Goal: Task Accomplishment & Management: Use online tool/utility

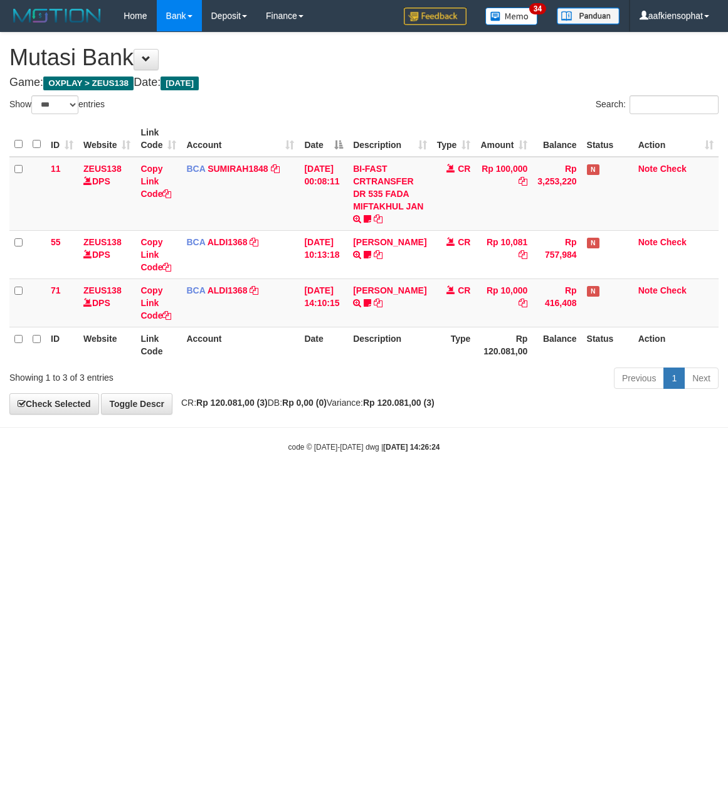
select select "***"
click at [300, 443] on div "code © 2012-2018 dwg | 2025/08/31 14:26:24" at bounding box center [364, 446] width 728 height 13
drag, startPoint x: 297, startPoint y: 443, endPoint x: 0, endPoint y: 455, distance: 297.6
click at [277, 459] on body "Toggle navigation Home Bank Account List Load By Website Group [OXPLAY] ZEUS138…" at bounding box center [364, 242] width 728 height 484
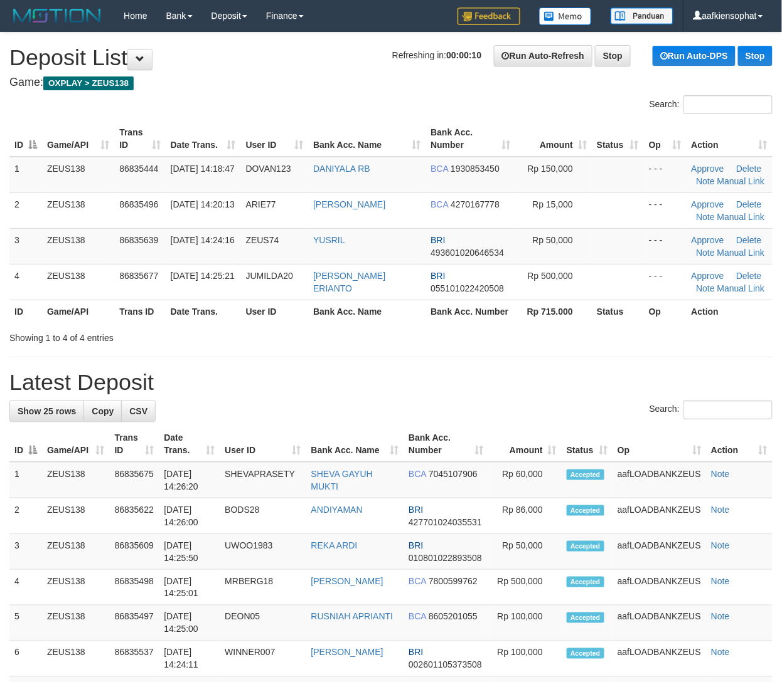
click at [162, 459] on tr "ID Game/API Trans ID Date Trans. User ID Bank Acc. Name Bank Acc. Number Amount…" at bounding box center [390, 445] width 763 height 36
drag, startPoint x: 342, startPoint y: 377, endPoint x: 548, endPoint y: 377, distance: 206.4
click at [368, 378] on h1 "Latest Deposit" at bounding box center [390, 382] width 763 height 25
drag, startPoint x: 273, startPoint y: 344, endPoint x: 646, endPoint y: 384, distance: 374.7
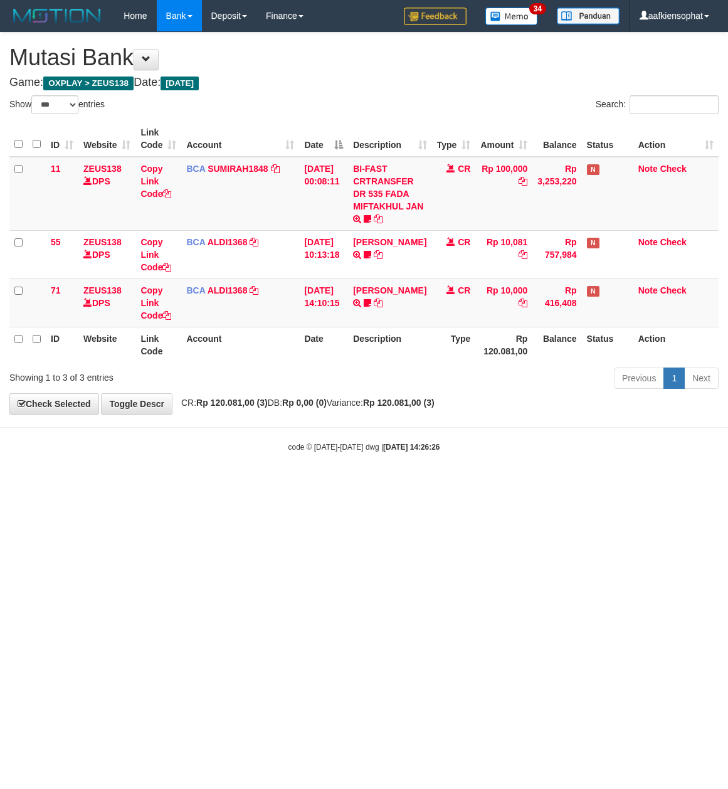
select select "***"
drag, startPoint x: 164, startPoint y: 439, endPoint x: 130, endPoint y: 467, distance: 44.1
click at [153, 445] on body "Toggle navigation Home Bank Account List Load By Website Group [OXPLAY] ZEUS138…" at bounding box center [364, 242] width 728 height 484
select select "***"
click at [216, 484] on html "Toggle navigation Home Bank Account List Load By Website Group [OXPLAY] ZEUS138…" at bounding box center [364, 242] width 728 height 484
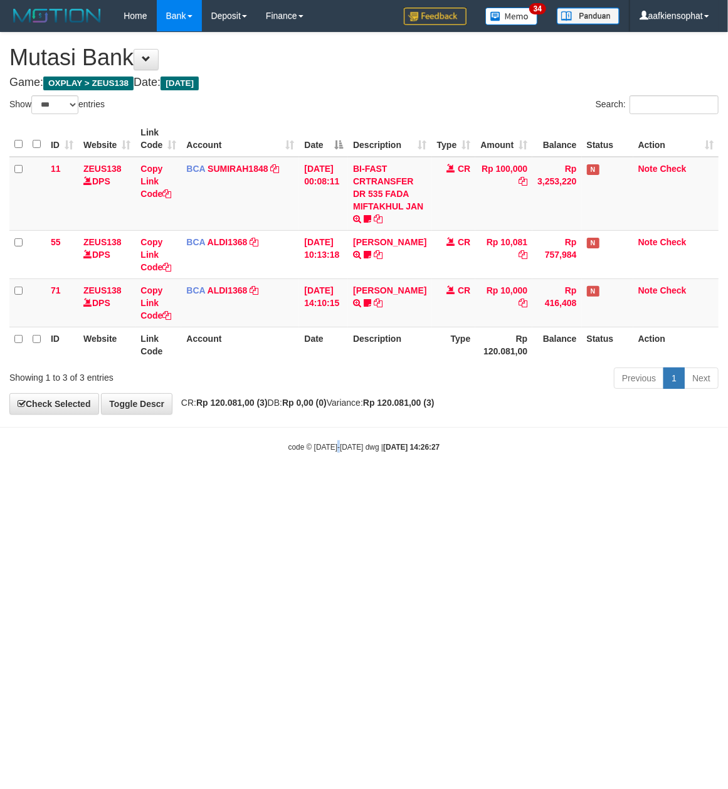
drag, startPoint x: 327, startPoint y: 523, endPoint x: 234, endPoint y: 499, distance: 95.7
click at [301, 484] on html "Toggle navigation Home Bank Account List Load By Website Group [OXPLAY] ZEUS138…" at bounding box center [364, 242] width 728 height 484
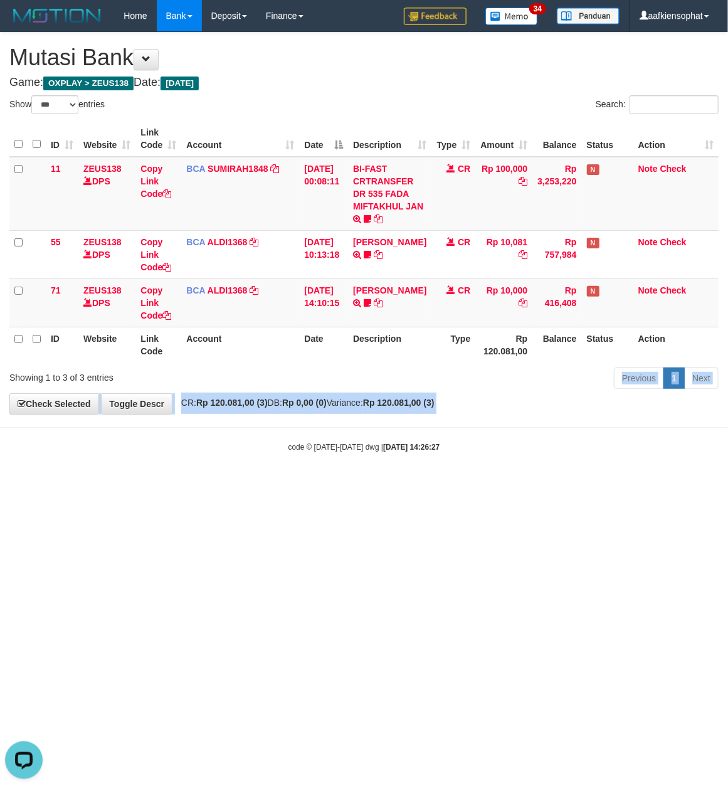
drag, startPoint x: 252, startPoint y: 378, endPoint x: 131, endPoint y: 475, distance: 155.2
click at [172, 439] on body "Toggle navigation Home Bank Account List Load By Website Group [OXPLAY] ZEUS138…" at bounding box center [364, 242] width 728 height 484
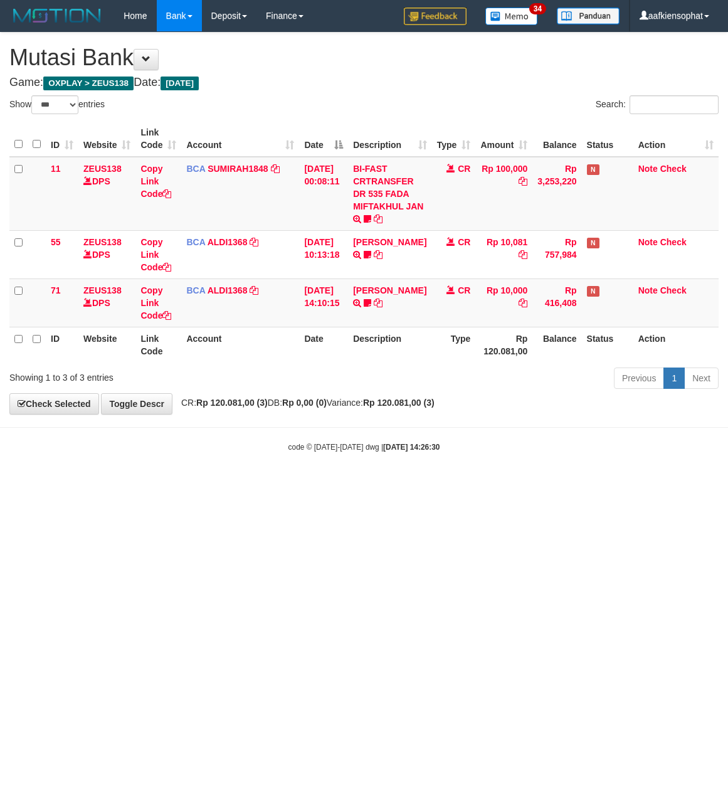
select select "***"
drag, startPoint x: 337, startPoint y: 76, endPoint x: 324, endPoint y: 96, distance: 24.0
click at [335, 77] on h4 "Game: OXPLAY > ZEUS138 Date: Today" at bounding box center [363, 83] width 709 height 13
drag, startPoint x: 358, startPoint y: 347, endPoint x: 8, endPoint y: 358, distance: 349.6
click at [322, 359] on tr "ID Website Link Code Account Date Description Type Rp 120.081,00 Balance Status…" at bounding box center [363, 345] width 709 height 36
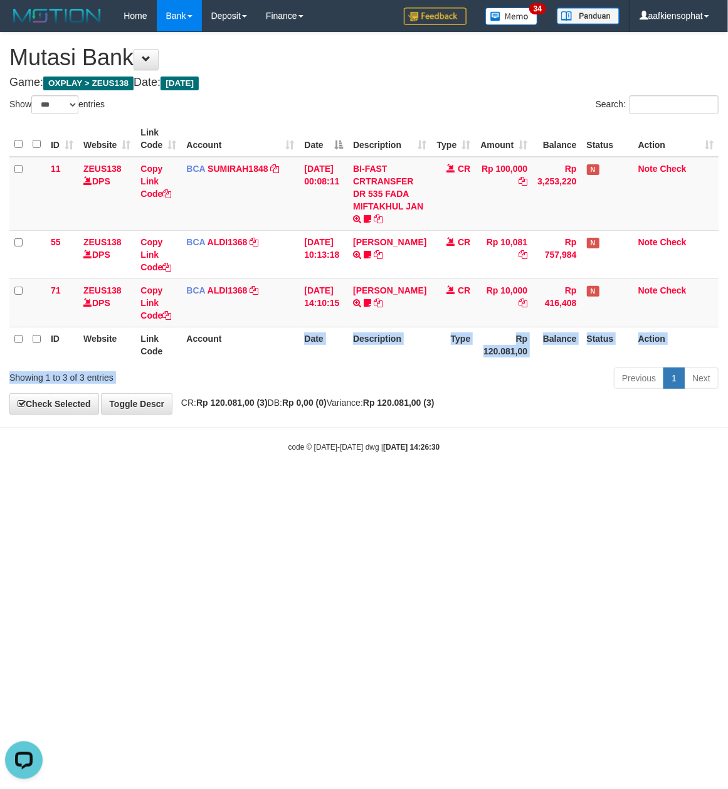
click at [307, 365] on div "ID Website Link Code Account Date Description Type Amount Balance Status Action…" at bounding box center [364, 241] width 728 height 249
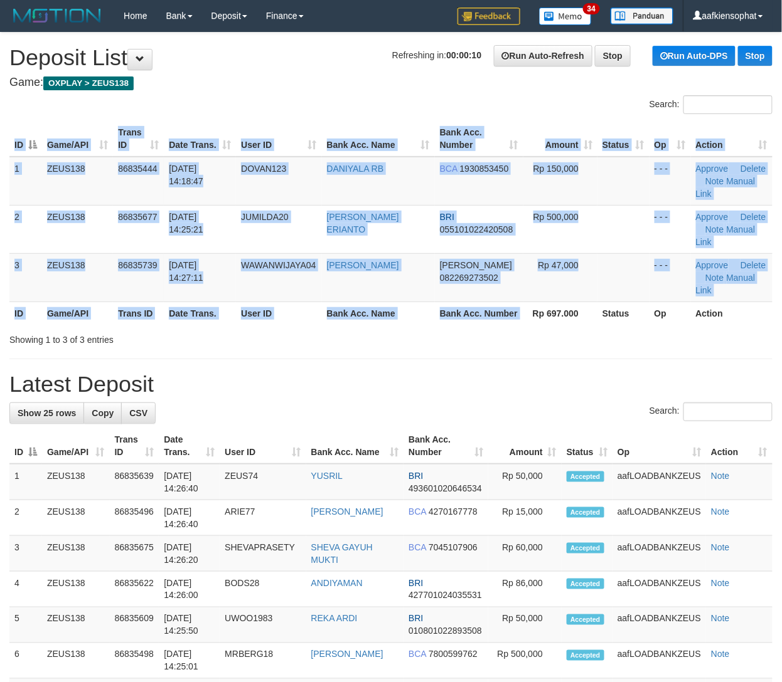
click at [538, 319] on div "ID Game/API Trans ID Date Trans. User ID Bank Acc. Name Bank Acc. Number Amount…" at bounding box center [391, 222] width 782 height 211
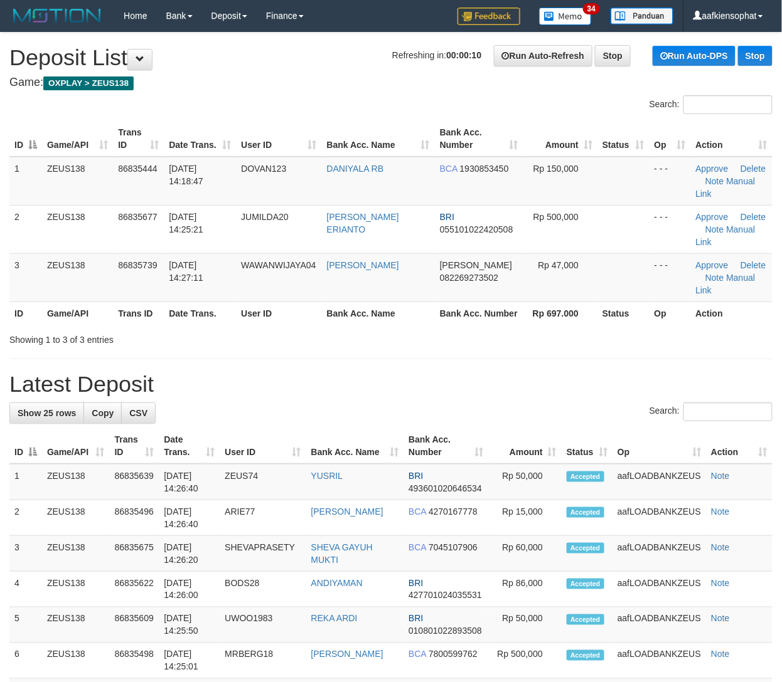
click at [74, 317] on th "Game/API" at bounding box center [77, 313] width 71 height 23
click at [653, 375] on h1 "Latest Deposit" at bounding box center [390, 384] width 763 height 25
click at [635, 375] on h1 "Latest Deposit" at bounding box center [390, 384] width 763 height 25
drag, startPoint x: 257, startPoint y: 317, endPoint x: 402, endPoint y: 312, distance: 145.6
click at [257, 317] on th "User ID" at bounding box center [278, 313] width 85 height 23
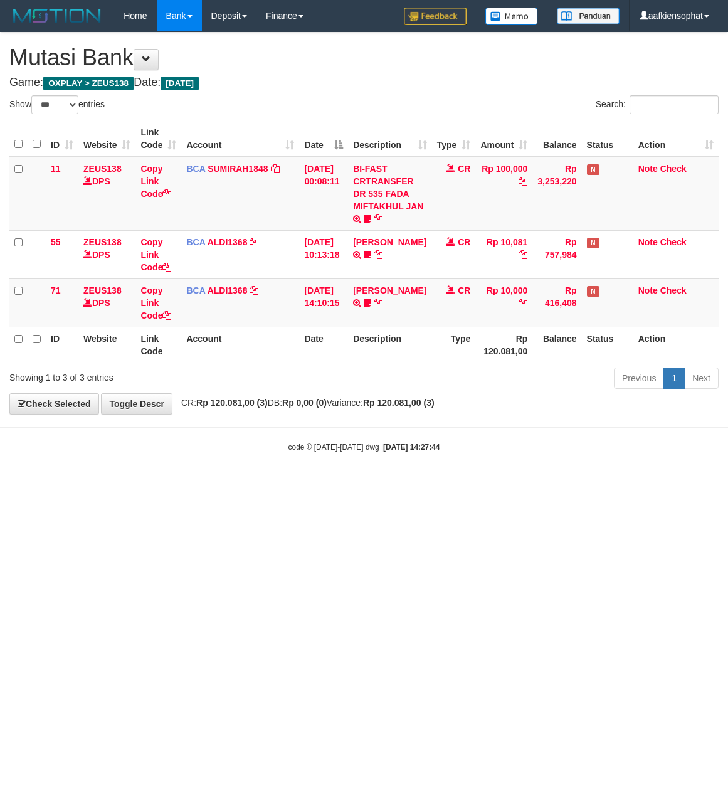
select select "***"
drag, startPoint x: 168, startPoint y: 373, endPoint x: 1, endPoint y: 357, distance: 168.2
click at [157, 374] on div "Show ** ** ** *** entries Search: ID Website Link Code Account Date Description…" at bounding box center [363, 244] width 709 height 298
click at [239, 450] on div "code © 2012-2018 dwg | 2025/08/31 14:27:44" at bounding box center [364, 446] width 728 height 13
click at [231, 450] on div "code © 2012-2018 dwg | 2025/08/31 14:27:44" at bounding box center [364, 446] width 728 height 13
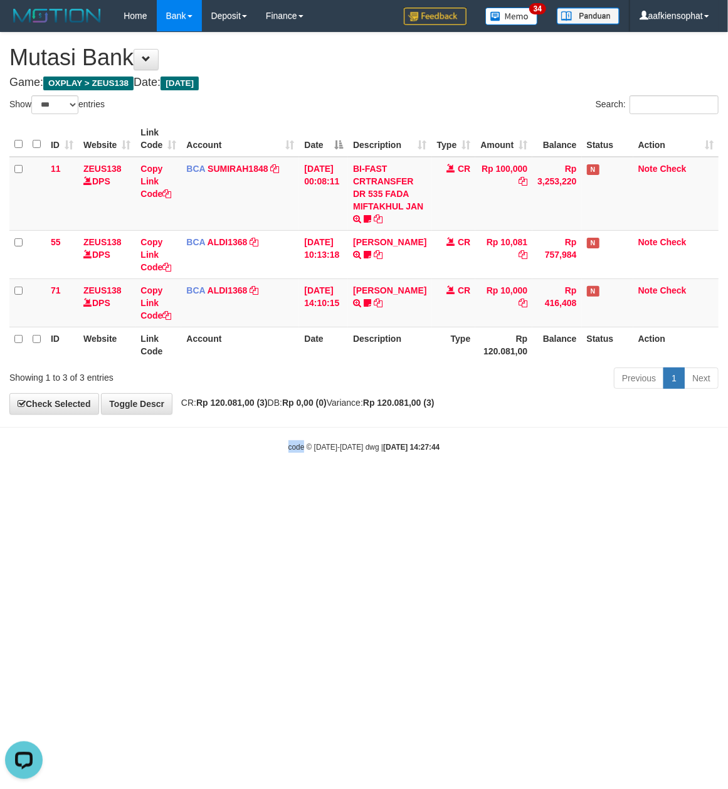
click at [226, 467] on body "Toggle navigation Home Bank Account List Load By Website Group [OXPLAY] ZEUS138…" at bounding box center [364, 242] width 728 height 484
select select "***"
click at [350, 484] on html "Toggle navigation Home Bank Account List Load By Website Group [OXPLAY] ZEUS138…" at bounding box center [364, 242] width 728 height 484
drag, startPoint x: 215, startPoint y: 613, endPoint x: 167, endPoint y: 633, distance: 51.7
click at [171, 484] on html "Toggle navigation Home Bank Account List Load By Website Group [OXPLAY] ZEUS138…" at bounding box center [364, 242] width 728 height 484
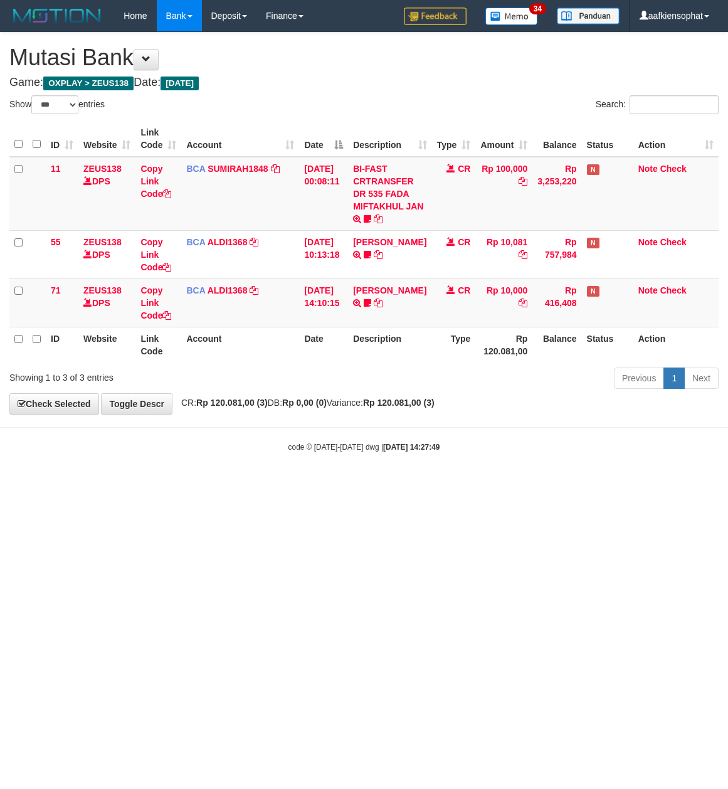
select select "***"
click at [249, 83] on h4 "Game: OXPLAY > ZEUS138 Date: [DATE]" at bounding box center [363, 83] width 709 height 13
drag, startPoint x: 275, startPoint y: 184, endPoint x: 272, endPoint y: 202, distance: 17.7
click at [273, 196] on td "BCA SUMIRAH1848 DPS SUMIRAH mutasi_20250831_4156 | 11 mutasi_20250831_4156 | 11" at bounding box center [240, 194] width 118 height 74
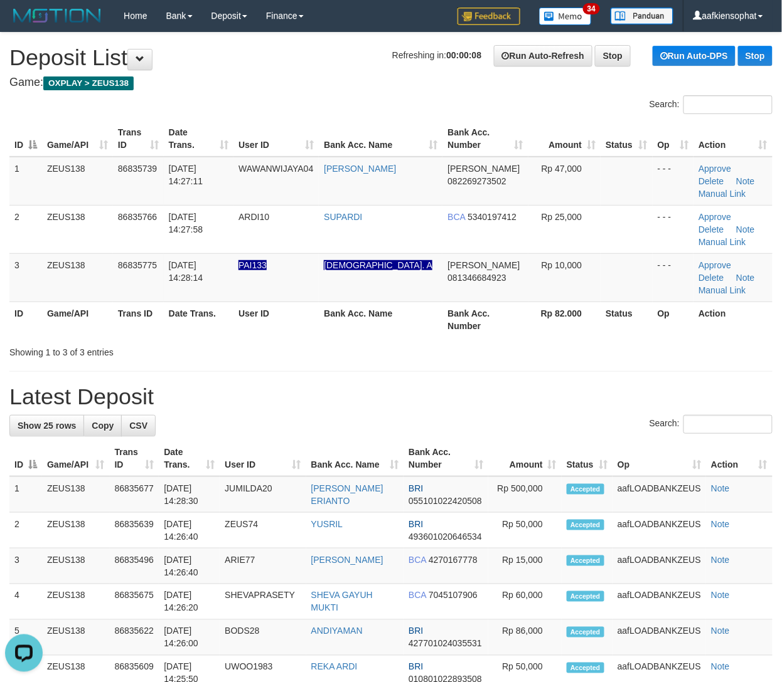
drag, startPoint x: 361, startPoint y: 378, endPoint x: 502, endPoint y: 373, distance: 141.2
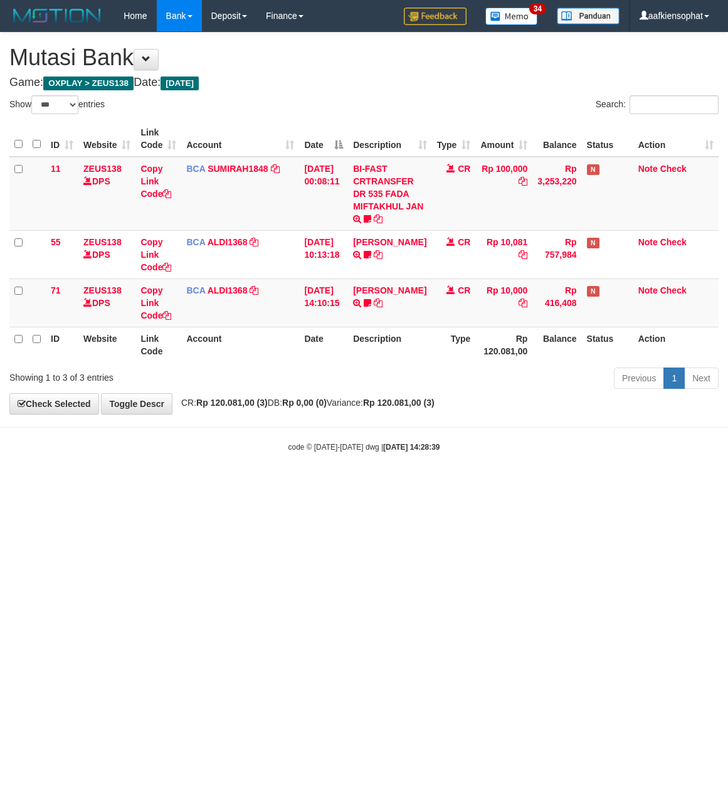
select select "***"
drag, startPoint x: 437, startPoint y: 536, endPoint x: 232, endPoint y: 627, distance: 224.1
click at [375, 484] on html "Toggle navigation Home Bank Account List Load By Website Group [OXPLAY] ZEUS138…" at bounding box center [364, 242] width 728 height 484
click at [216, 484] on html "Toggle navigation Home Bank Account List Load By Website Group [OXPLAY] ZEUS138…" at bounding box center [364, 242] width 728 height 484
select select "***"
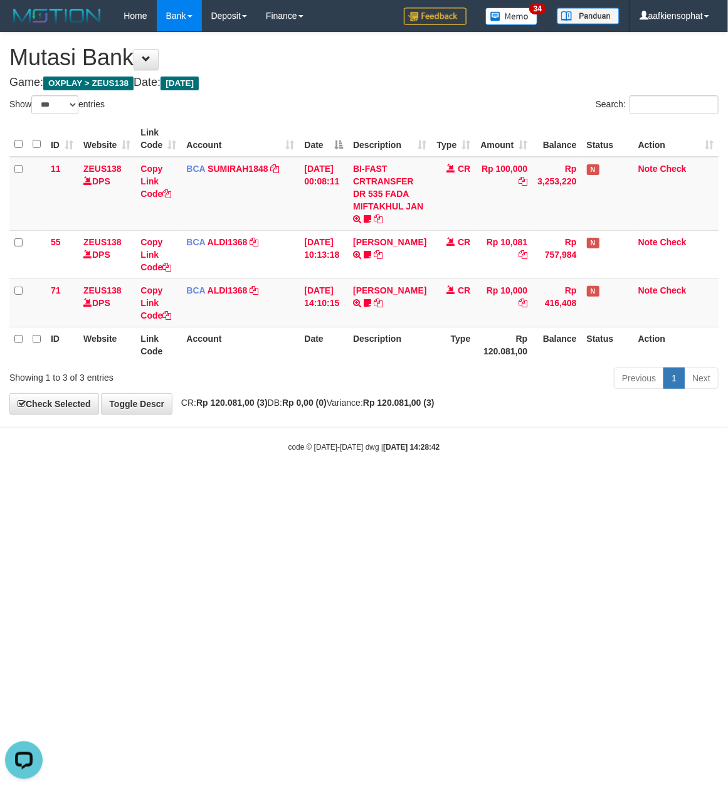
click at [275, 56] on h1 "Mutasi Bank" at bounding box center [363, 57] width 709 height 25
drag, startPoint x: 465, startPoint y: 458, endPoint x: 6, endPoint y: 472, distance: 460.0
click at [445, 465] on body "Toggle navigation Home Bank Account List Load By Website Group [OXPLAY] ZEUS138…" at bounding box center [364, 242] width 728 height 484
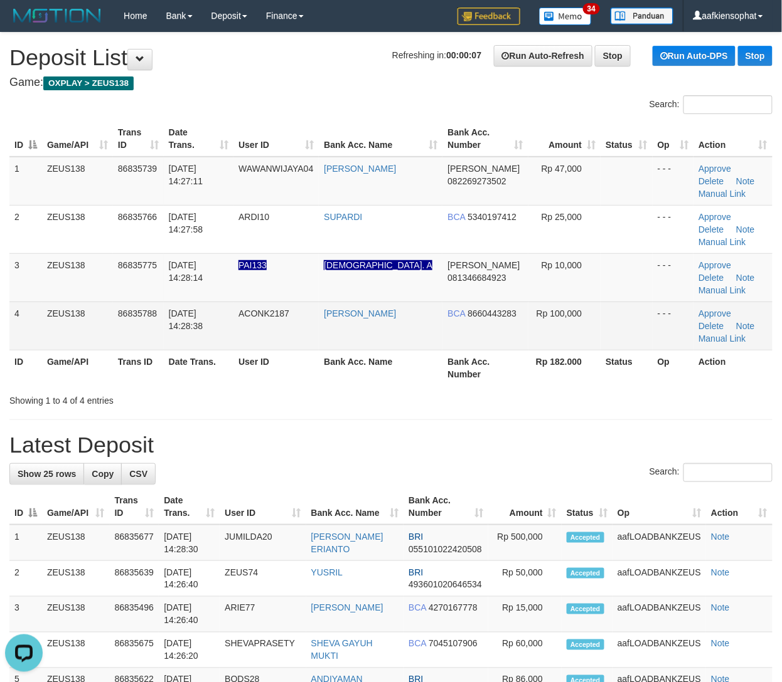
drag, startPoint x: 304, startPoint y: 285, endPoint x: 563, endPoint y: 291, distance: 259.1
click at [309, 302] on td "ACONK2187" at bounding box center [275, 326] width 85 height 48
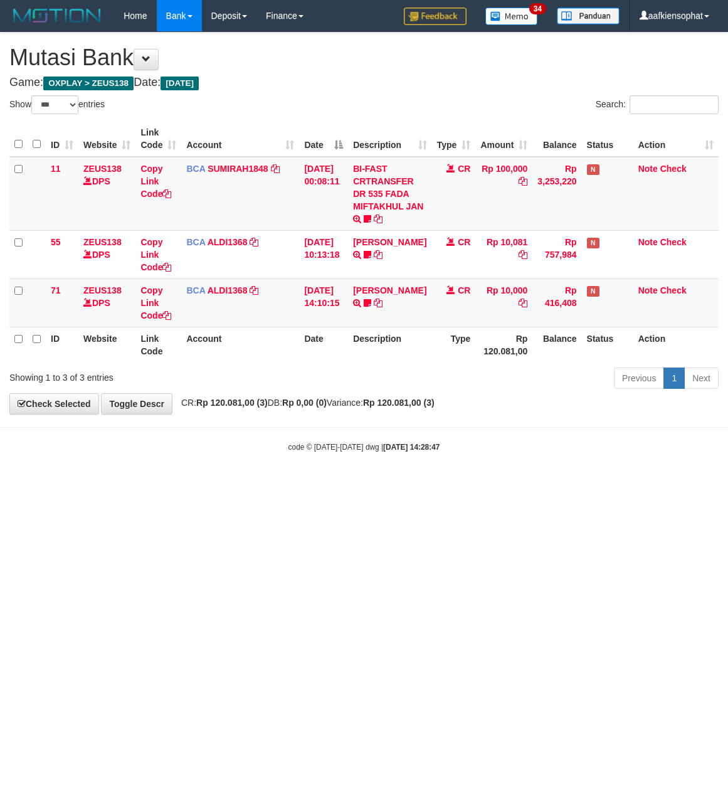
select select "***"
drag, startPoint x: 292, startPoint y: 486, endPoint x: 207, endPoint y: 483, distance: 85.3
click at [289, 484] on html "Toggle navigation Home Bank Account List Load By Website Group [OXPLAY] ZEUS138…" at bounding box center [364, 242] width 728 height 484
drag, startPoint x: 252, startPoint y: 539, endPoint x: 268, endPoint y: 549, distance: 19.7
click at [268, 484] on html "Toggle navigation Home Bank Account List Load By Website Group [OXPLAY] ZEUS138…" at bounding box center [364, 242] width 728 height 484
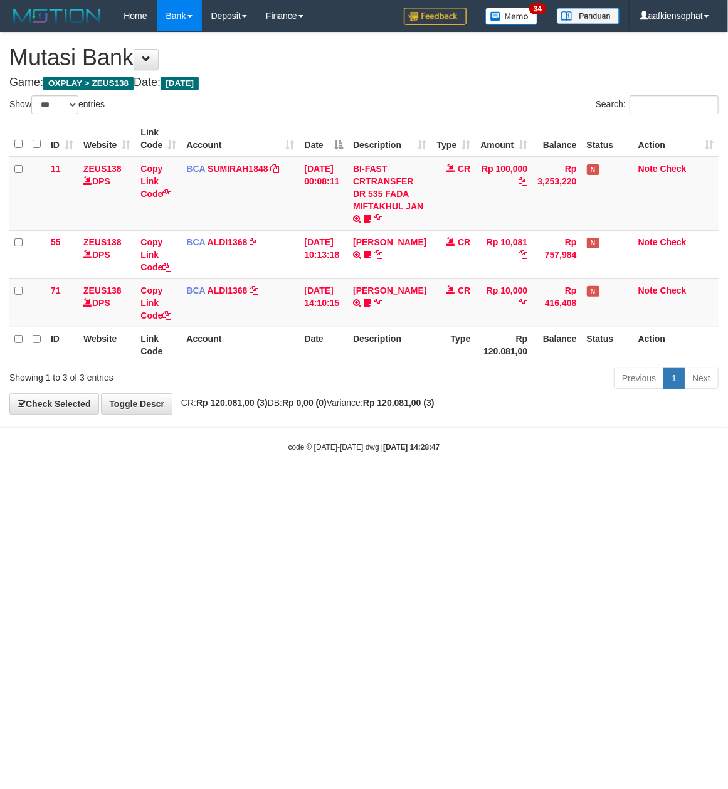
click at [297, 484] on html "Toggle navigation Home Bank Account List Load By Website Group [OXPLAY] ZEUS138…" at bounding box center [364, 242] width 728 height 484
drag, startPoint x: 342, startPoint y: 647, endPoint x: 297, endPoint y: 650, distance: 45.3
click at [322, 484] on html "Toggle navigation Home Bank Account List Load By Website Group [OXPLAY] ZEUS138…" at bounding box center [364, 242] width 728 height 484
select select "***"
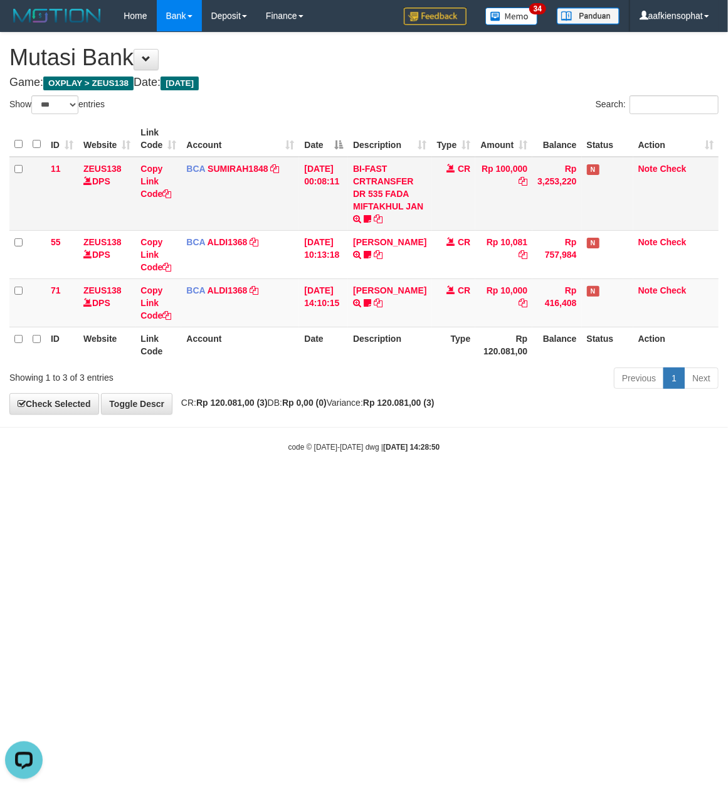
click at [258, 78] on div "**********" at bounding box center [364, 223] width 728 height 381
drag, startPoint x: 231, startPoint y: 238, endPoint x: 225, endPoint y: 317, distance: 79.3
click at [231, 247] on tbody "11 ZEUS138 DPS Copy Link Code BCA SUMIRAH1848 DPS SUMIRAH mutasi_20250831_4156 …" at bounding box center [363, 242] width 709 height 171
select select "***"
click at [216, 445] on div "code © [DATE]-[DATE] dwg | [DATE] 14:29:00" at bounding box center [364, 446] width 728 height 13
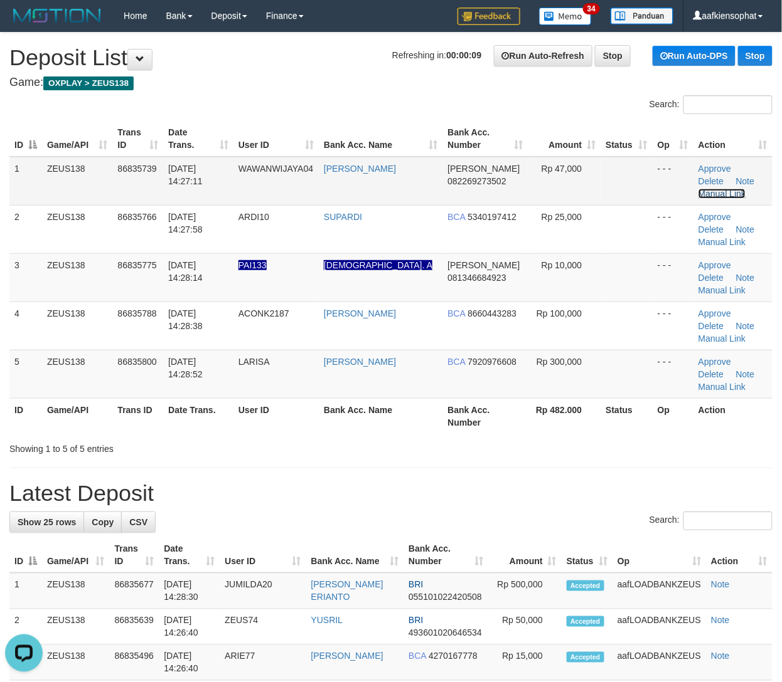
click at [733, 189] on link "Manual Link" at bounding box center [722, 194] width 48 height 10
click at [168, 438] on div "Showing 1 to 5 of 5 entries" at bounding box center [162, 447] width 307 height 18
click at [76, 481] on h1 "Latest Deposit" at bounding box center [390, 493] width 763 height 25
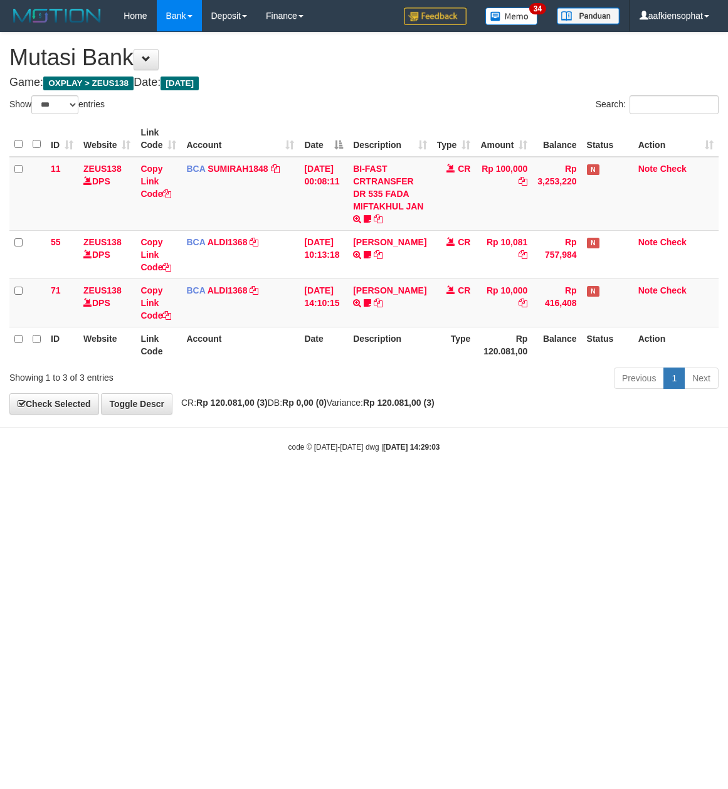
select select "***"
click at [161, 335] on th "Link Code" at bounding box center [158, 345] width 46 height 36
click at [164, 324] on table "ID Website Link Code Account Date Description Type Amount Balance Status Action…" at bounding box center [363, 241] width 709 height 241
select select "***"
drag, startPoint x: 661, startPoint y: 650, endPoint x: 721, endPoint y: 607, distance: 73.8
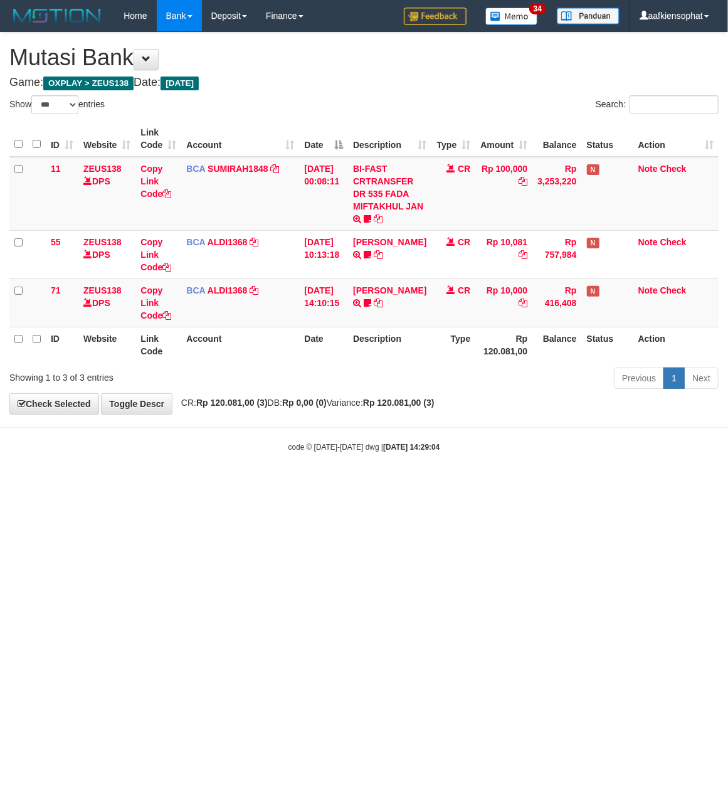
click at [667, 484] on html "Toggle navigation Home Bank Account List Load By Website Group [OXPLAY] ZEUS138…" at bounding box center [364, 242] width 728 height 484
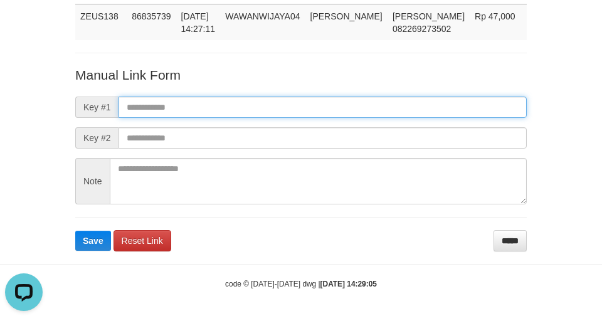
paste input "**********"
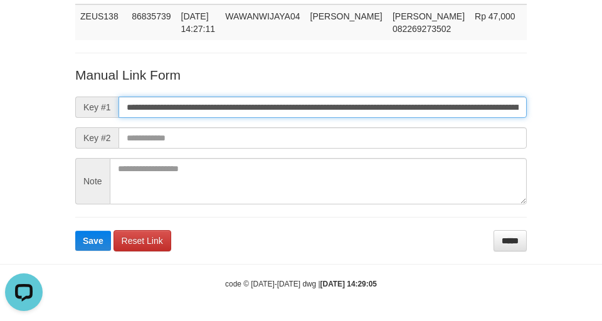
drag, startPoint x: 332, startPoint y: 104, endPoint x: 314, endPoint y: 118, distance: 22.3
click at [332, 104] on input "**********" at bounding box center [323, 107] width 408 height 21
type input "**********"
click at [75, 231] on button "Save" at bounding box center [93, 241] width 36 height 20
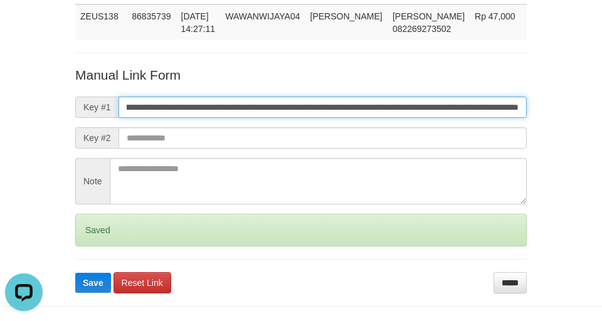
click at [75, 273] on button "Save" at bounding box center [93, 283] width 36 height 20
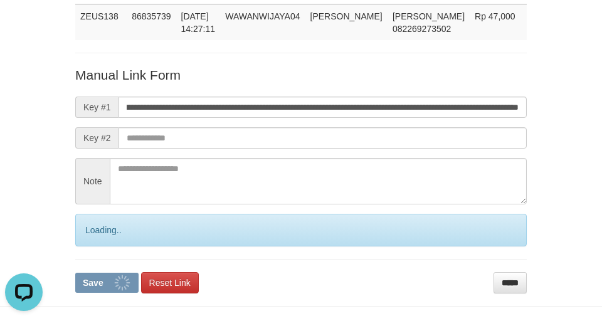
scroll to position [0, 0]
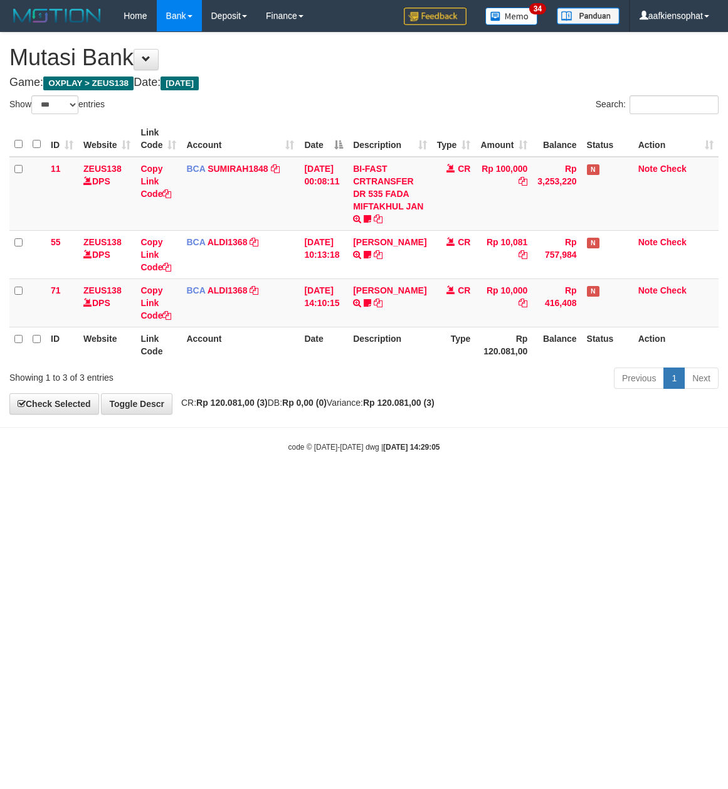
select select "***"
click at [349, 484] on html "Toggle navigation Home Bank Account List Load By Website Group [OXPLAY] ZEUS138…" at bounding box center [364, 242] width 728 height 484
drag, startPoint x: 317, startPoint y: 576, endPoint x: 299, endPoint y: 573, distance: 19.1
click at [302, 484] on html "Toggle navigation Home Bank Account List Load By Website Group [OXPLAY] ZEUS138…" at bounding box center [364, 242] width 728 height 484
click at [429, 484] on html "Toggle navigation Home Bank Account List Load By Website Group [OXPLAY] ZEUS138…" at bounding box center [364, 242] width 728 height 484
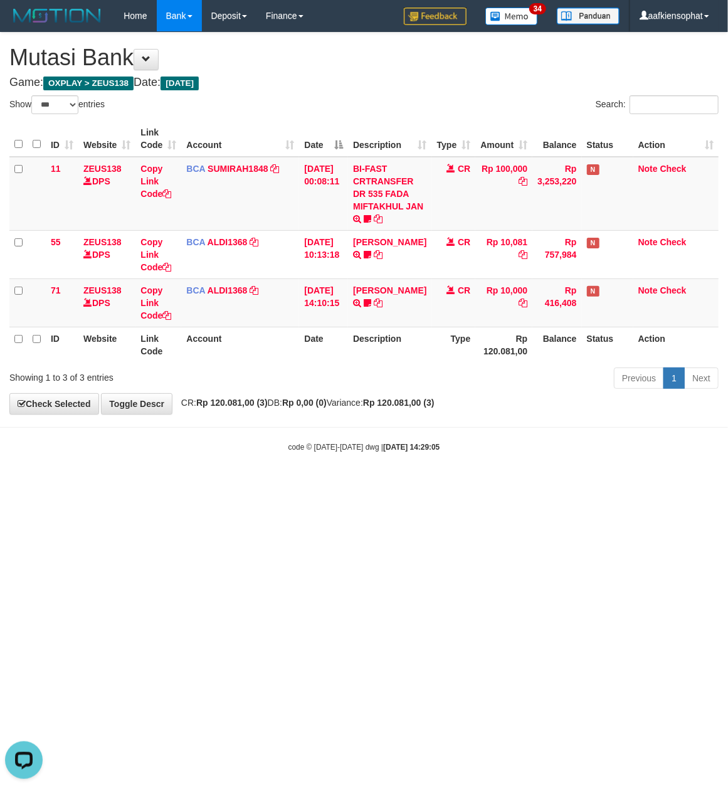
drag, startPoint x: 370, startPoint y: 536, endPoint x: 362, endPoint y: 534, distance: 8.3
click at [369, 484] on html "Toggle navigation Home Bank Account List Load By Website Group [OXPLAY] ZEUS138…" at bounding box center [364, 242] width 728 height 484
drag, startPoint x: 361, startPoint y: 533, endPoint x: 344, endPoint y: 528, distance: 17.7
click at [355, 484] on html "Toggle navigation Home Bank Account List Load By Website Group [OXPLAY] ZEUS138…" at bounding box center [364, 242] width 728 height 484
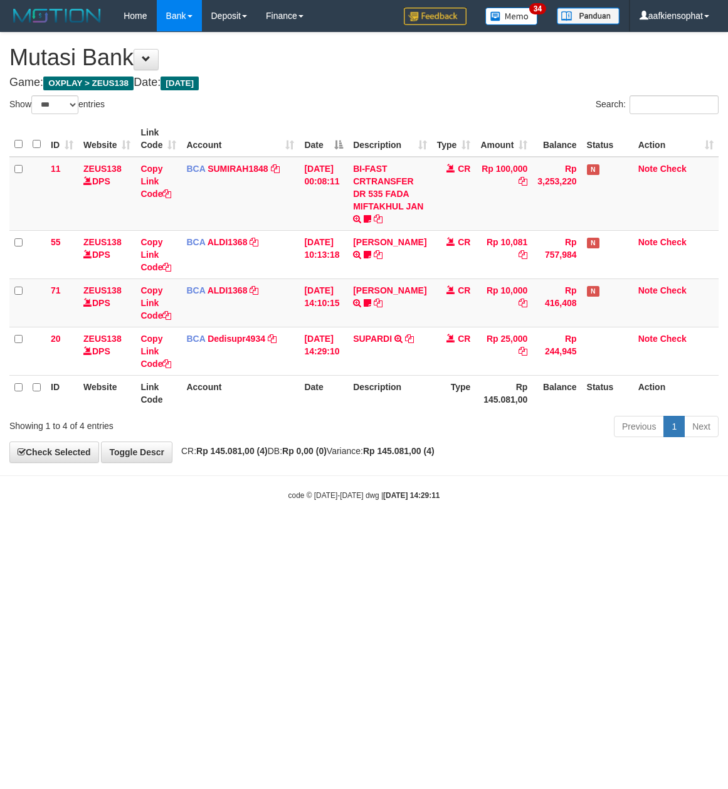
select select "***"
drag, startPoint x: 327, startPoint y: 403, endPoint x: 287, endPoint y: 388, distance: 42.3
click at [317, 401] on th "Date" at bounding box center [323, 393] width 49 height 36
select select "***"
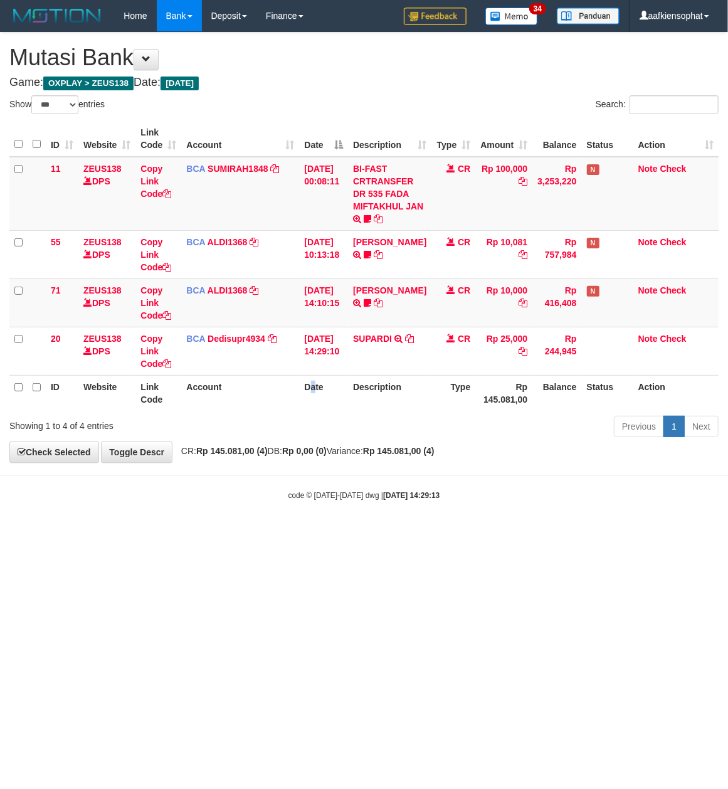
click at [314, 381] on th "Date" at bounding box center [323, 393] width 49 height 36
drag, startPoint x: 408, startPoint y: 487, endPoint x: 1, endPoint y: 473, distance: 407.4
click at [404, 489] on body "Toggle navigation Home Bank Account List Load By Website Group [OXPLAY] ZEUS138…" at bounding box center [364, 266] width 728 height 533
drag, startPoint x: 620, startPoint y: 515, endPoint x: 348, endPoint y: 509, distance: 272.3
click at [607, 518] on body "Toggle navigation Home Bank Account List Load By Website Group [OXPLAY] ZEUS138…" at bounding box center [364, 266] width 728 height 533
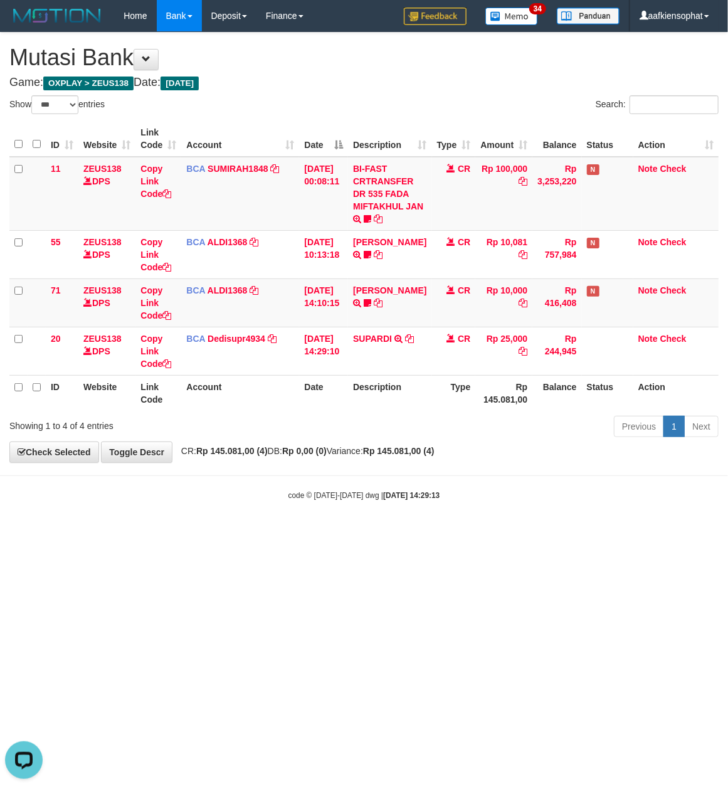
drag, startPoint x: 585, startPoint y: 527, endPoint x: 549, endPoint y: 531, distance: 36.0
click at [571, 533] on body "Toggle navigation Home Bank Account List Load By Website Group [OXPLAY] ZEUS138…" at bounding box center [364, 266] width 728 height 533
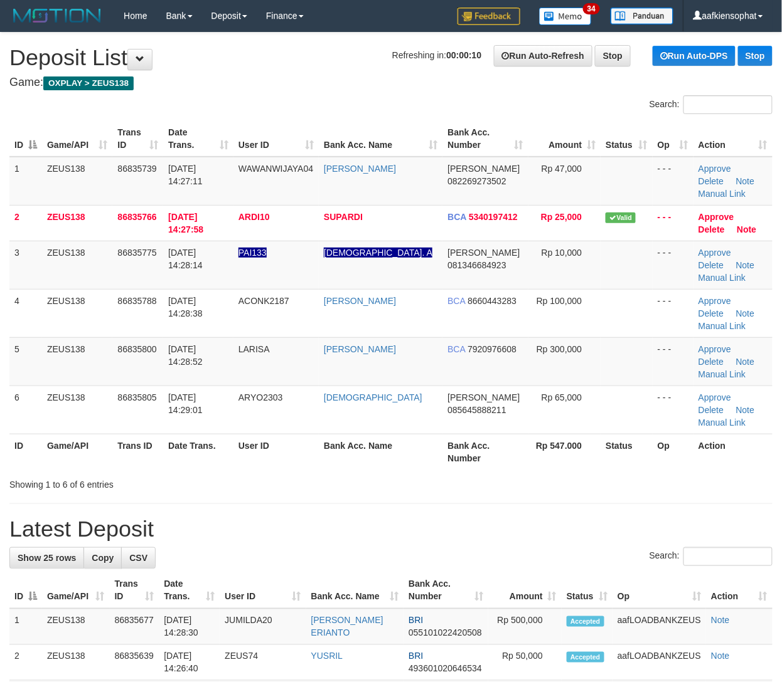
drag, startPoint x: 311, startPoint y: 413, endPoint x: 379, endPoint y: 410, distance: 68.4
click at [339, 474] on div "Showing 1 to 6 of 6 entries" at bounding box center [391, 483] width 782 height 18
drag, startPoint x: 459, startPoint y: 452, endPoint x: 504, endPoint y: 467, distance: 47.8
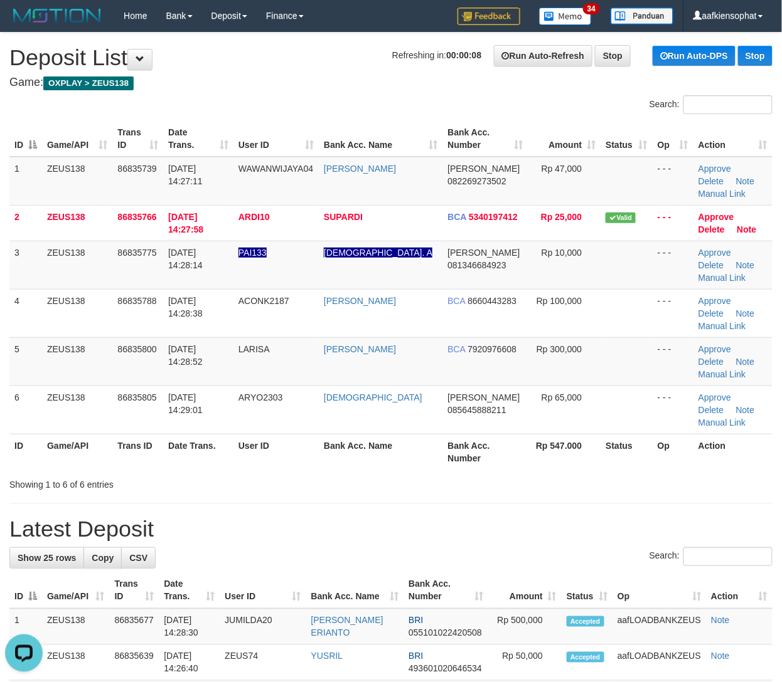
drag, startPoint x: 488, startPoint y: 502, endPoint x: 523, endPoint y: 506, distance: 35.3
click at [499, 548] on div "Search:" at bounding box center [390, 559] width 763 height 22
click at [656, 573] on th "Op" at bounding box center [658, 591] width 93 height 36
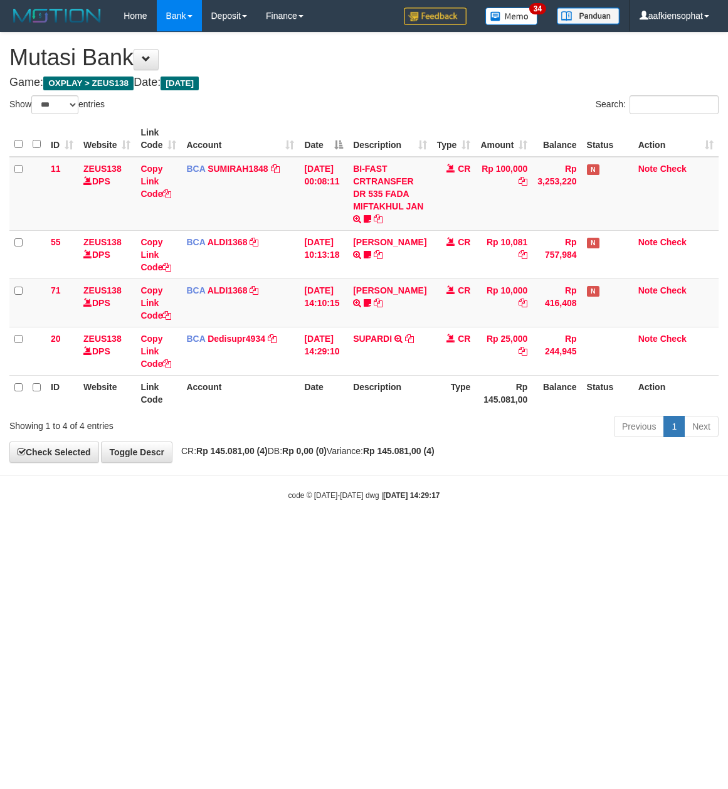
select select "***"
click at [512, 533] on html "Toggle navigation Home Bank Account List Load By Website Group [OXPLAY] ZEUS138…" at bounding box center [364, 266] width 728 height 533
click at [490, 533] on html "Toggle navigation Home Bank Account List Load By Website Group [OXPLAY] ZEUS138…" at bounding box center [364, 266] width 728 height 533
click at [478, 533] on html "Toggle navigation Home Bank Account List Load By Website Group [OXPLAY] ZEUS138…" at bounding box center [364, 266] width 728 height 533
click at [425, 460] on div "**********" at bounding box center [364, 248] width 728 height 430
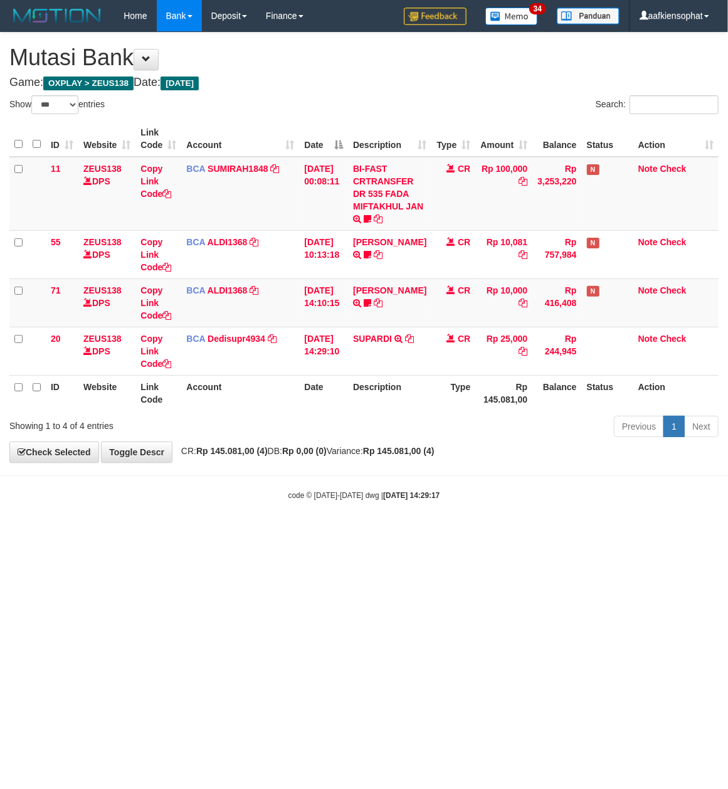
drag, startPoint x: 414, startPoint y: 459, endPoint x: 385, endPoint y: 460, distance: 28.9
click at [403, 460] on div "**********" at bounding box center [364, 248] width 728 height 430
drag, startPoint x: 193, startPoint y: 522, endPoint x: 3, endPoint y: 514, distance: 190.8
click at [168, 525] on body "Toggle navigation Home Bank Account List Load By Website Group [OXPLAY] ZEUS138…" at bounding box center [364, 266] width 728 height 533
click at [263, 532] on body "Toggle navigation Home Bank Account List Load By Website Group [OXPLAY] ZEUS138…" at bounding box center [364, 266] width 728 height 533
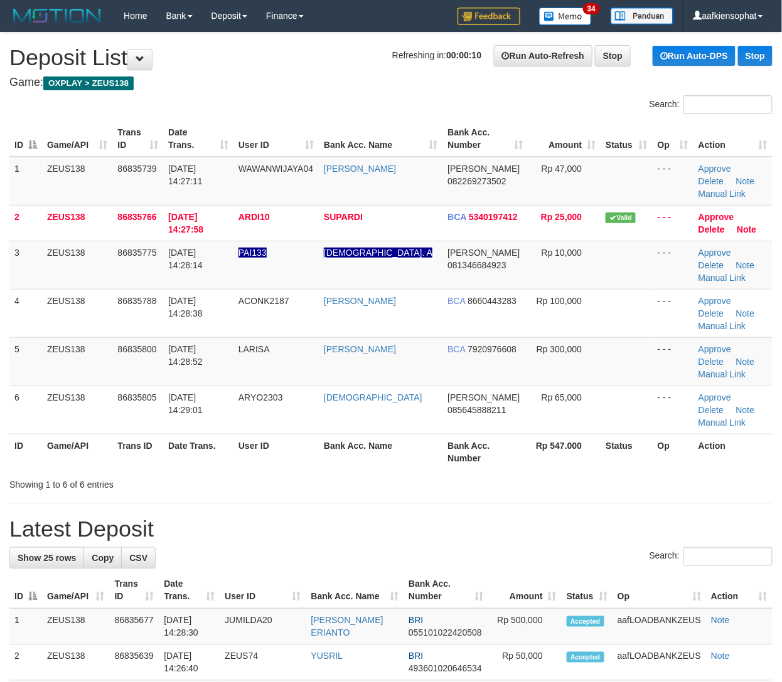
drag, startPoint x: 74, startPoint y: 435, endPoint x: 520, endPoint y: 457, distance: 446.6
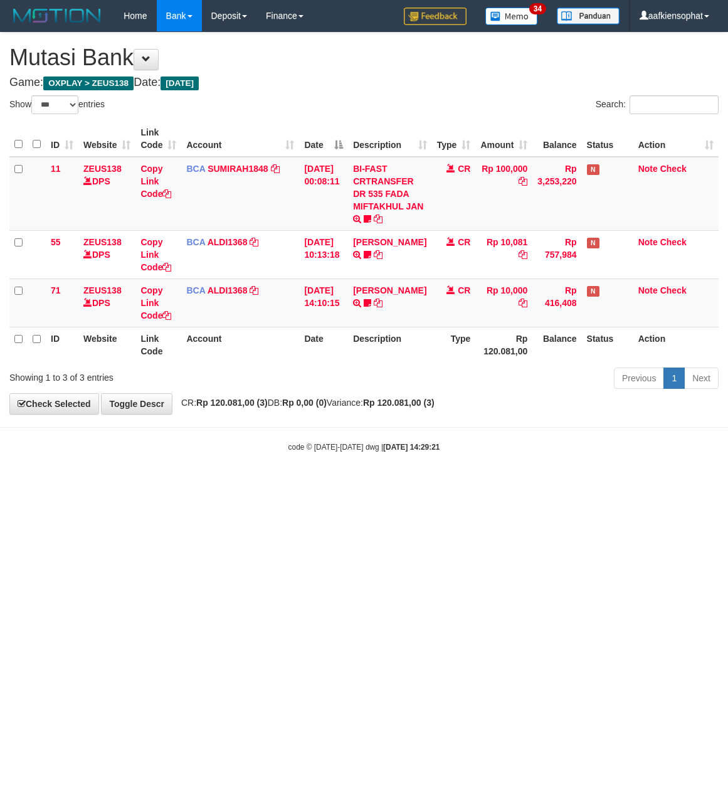
select select "***"
click at [354, 484] on html "Toggle navigation Home Bank Account List Load By Website Group [OXPLAY] ZEUS138…" at bounding box center [364, 242] width 728 height 484
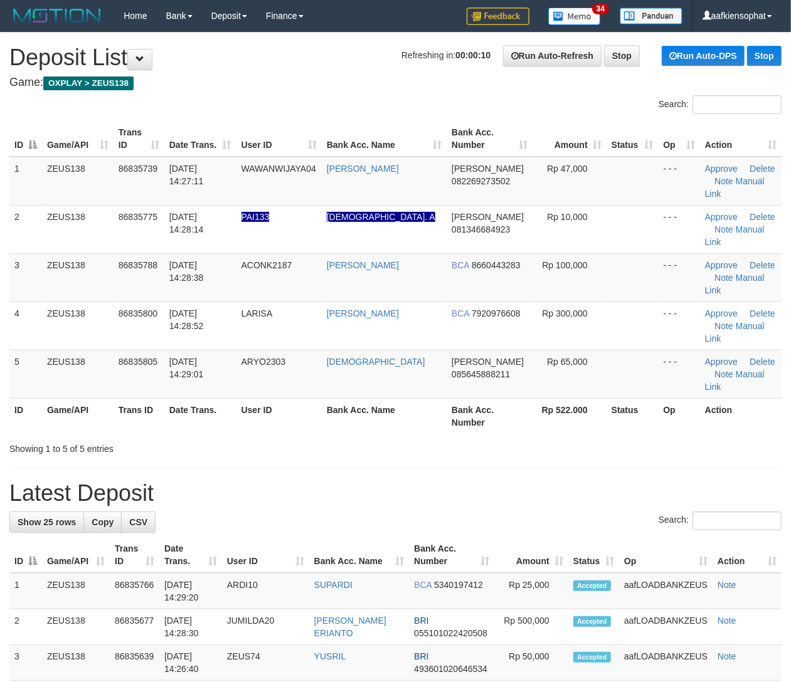
drag, startPoint x: 437, startPoint y: 422, endPoint x: 489, endPoint y: 444, distance: 57.3
click at [444, 481] on h1 "Latest Deposit" at bounding box center [395, 493] width 772 height 25
click at [409, 481] on h1 "Latest Deposit" at bounding box center [395, 493] width 772 height 25
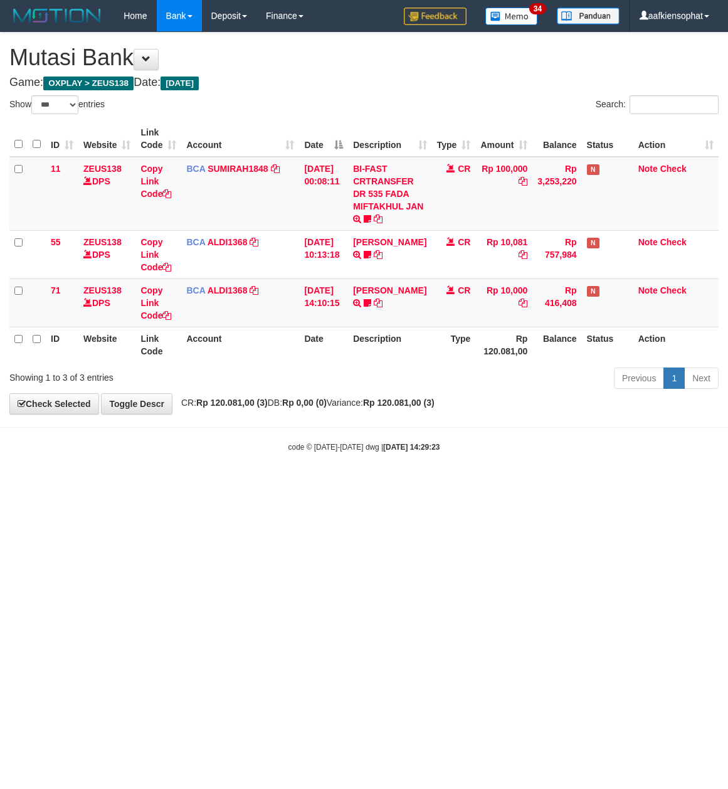
select select "***"
drag, startPoint x: 586, startPoint y: 550, endPoint x: 357, endPoint y: 548, distance: 229.0
click at [543, 484] on html "Toggle navigation Home Bank Account List Load By Website Group [OXPLAY] ZEUS138…" at bounding box center [364, 242] width 728 height 484
select select "***"
click at [336, 117] on div "Show ** ** ** *** entries Search: ID Website Link Code Account Date Description…" at bounding box center [363, 244] width 709 height 298
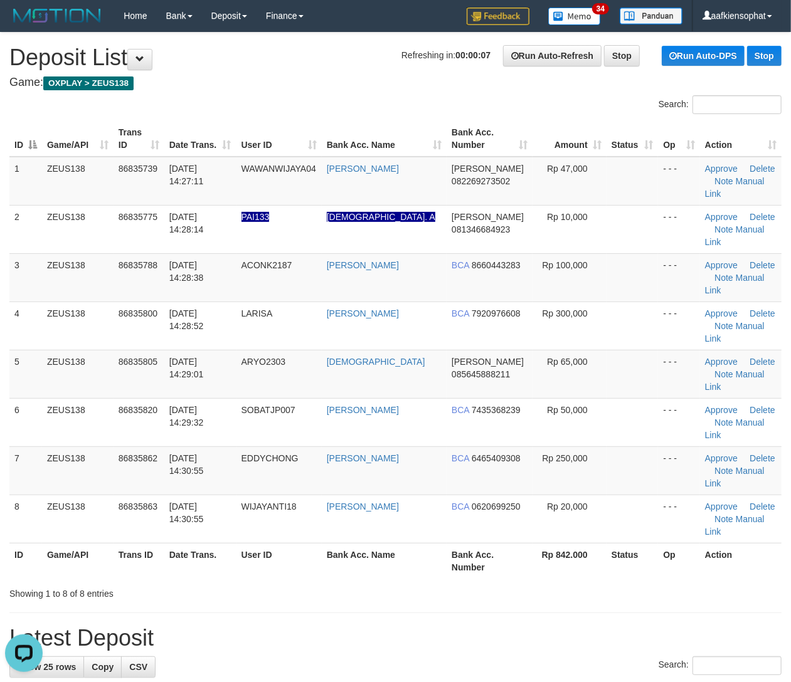
drag, startPoint x: 316, startPoint y: 460, endPoint x: 800, endPoint y: 475, distance: 484.5
click at [317, 543] on th "User ID" at bounding box center [278, 561] width 85 height 36
drag, startPoint x: 543, startPoint y: 507, endPoint x: 741, endPoint y: 514, distance: 199.0
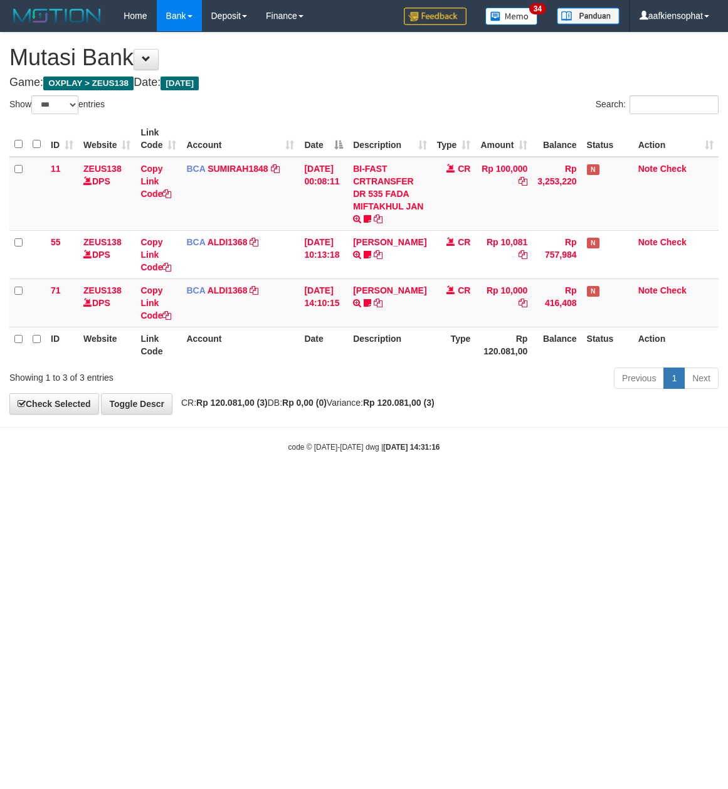
select select "***"
click at [225, 484] on html "Toggle navigation Home Bank Account List Load By Website Group [OXPLAY] ZEUS138…" at bounding box center [364, 242] width 728 height 484
click at [203, 484] on html "Toggle navigation Home Bank Account List Load By Website Group [OXPLAY] ZEUS138…" at bounding box center [364, 242] width 728 height 484
select select "***"
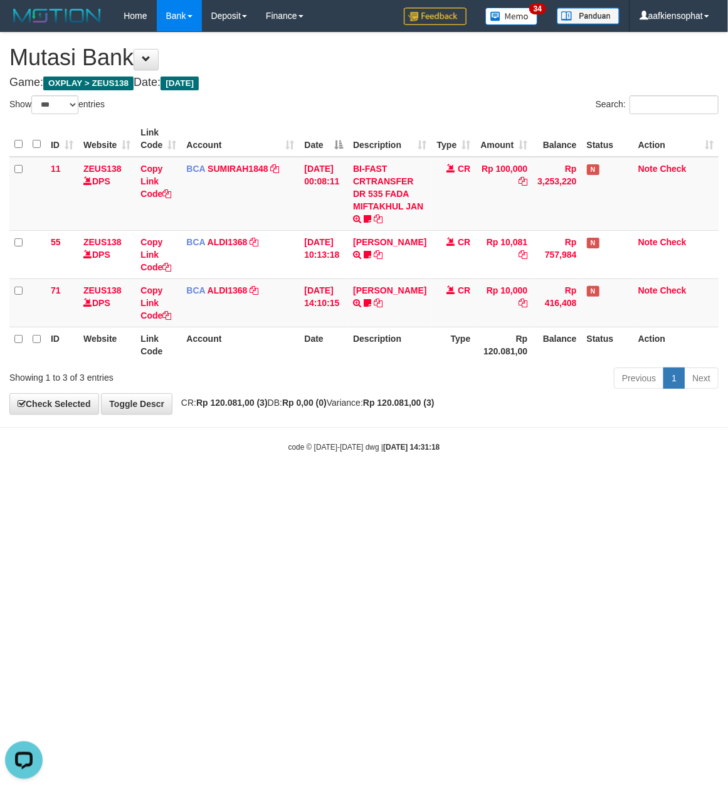
click at [253, 484] on html "Toggle navigation Home Bank Account List Load By Website Group [OXPLAY] ZEUS138…" at bounding box center [364, 242] width 728 height 484
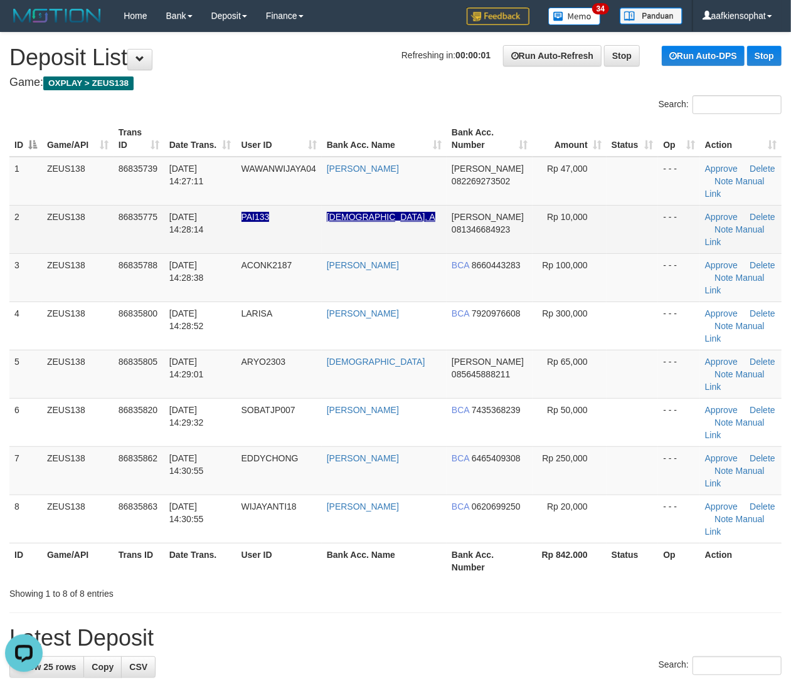
drag, startPoint x: 357, startPoint y: 197, endPoint x: 365, endPoint y: 199, distance: 8.4
click at [357, 205] on td "JERIYAH. A" at bounding box center [384, 229] width 125 height 48
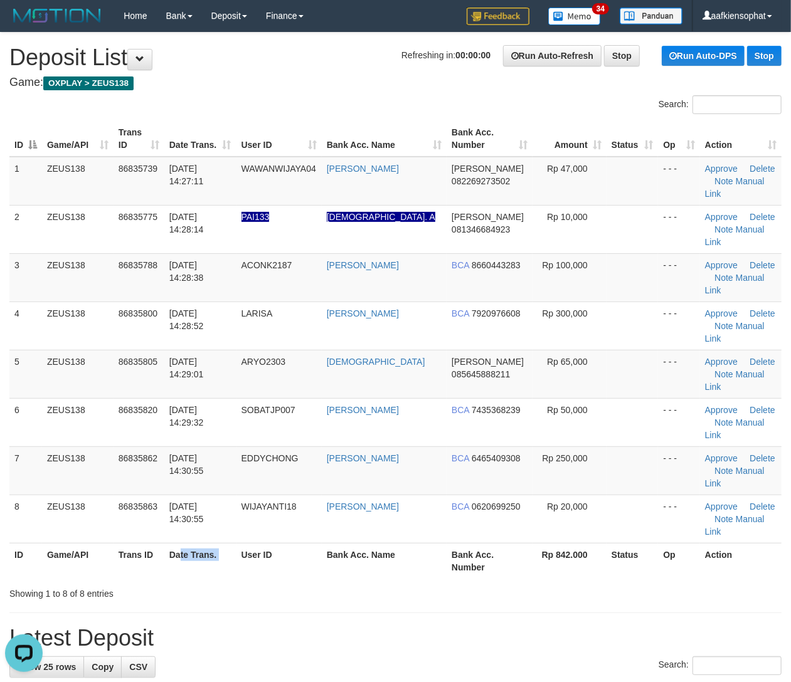
click at [199, 543] on tr "ID Game/API Trans ID Date Trans. User ID Bank Acc. Name Bank Acc. Number Rp 842…" at bounding box center [395, 561] width 772 height 36
drag, startPoint x: 97, startPoint y: 520, endPoint x: 800, endPoint y: 562, distance: 705.0
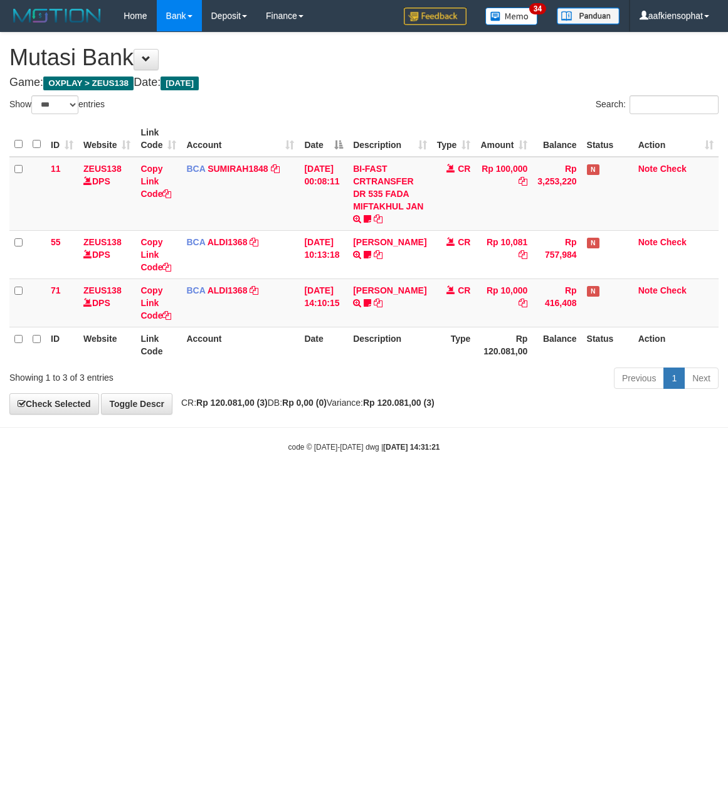
select select "***"
drag, startPoint x: 526, startPoint y: 495, endPoint x: 152, endPoint y: 496, distance: 373.9
click at [502, 484] on html "Toggle navigation Home Bank Account List Load By Website Group [OXPLAY] ZEUS138…" at bounding box center [364, 242] width 728 height 484
drag, startPoint x: 226, startPoint y: 558, endPoint x: 58, endPoint y: 563, distance: 167.6
click at [127, 484] on html "Toggle navigation Home Bank Account List Load By Website Group [OXPLAY] ZEUS138…" at bounding box center [364, 242] width 728 height 484
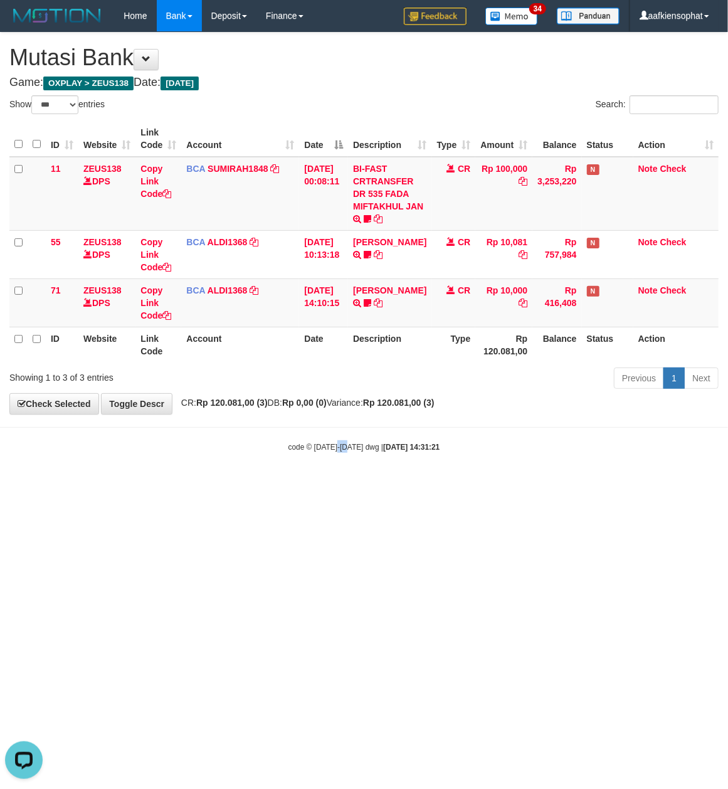
drag, startPoint x: 350, startPoint y: 576, endPoint x: 287, endPoint y: 573, distance: 62.8
click at [337, 484] on html "Toggle navigation Home Bank Account List Load By Website Group [OXPLAY] ZEUS138…" at bounding box center [364, 242] width 728 height 484
click at [287, 484] on html "Toggle navigation Home Bank Account List Load By Website Group [OXPLAY] ZEUS138…" at bounding box center [364, 242] width 728 height 484
drag, startPoint x: 287, startPoint y: 562, endPoint x: 287, endPoint y: 555, distance: 6.9
click at [289, 484] on html "Toggle navigation Home Bank Account List Load By Website Group [OXPLAY] ZEUS138…" at bounding box center [364, 242] width 728 height 484
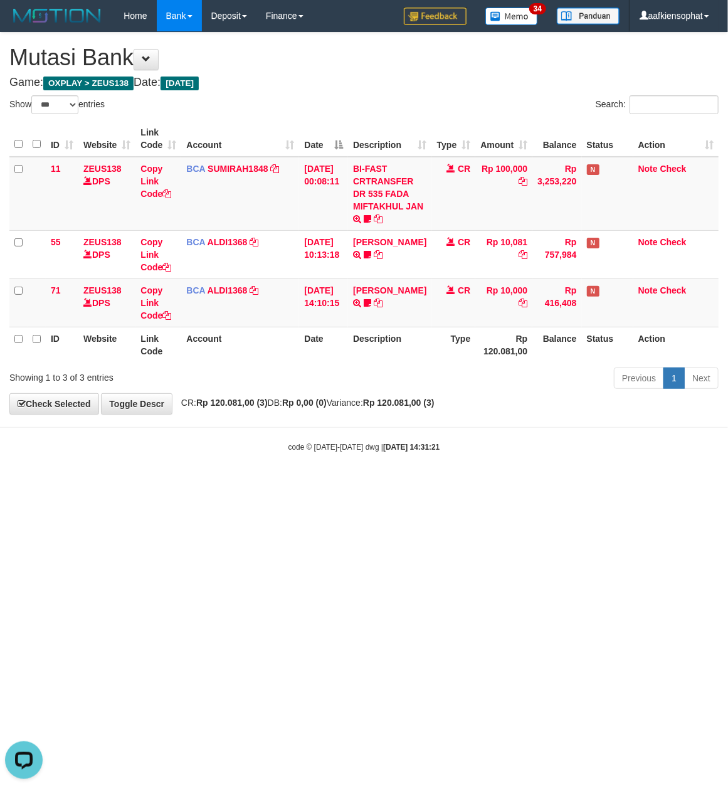
drag, startPoint x: 287, startPoint y: 551, endPoint x: 272, endPoint y: 553, distance: 14.6
click at [280, 484] on html "Toggle navigation Home Bank Account List Load By Website Group [OXPLAY] ZEUS138…" at bounding box center [364, 242] width 728 height 484
click at [265, 484] on html "Toggle navigation Home Bank Account List Load By Website Group [OXPLAY] ZEUS138…" at bounding box center [364, 242] width 728 height 484
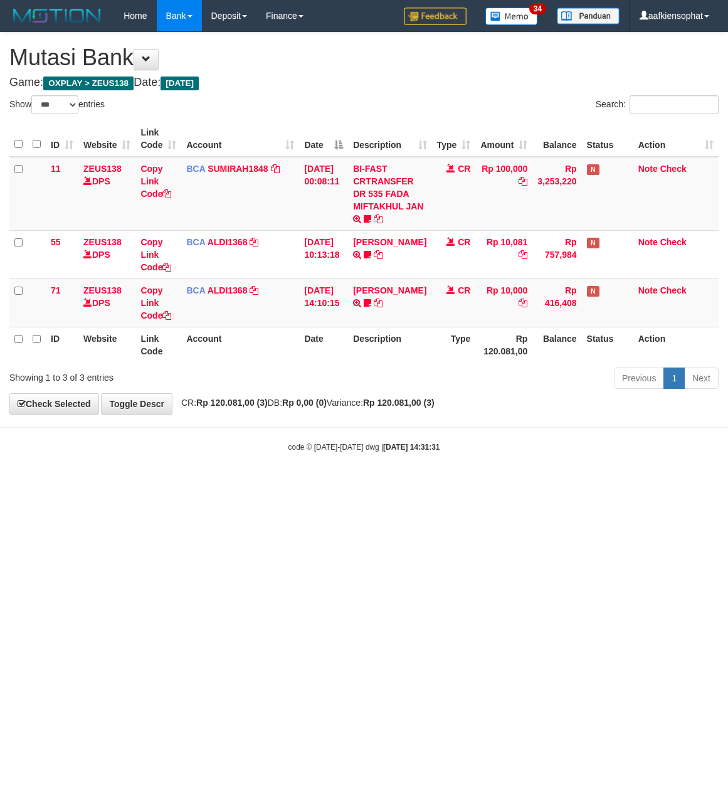
select select "***"
drag, startPoint x: 606, startPoint y: 452, endPoint x: 687, endPoint y: 404, distance: 94.8
click at [618, 447] on div "code © [DATE]-[DATE] dwg | [DATE] 14:31:31" at bounding box center [364, 446] width 728 height 13
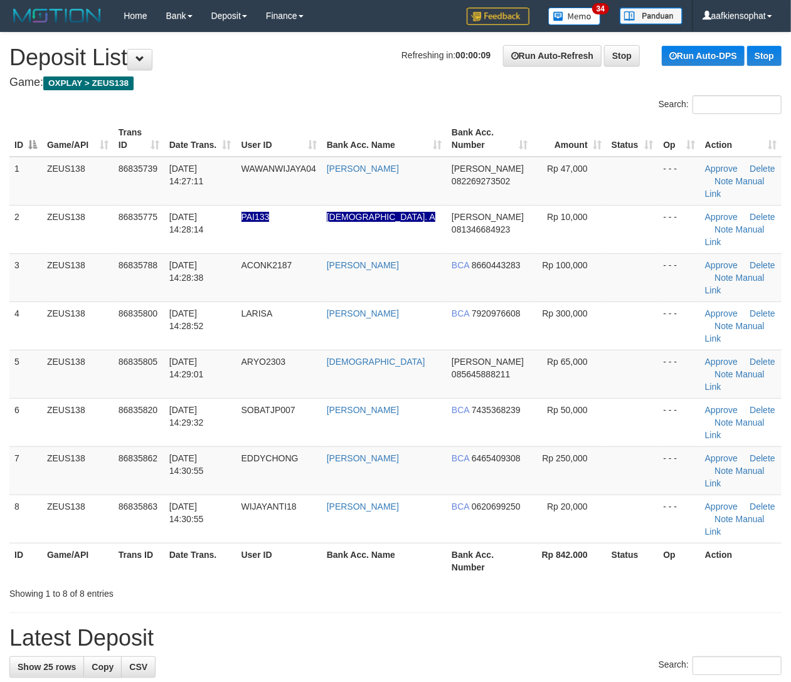
drag, startPoint x: 420, startPoint y: 517, endPoint x: 800, endPoint y: 540, distance: 380.8
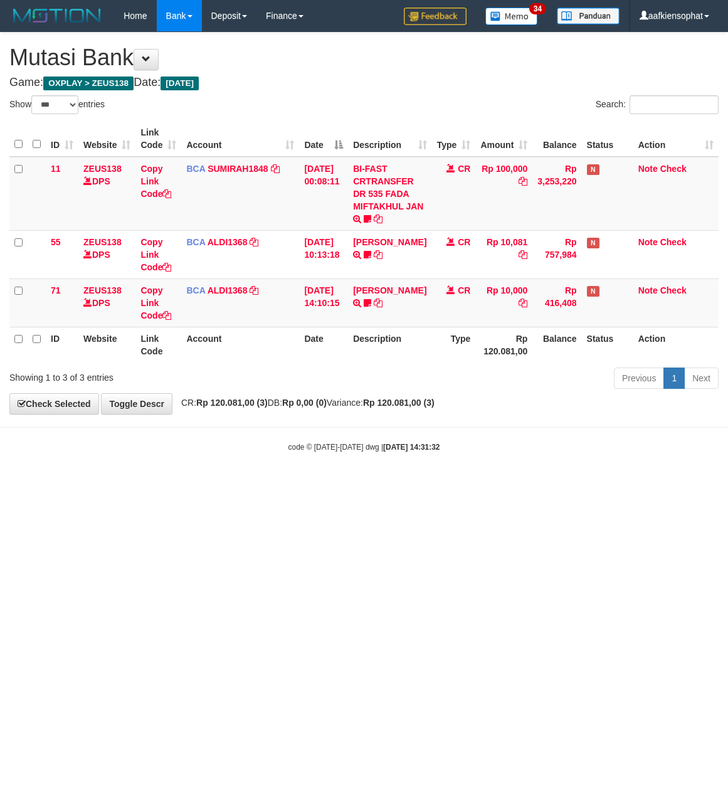
select select "***"
drag, startPoint x: 437, startPoint y: 615, endPoint x: 429, endPoint y: 591, distance: 25.2
click at [439, 484] on html "Toggle navigation Home Bank Account List Load By Website Group [OXPLAY] ZEUS138…" at bounding box center [364, 242] width 728 height 484
click at [368, 484] on html "Toggle navigation Home Bank Account List Load By Website Group [OXPLAY] ZEUS138…" at bounding box center [364, 242] width 728 height 484
drag, startPoint x: 309, startPoint y: 635, endPoint x: 269, endPoint y: 646, distance: 41.7
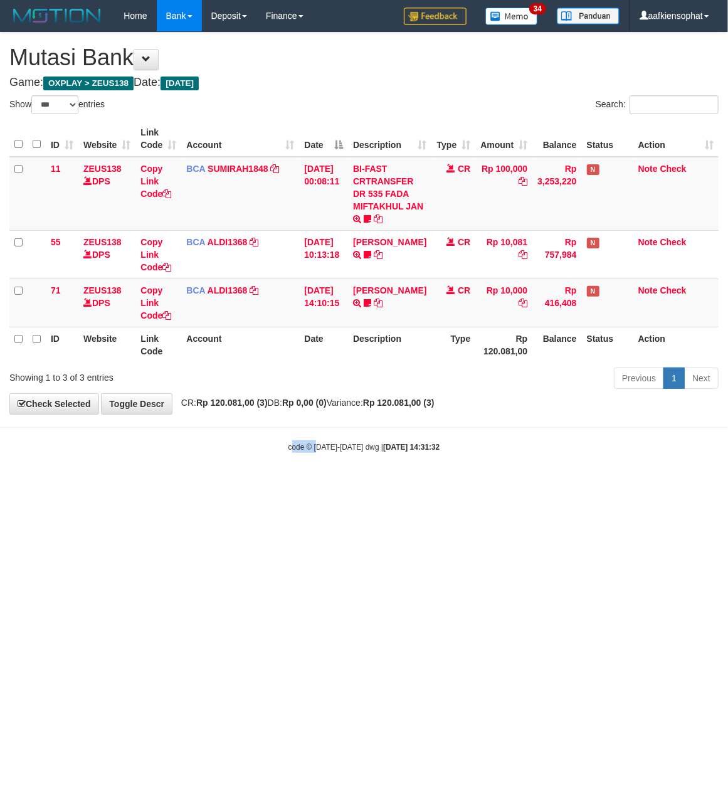
click at [294, 484] on html "Toggle navigation Home Bank Account List Load By Website Group [OXPLAY] ZEUS138…" at bounding box center [364, 242] width 728 height 484
select select "***"
drag, startPoint x: 319, startPoint y: 71, endPoint x: 275, endPoint y: 106, distance: 56.2
click at [311, 83] on div "**********" at bounding box center [364, 223] width 728 height 381
drag, startPoint x: 555, startPoint y: 516, endPoint x: 541, endPoint y: 531, distance: 20.9
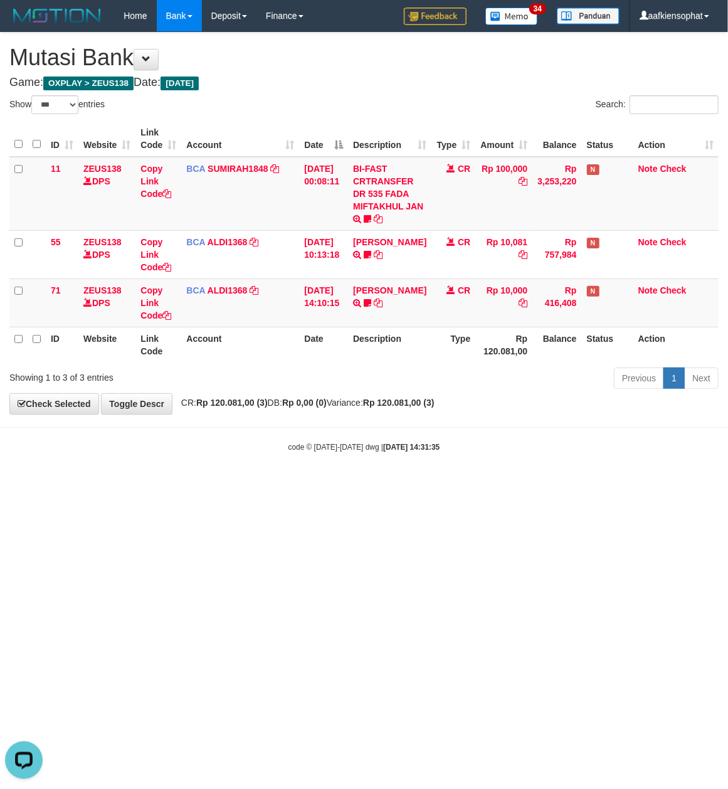
click at [553, 484] on html "Toggle navigation Home Bank Account List Load By Website Group [OXPLAY] ZEUS138…" at bounding box center [364, 242] width 728 height 484
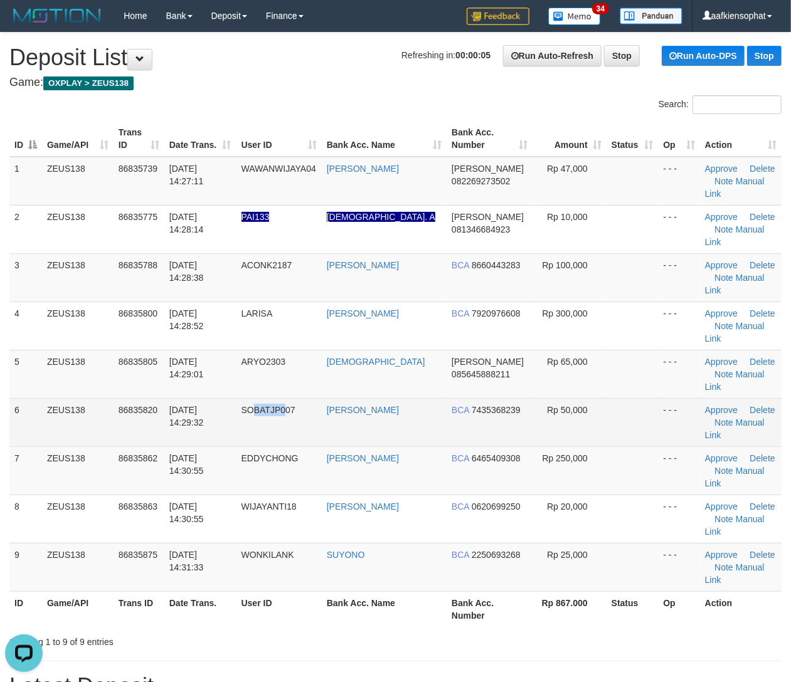
click at [282, 398] on td "SOBATJP007" at bounding box center [278, 422] width 85 height 48
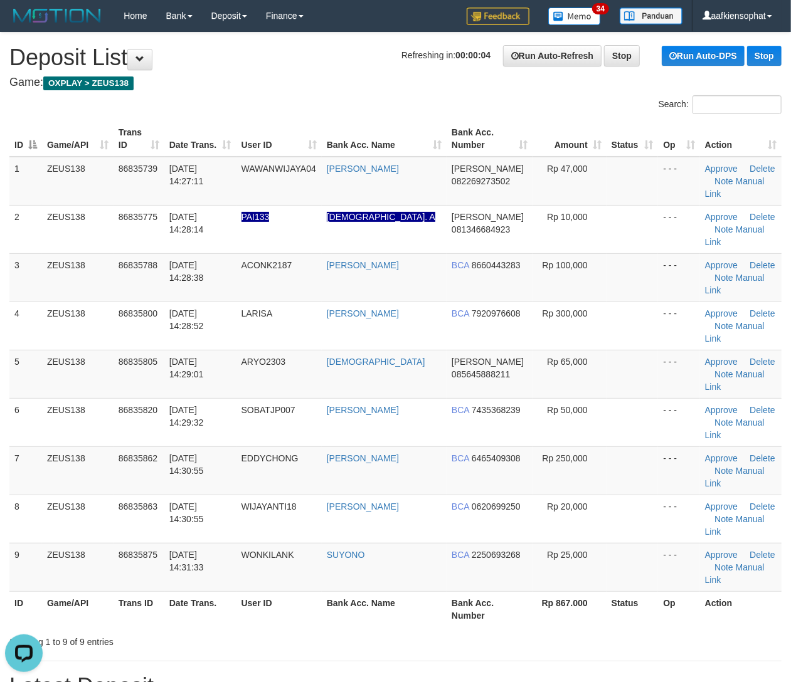
drag, startPoint x: 470, startPoint y: 561, endPoint x: 802, endPoint y: 558, distance: 331.2
drag, startPoint x: 307, startPoint y: 529, endPoint x: 432, endPoint y: 528, distance: 124.2
click at [324, 631] on div "Showing 1 to 9 of 9 entries" at bounding box center [164, 640] width 329 height 18
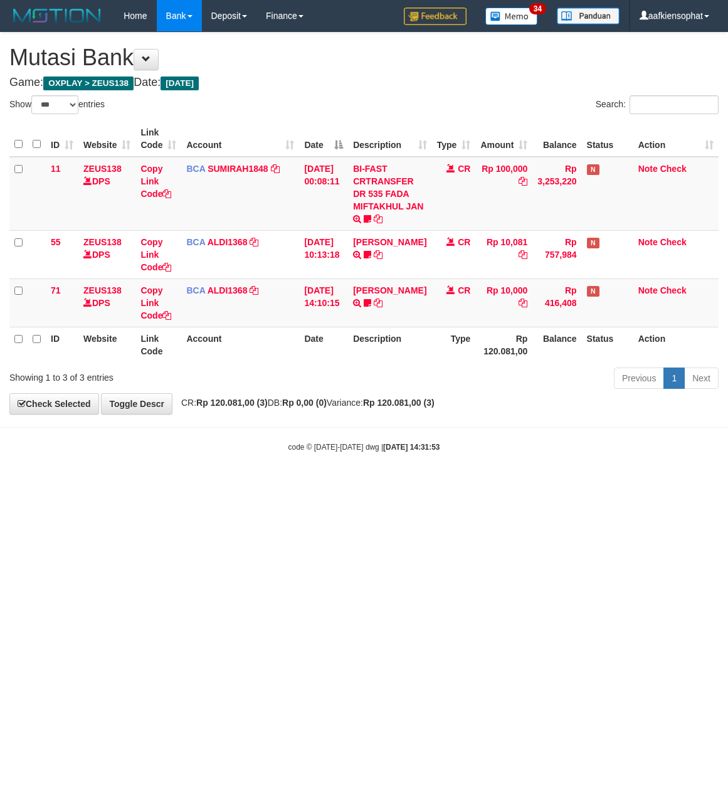
select select "***"
click at [499, 484] on html "Toggle navigation Home Bank Account List Load By Website Group [OXPLAY] ZEUS138…" at bounding box center [364, 242] width 728 height 484
click at [497, 484] on html "Toggle navigation Home Bank Account List Load By Website Group [OXPLAY] ZEUS138…" at bounding box center [364, 242] width 728 height 484
drag, startPoint x: 492, startPoint y: 603, endPoint x: 437, endPoint y: 605, distance: 55.2
click at [459, 484] on html "Toggle navigation Home Bank Account List Load By Website Group [OXPLAY] ZEUS138…" at bounding box center [364, 242] width 728 height 484
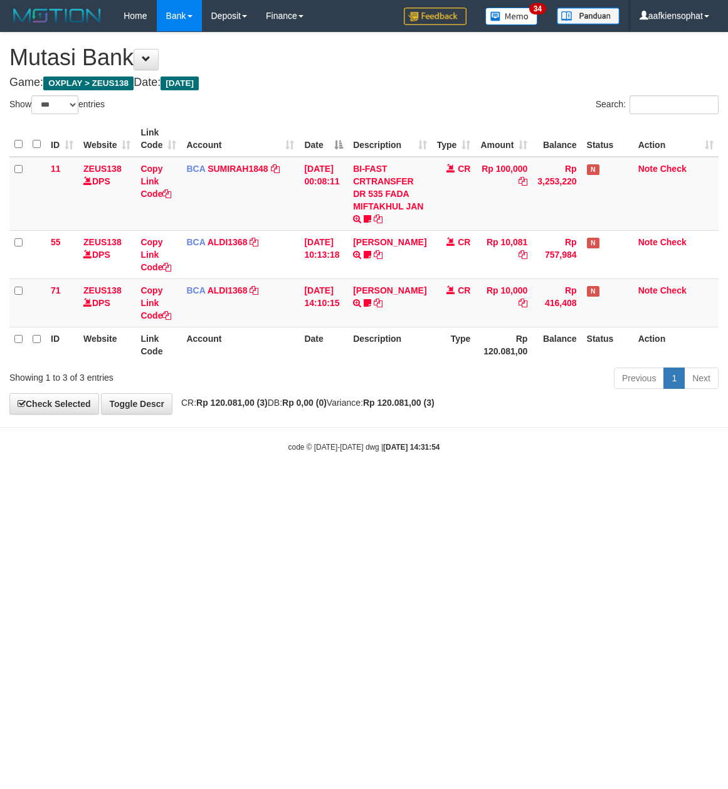
select select "***"
click at [102, 484] on html "Toggle navigation Home Bank Account List Load By Website Group [OXPLAY] ZEUS138…" at bounding box center [364, 242] width 728 height 484
drag, startPoint x: 102, startPoint y: 663, endPoint x: 109, endPoint y: 668, distance: 8.5
click at [103, 484] on html "Toggle navigation Home Bank Account List Load By Website Group [OXPLAY] ZEUS138…" at bounding box center [364, 242] width 728 height 484
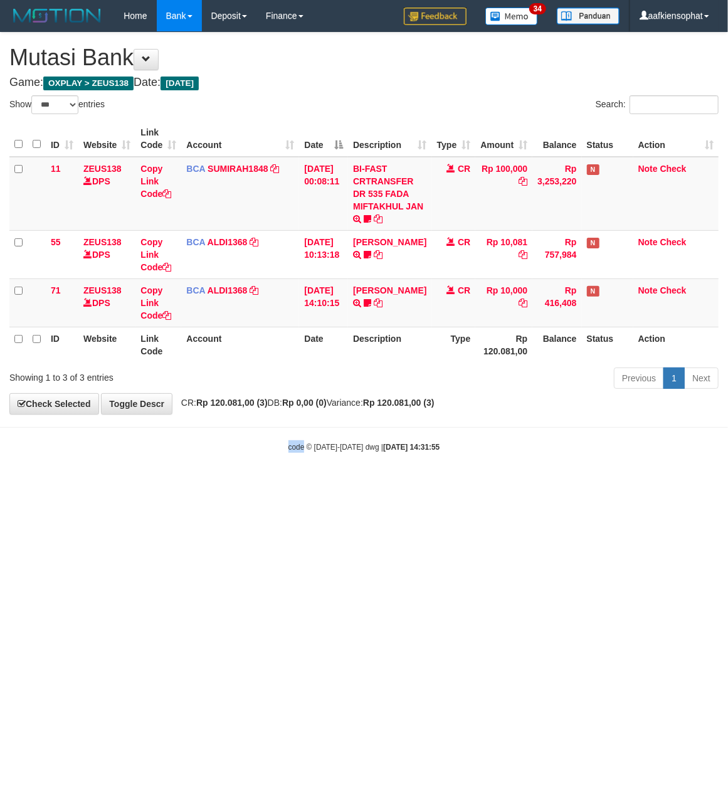
drag, startPoint x: 110, startPoint y: 668, endPoint x: 0, endPoint y: 661, distance: 110.6
click at [108, 484] on html "Toggle navigation Home Bank Account List Load By Website Group [OXPLAY] ZEUS138…" at bounding box center [364, 242] width 728 height 484
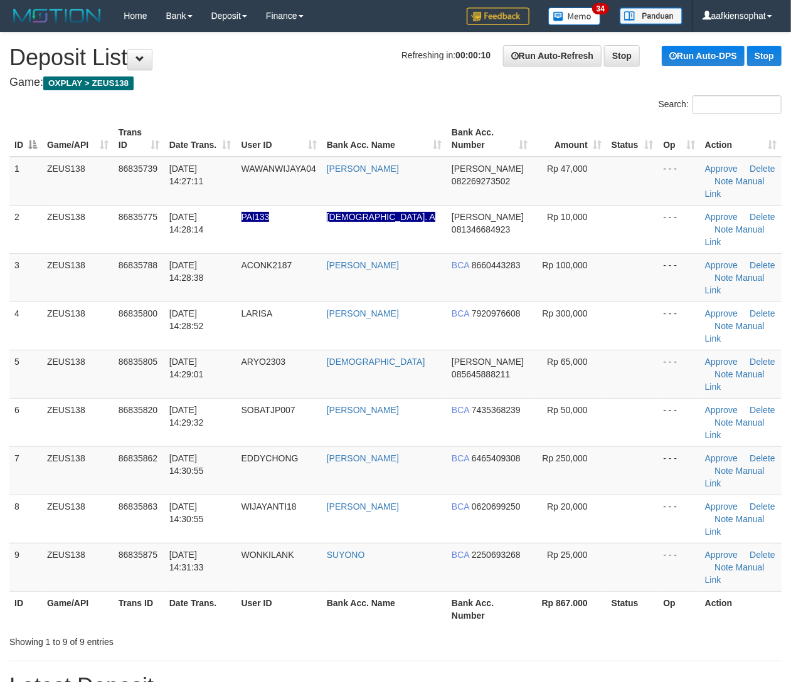
drag, startPoint x: 299, startPoint y: 608, endPoint x: 432, endPoint y: 618, distance: 133.4
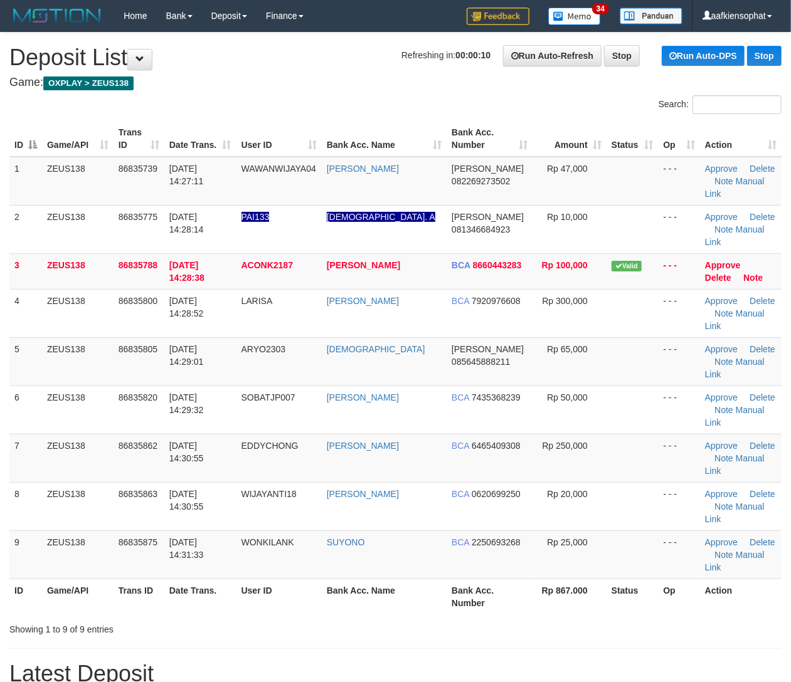
click at [342, 514] on div "Search: ID Game/API Trans ID Date Trans. User ID Bank Acc. Name Bank Acc. Numbe…" at bounding box center [395, 365] width 772 height 541
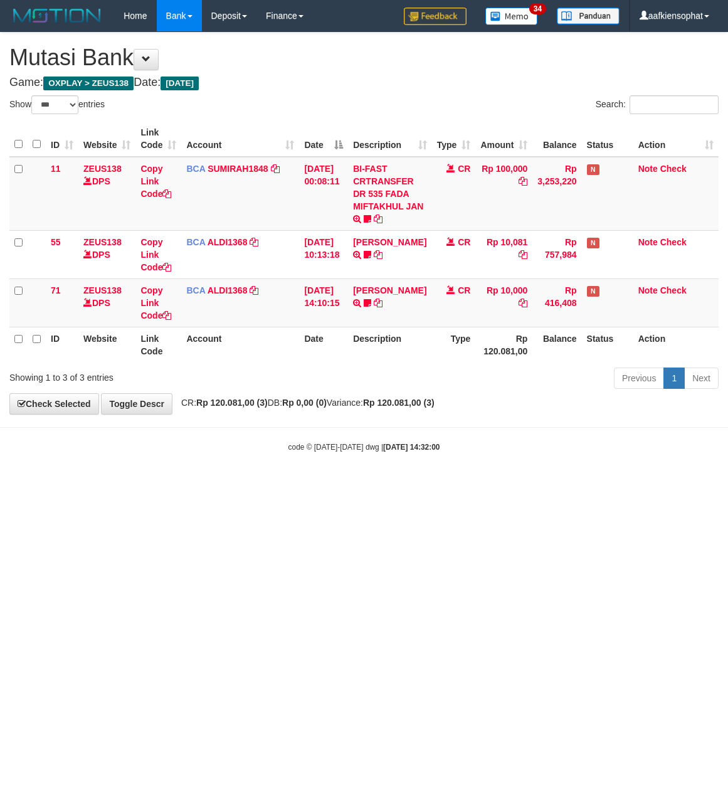
select select "***"
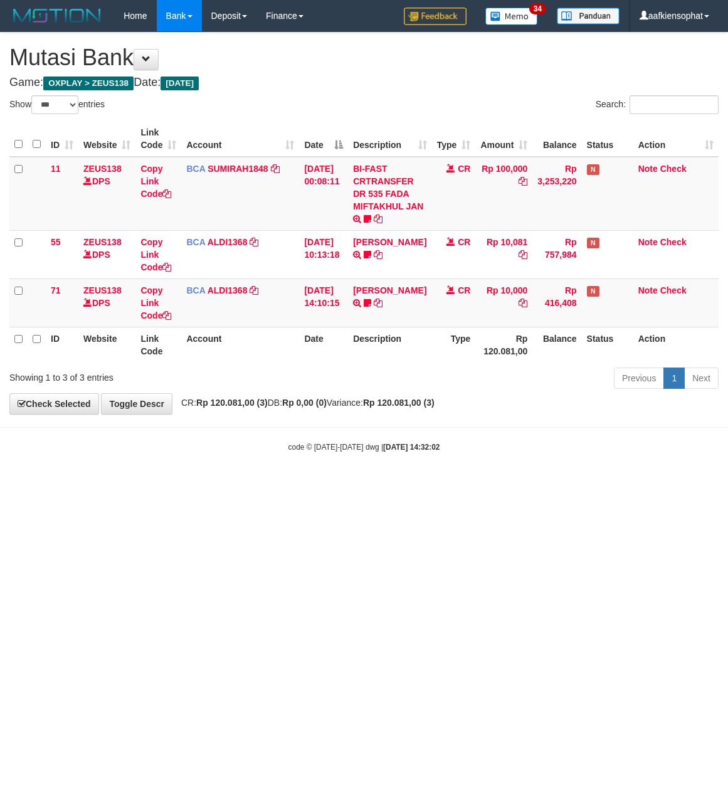
select select "***"
drag, startPoint x: 198, startPoint y: 510, endPoint x: 179, endPoint y: 516, distance: 19.6
click at [184, 484] on html "Toggle navigation Home Bank Account List Load By Website Group [OXPLAY] ZEUS138…" at bounding box center [364, 242] width 728 height 484
select select "***"
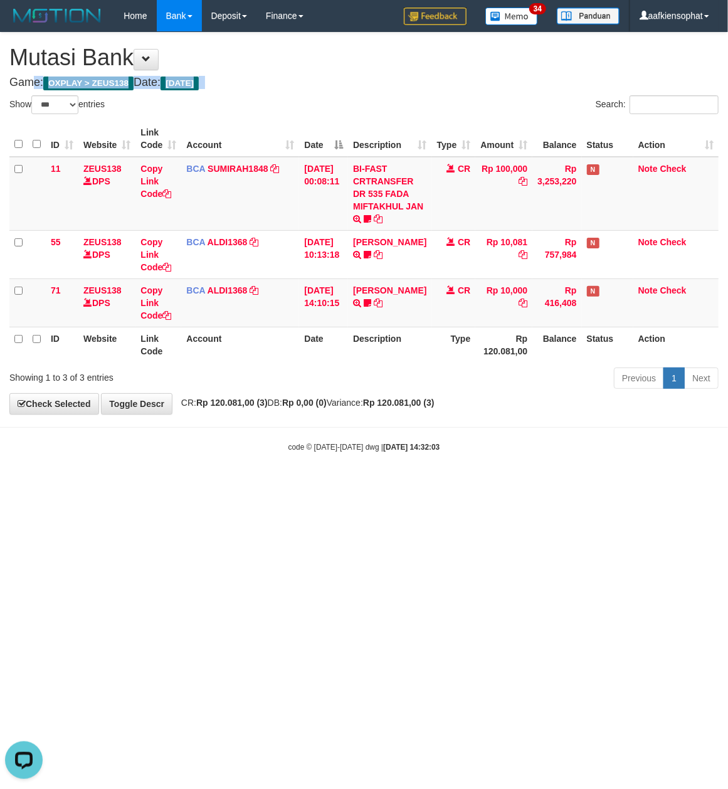
drag, startPoint x: 279, startPoint y: 103, endPoint x: 5, endPoint y: 189, distance: 287.3
click at [231, 125] on div "**********" at bounding box center [364, 223] width 728 height 381
click at [339, 484] on html "Toggle navigation Home Bank Account List Load By Website Group [OXPLAY] ZEUS138…" at bounding box center [364, 242] width 728 height 484
click at [63, 484] on html "Toggle navigation Home Bank Account List Load By Website Group [OXPLAY] ZEUS138…" at bounding box center [364, 242] width 728 height 484
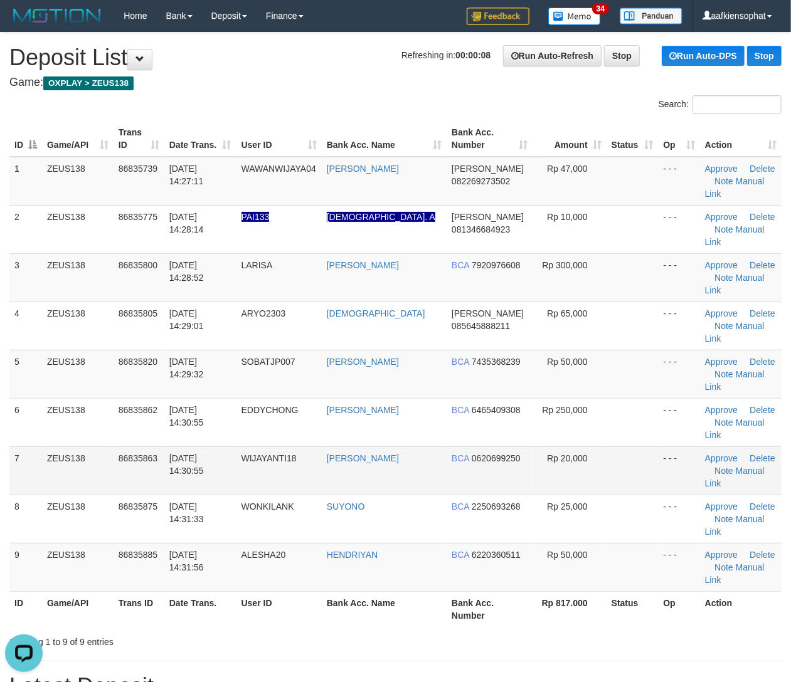
drag, startPoint x: 21, startPoint y: 355, endPoint x: 606, endPoint y: 399, distance: 586.3
click at [68, 398] on tr "6 ZEUS138 86835862 31/08/2025 14:30:55 EDDYCHONG EDI SUSANTO BCA 6465409308 Rp …" at bounding box center [395, 422] width 772 height 48
click at [235, 674] on h1 "Latest Deposit" at bounding box center [395, 686] width 772 height 25
drag, startPoint x: 232, startPoint y: 583, endPoint x: 681, endPoint y: 590, distance: 449.2
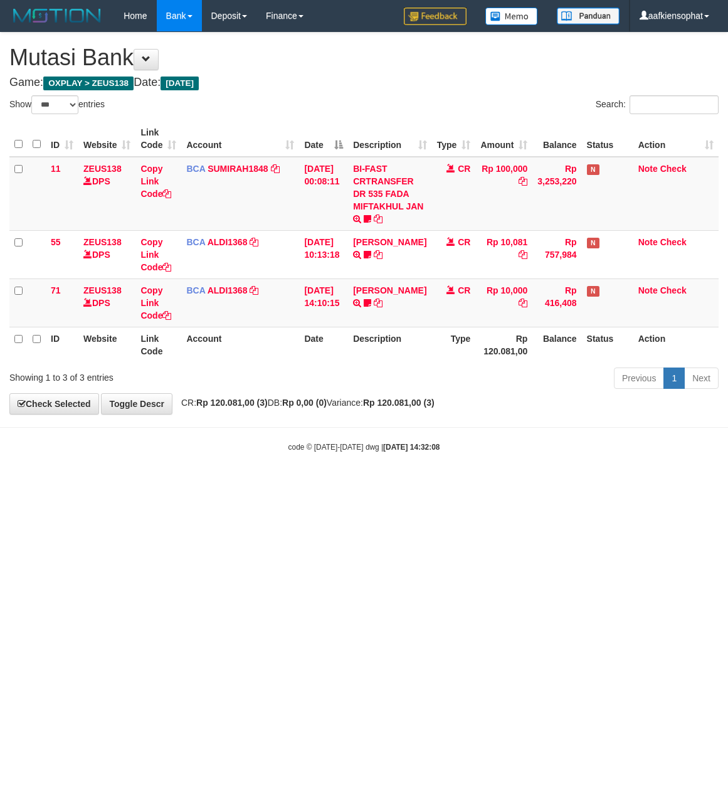
select select "***"
drag, startPoint x: 123, startPoint y: 629, endPoint x: 54, endPoint y: 685, distance: 89.2
click at [54, 484] on html "Toggle navigation Home Bank Account List Load By Website Group [OXPLAY] ZEUS138…" at bounding box center [364, 242] width 728 height 484
select select "***"
click at [311, 98] on div "Show ** ** ** *** entries" at bounding box center [182, 106] width 346 height 22
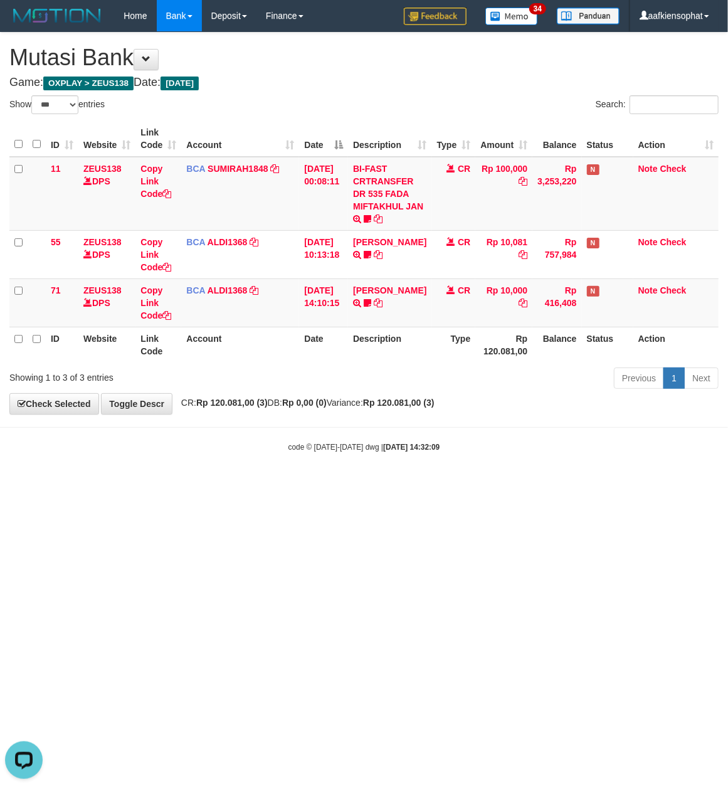
click at [307, 99] on div "Show ** ** ** *** entries" at bounding box center [182, 106] width 346 height 22
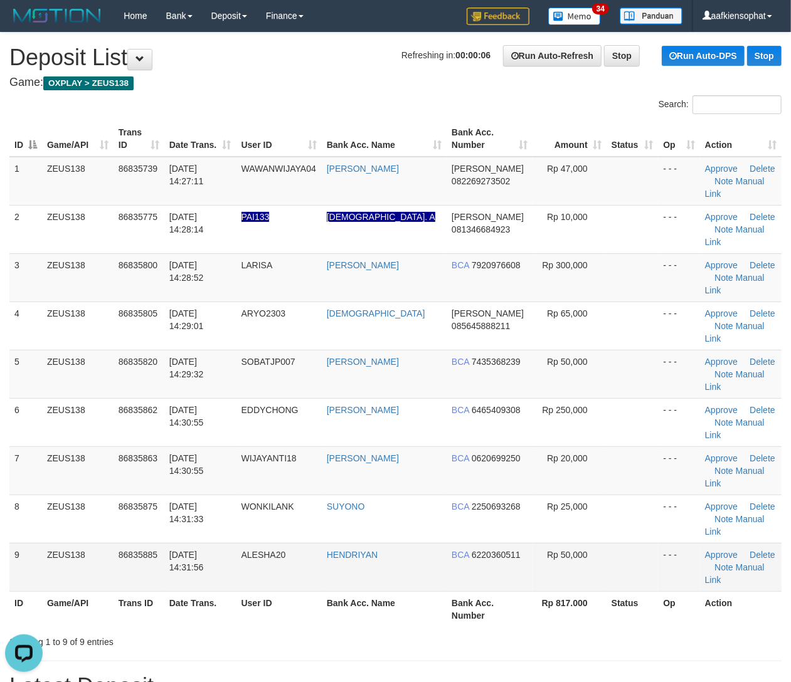
click at [316, 543] on td "ALESHA20" at bounding box center [278, 567] width 85 height 48
drag, startPoint x: 367, startPoint y: 511, endPoint x: 384, endPoint y: 512, distance: 17.0
click at [367, 592] on th "Bank Acc. Name" at bounding box center [384, 610] width 125 height 36
drag, startPoint x: 384, startPoint y: 512, endPoint x: 435, endPoint y: 512, distance: 51.4
click at [422, 592] on th "Bank Acc. Name" at bounding box center [384, 610] width 125 height 36
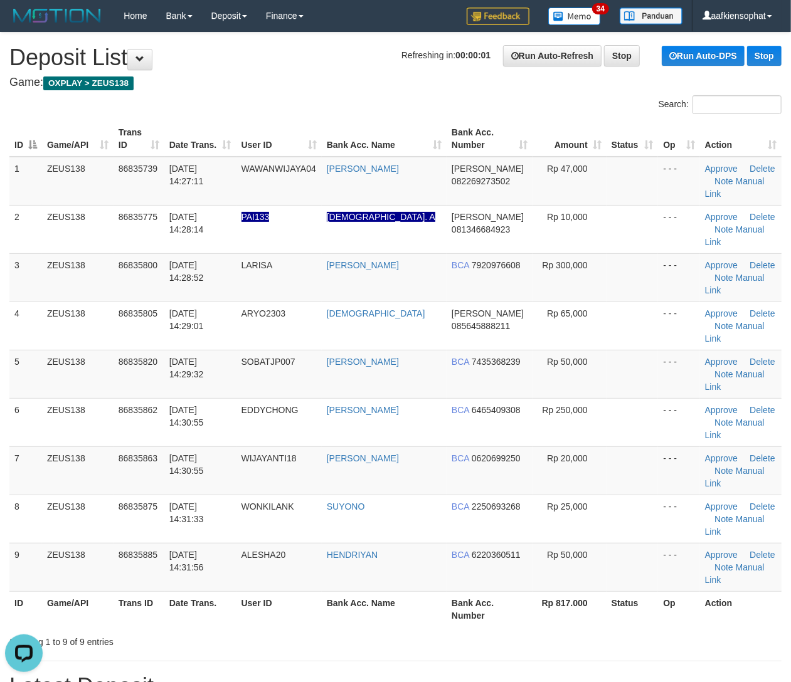
drag, startPoint x: 516, startPoint y: 570, endPoint x: 802, endPoint y: 576, distance: 286.1
click at [520, 674] on h1 "Latest Deposit" at bounding box center [395, 686] width 772 height 25
drag, startPoint x: 414, startPoint y: 585, endPoint x: 792, endPoint y: 580, distance: 377.6
click at [464, 674] on h1 "Latest Deposit" at bounding box center [395, 686] width 772 height 25
drag, startPoint x: 166, startPoint y: 399, endPoint x: 800, endPoint y: 440, distance: 635.5
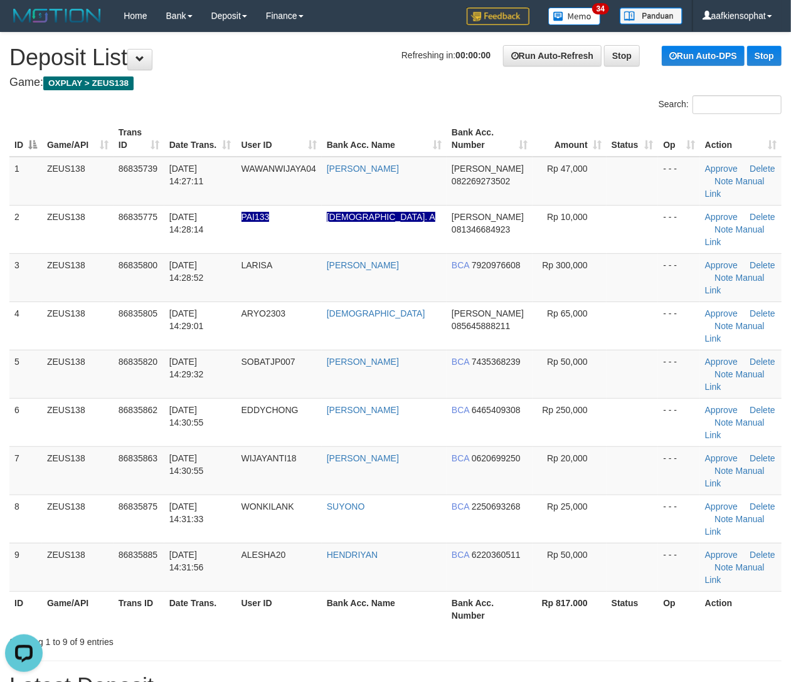
click at [234, 447] on td "31/08/2025 14:30:55" at bounding box center [200, 471] width 72 height 48
click at [448, 674] on h1 "Latest Deposit" at bounding box center [395, 686] width 772 height 25
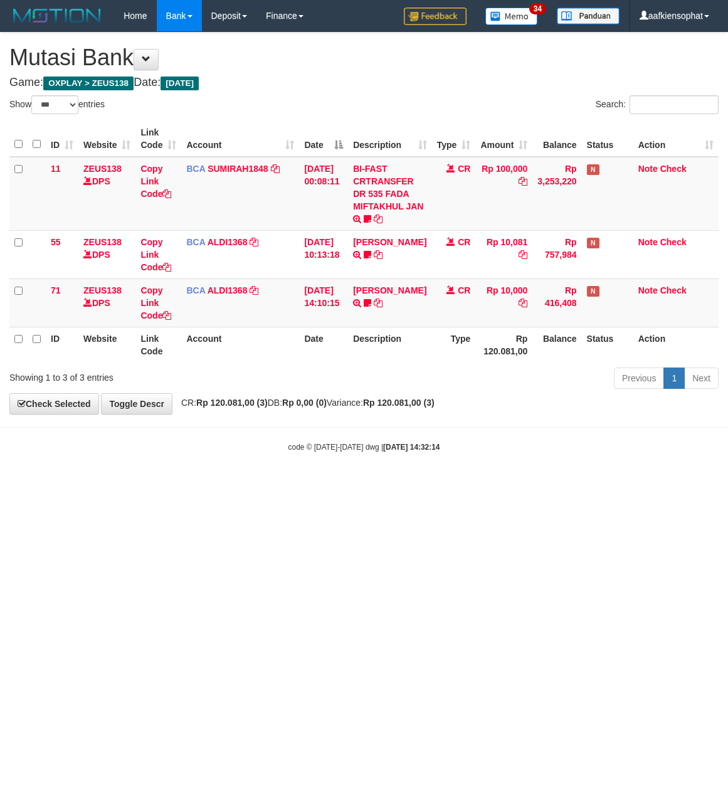
select select "***"
click at [71, 484] on html "Toggle navigation Home Bank Account List Load By Website Group [OXPLAY] ZEUS138…" at bounding box center [364, 242] width 728 height 484
select select "***"
click at [99, 484] on html "Toggle navigation Home Bank Account List Load By Website Group [OXPLAY] ZEUS138…" at bounding box center [364, 242] width 728 height 484
drag, startPoint x: 302, startPoint y: 603, endPoint x: 3, endPoint y: 608, distance: 299.2
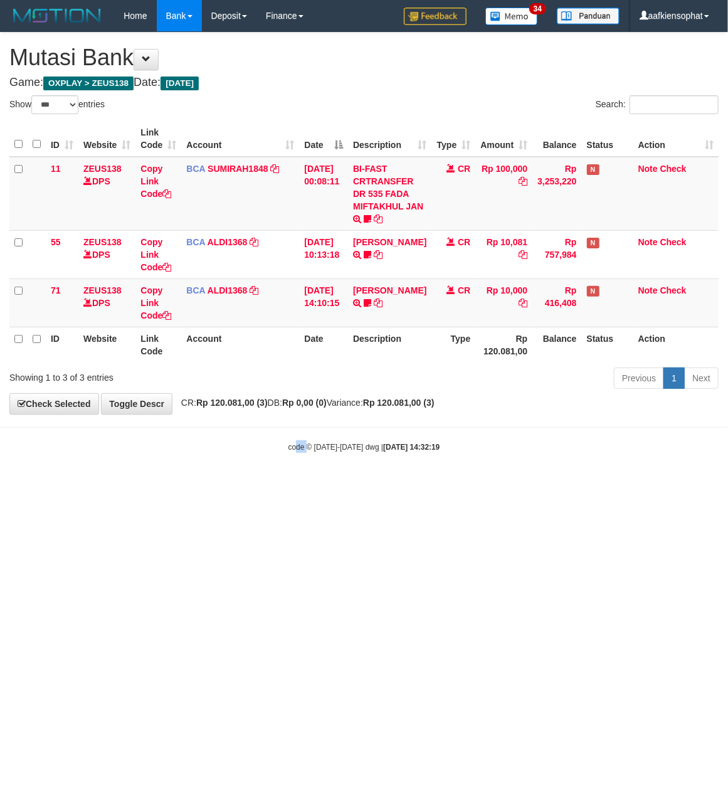
click at [262, 484] on html "Toggle navigation Home Bank Account List Load By Website Group [OXPLAY] ZEUS138…" at bounding box center [364, 242] width 728 height 484
select select "***"
drag, startPoint x: 294, startPoint y: 55, endPoint x: 8, endPoint y: 174, distance: 309.6
click at [292, 60] on h1 "Mutasi Bank" at bounding box center [363, 57] width 709 height 25
click at [620, 484] on html "Toggle navigation Home Bank Account List Load By Website Group [OXPLAY] ZEUS138…" at bounding box center [364, 242] width 728 height 484
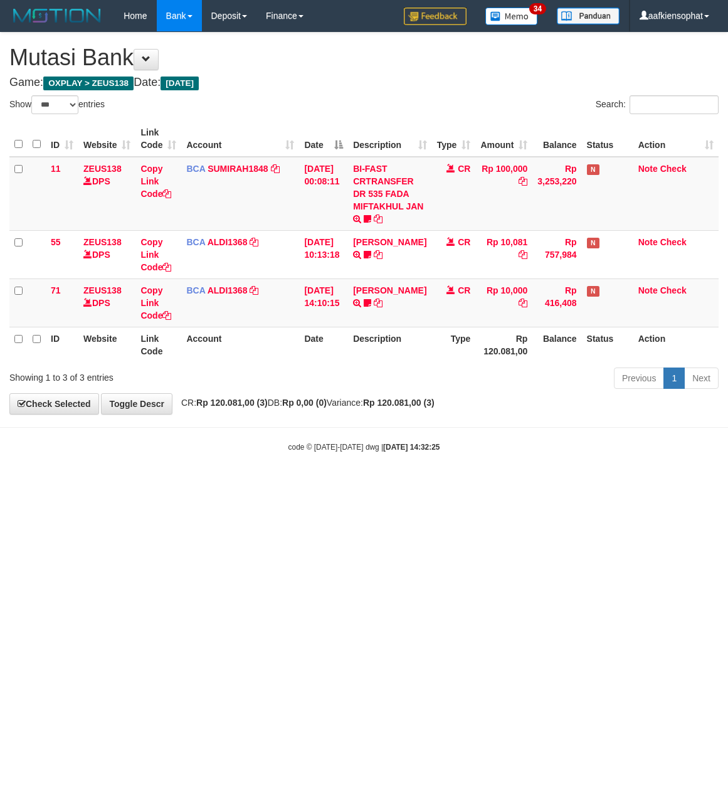
select select "***"
drag, startPoint x: 121, startPoint y: 556, endPoint x: 151, endPoint y: 561, distance: 30.5
click at [112, 484] on html "Toggle navigation Home Bank Account List Load By Website Group [OXPLAY] ZEUS138…" at bounding box center [364, 242] width 728 height 484
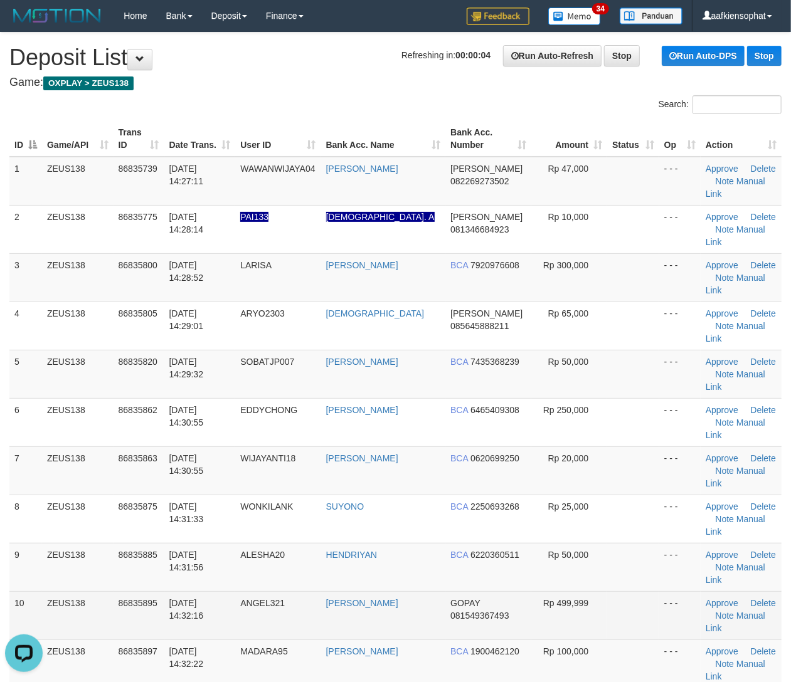
drag, startPoint x: 337, startPoint y: 498, endPoint x: 743, endPoint y: 513, distance: 405.5
click at [374, 592] on td "[PERSON_NAME]" at bounding box center [383, 616] width 125 height 48
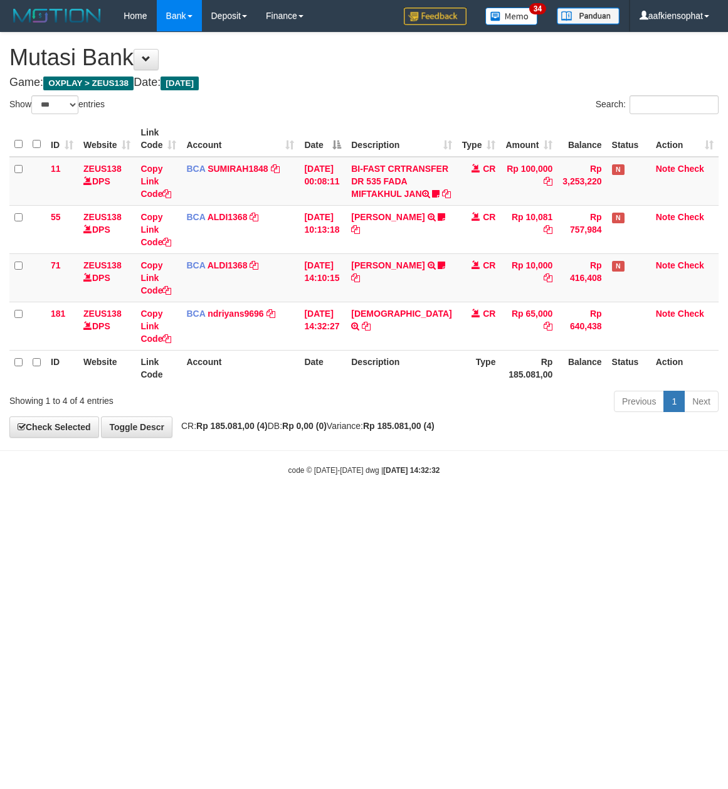
select select "***"
drag, startPoint x: 0, startPoint y: 0, endPoint x: 618, endPoint y: 587, distance: 852.8
click at [618, 507] on html "Toggle navigation Home Bank Account List Load By Website Group [OXPLAY] ZEUS138…" at bounding box center [364, 253] width 728 height 507
select select "***"
click at [397, 350] on td "SUNARYO TRSF E-BANKING CR 3108/FTSCY/WS95051 65000.002025083151488338 TRFDN-SUN…" at bounding box center [401, 326] width 110 height 48
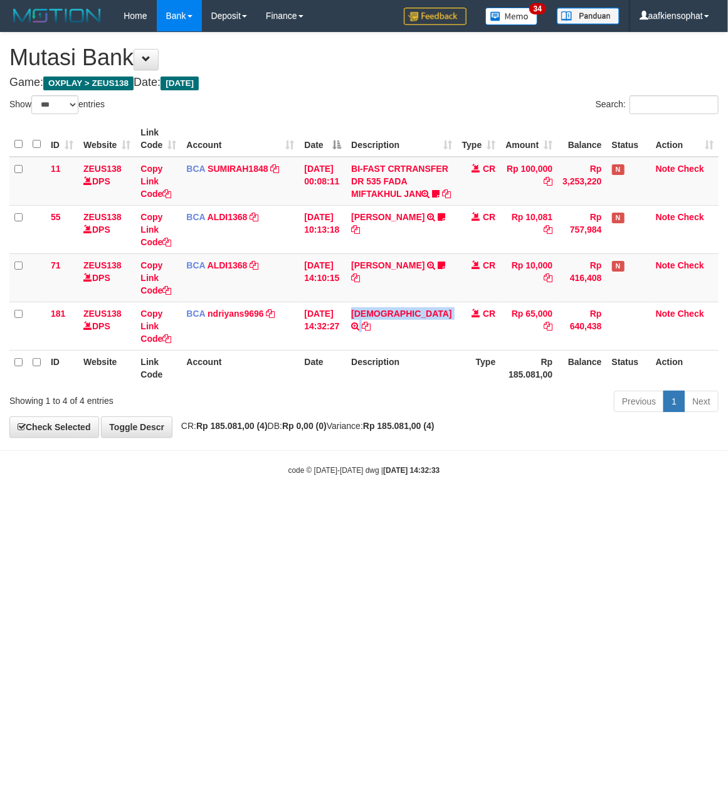
click at [397, 350] on td "SUNARYO TRSF E-BANKING CR 3108/FTSCY/WS95051 65000.002025083151488338 TRFDN-SUN…" at bounding box center [401, 326] width 110 height 48
copy tr "SUNARYO TRSF E-BANKING CR 3108/FTSCY/WS95051 65000.002025083151488338 TRFDN-SUN…"
click at [500, 507] on body "Toggle navigation Home Bank Account List Load By Website Group [OXPLAY] ZEUS138…" at bounding box center [364, 253] width 728 height 507
drag, startPoint x: 340, startPoint y: 538, endPoint x: 332, endPoint y: 534, distance: 9.0
click at [337, 507] on html "Toggle navigation Home Bank Account List Load By Website Group [OXPLAY] ZEUS138…" at bounding box center [364, 253] width 728 height 507
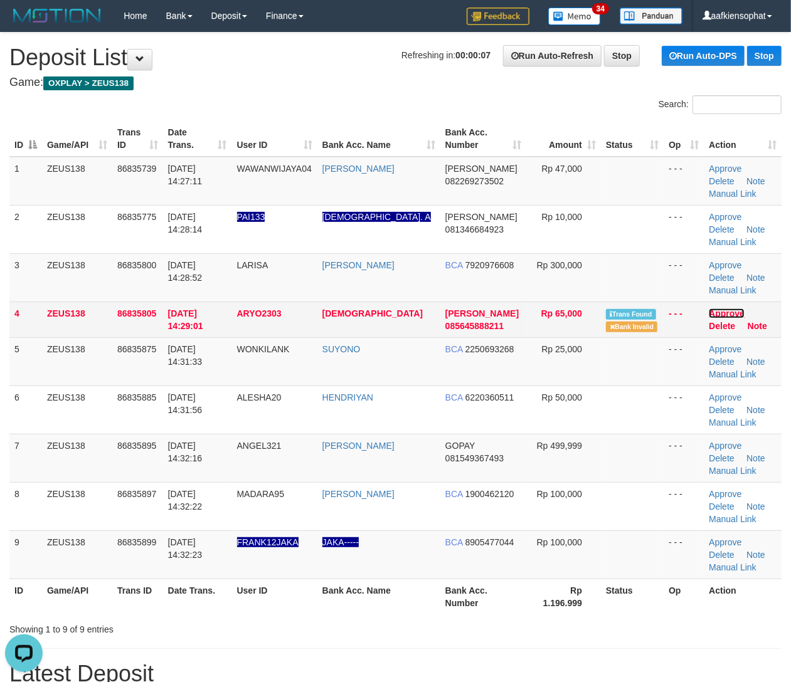
click at [731, 312] on link "Approve" at bounding box center [727, 314] width 36 height 10
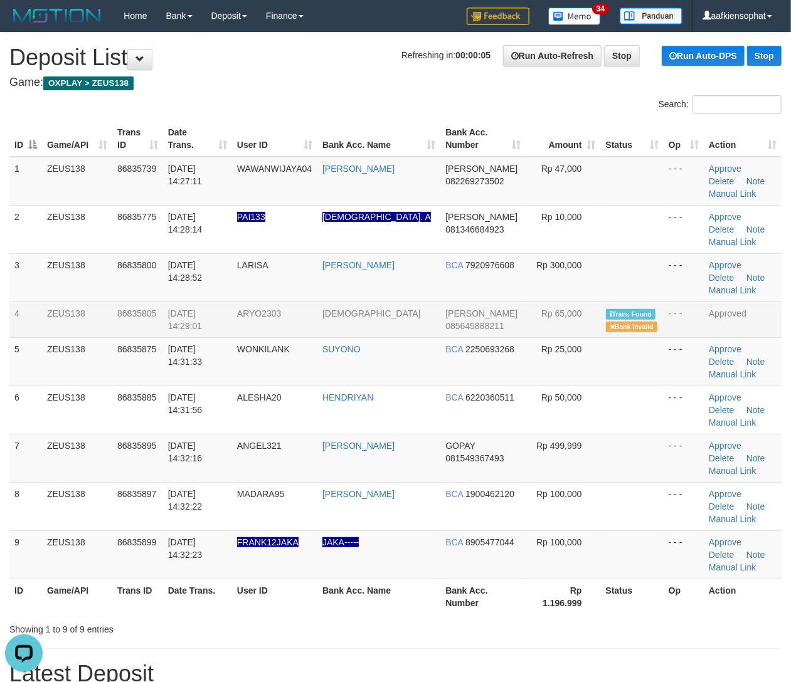
drag, startPoint x: 369, startPoint y: 617, endPoint x: 800, endPoint y: 593, distance: 431.6
click at [376, 613] on div "ID Game/API Trans ID Date Trans. User ID Bank Acc. Name Bank Acc. Number Amount…" at bounding box center [395, 367] width 791 height 501
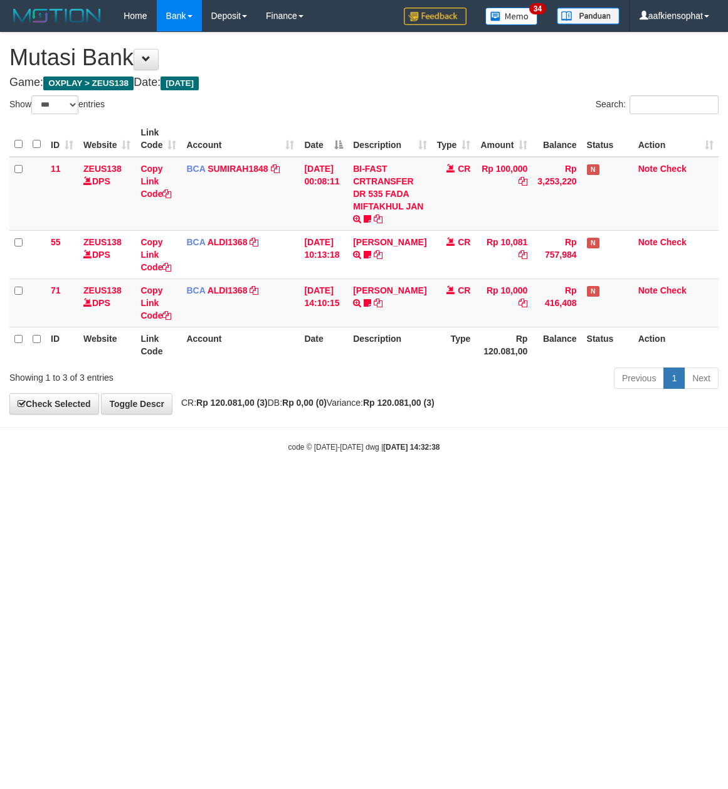
select select "***"
click at [268, 484] on html "Toggle navigation Home Bank Account List Load By Website Group [OXPLAY] ZEUS138…" at bounding box center [364, 242] width 728 height 484
drag, startPoint x: 302, startPoint y: 540, endPoint x: 304, endPoint y: 520, distance: 20.2
click at [302, 484] on html "Toggle navigation Home Bank Account List Load By Website Group [OXPLAY] ZEUS138…" at bounding box center [364, 242] width 728 height 484
select select "***"
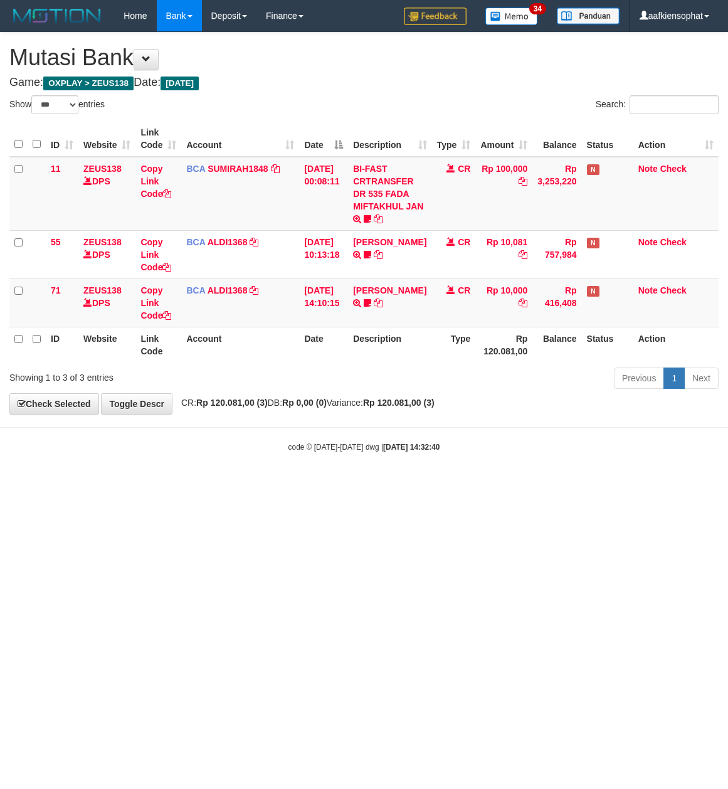
select select "***"
click at [307, 484] on html "Toggle navigation Home Bank Account List Load By Website Group [OXPLAY] ZEUS138…" at bounding box center [364, 242] width 728 height 484
select select "***"
drag, startPoint x: 420, startPoint y: 64, endPoint x: 369, endPoint y: 104, distance: 64.8
click at [400, 86] on div "**********" at bounding box center [364, 223] width 728 height 381
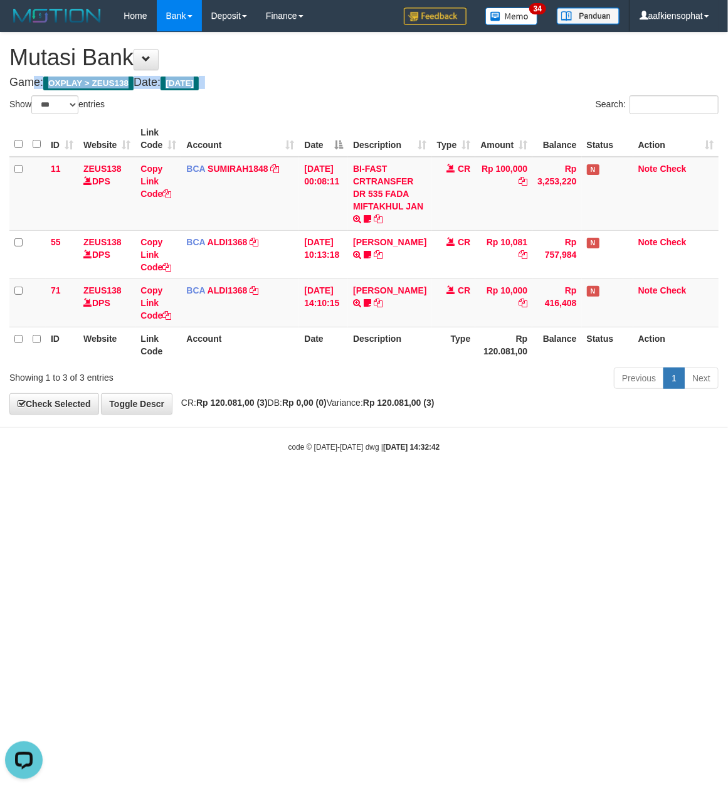
drag, startPoint x: 369, startPoint y: 345, endPoint x: 382, endPoint y: 364, distance: 22.6
click at [384, 364] on div "ID Website Link Code Account Date Description Type Amount Balance Status Action…" at bounding box center [364, 241] width 728 height 249
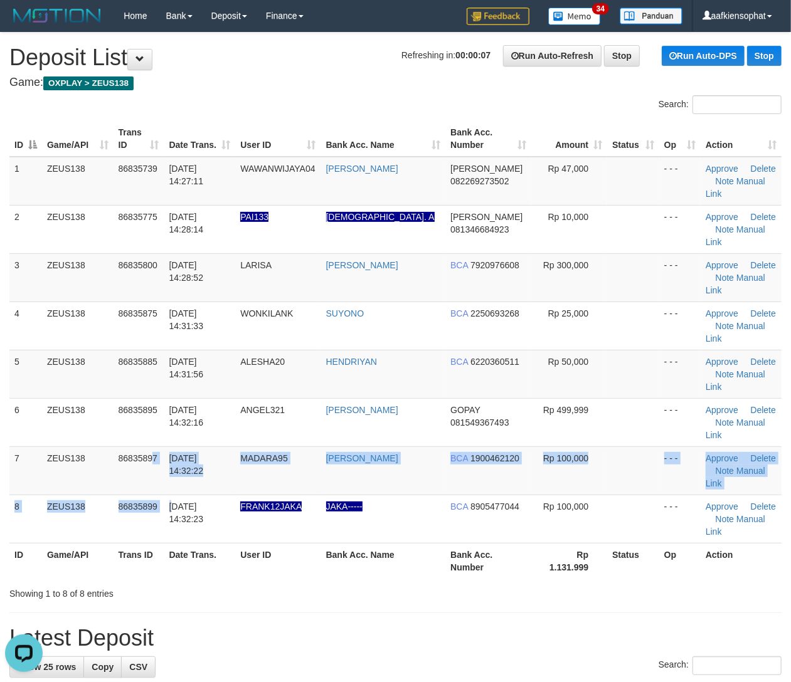
drag, startPoint x: 134, startPoint y: 414, endPoint x: 657, endPoint y: 511, distance: 532.0
click at [212, 425] on tbody "1 ZEUS138 86835739 31/08/2025 14:27:11 WAWANWIJAYA04 WAWAN WIJAYA DANA 08226927…" at bounding box center [395, 350] width 772 height 387
drag, startPoint x: 161, startPoint y: 465, endPoint x: 314, endPoint y: 457, distance: 153.9
click at [184, 543] on tr "ID Game/API Trans ID Date Trans. User ID Bank Acc. Name Bank Acc. Number Rp 1.1…" at bounding box center [395, 561] width 772 height 36
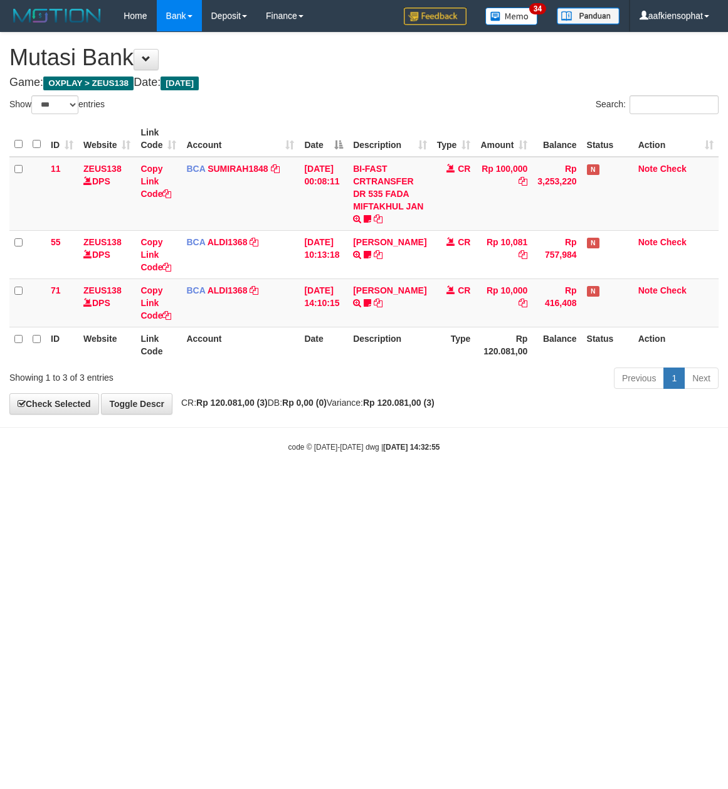
select select "***"
drag, startPoint x: 153, startPoint y: 543, endPoint x: 46, endPoint y: 681, distance: 174.4
click at [144, 484] on html "Toggle navigation Home Bank Account List Load By Website Group [OXPLAY] ZEUS138…" at bounding box center [364, 242] width 728 height 484
select select "***"
drag, startPoint x: 331, startPoint y: 109, endPoint x: 319, endPoint y: 131, distance: 25.0
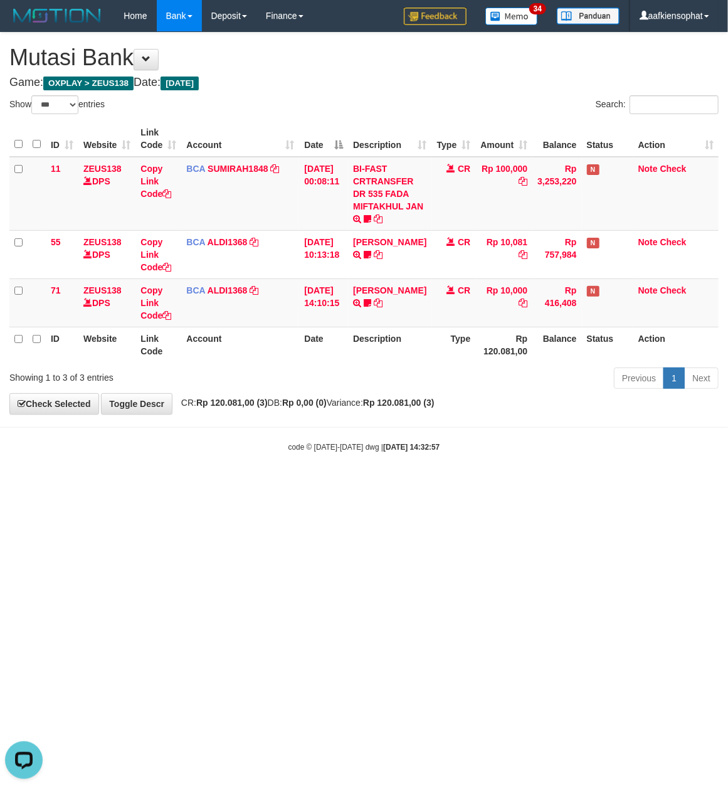
click at [331, 111] on div "Show ** ** ** *** entries" at bounding box center [182, 106] width 346 height 22
click at [375, 457] on body "Toggle navigation Home Bank Account List Load By Website Group [OXPLAY] ZEUS138…" at bounding box center [364, 242] width 728 height 484
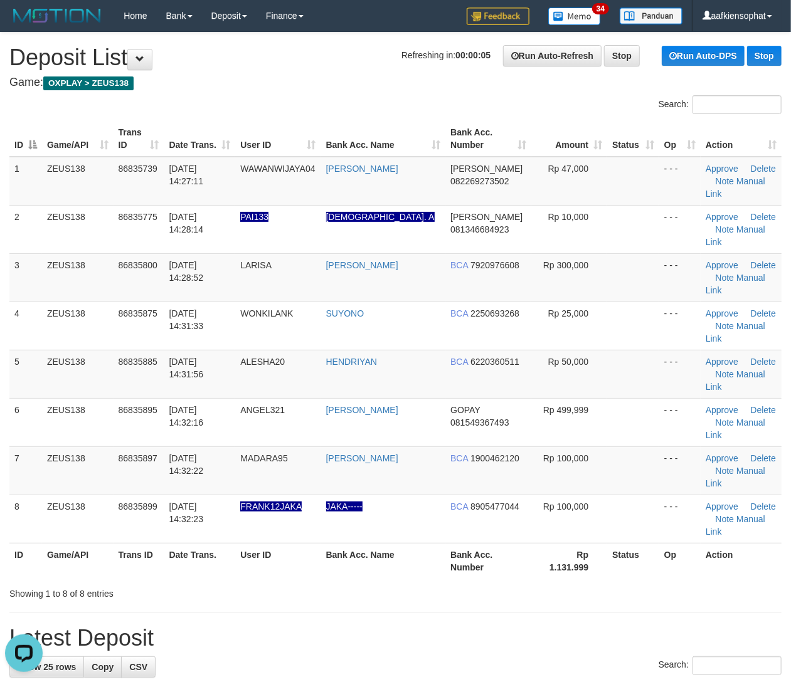
drag, startPoint x: 749, startPoint y: 534, endPoint x: 754, endPoint y: 524, distance: 11.2
click at [749, 626] on h1 "Latest Deposit" at bounding box center [395, 638] width 772 height 25
drag, startPoint x: 339, startPoint y: 428, endPoint x: 800, endPoint y: 385, distance: 463.7
click at [327, 495] on td "JAKA-----" at bounding box center [383, 519] width 125 height 48
drag, startPoint x: 351, startPoint y: 452, endPoint x: 491, endPoint y: 475, distance: 141.3
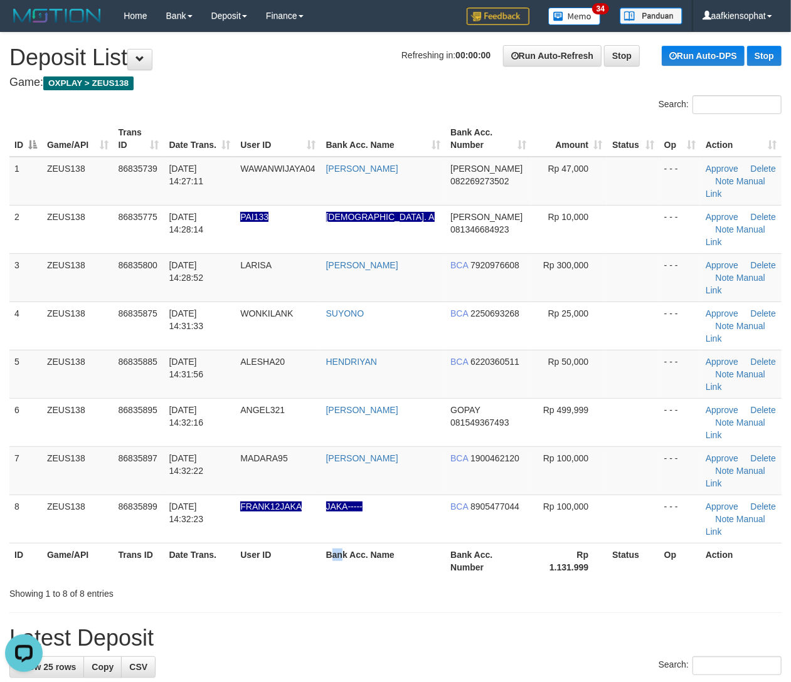
click at [458, 543] on tr "ID Game/API Trans ID Date Trans. User ID Bank Acc. Name Bank Acc. Number Rp 1.1…" at bounding box center [395, 561] width 772 height 36
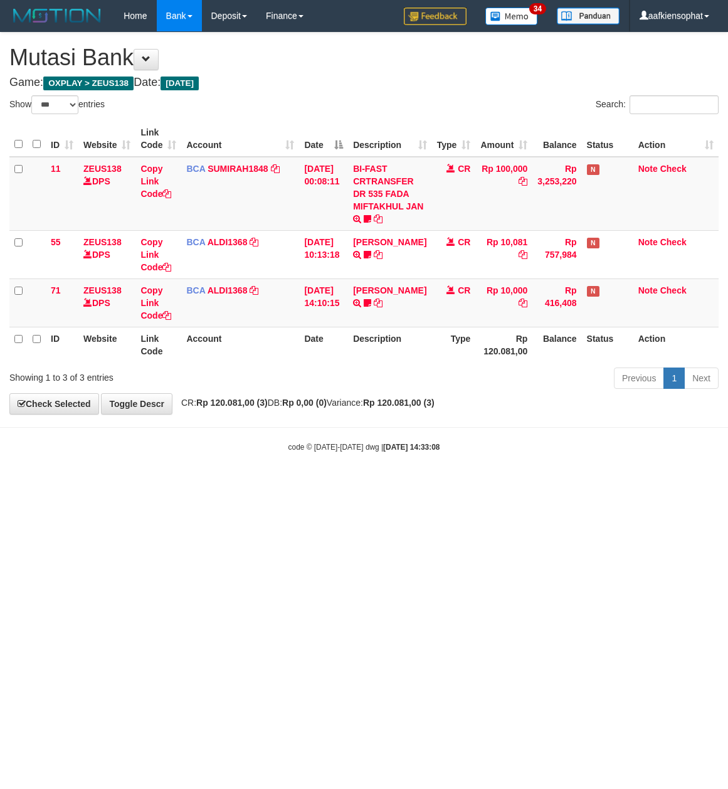
select select "***"
click at [217, 484] on html "Toggle navigation Home Bank Account List Load By Website Group [OXPLAY] ZEUS138…" at bounding box center [364, 242] width 728 height 484
select select "***"
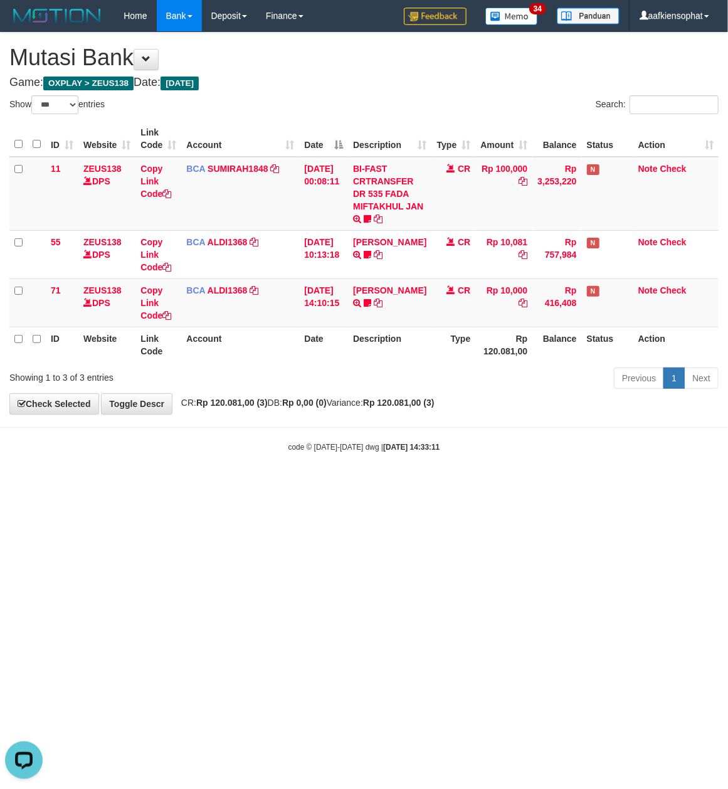
drag, startPoint x: 280, startPoint y: 141, endPoint x: 281, endPoint y: 156, distance: 15.1
click at [281, 156] on th "Account" at bounding box center [240, 139] width 118 height 36
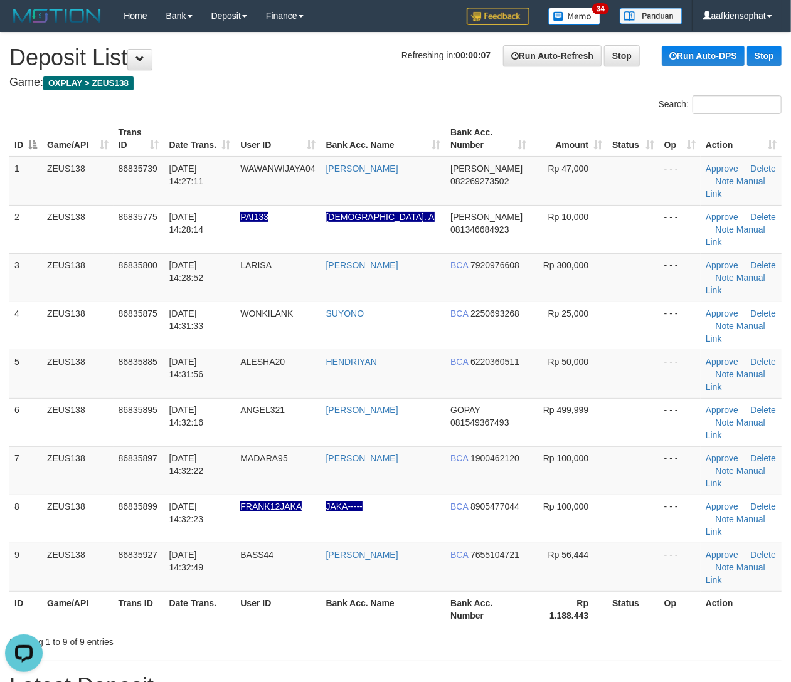
click at [677, 674] on h1 "Latest Deposit" at bounding box center [395, 686] width 772 height 25
drag, startPoint x: 468, startPoint y: 415, endPoint x: 799, endPoint y: 413, distance: 330.6
click at [509, 495] on td "BCA 8905477044" at bounding box center [488, 519] width 86 height 48
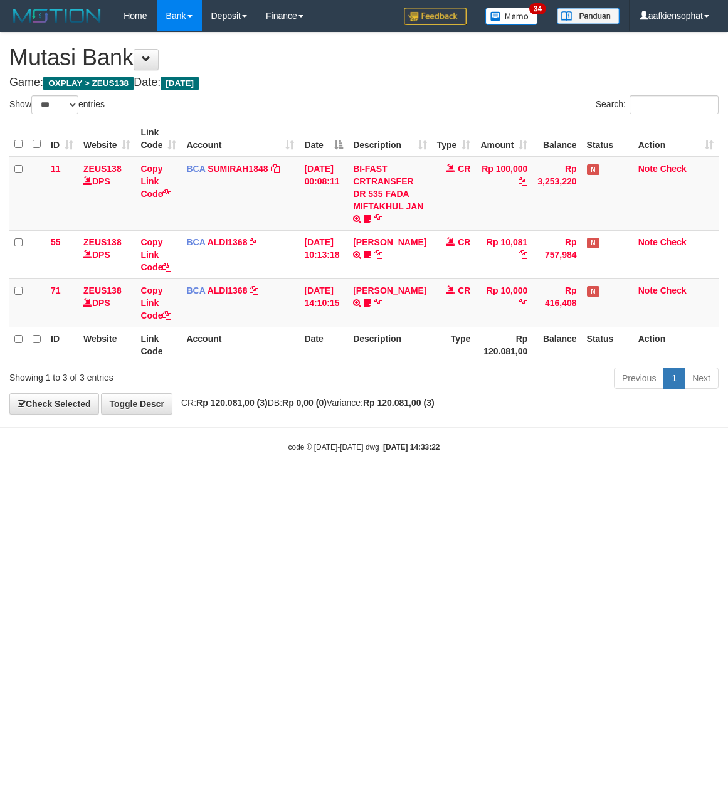
select select "***"
click at [100, 484] on html "Toggle navigation Home Bank Account List Load By Website Group [OXPLAY] ZEUS138…" at bounding box center [364, 242] width 728 height 484
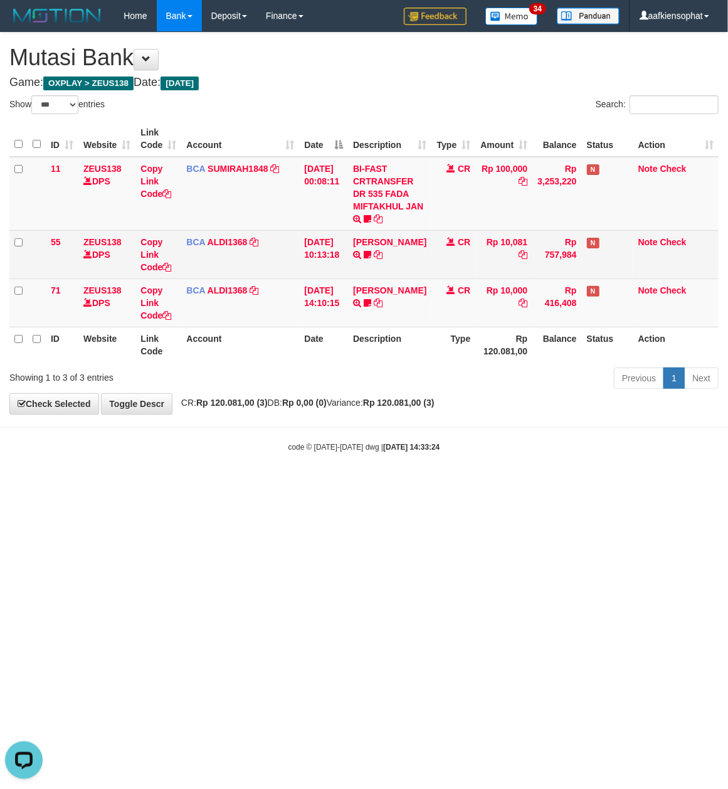
drag, startPoint x: 352, startPoint y: 66, endPoint x: 270, endPoint y: 233, distance: 186.6
click at [352, 72] on div "**********" at bounding box center [364, 223] width 728 height 381
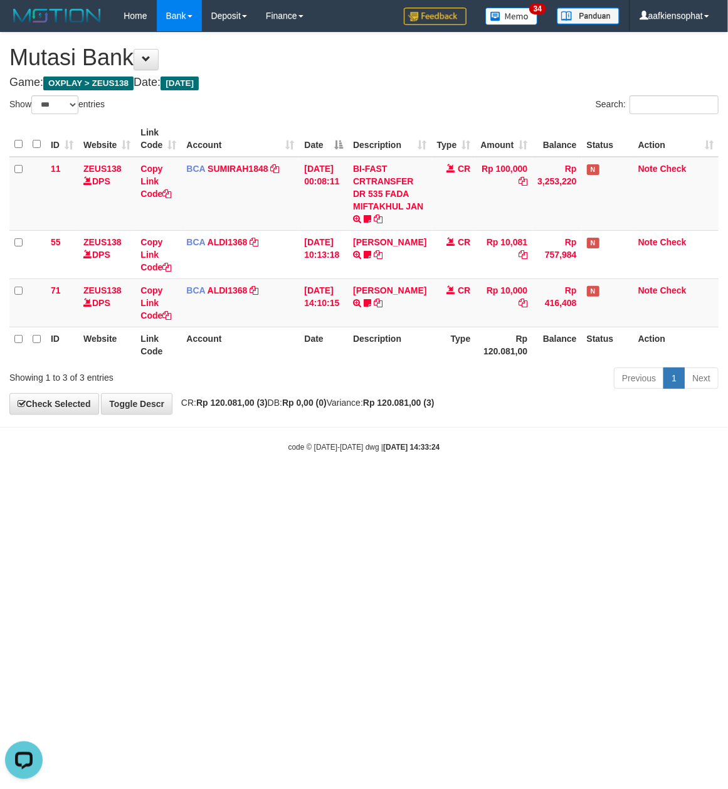
drag, startPoint x: 292, startPoint y: 307, endPoint x: 8, endPoint y: 400, distance: 299.1
click at [279, 320] on td "BCA ALDI1368 DPS ALDI mutasi_20250831_3354 | 71 mutasi_20250831_3354 | 71" at bounding box center [240, 303] width 118 height 48
drag, startPoint x: 618, startPoint y: 538, endPoint x: 86, endPoint y: 583, distance: 534.5
click at [629, 484] on html "Toggle navigation Home Bank Account List Load By Website Group [OXPLAY] ZEUS138…" at bounding box center [364, 242] width 728 height 484
drag, startPoint x: 499, startPoint y: 607, endPoint x: 186, endPoint y: 565, distance: 316.5
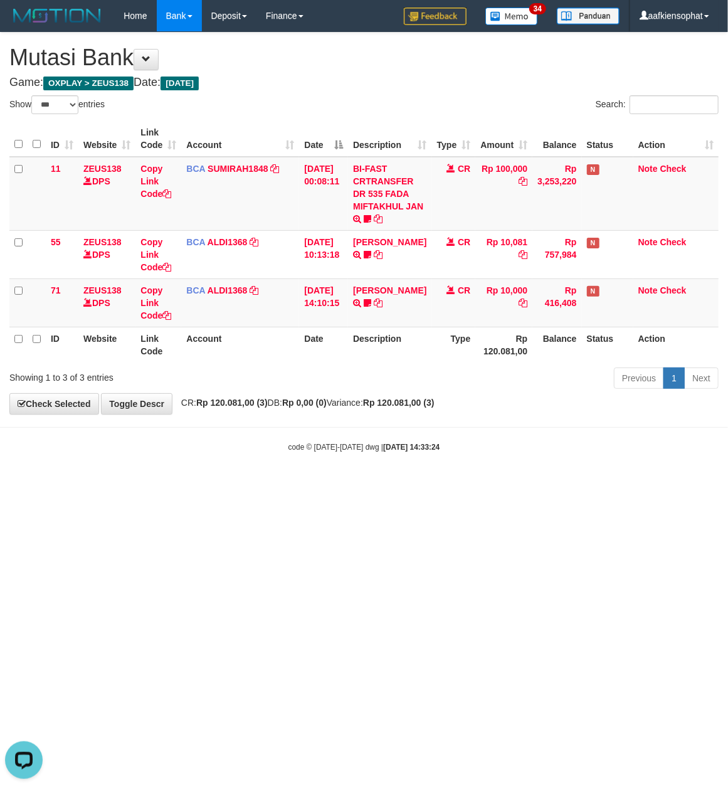
click at [480, 484] on html "Toggle navigation Home Bank Account List Load By Website Group [OXPLAY] ZEUS138…" at bounding box center [364, 242] width 728 height 484
drag, startPoint x: 435, startPoint y: 549, endPoint x: 382, endPoint y: 553, distance: 53.4
click at [402, 484] on html "Toggle navigation Home Bank Account List Load By Website Group [OXPLAY] ZEUS138…" at bounding box center [364, 242] width 728 height 484
drag, startPoint x: 292, startPoint y: 478, endPoint x: 0, endPoint y: 492, distance: 292.0
click at [259, 482] on body "Toggle navigation Home Bank Account List Load By Website Group [OXPLAY] ZEUS138…" at bounding box center [364, 242] width 728 height 484
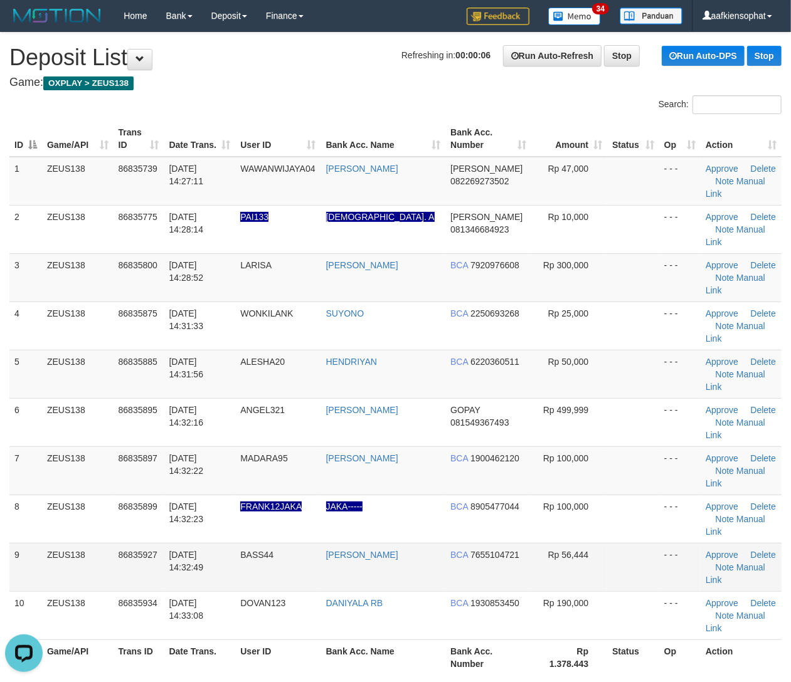
drag, startPoint x: 159, startPoint y: 455, endPoint x: 774, endPoint y: 460, distance: 615.4
click at [213, 543] on tr "9 ZEUS138 86835927 31/08/2025 14:32:49 BASS44 MOHAMMAD BASOFI BCA 7655104721 Rp…" at bounding box center [395, 567] width 772 height 48
drag, startPoint x: 459, startPoint y: 544, endPoint x: 778, endPoint y: 548, distance: 319.3
click at [486, 640] on th "Bank Acc. Number" at bounding box center [488, 658] width 86 height 36
drag, startPoint x: 159, startPoint y: 463, endPoint x: 796, endPoint y: 462, distance: 637.3
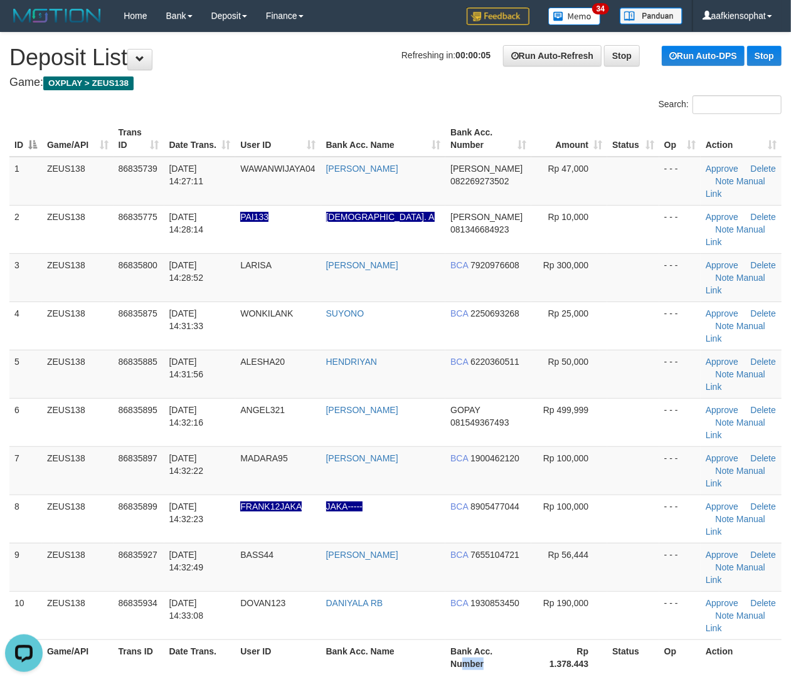
click at [253, 543] on tr "9 ZEUS138 86835927 31/08/2025 14:32:49 BASS44 MOHAMMAD BASOFI BCA 7655104721 Rp…" at bounding box center [395, 567] width 772 height 48
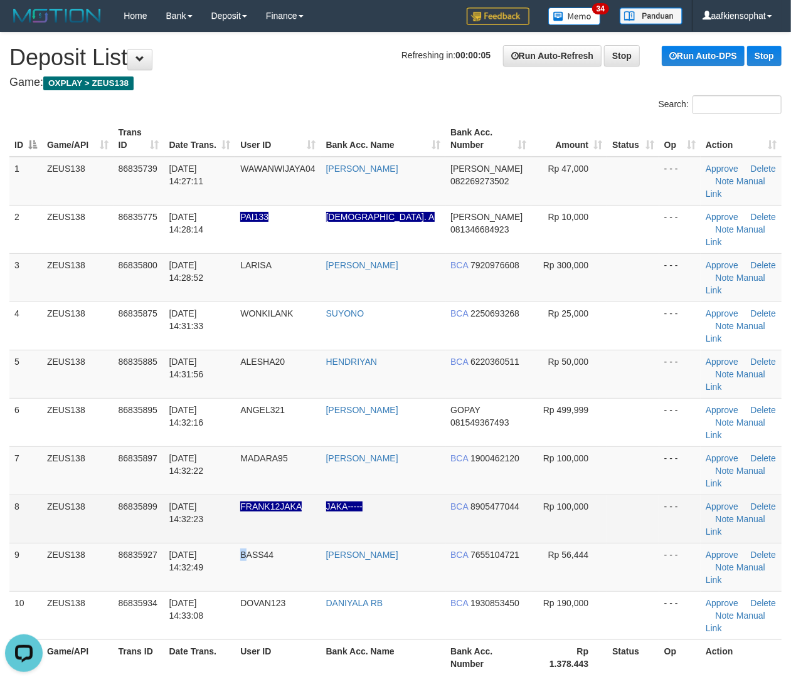
drag, startPoint x: 172, startPoint y: 417, endPoint x: 383, endPoint y: 432, distance: 211.3
click at [224, 495] on td "[DATE] 14:32:23" at bounding box center [200, 519] width 72 height 48
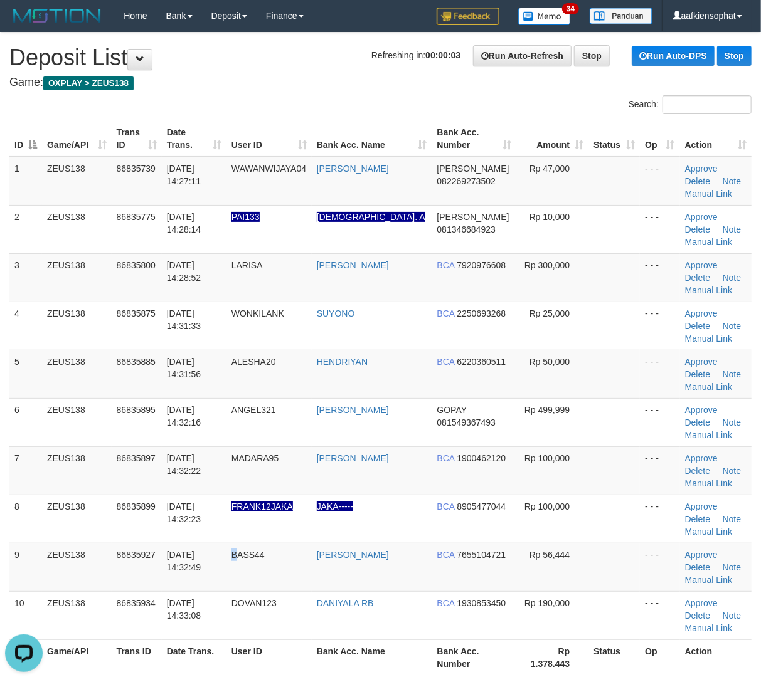
drag, startPoint x: 63, startPoint y: 473, endPoint x: 773, endPoint y: 508, distance: 710.3
click at [82, 474] on td "ZEUS138" at bounding box center [77, 471] width 70 height 48
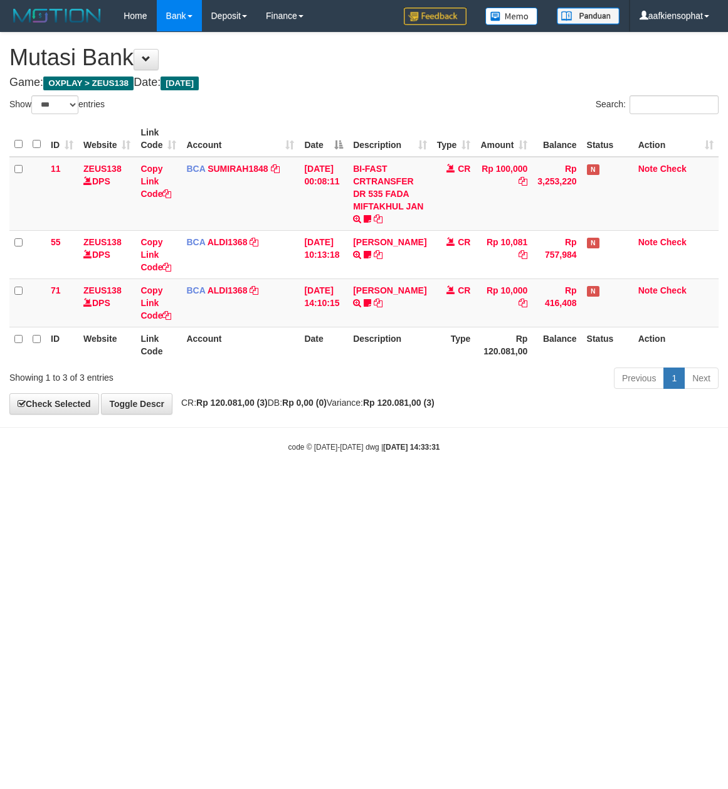
select select "***"
drag, startPoint x: 356, startPoint y: 548, endPoint x: 1, endPoint y: 517, distance: 357.0
click at [238, 484] on html "Toggle navigation Home Bank Account List Load By Website Group [OXPLAY] ZEUS138…" at bounding box center [364, 242] width 728 height 484
select select "***"
drag, startPoint x: 432, startPoint y: 517, endPoint x: 380, endPoint y: 505, distance: 52.8
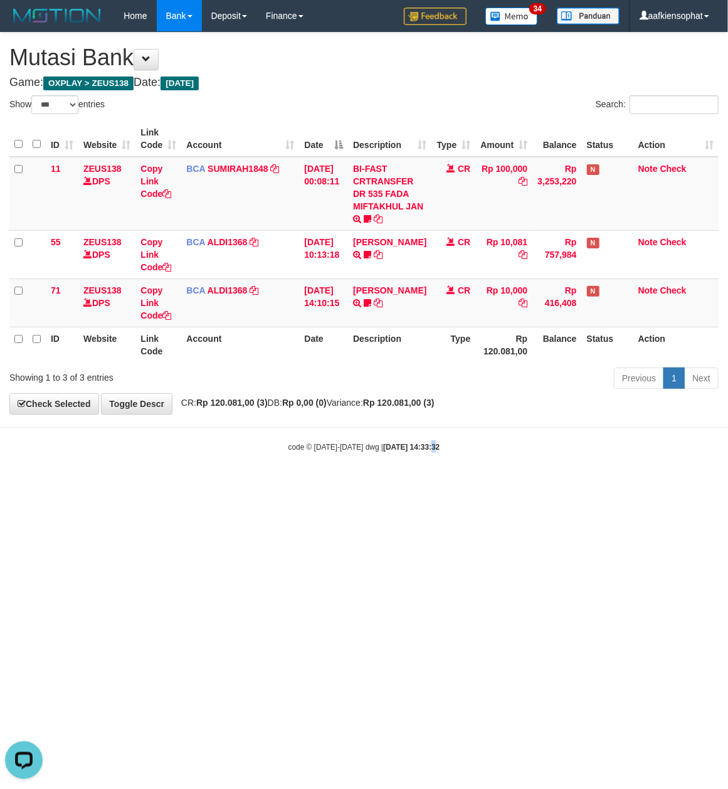
click at [399, 484] on html "Toggle navigation Home Bank Account List Load By Website Group [OXPLAY] ZEUS138…" at bounding box center [364, 242] width 728 height 484
click at [380, 484] on html "Toggle navigation Home Bank Account List Load By Website Group [OXPLAY] ZEUS138…" at bounding box center [364, 242] width 728 height 484
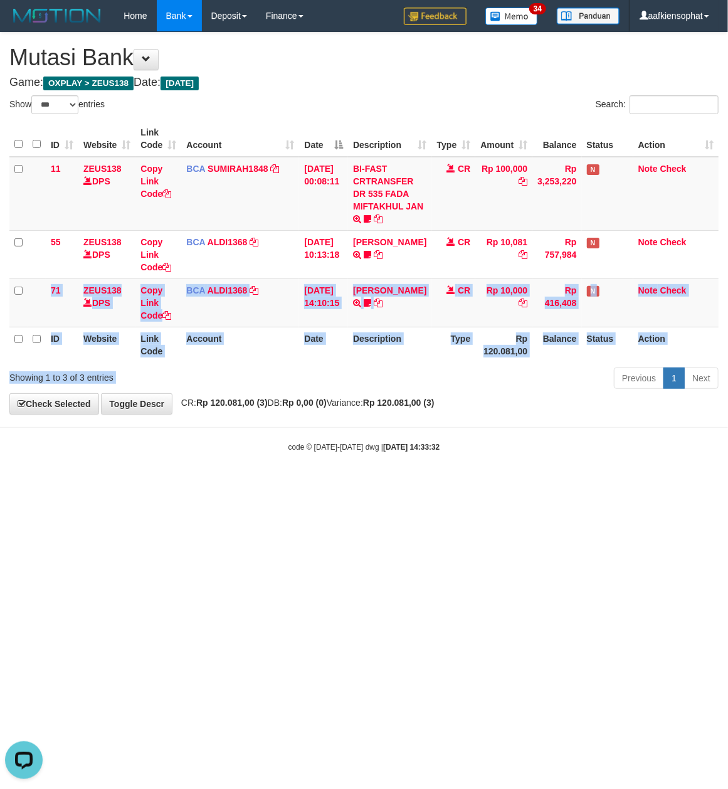
drag, startPoint x: 639, startPoint y: 297, endPoint x: 967, endPoint y: 75, distance: 395.8
click at [728, 75] on html "Toggle navigation Home Bank Account List Load By Website Group [OXPLAY] ZEUS138…" at bounding box center [364, 242] width 728 height 484
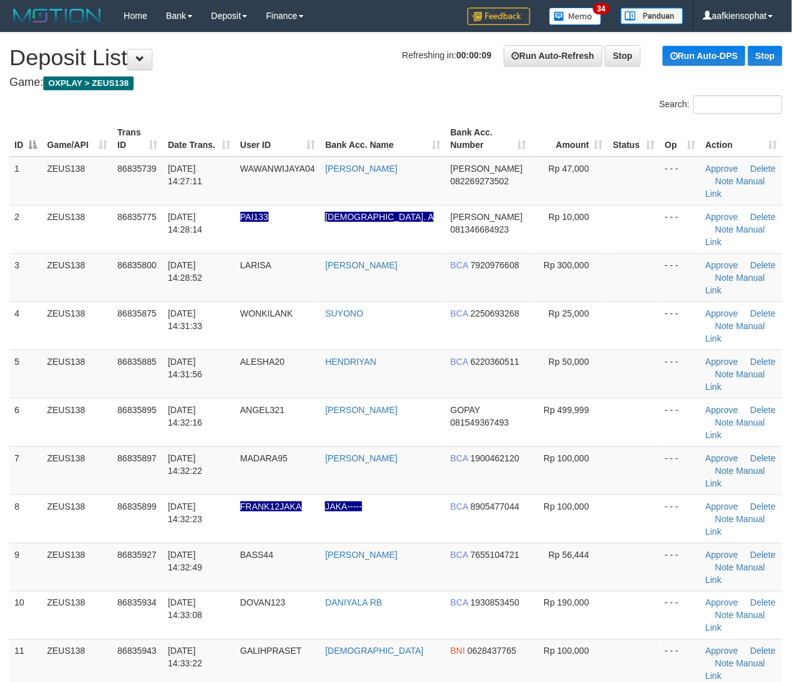
drag, startPoint x: 108, startPoint y: 433, endPoint x: 800, endPoint y: 442, distance: 692.6
click at [141, 495] on tr "8 ZEUS138 86835899 [DATE] 14:32:23 FRANK12JAKA JAKA----- BCA 8905477044 Rp 100,…" at bounding box center [395, 519] width 773 height 48
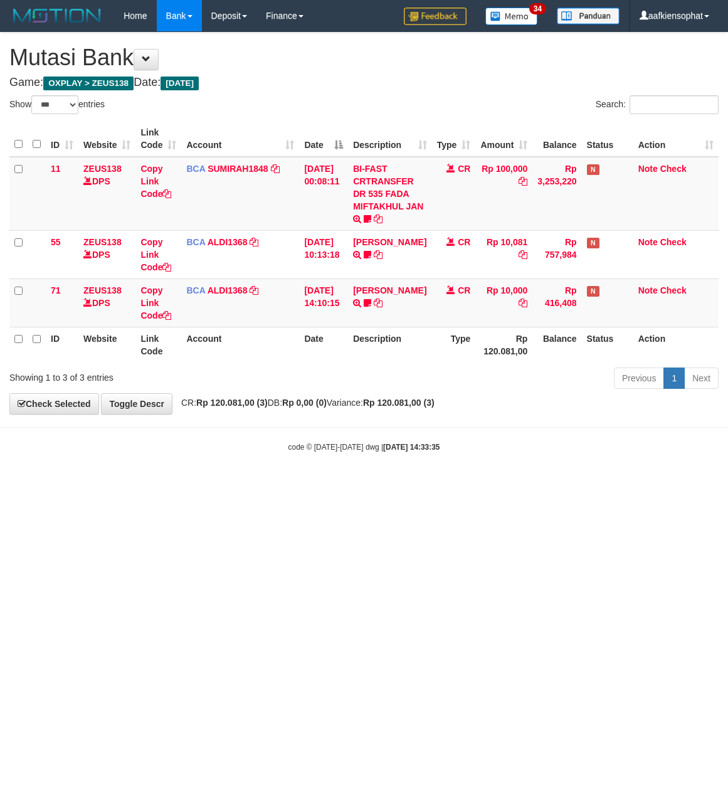
select select "***"
drag, startPoint x: 281, startPoint y: 547, endPoint x: 277, endPoint y: 515, distance: 32.2
click at [284, 484] on html "Toggle navigation Home Bank Account List Load By Website Group [OXPLAY] ZEUS138…" at bounding box center [364, 242] width 728 height 484
drag, startPoint x: 254, startPoint y: 507, endPoint x: 4, endPoint y: 518, distance: 250.5
click at [252, 484] on html "Toggle navigation Home Bank Account List Load By Website Group [OXPLAY] ZEUS138…" at bounding box center [364, 242] width 728 height 484
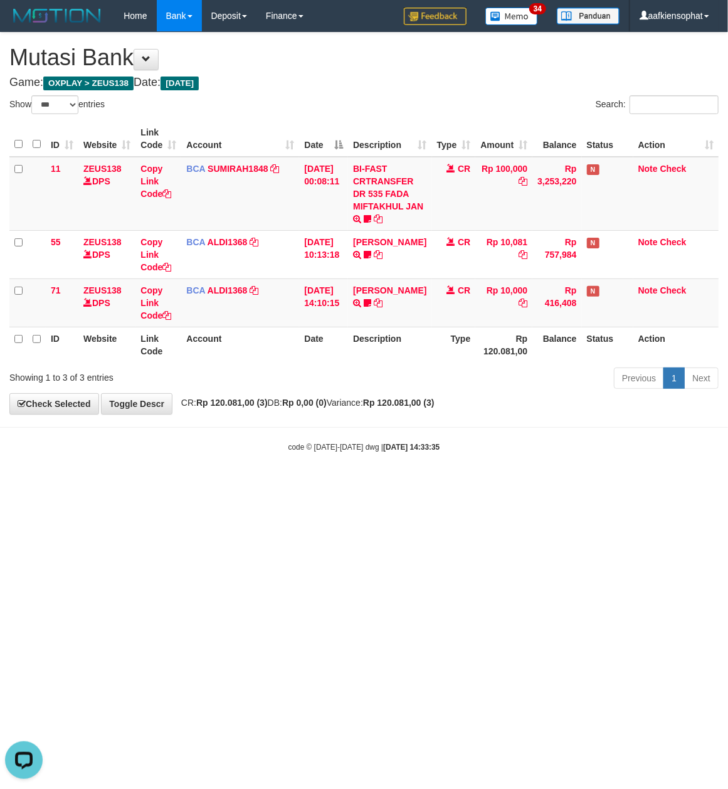
click at [541, 484] on body "Toggle navigation Home Bank Account List Load By Website Group [OXPLAY] ZEUS138…" at bounding box center [364, 242] width 728 height 484
click at [482, 448] on div "code © 2012-2018 dwg | 2025/08/31 14:33:35" at bounding box center [364, 446] width 728 height 13
click at [477, 452] on div "code © 2012-2018 dwg | 2025/08/31 14:33:35" at bounding box center [364, 446] width 728 height 13
drag, startPoint x: 424, startPoint y: 503, endPoint x: 3, endPoint y: 502, distance: 421.5
click at [417, 484] on html "Toggle navigation Home Bank Account List Load By Website Group [OXPLAY] ZEUS138…" at bounding box center [364, 242] width 728 height 484
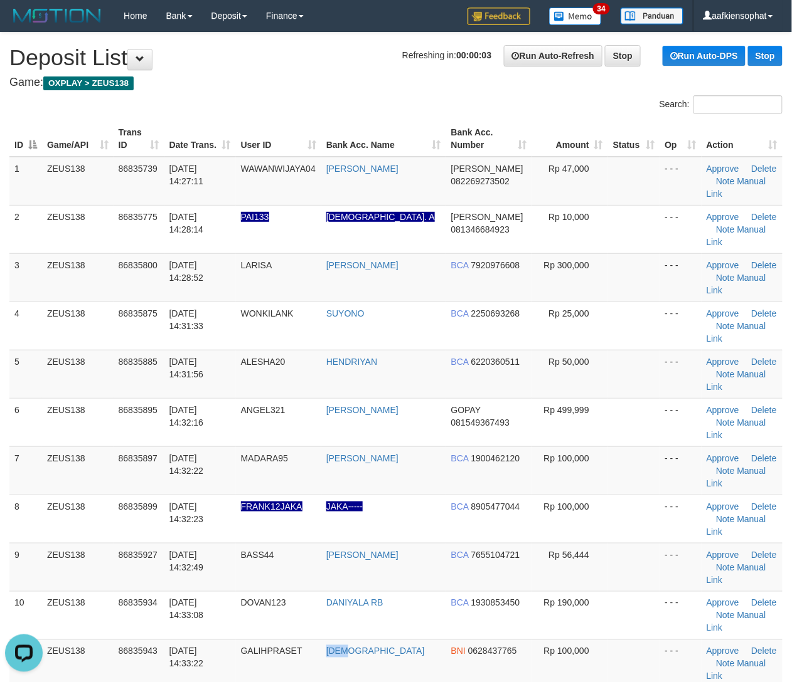
drag, startPoint x: 332, startPoint y: 517, endPoint x: 803, endPoint y: 458, distance: 474.8
click at [359, 511] on tbody "1 ZEUS138 86835739 [DATE] 14:27:11 WAWANWIJAYA04 [PERSON_NAME] 082269273502 Rp …" at bounding box center [395, 423] width 773 height 532
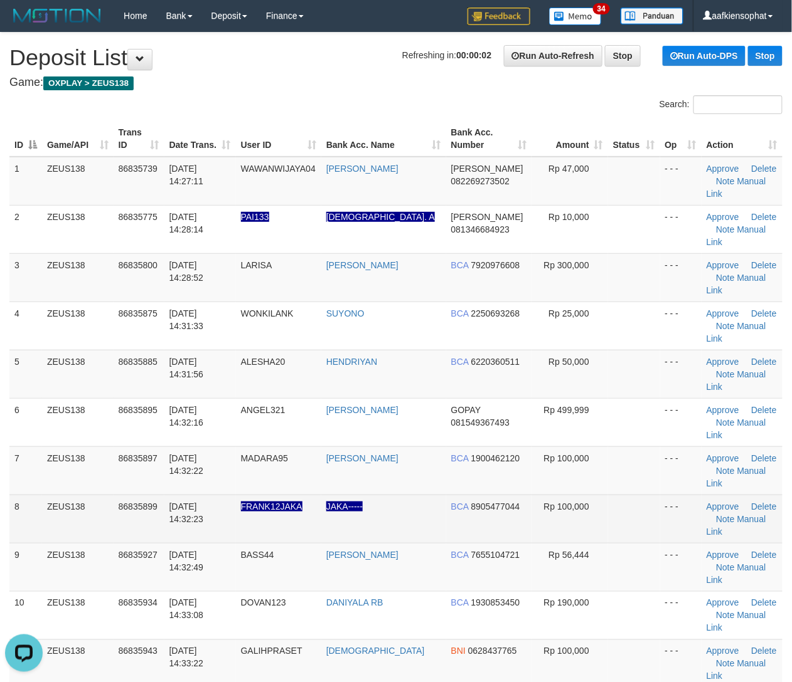
drag, startPoint x: 94, startPoint y: 442, endPoint x: 143, endPoint y: 425, distance: 51.8
click at [117, 495] on tr "8 ZEUS138 86835899 [DATE] 14:32:23 FRANK12JAKA JAKA----- BCA 8905477044 Rp 100,…" at bounding box center [395, 519] width 773 height 48
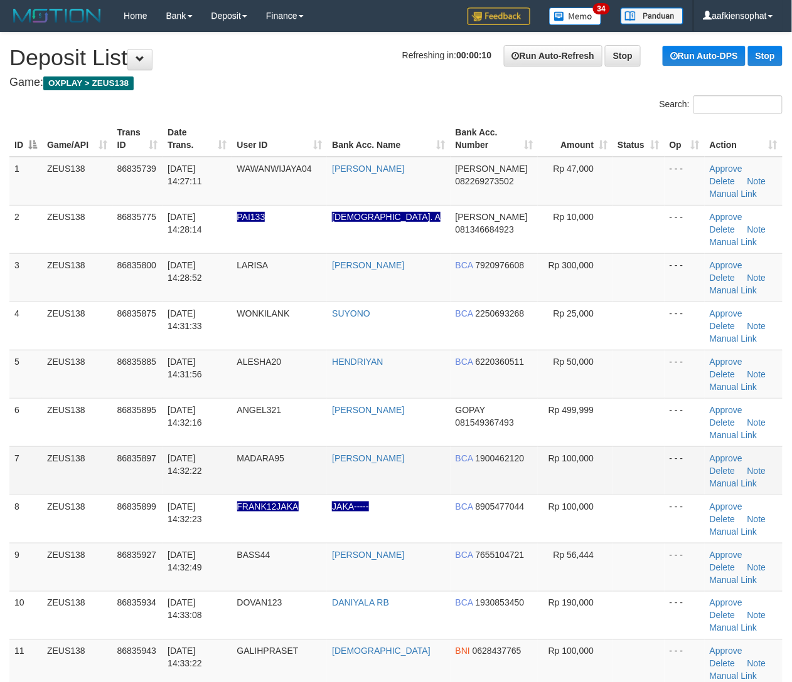
click at [352, 453] on tr "7 ZEUS138 86835897 31/08/2025 14:32:22 MADARA95 HERU SANTOSO BCA 1900462120 Rp …" at bounding box center [395, 471] width 773 height 48
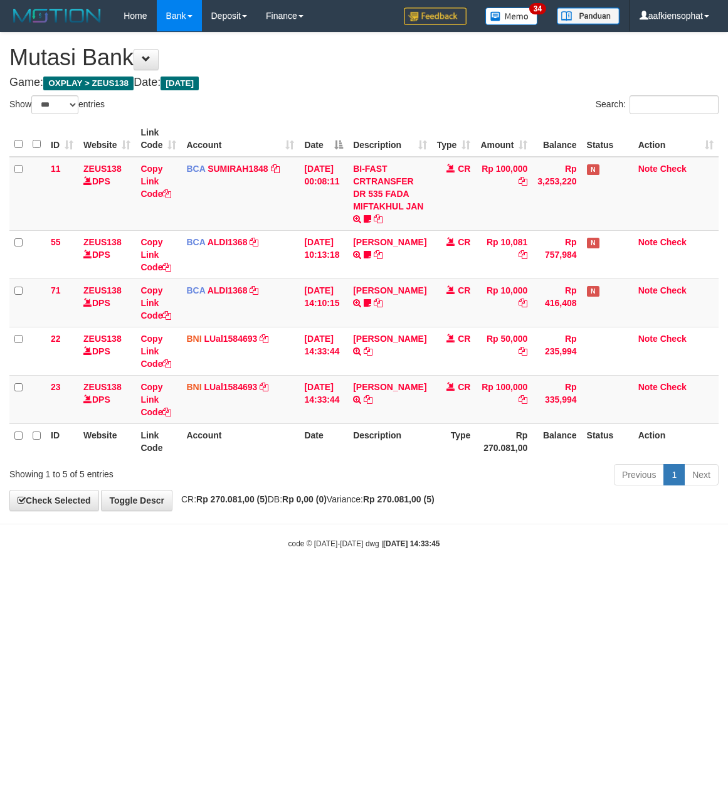
select select "***"
click at [93, 581] on html "Toggle navigation Home Bank Account List Load By Website Group [OXPLAY] ZEUS138…" at bounding box center [364, 290] width 728 height 581
click at [374, 390] on link "BUDI IRAWAN" at bounding box center [389, 387] width 73 height 10
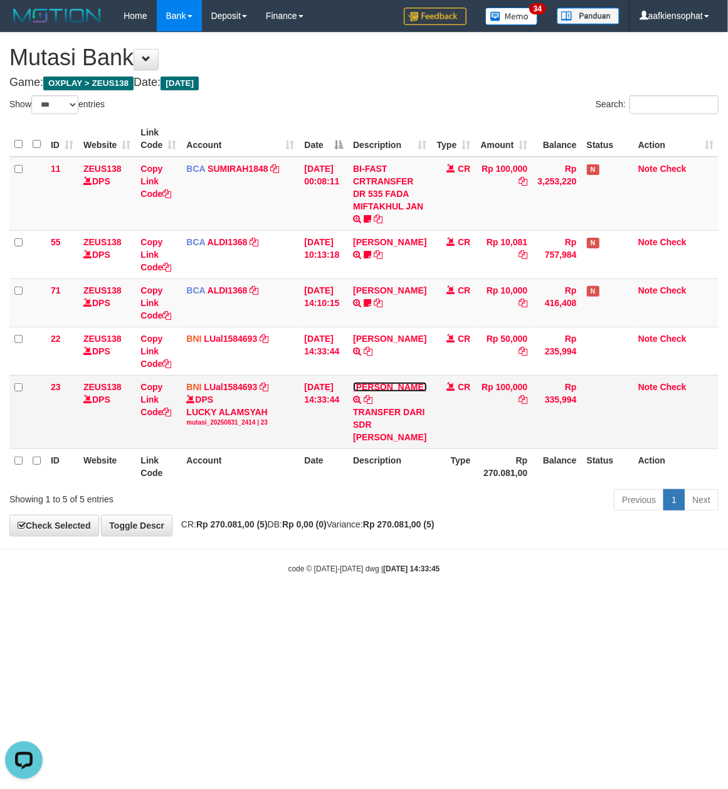
click at [374, 390] on link "BUDI IRAWAN" at bounding box center [389, 387] width 73 height 10
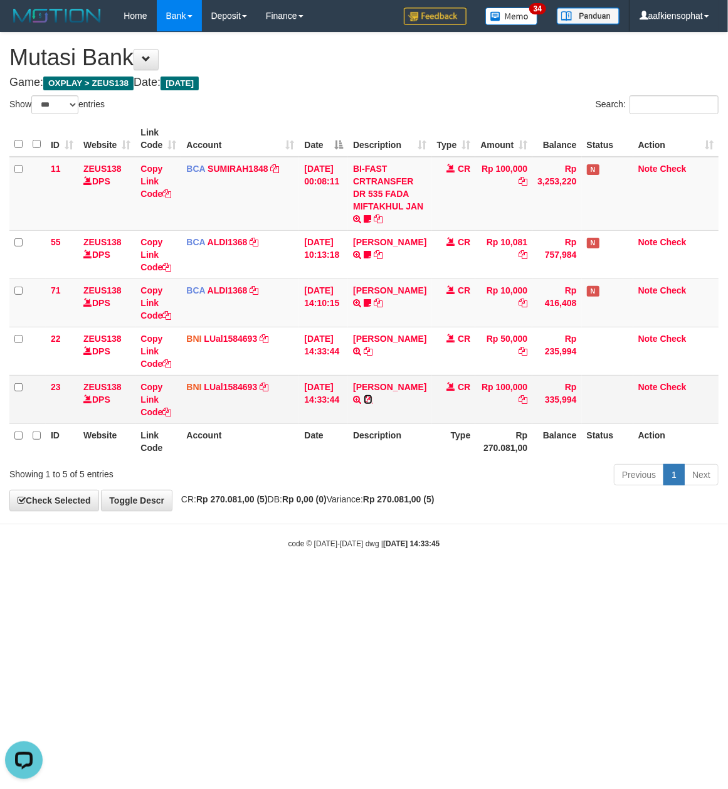
click at [373, 403] on icon at bounding box center [368, 399] width 9 height 9
drag, startPoint x: 374, startPoint y: 403, endPoint x: 1, endPoint y: 390, distance: 374.1
click at [373, 403] on icon at bounding box center [368, 399] width 9 height 9
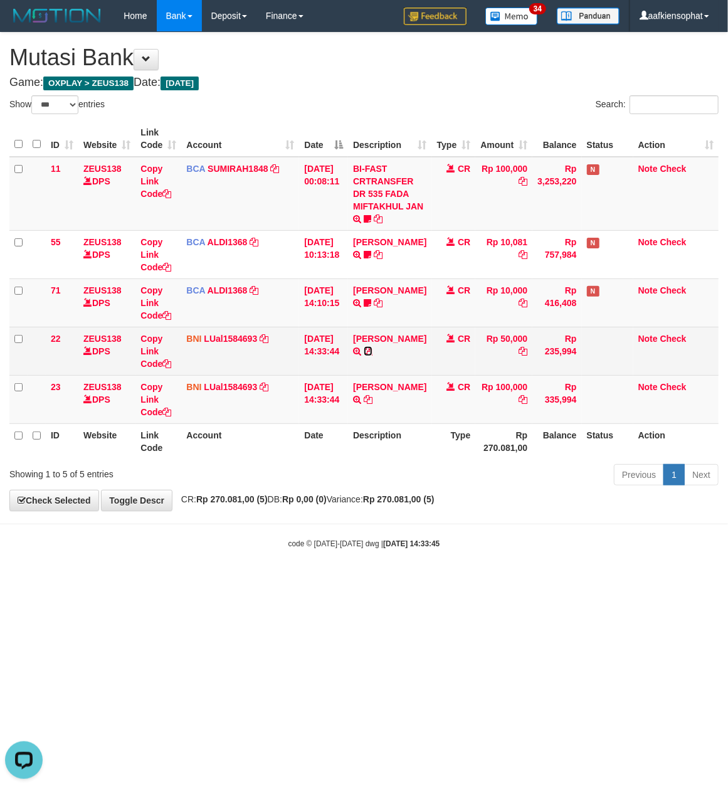
click at [364, 356] on icon at bounding box center [368, 351] width 9 height 9
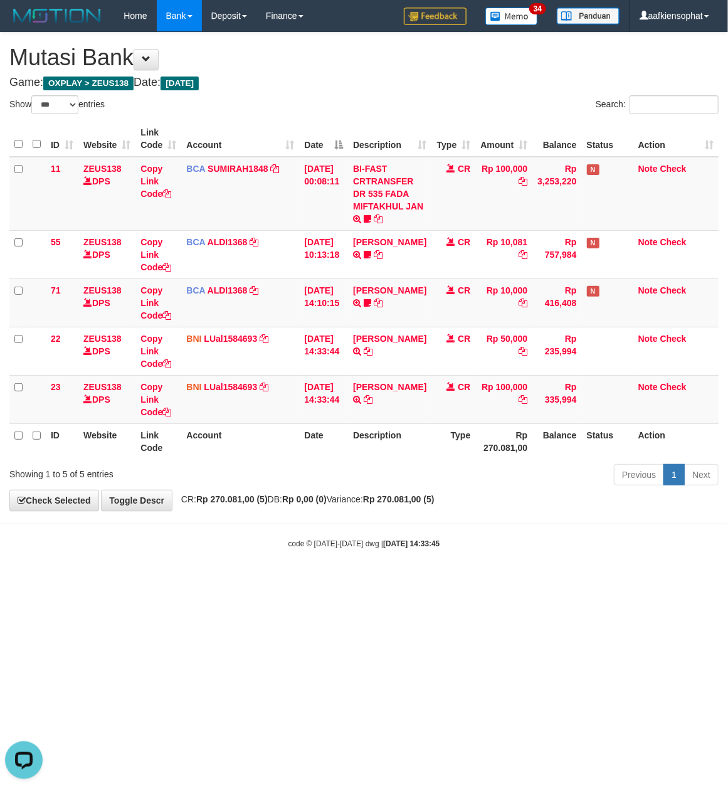
drag, startPoint x: 534, startPoint y: 545, endPoint x: 480, endPoint y: 555, distance: 55.4
click at [525, 558] on body "Toggle navigation Home Bank Account List Load By Website Group [OXPLAY] ZEUS138…" at bounding box center [364, 290] width 728 height 581
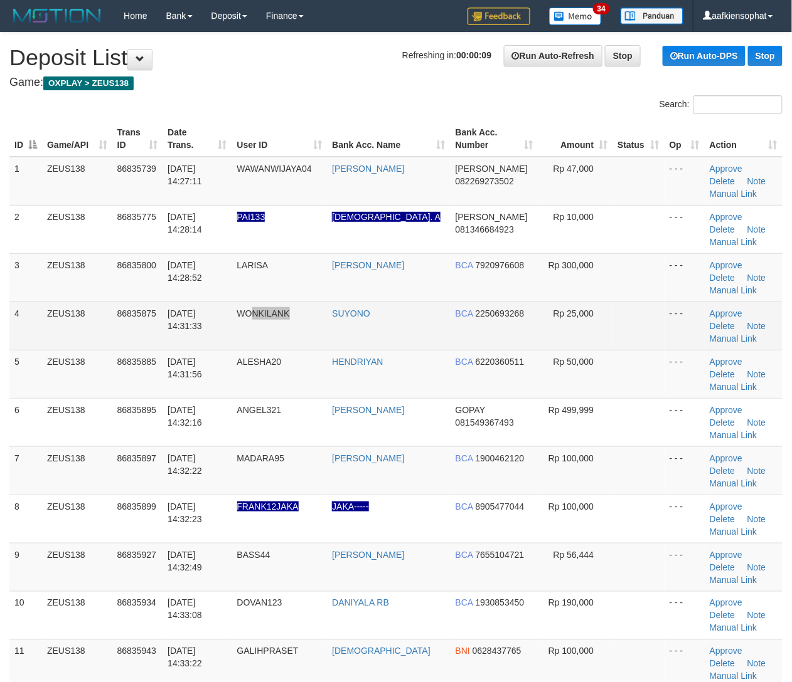
drag, startPoint x: 257, startPoint y: 312, endPoint x: 375, endPoint y: 319, distance: 118.8
click at [264, 312] on td "WONKILANK" at bounding box center [279, 326] width 95 height 48
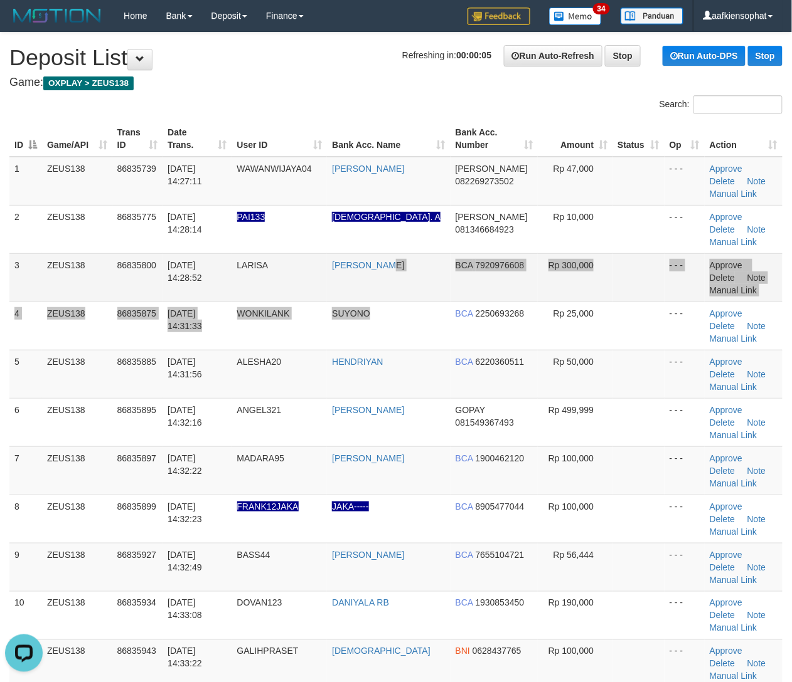
click at [403, 301] on tbody "1 ZEUS138 86835739 31/08/2025 14:27:11 WAWANWIJAYA04 WAWAN WIJAYA DANA 08226927…" at bounding box center [395, 447] width 773 height 580
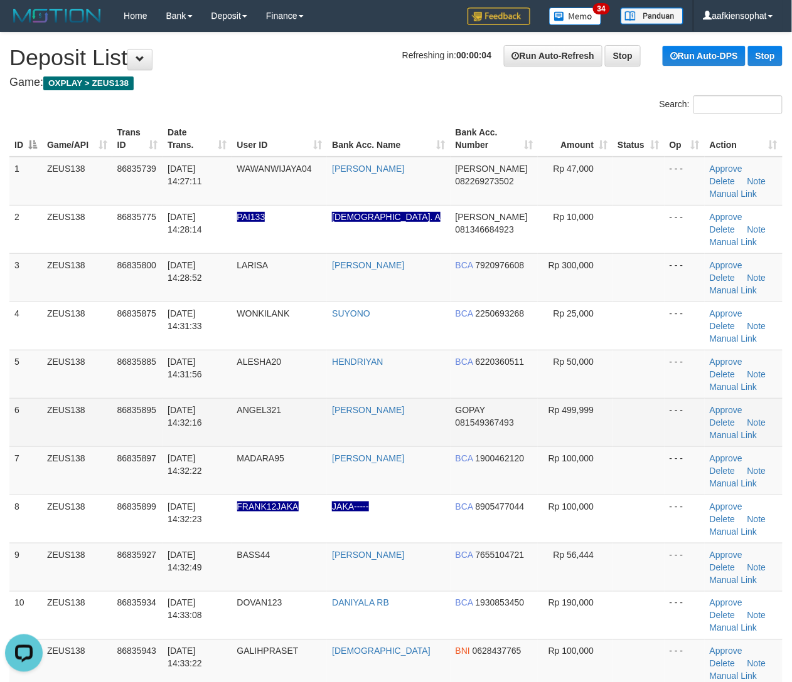
drag, startPoint x: 253, startPoint y: 422, endPoint x: 269, endPoint y: 415, distance: 17.1
click at [258, 422] on td "ANGEL321" at bounding box center [279, 422] width 95 height 48
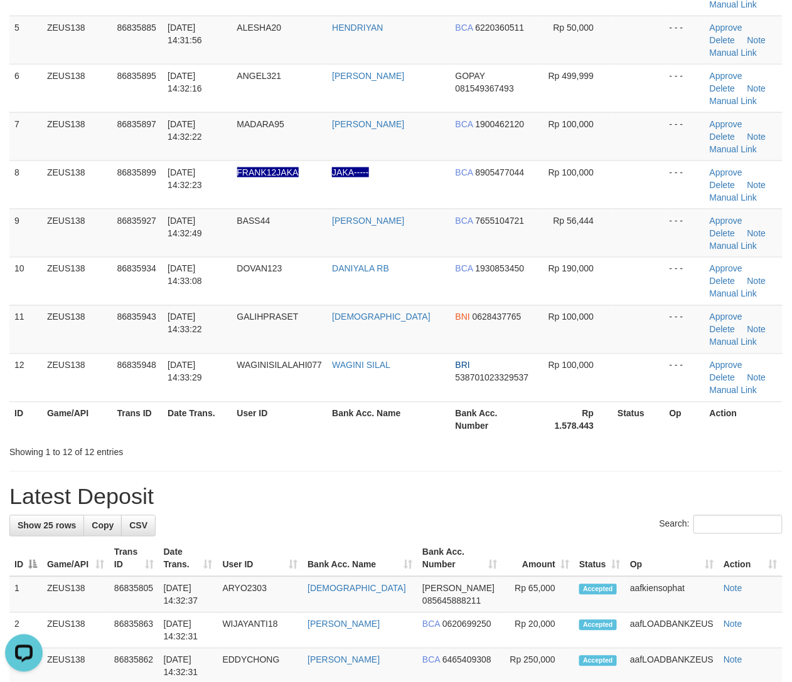
scroll to position [334, 0]
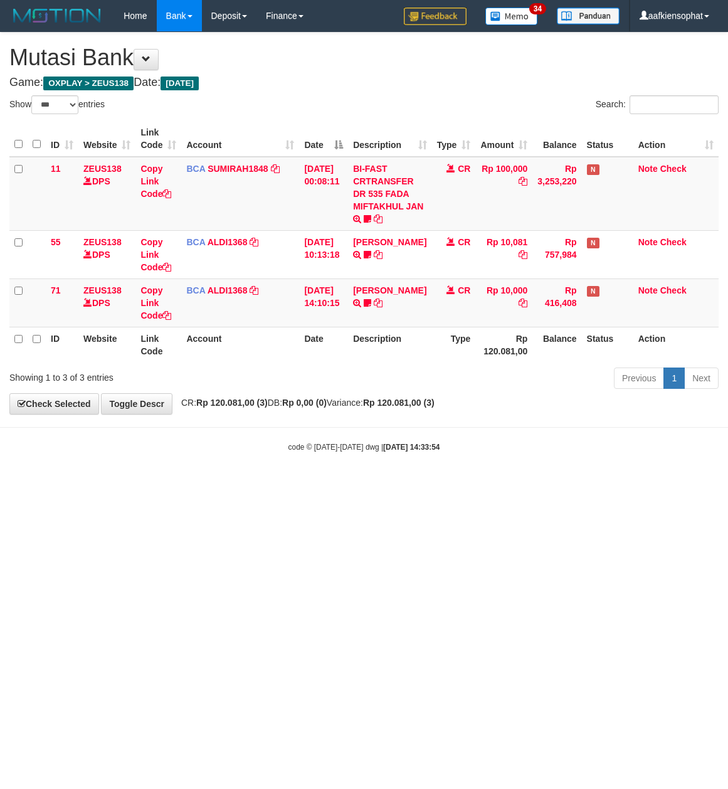
select select "***"
click at [549, 484] on html "Toggle navigation Home Bank Account List Load By Website Group [OXPLAY] ZEUS138…" at bounding box center [364, 242] width 728 height 484
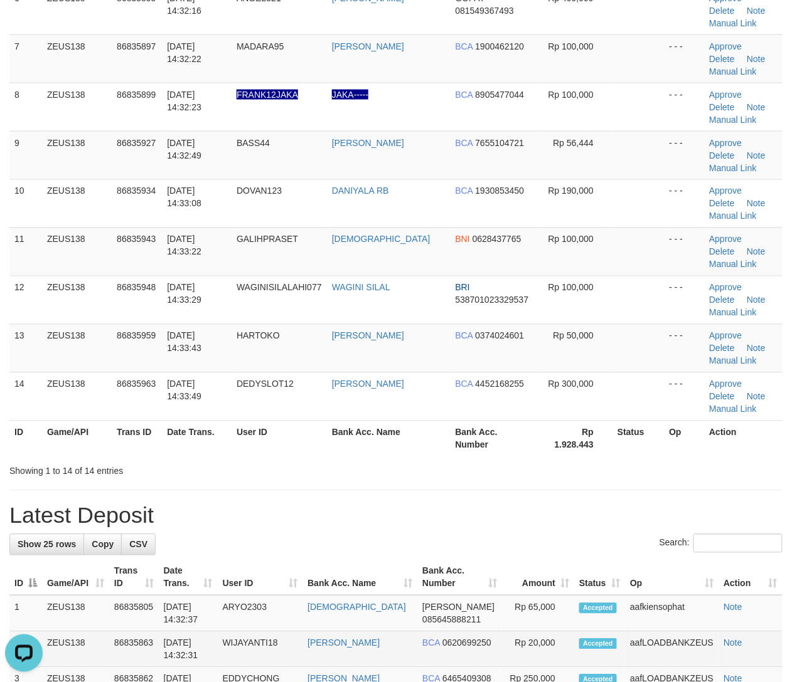
scroll to position [556, 0]
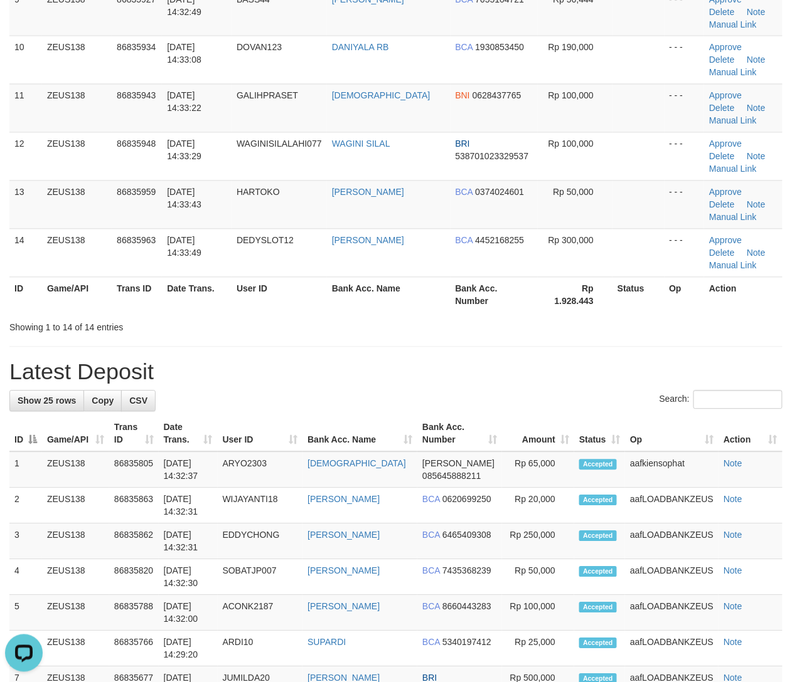
drag, startPoint x: 314, startPoint y: 375, endPoint x: 493, endPoint y: 378, distance: 178.8
click at [317, 377] on h1 "Latest Deposit" at bounding box center [395, 372] width 773 height 25
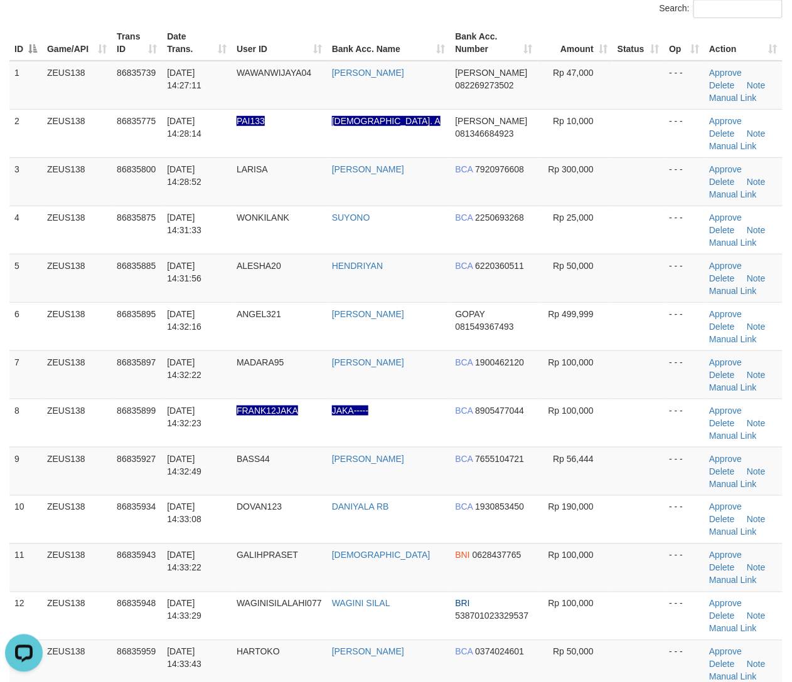
scroll to position [54, 0]
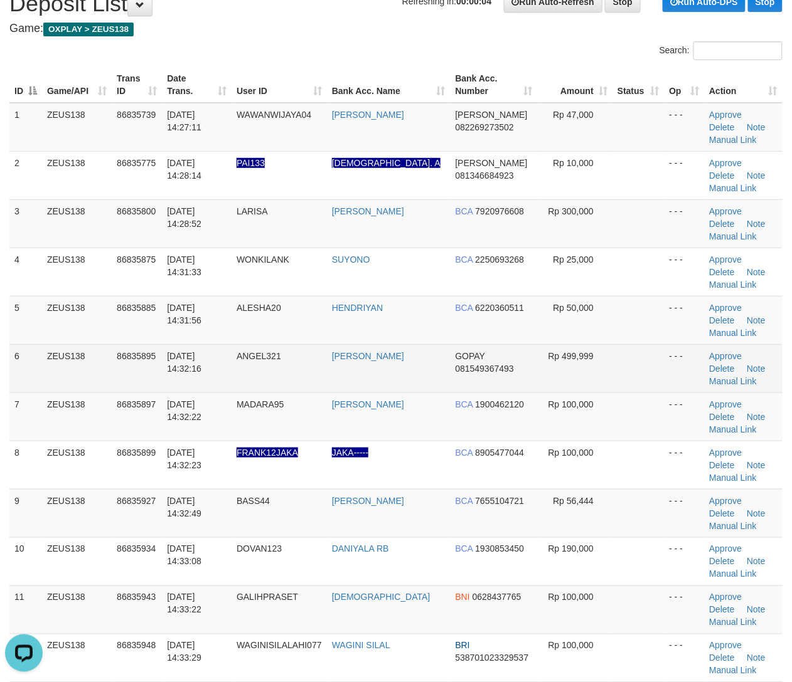
drag, startPoint x: 201, startPoint y: 352, endPoint x: 240, endPoint y: 354, distance: 39.0
click at [225, 354] on td "[DATE] 14:32:16" at bounding box center [197, 368] width 70 height 48
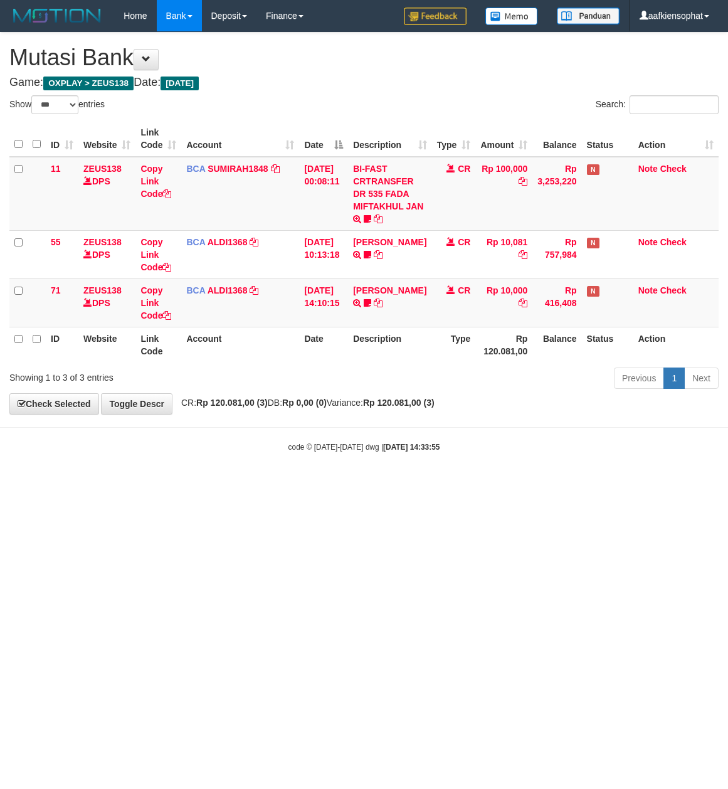
select select "***"
drag, startPoint x: 357, startPoint y: 543, endPoint x: 3, endPoint y: 507, distance: 355.6
click at [339, 484] on html "Toggle navigation Home Bank Account List Load By Website Group [OXPLAY] ZEUS138…" at bounding box center [364, 242] width 728 height 484
drag, startPoint x: 410, startPoint y: 533, endPoint x: 367, endPoint y: 528, distance: 43.5
click at [403, 484] on html "Toggle navigation Home Bank Account List Load By Website Group [OXPLAY] ZEUS138…" at bounding box center [364, 242] width 728 height 484
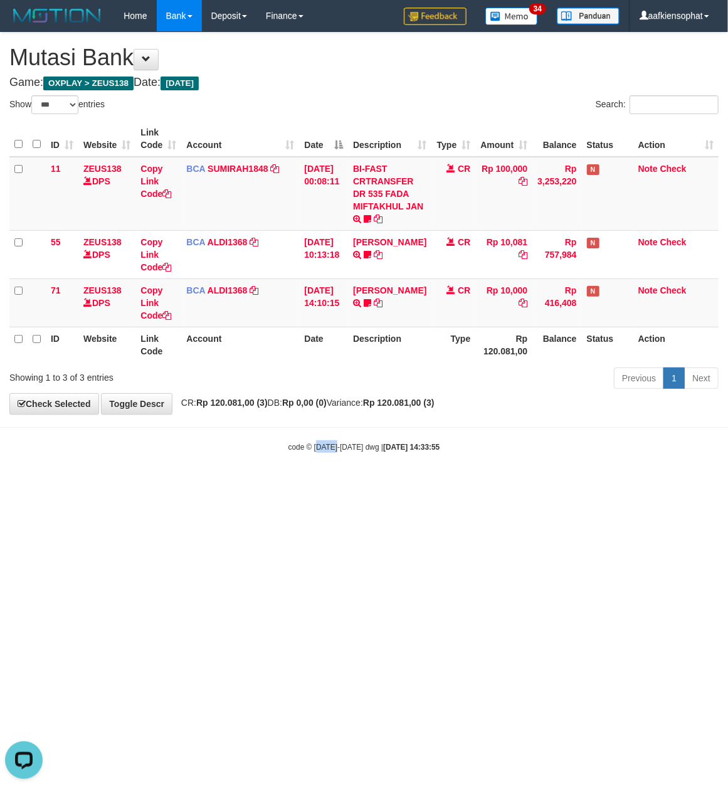
drag, startPoint x: 327, startPoint y: 553, endPoint x: 0, endPoint y: 543, distance: 327.0
click at [297, 484] on html "Toggle navigation Home Bank Account List Load By Website Group [OXPLAY] ZEUS138…" at bounding box center [364, 242] width 728 height 484
select select "***"
click at [206, 484] on html "Toggle navigation Home Bank Account List Load By Website Group [OXPLAY] ZEUS138…" at bounding box center [364, 242] width 728 height 484
click at [157, 484] on html "Toggle navigation Home Bank Account List Load By Website Group [OXPLAY] ZEUS138…" at bounding box center [364, 242] width 728 height 484
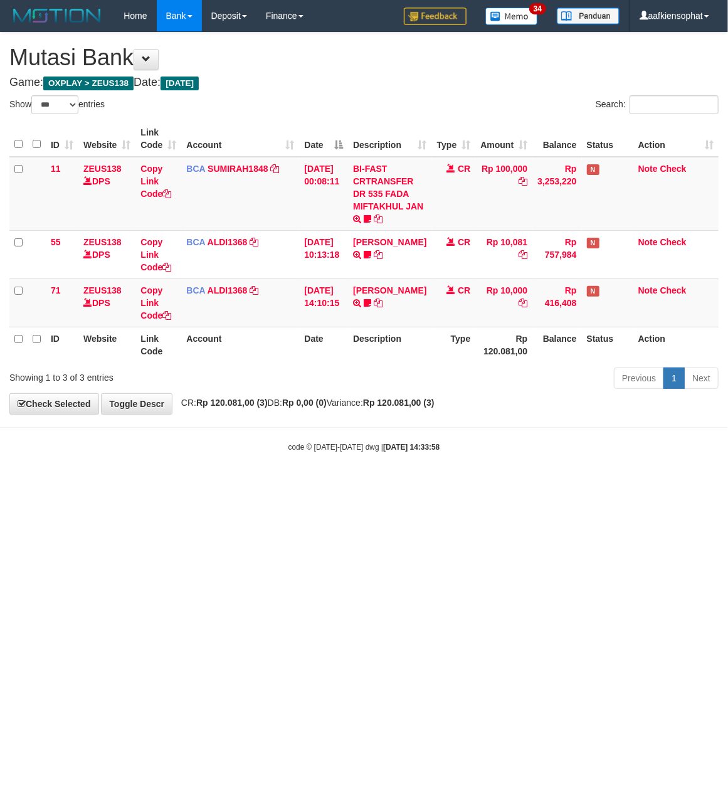
drag, startPoint x: 120, startPoint y: 470, endPoint x: 103, endPoint y: 475, distance: 17.7
click at [112, 475] on body "Toggle navigation Home Bank Account List Load By Website Group [OXPLAY] ZEUS138…" at bounding box center [364, 242] width 728 height 484
click at [359, 484] on body "Toggle navigation Home Bank Account List Load By Website Group [OXPLAY] ZEUS138…" at bounding box center [364, 242] width 728 height 484
click at [377, 467] on body "Toggle navigation Home Bank Account List Load By Website Group [OXPLAY] ZEUS138…" at bounding box center [364, 242] width 728 height 484
drag, startPoint x: 395, startPoint y: 462, endPoint x: 6, endPoint y: 445, distance: 389.9
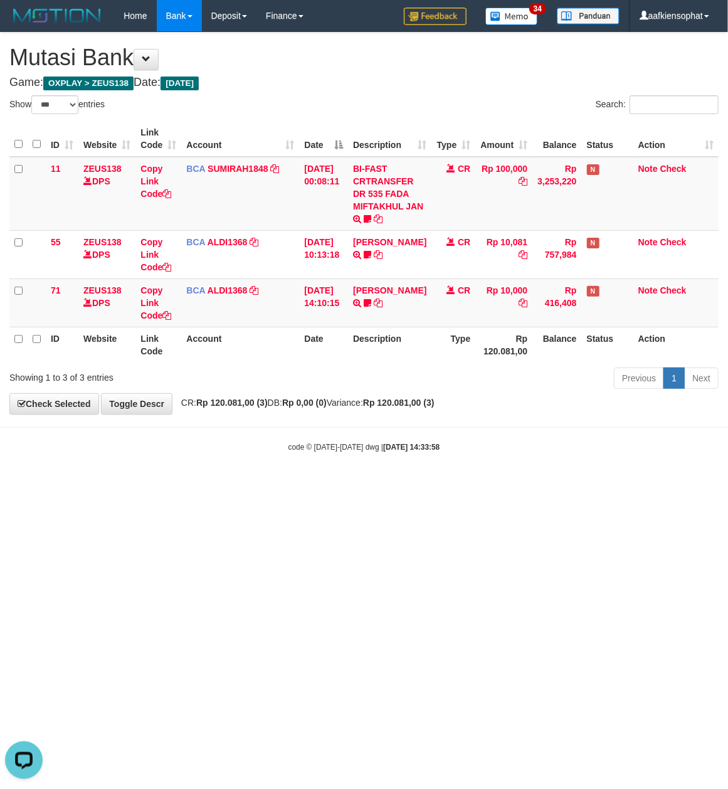
click at [385, 475] on body "Toggle navigation Home Bank Account List Load By Website Group [OXPLAY] ZEUS138…" at bounding box center [364, 242] width 728 height 484
drag, startPoint x: 427, startPoint y: 567, endPoint x: 329, endPoint y: 616, distance: 108.8
click at [371, 484] on html "Toggle navigation Home Bank Account List Load By Website Group [OXPLAY] ZEUS138…" at bounding box center [364, 242] width 728 height 484
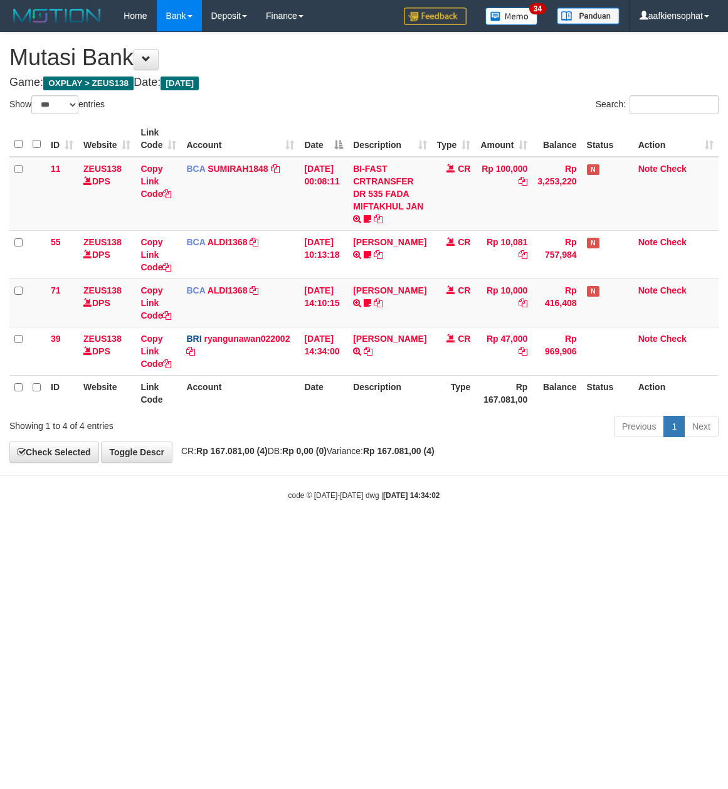
select select "***"
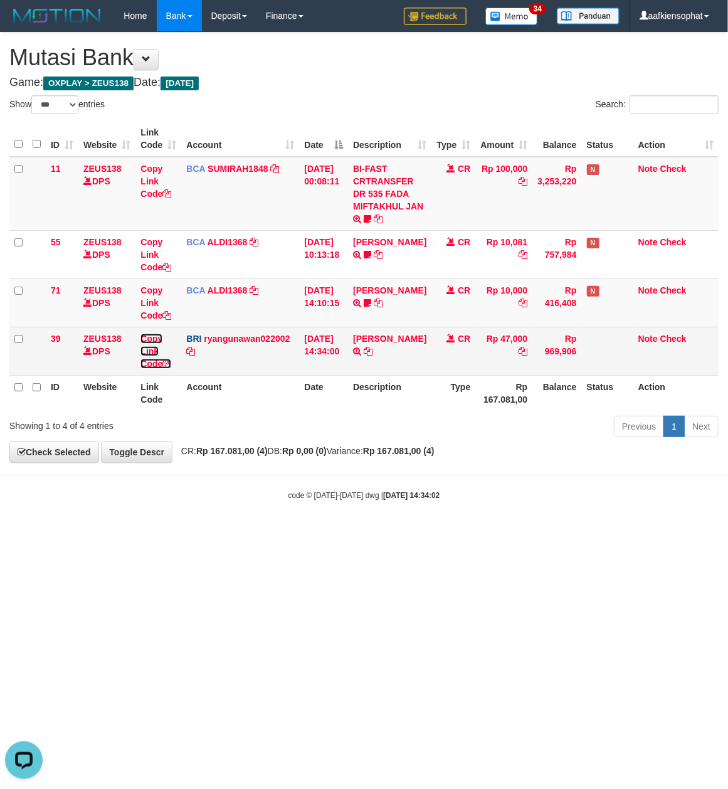
click at [161, 362] on link "Copy Link Code" at bounding box center [156, 351] width 31 height 35
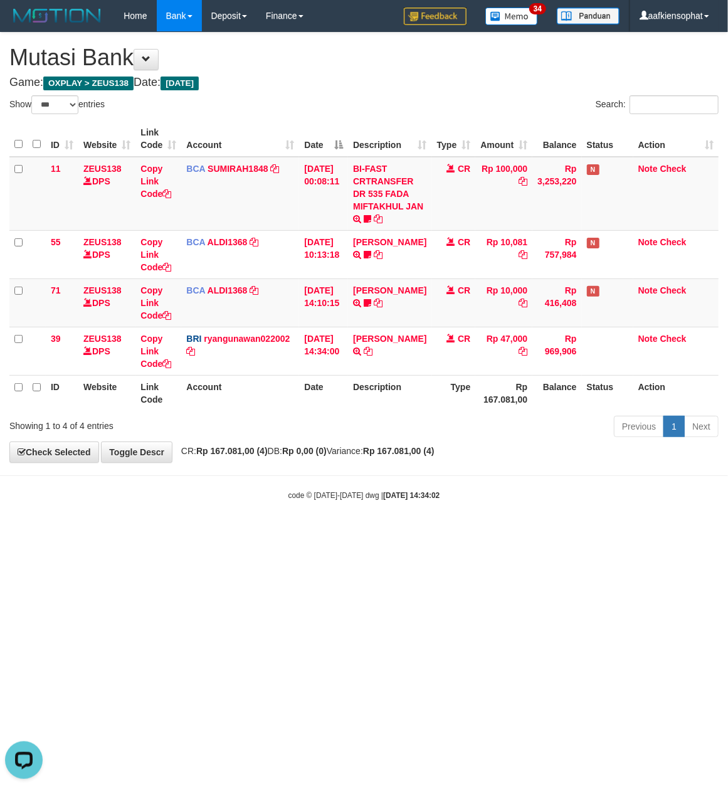
scroll to position [172, 0]
click at [294, 149] on th "Account" at bounding box center [240, 139] width 118 height 36
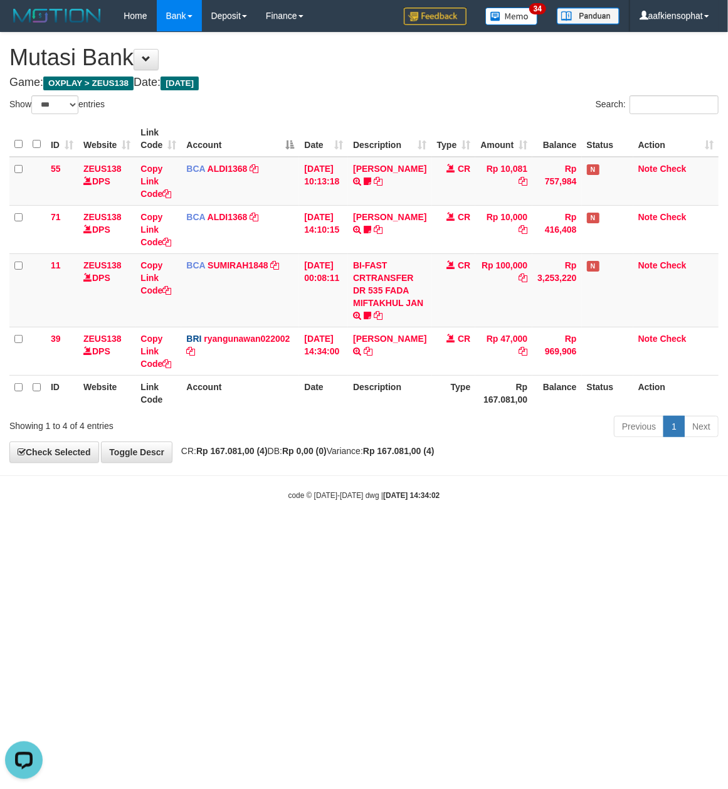
click at [365, 442] on div "Show ** ** ** *** entries Search: ID Website Link Code Account Date Description…" at bounding box center [363, 268] width 709 height 346
drag, startPoint x: 602, startPoint y: 444, endPoint x: 638, endPoint y: 427, distance: 39.6
click at [606, 442] on body "Toggle navigation Home Bank Account List Load By Website Group [OXPLAY] ZEUS138…" at bounding box center [364, 266] width 728 height 533
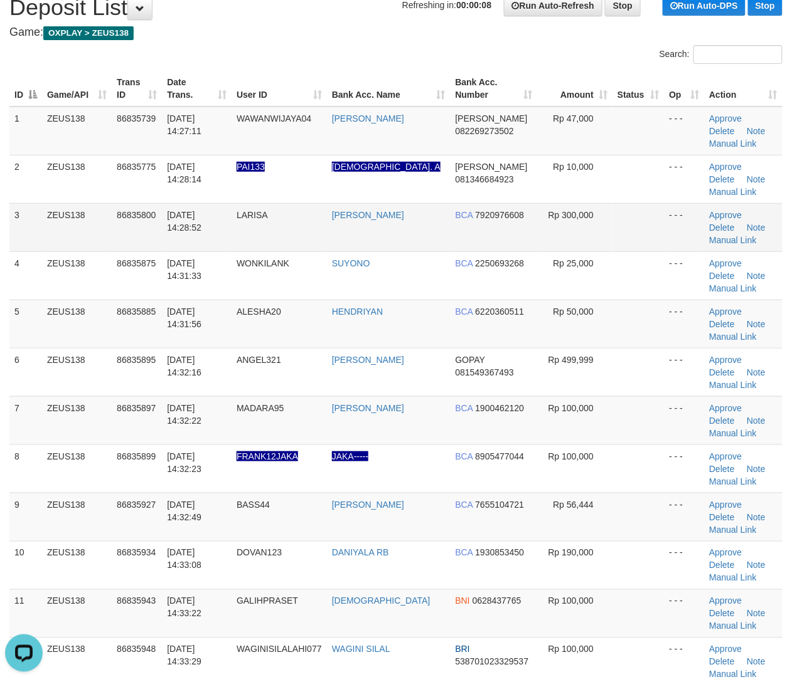
drag, startPoint x: 412, startPoint y: 326, endPoint x: 460, endPoint y: 233, distance: 104.4
click at [413, 314] on td "HENDRIYAN" at bounding box center [389, 324] width 124 height 48
click at [739, 139] on link "Manual Link" at bounding box center [733, 144] width 48 height 10
click at [709, 139] on link "Manual Link" at bounding box center [733, 144] width 48 height 10
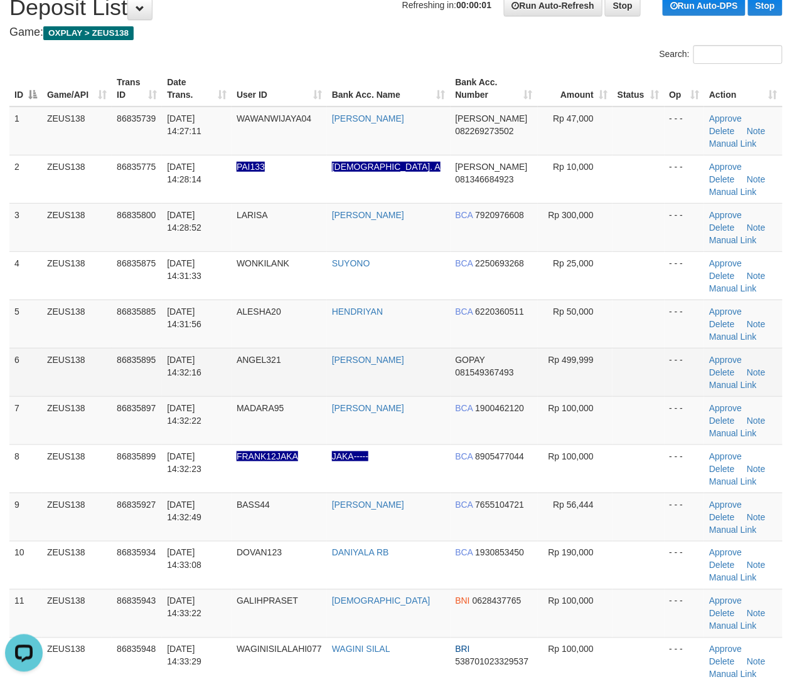
click at [525, 364] on td "GOPAY 081549367493" at bounding box center [493, 372] width 87 height 48
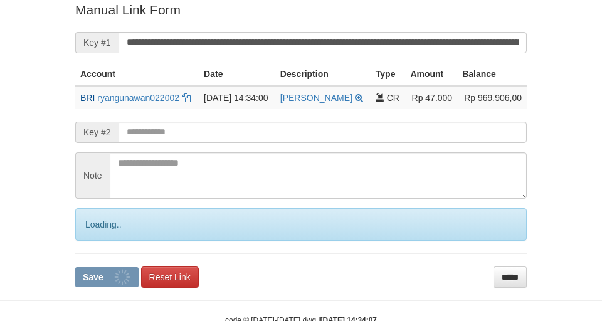
click at [235, 36] on input "**********" at bounding box center [323, 42] width 408 height 21
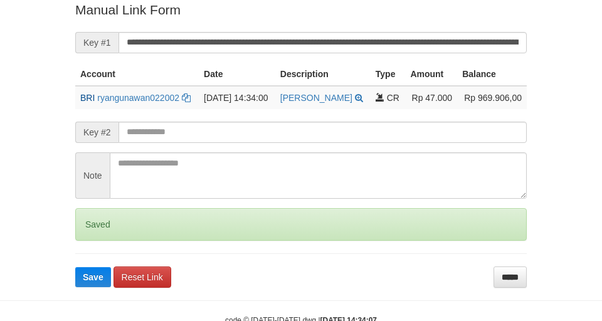
click at [75, 267] on button "Save" at bounding box center [93, 277] width 36 height 20
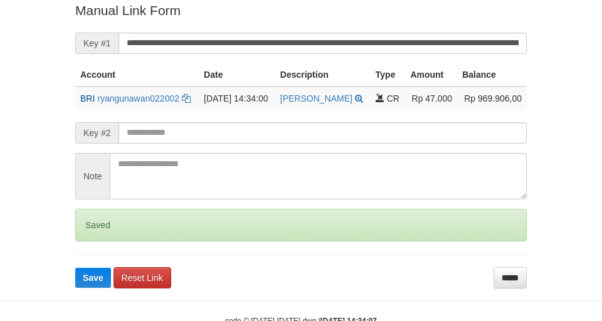
click at [75, 268] on button "Save" at bounding box center [93, 278] width 36 height 20
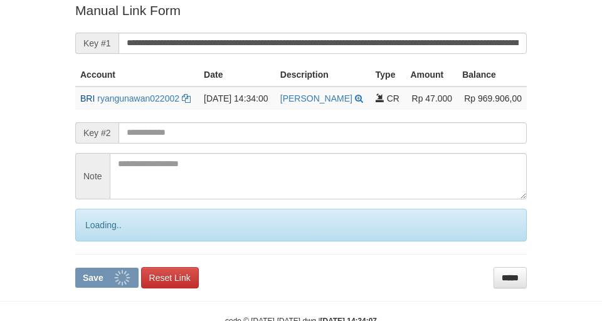
click at [75, 268] on button "Save" at bounding box center [106, 278] width 63 height 20
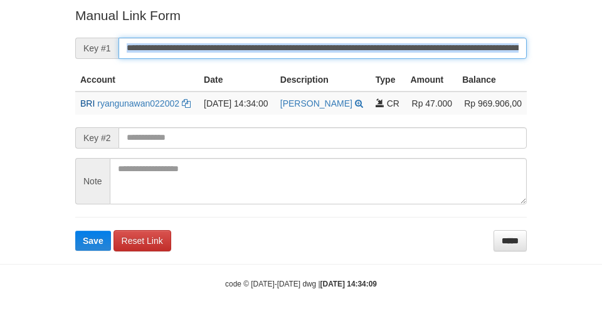
click at [75, 231] on button "Save" at bounding box center [93, 241] width 36 height 20
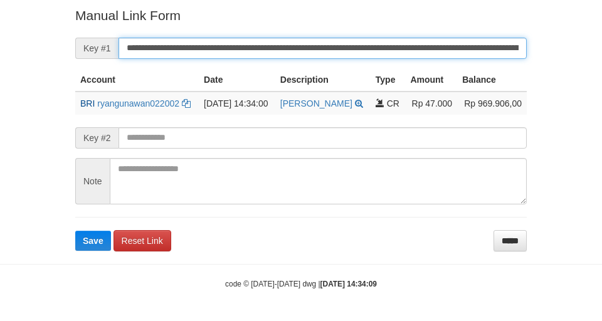
click at [374, 38] on input "**********" at bounding box center [323, 48] width 408 height 21
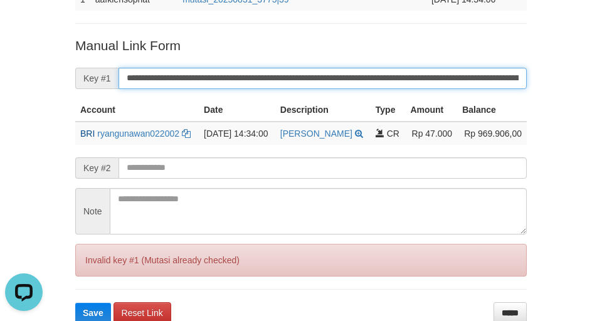
scroll to position [142, 0]
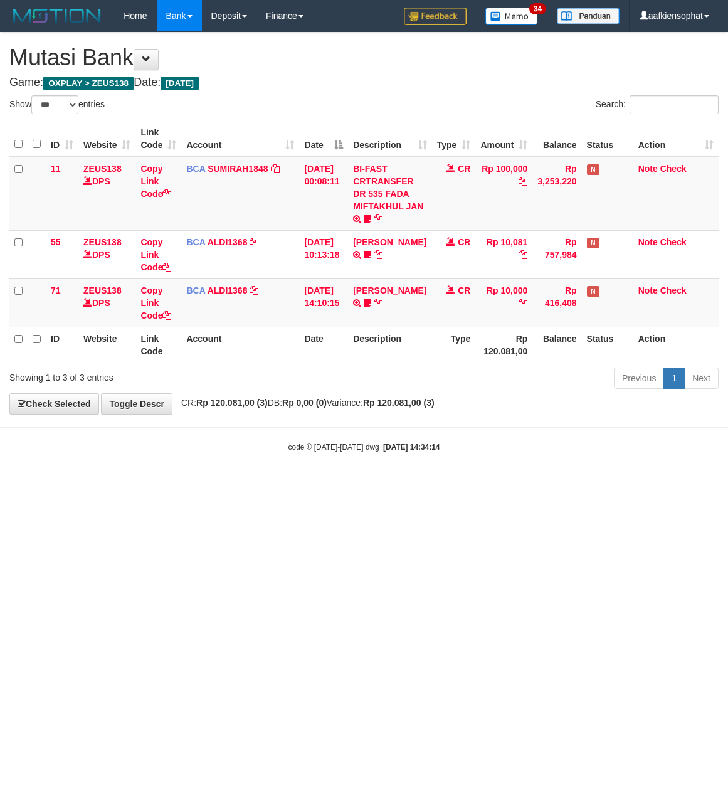
select select "***"
click at [319, 484] on html "Toggle navigation Home Bank Account List Load By Website Group [OXPLAY] ZEUS138…" at bounding box center [364, 242] width 728 height 484
drag, startPoint x: 257, startPoint y: 529, endPoint x: 223, endPoint y: 531, distance: 33.3
click at [231, 484] on html "Toggle navigation Home Bank Account List Load By Website Group [OXPLAY] ZEUS138…" at bounding box center [364, 242] width 728 height 484
click at [390, 474] on body "Toggle navigation Home Bank Account List Load By Website Group [OXPLAY] ZEUS138…" at bounding box center [364, 242] width 728 height 484
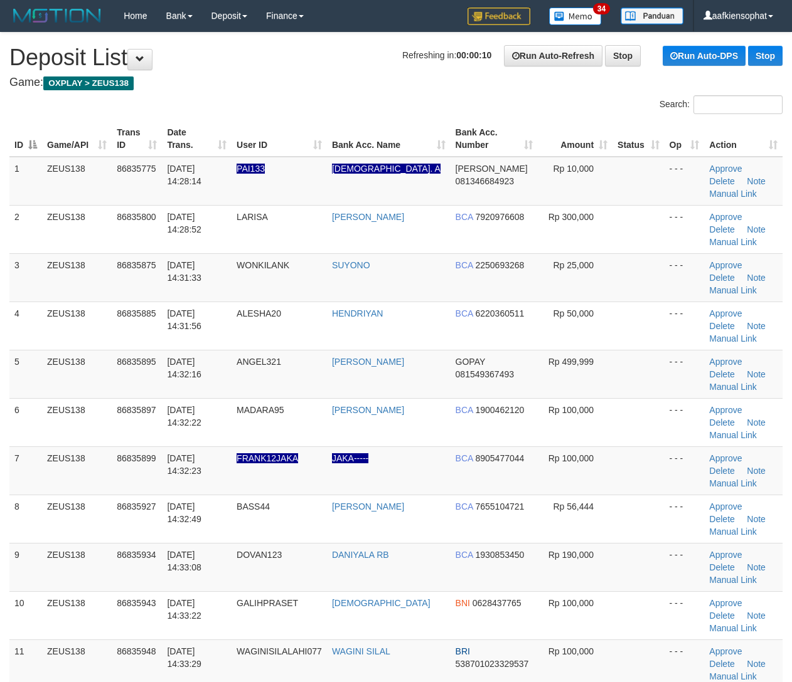
click at [527, 398] on td "BCA 1900462120" at bounding box center [493, 422] width 87 height 48
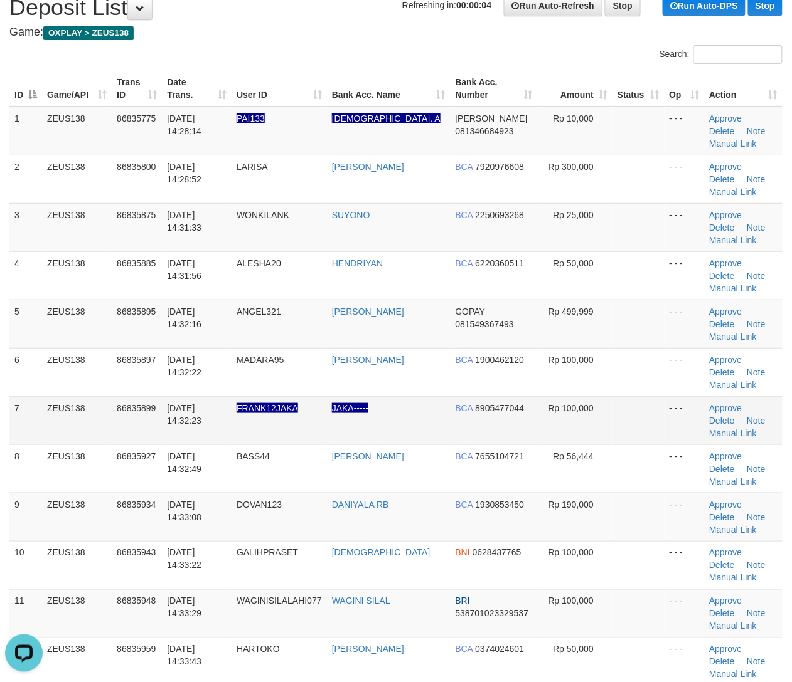
drag, startPoint x: 309, startPoint y: 455, endPoint x: 472, endPoint y: 437, distance: 164.1
click at [327, 457] on td "BASS44" at bounding box center [278, 469] width 95 height 48
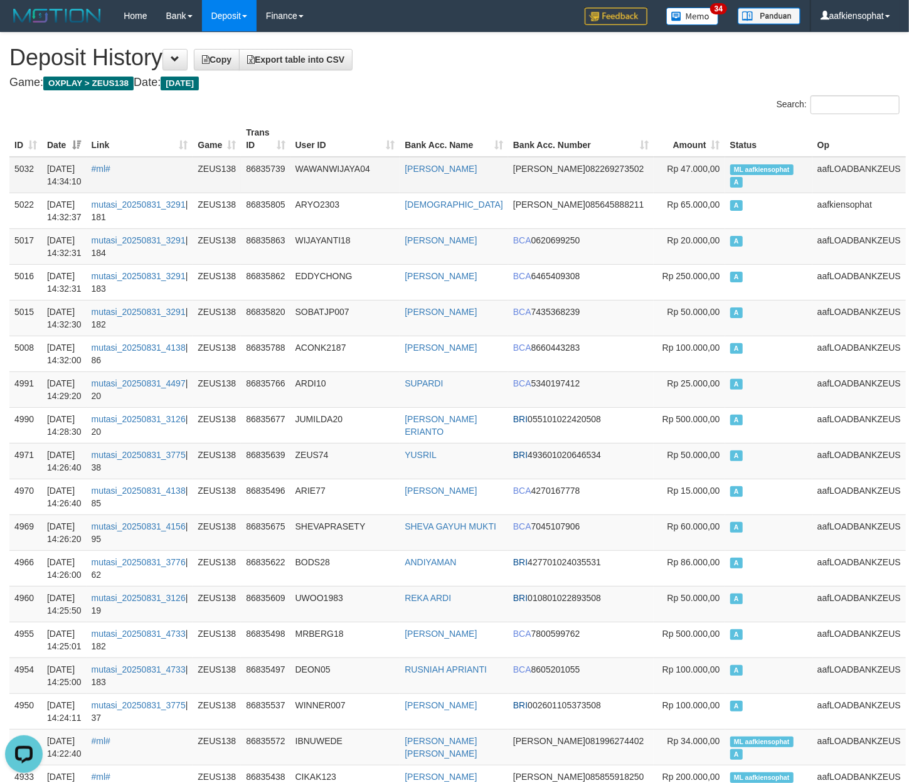
click at [756, 169] on span "ML aafkiensophat" at bounding box center [761, 169] width 63 height 11
copy td "aafkiensophat"
click at [756, 169] on span "ML aafkiensophat" at bounding box center [761, 169] width 63 height 11
copy td "ML aafkiensophat A"
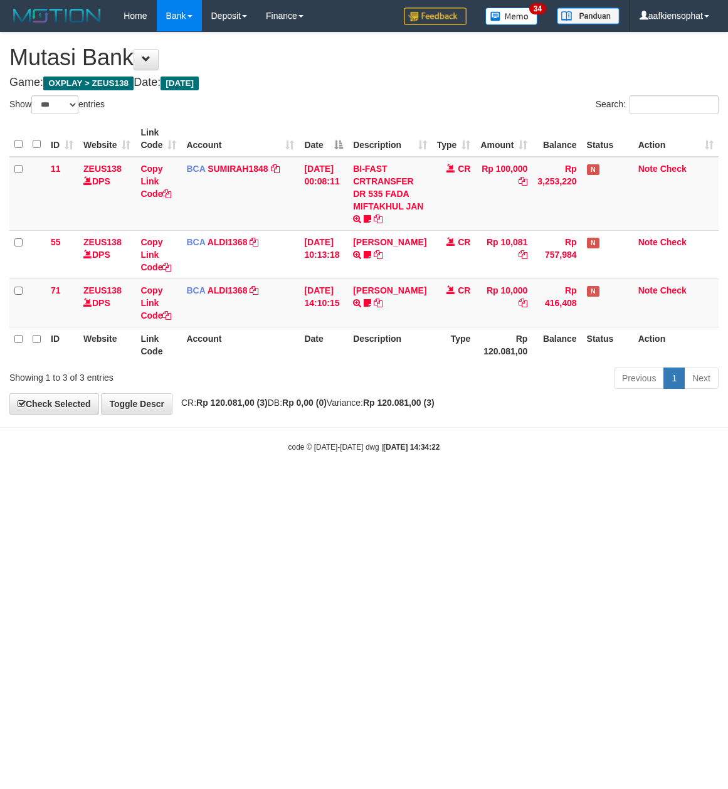
select select "***"
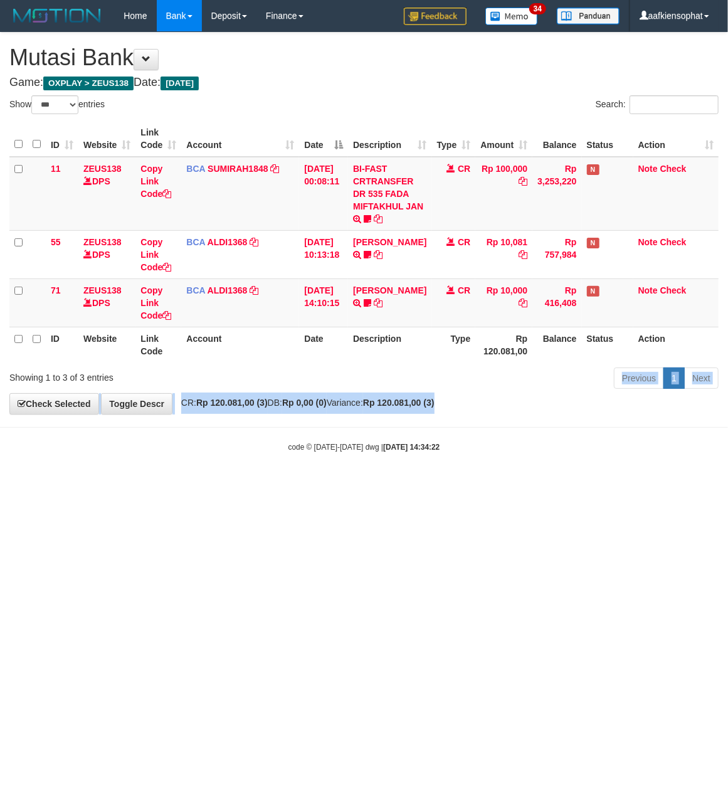
drag, startPoint x: 595, startPoint y: 410, endPoint x: 241, endPoint y: 384, distance: 354.1
click at [583, 406] on div "**********" at bounding box center [364, 223] width 728 height 381
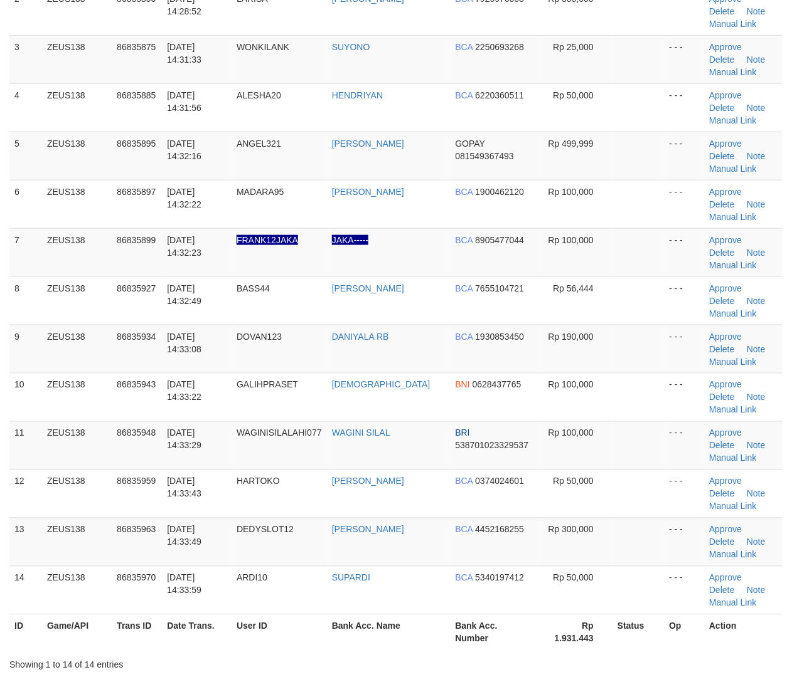
scroll to position [217, 0]
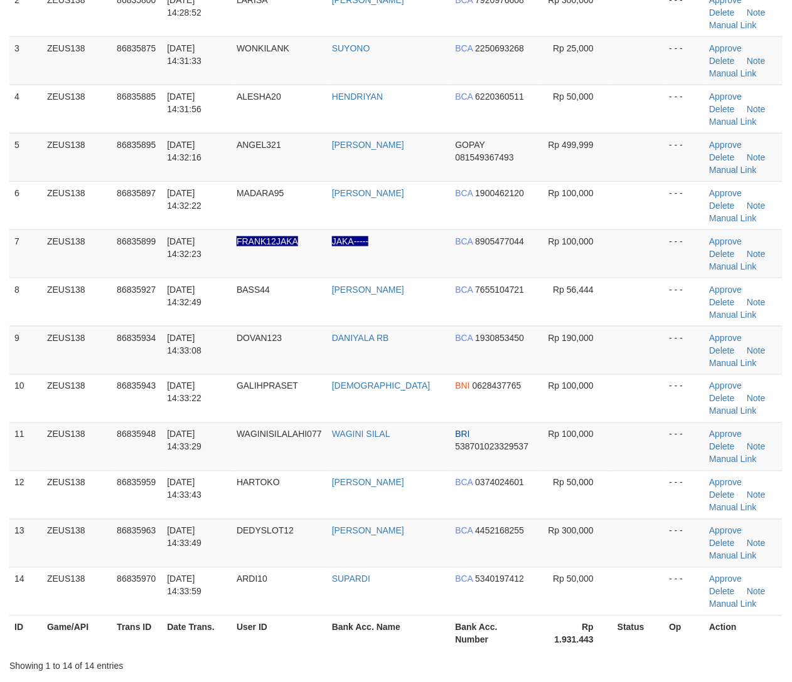
drag, startPoint x: 508, startPoint y: 479, endPoint x: 799, endPoint y: 465, distance: 290.8
click at [520, 482] on td "BCA 0374024601" at bounding box center [493, 495] width 87 height 48
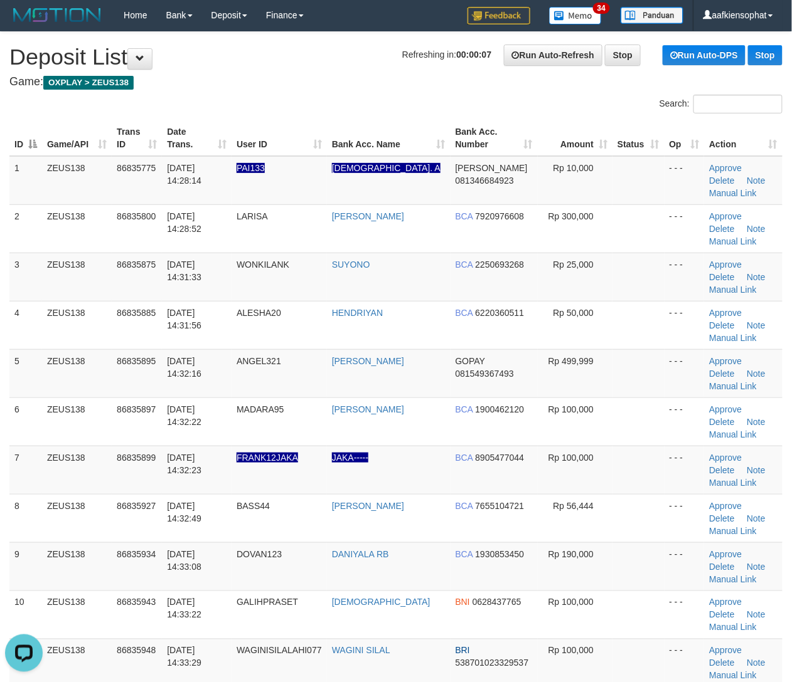
scroll to position [0, 0]
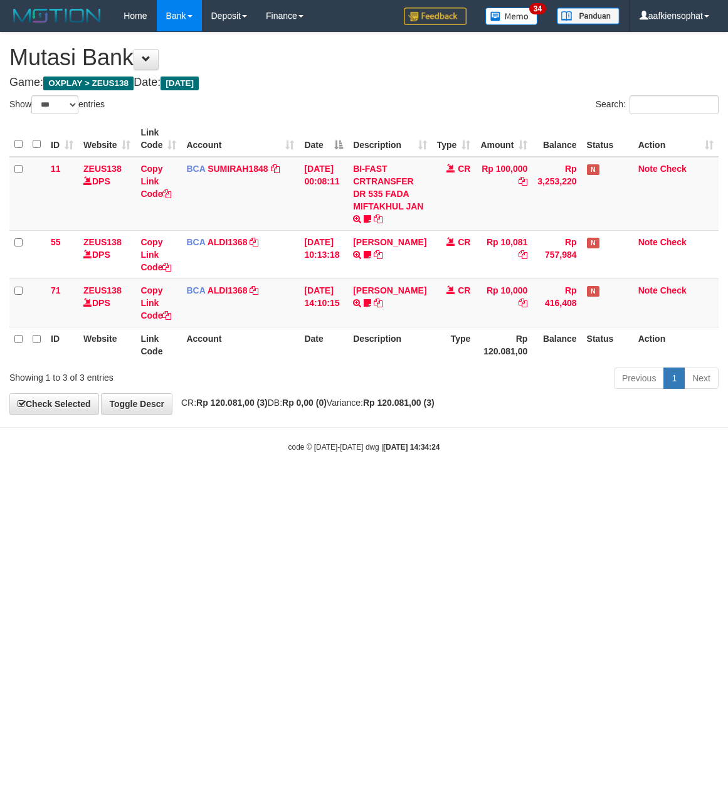
select select "***"
click at [474, 453] on div "code © [DATE]-[DATE] dwg | [DATE] 14:34:24" at bounding box center [364, 446] width 728 height 13
select select "***"
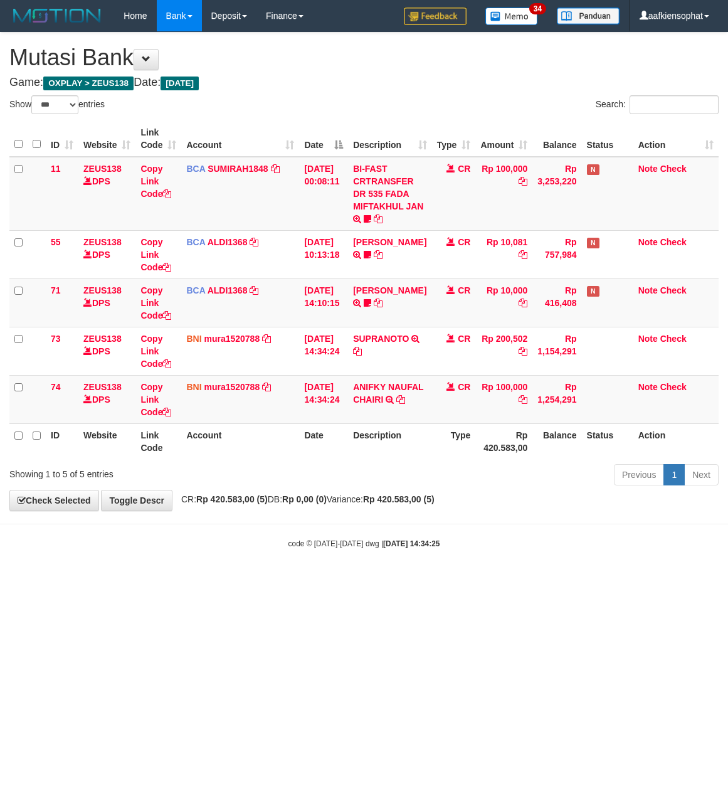
select select "***"
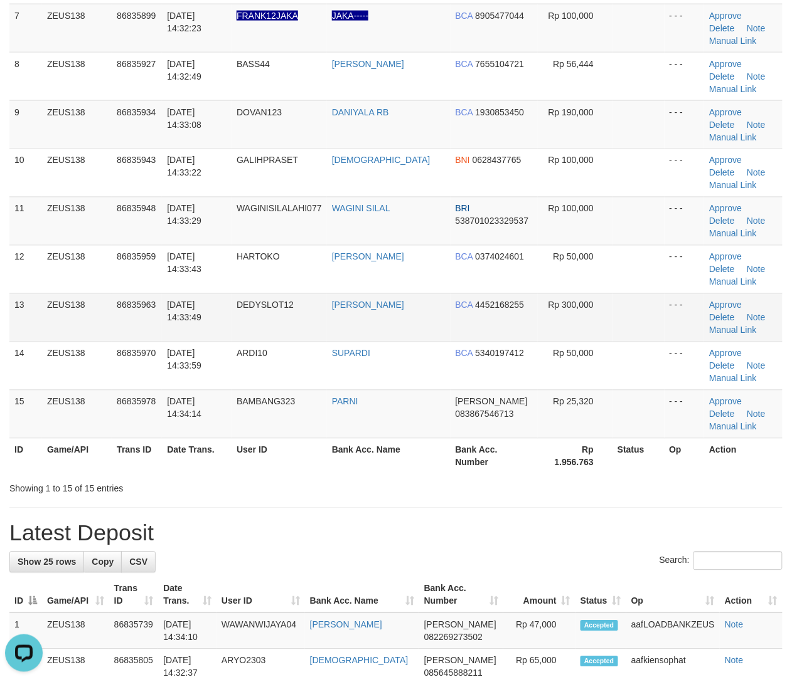
scroll to position [502, 0]
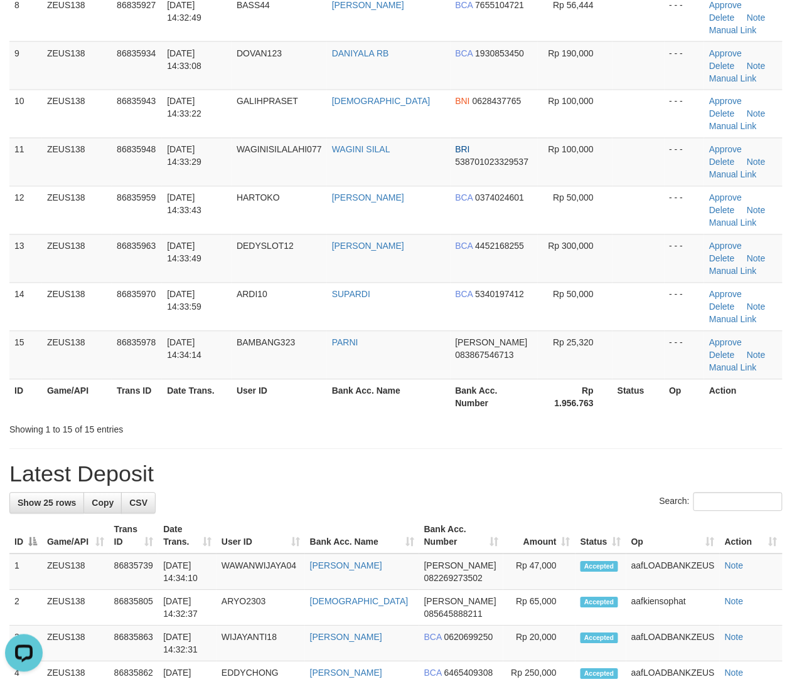
drag, startPoint x: 541, startPoint y: 462, endPoint x: 555, endPoint y: 459, distance: 14.0
click at [547, 462] on div "**********" at bounding box center [396, 532] width 792 height 2002
drag, startPoint x: 538, startPoint y: 501, endPoint x: 803, endPoint y: 462, distance: 267.5
click at [622, 478] on div "**********" at bounding box center [396, 532] width 792 height 2002
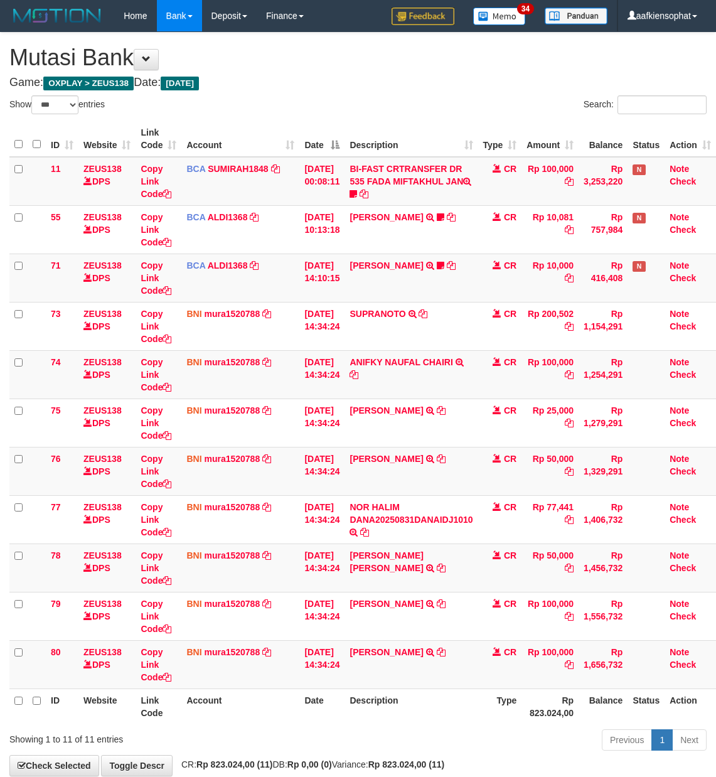
select select "***"
click at [389, 351] on td "ANIFKY NAUFAL CHAIRI TRANSFER DARI SDR ANIFKY NAUFAL CHAIRI" at bounding box center [410, 374] width 133 height 48
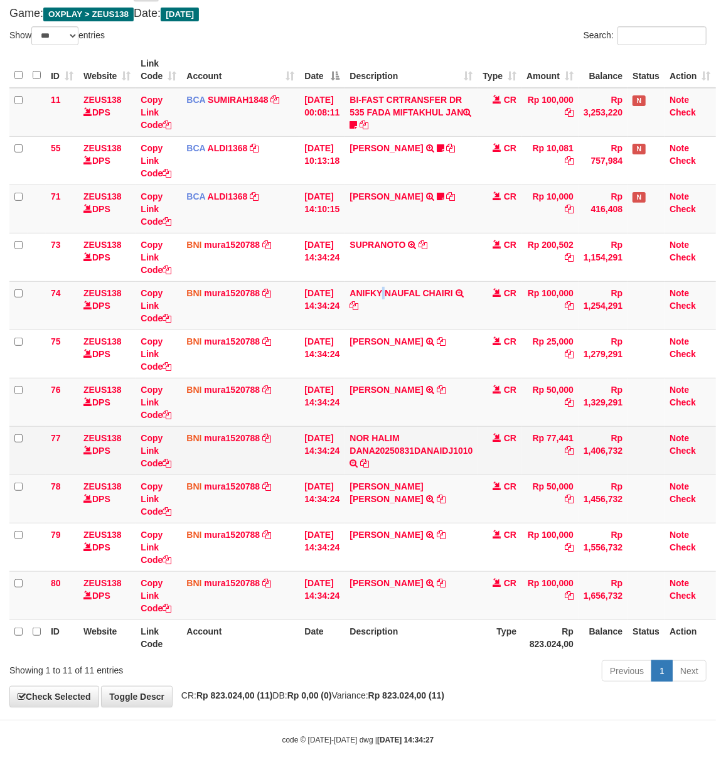
scroll to position [72, 0]
click at [477, 434] on td "NOR HALIM DANA20250831DANAIDJ1010 TRF/PAY/TOP-UP ECHANNEL NOR HALIM DANA2025083…" at bounding box center [410, 450] width 133 height 48
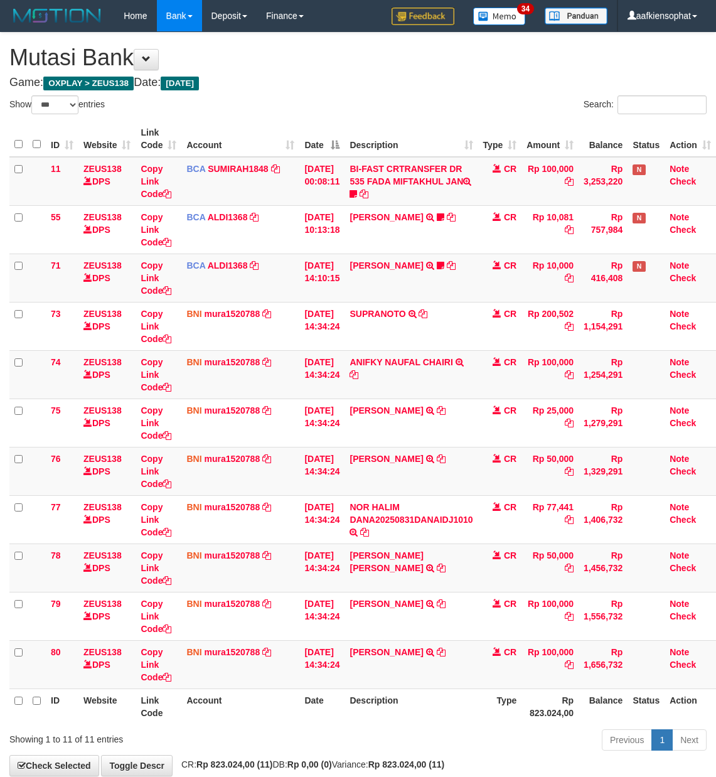
select select "***"
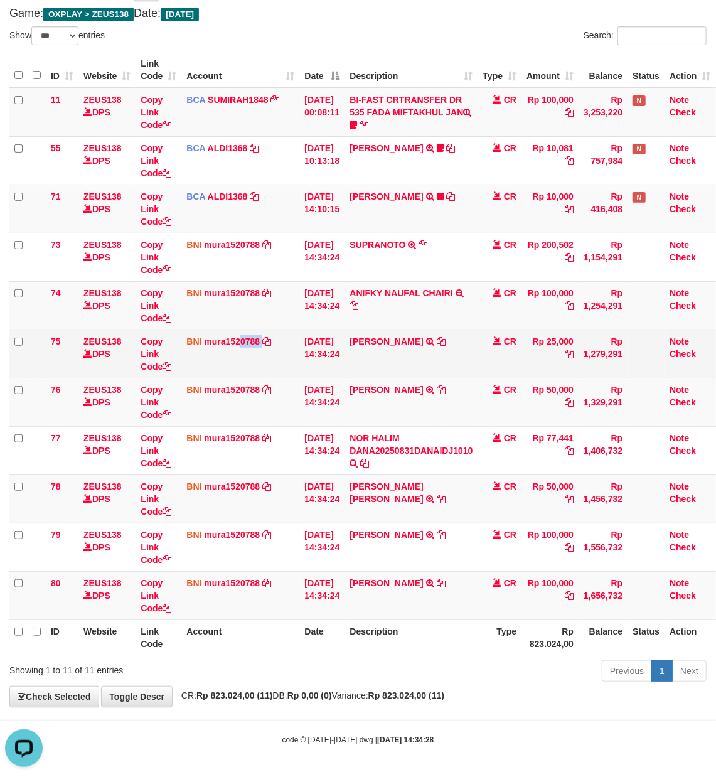
drag, startPoint x: 263, startPoint y: 369, endPoint x: 274, endPoint y: 369, distance: 10.7
click at [264, 369] on td "BNI mura1520788 DPS MUHAMMAD RANDY mutasi_20250831_3784 | 75 mutasi_20250831_37…" at bounding box center [240, 353] width 118 height 48
click at [280, 374] on td "BNI mura1520788 DPS MUHAMMAD RANDY mutasi_20250831_3784 | 75 mutasi_20250831_37…" at bounding box center [240, 353] width 118 height 48
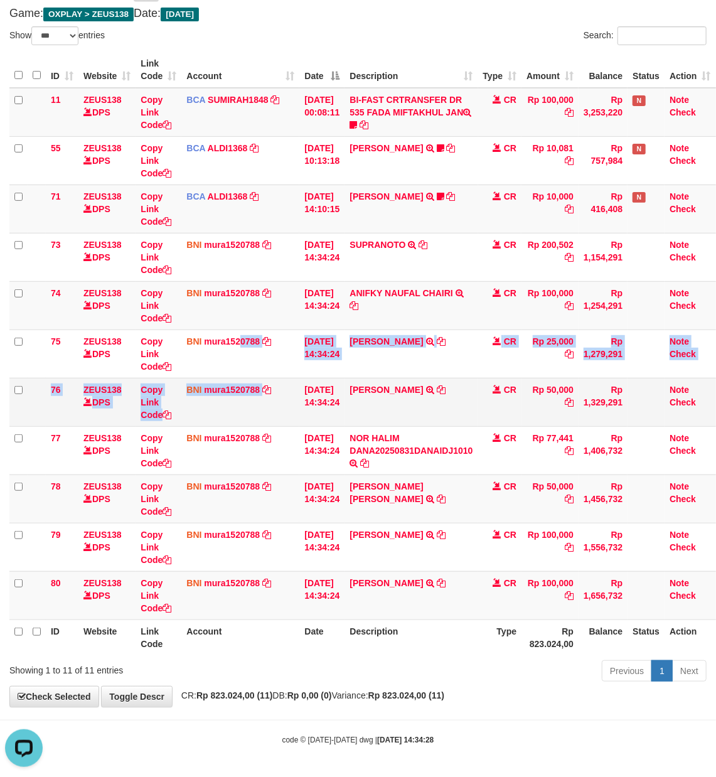
click at [282, 375] on tbody "11 ZEUS138 DPS Copy Link Code BCA SUMIRAH1848 DPS SUMIRAH mutasi_20250831_4156 …" at bounding box center [362, 354] width 706 height 532
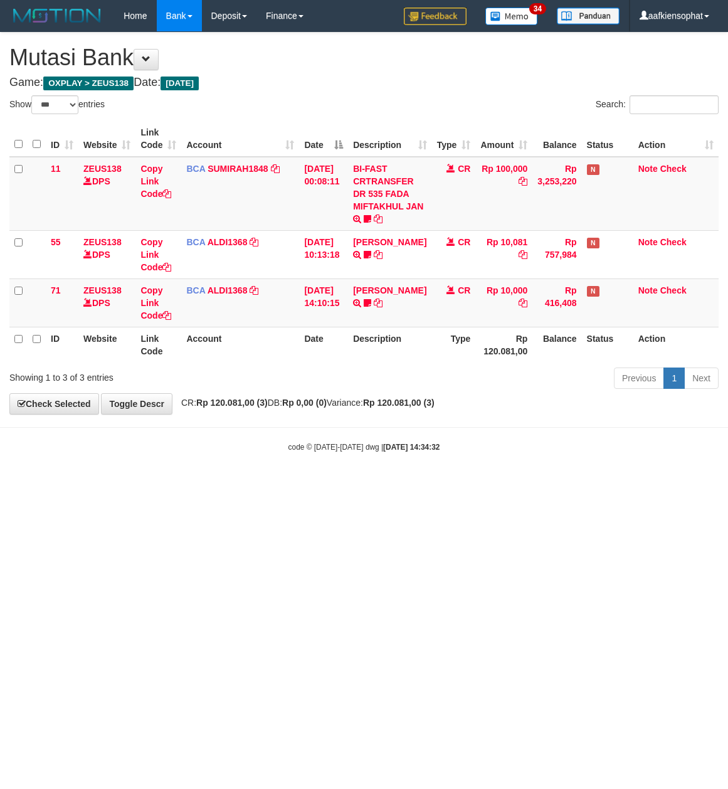
select select "***"
drag, startPoint x: 339, startPoint y: 415, endPoint x: 344, endPoint y: 422, distance: 8.4
click at [344, 422] on body "Toggle navigation Home Bank Account List Load By Website Group [OXPLAY] ZEUS138…" at bounding box center [364, 242] width 728 height 484
select select "***"
drag, startPoint x: 300, startPoint y: 479, endPoint x: 55, endPoint y: 534, distance: 250.8
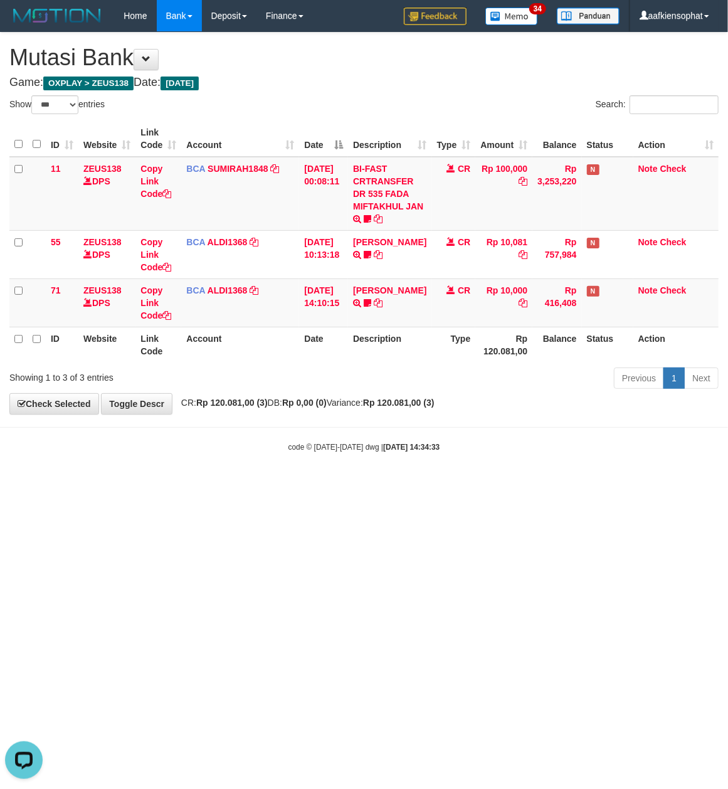
click at [255, 484] on html "Toggle navigation Home Bank Account List Load By Website Group [OXPLAY] ZEUS138…" at bounding box center [364, 242] width 728 height 484
select select "***"
drag, startPoint x: 306, startPoint y: 70, endPoint x: 34, endPoint y: 210, distance: 305.8
click at [297, 81] on div "**********" at bounding box center [364, 223] width 728 height 381
drag, startPoint x: 387, startPoint y: 415, endPoint x: 334, endPoint y: 430, distance: 54.8
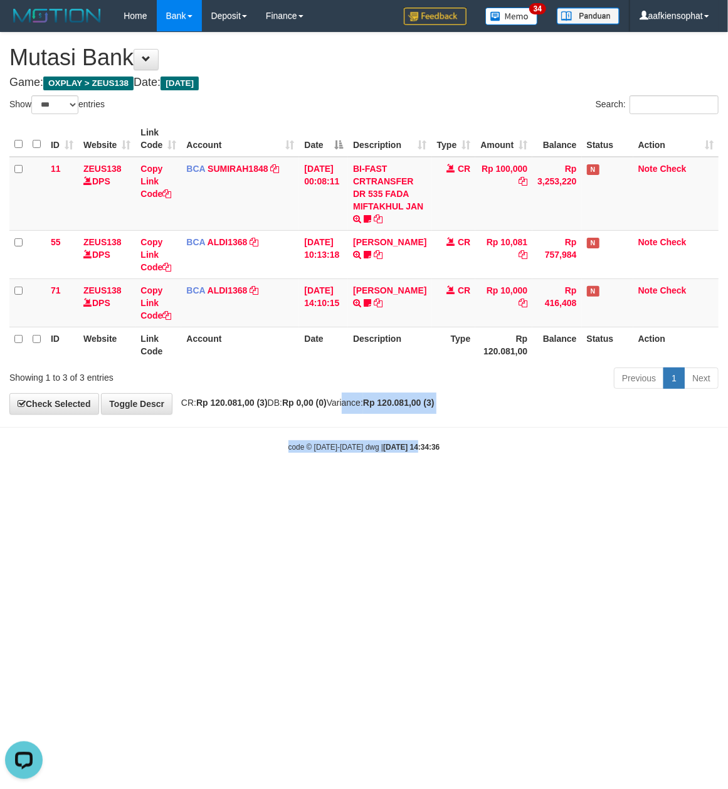
click at [403, 428] on body "Toggle navigation Home Bank Account List Load By Website Group [OXPLAY] ZEUS138…" at bounding box center [364, 242] width 728 height 484
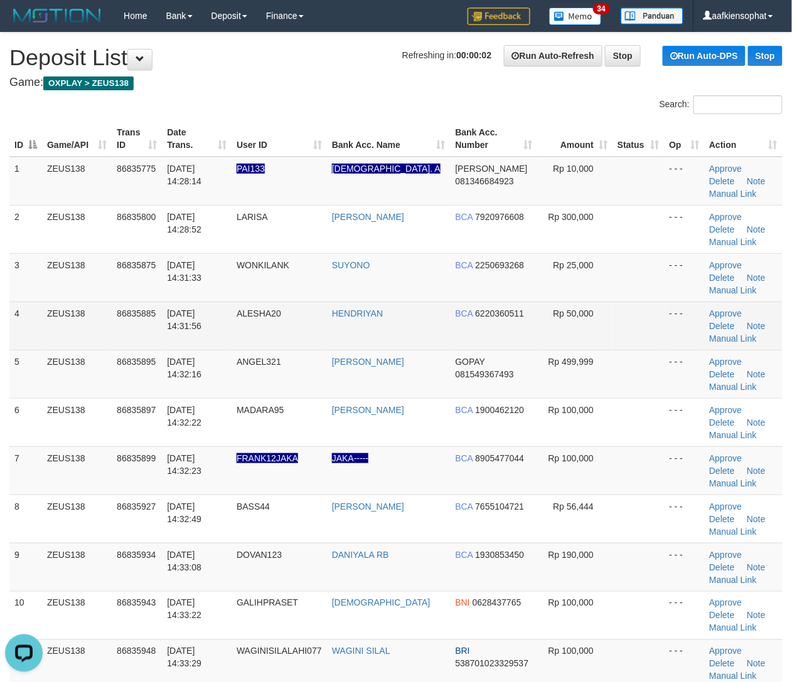
drag, startPoint x: 60, startPoint y: 339, endPoint x: 147, endPoint y: 334, distance: 86.7
click at [112, 337] on tr "4 ZEUS138 86835885 31/08/2025 14:31:56 ALESHA20 HENDRIYAN BCA 6220360511 Rp 50,…" at bounding box center [395, 326] width 773 height 48
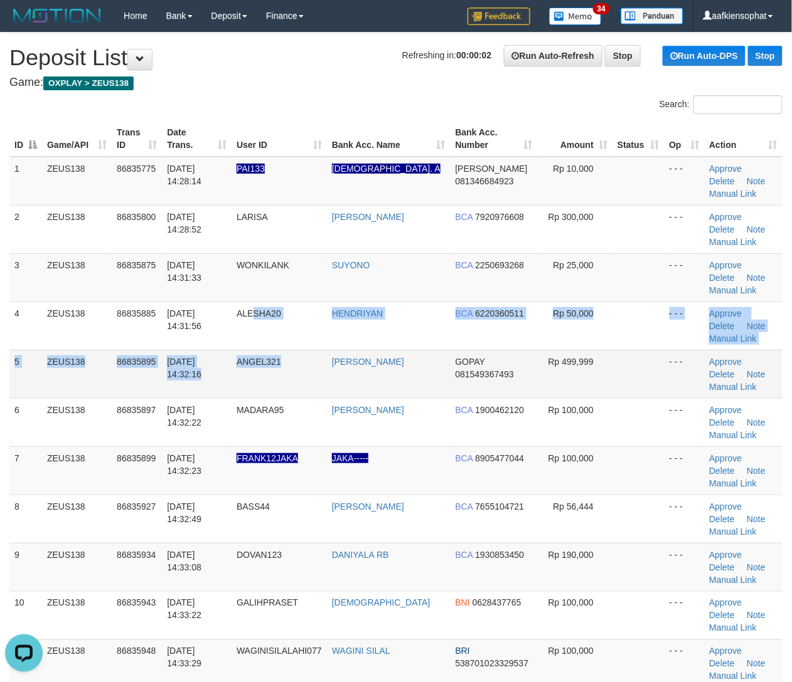
drag, startPoint x: 261, startPoint y: 348, endPoint x: 472, endPoint y: 355, distance: 211.5
click at [310, 352] on td "ANGEL321" at bounding box center [278, 374] width 95 height 48
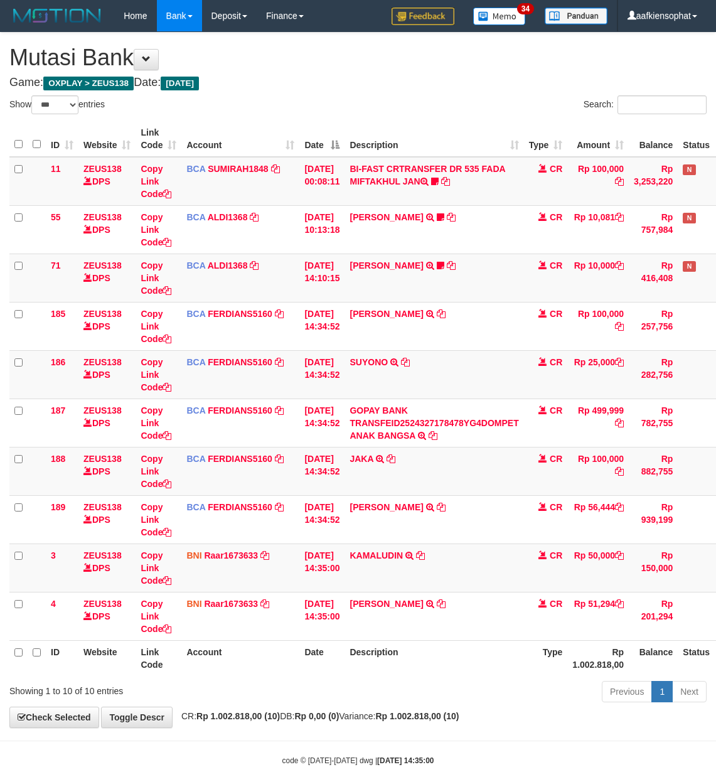
select select "***"
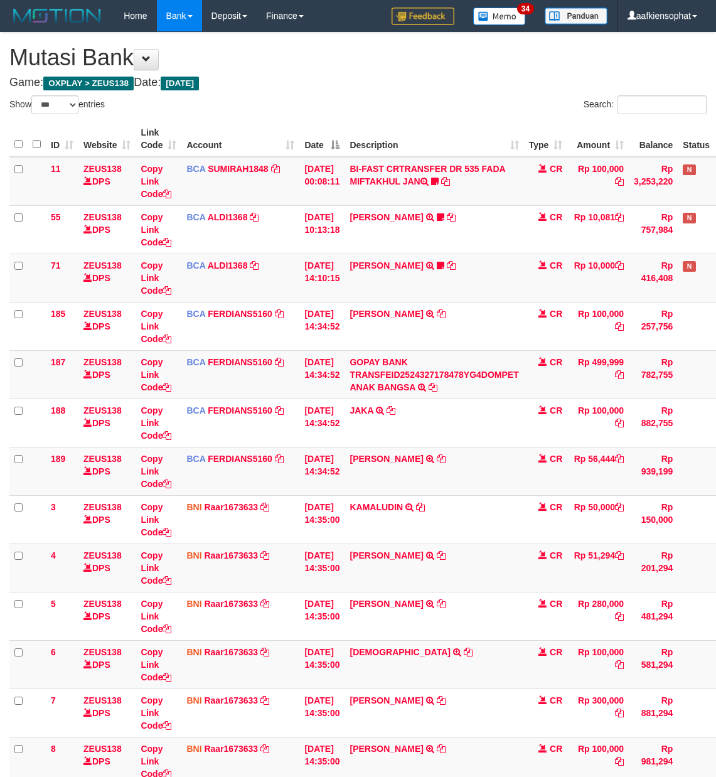
select select "***"
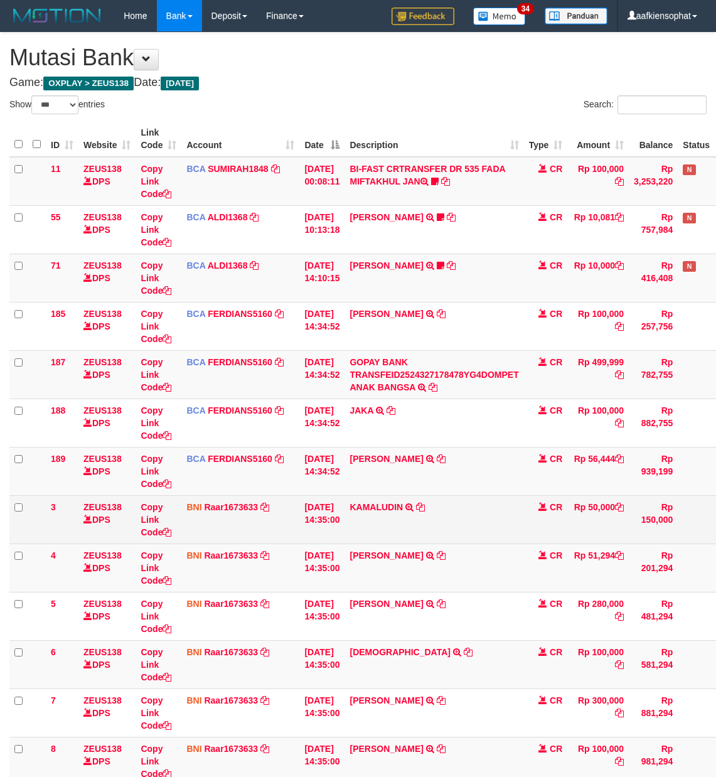
scroll to position [83, 0]
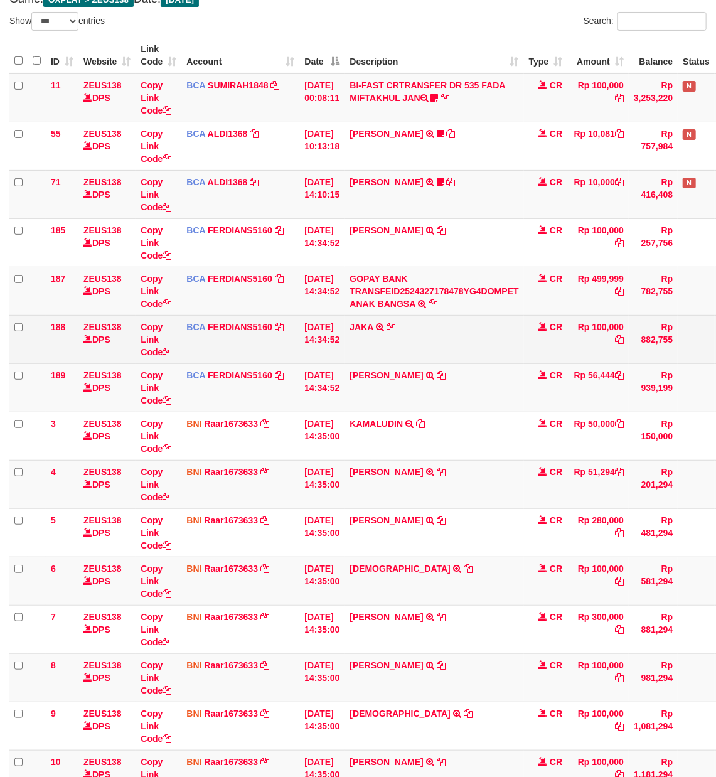
click at [369, 352] on td "JAKA TRSF E-BANKING CR 3108/FTSCY/WS95031 100000.00JAKA" at bounding box center [433, 339] width 179 height 48
copy td "JAKA"
click at [369, 352] on td "JAKA TRSF E-BANKING CR 3108/FTSCY/WS95031 100000.00JAKA" at bounding box center [433, 339] width 179 height 48
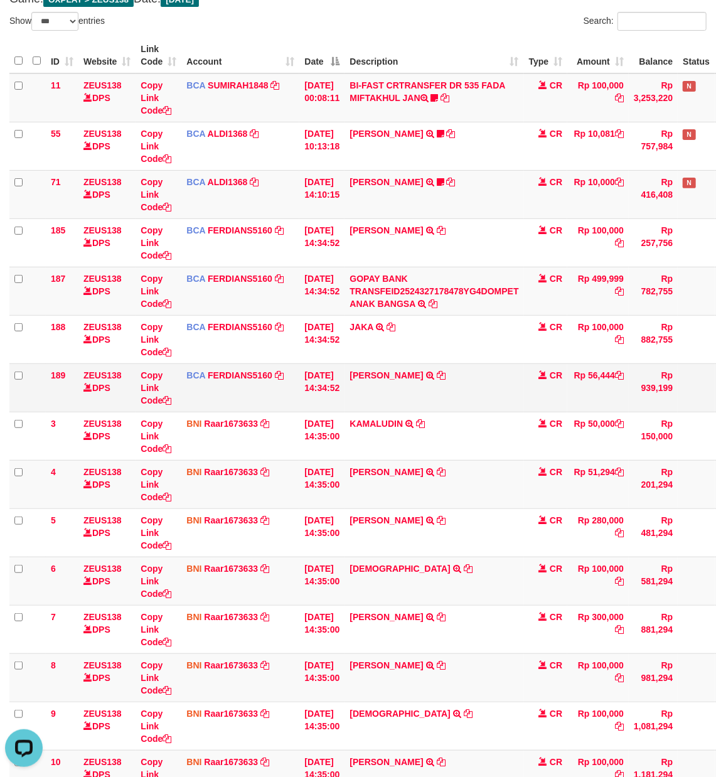
click at [289, 366] on td "BCA FERDIANS5160 DPS FERDIANSYAH mutasi_20250831_4733 | 189 mutasi_20250831_473…" at bounding box center [240, 387] width 118 height 48
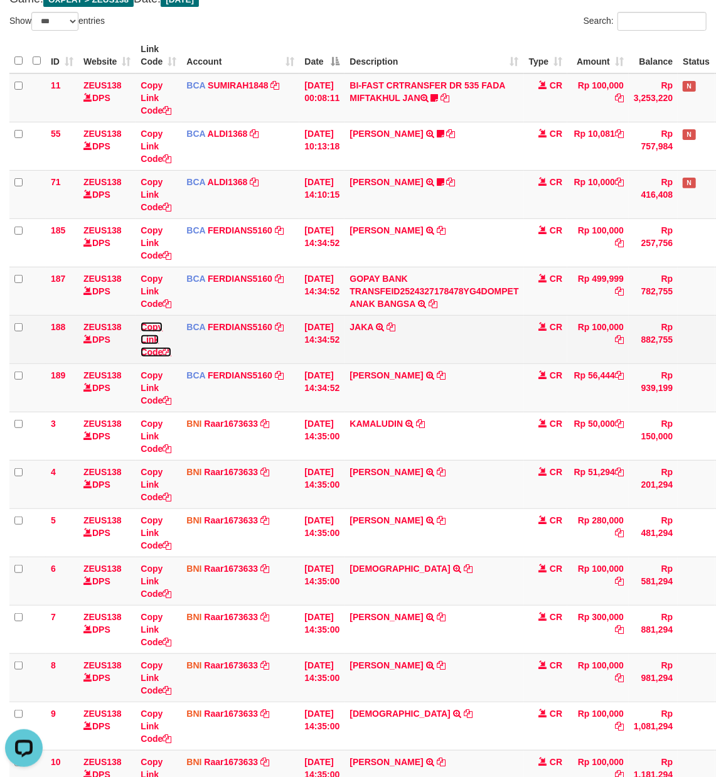
click at [151, 351] on link "Copy Link Code" at bounding box center [156, 339] width 31 height 35
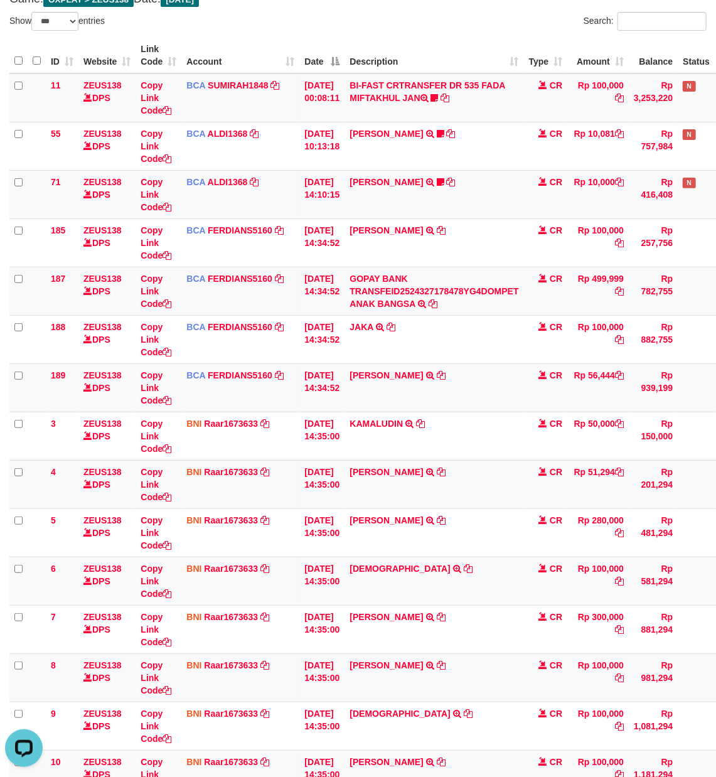
scroll to position [186, 0]
click at [499, 194] on td "SRI MISKIANT TRSF E-BANKING CR 3108/FTSCY/WS95051 10000.002025083158228624 TRFD…" at bounding box center [433, 194] width 179 height 48
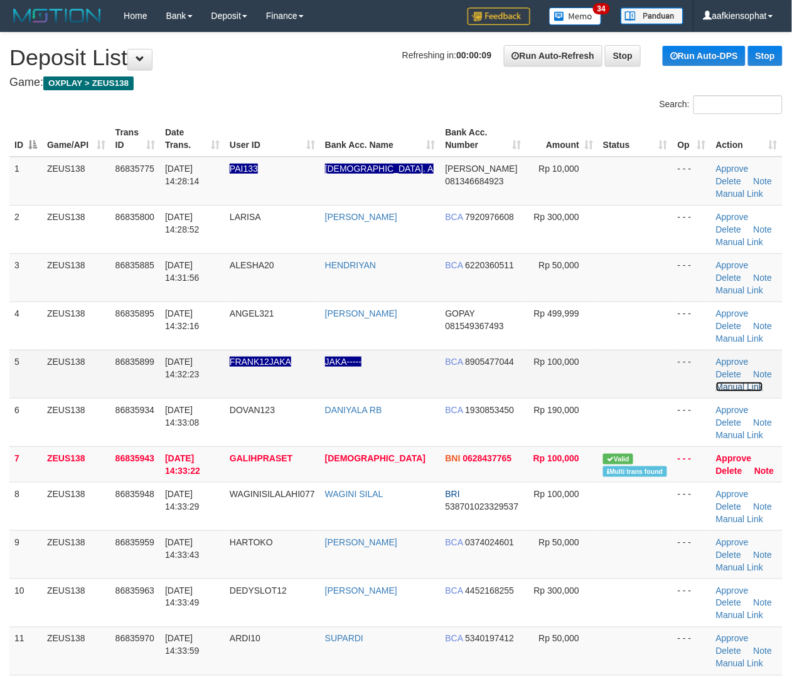
click at [728, 382] on link "Manual Link" at bounding box center [740, 387] width 48 height 10
drag, startPoint x: 374, startPoint y: 277, endPoint x: 632, endPoint y: 332, distance: 264.3
click at [374, 277] on td "HENDRIYAN" at bounding box center [380, 277] width 120 height 48
click at [723, 383] on link "Manual Link" at bounding box center [740, 387] width 48 height 10
click at [716, 382] on link "Manual Link" at bounding box center [740, 387] width 48 height 10
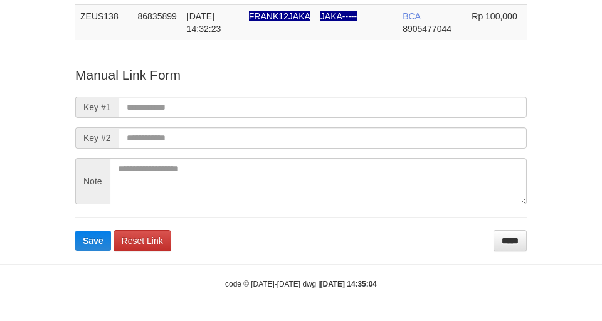
scroll to position [92, 0]
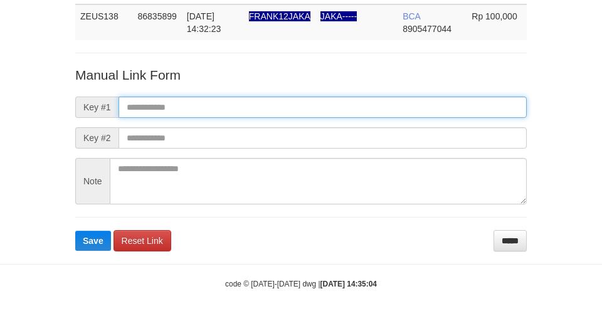
paste input "**********"
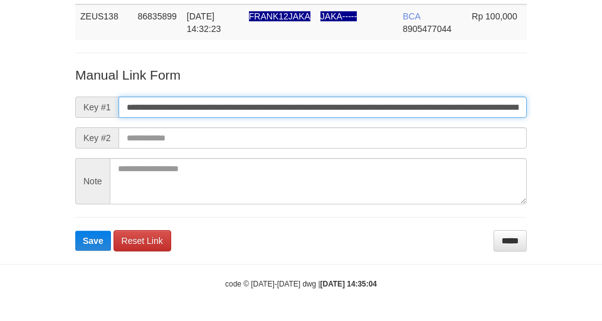
drag, startPoint x: 329, startPoint y: 108, endPoint x: 263, endPoint y: 108, distance: 65.9
click at [286, 108] on input "**********" at bounding box center [323, 107] width 408 height 21
type input "**********"
click at [75, 231] on button "Save" at bounding box center [93, 241] width 36 height 20
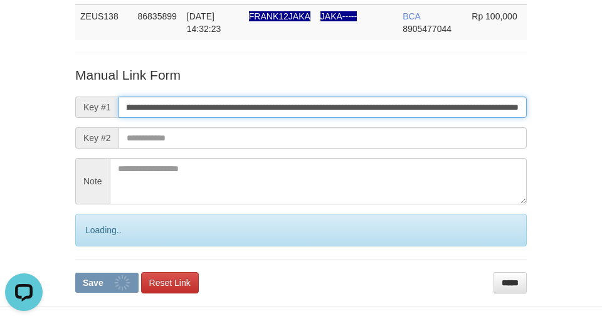
scroll to position [0, 0]
click at [75, 273] on button "Save" at bounding box center [106, 283] width 63 height 20
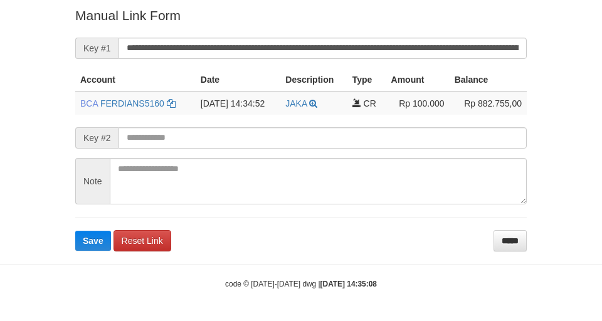
click at [342, 49] on input "**********" at bounding box center [323, 48] width 408 height 21
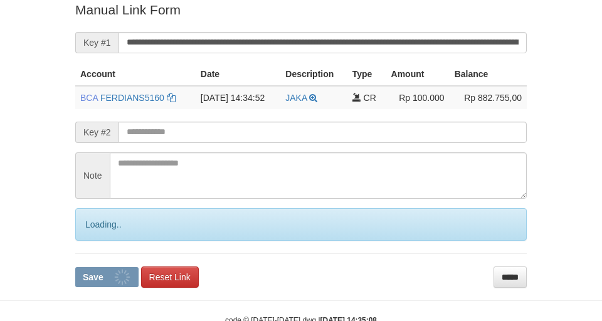
click at [75, 267] on button "Save" at bounding box center [106, 277] width 63 height 20
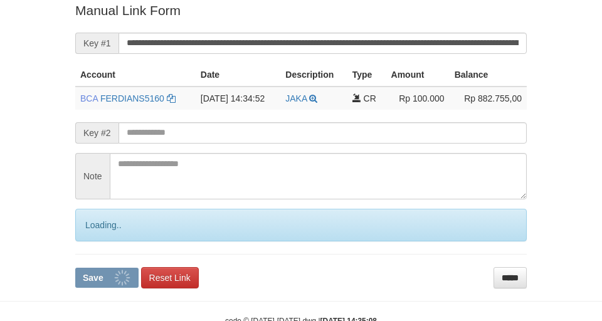
click at [75, 268] on button "Save" at bounding box center [106, 278] width 63 height 20
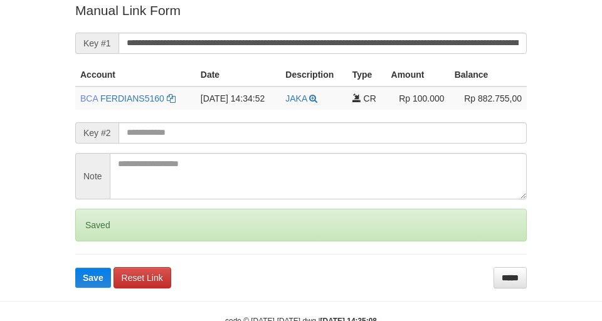
click at [75, 268] on button "Save" at bounding box center [93, 278] width 36 height 20
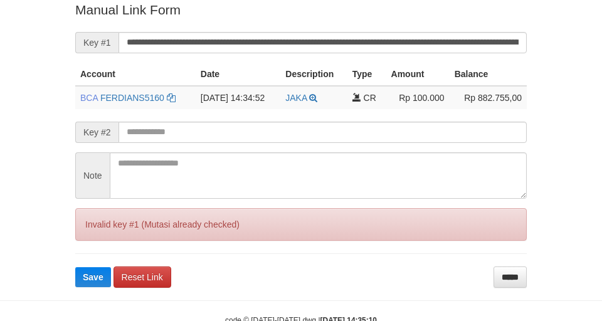
click at [75, 267] on button "Save" at bounding box center [93, 277] width 36 height 20
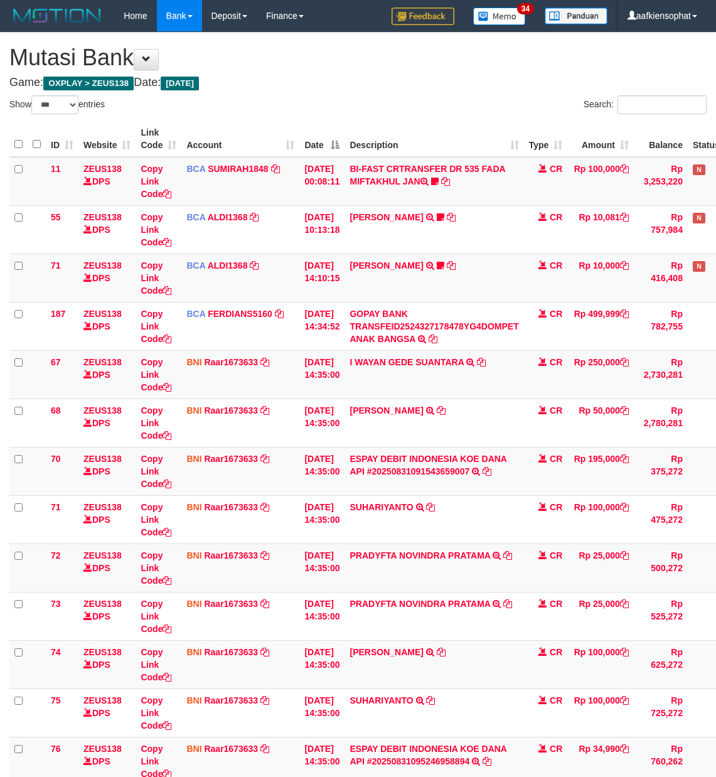
select select "***"
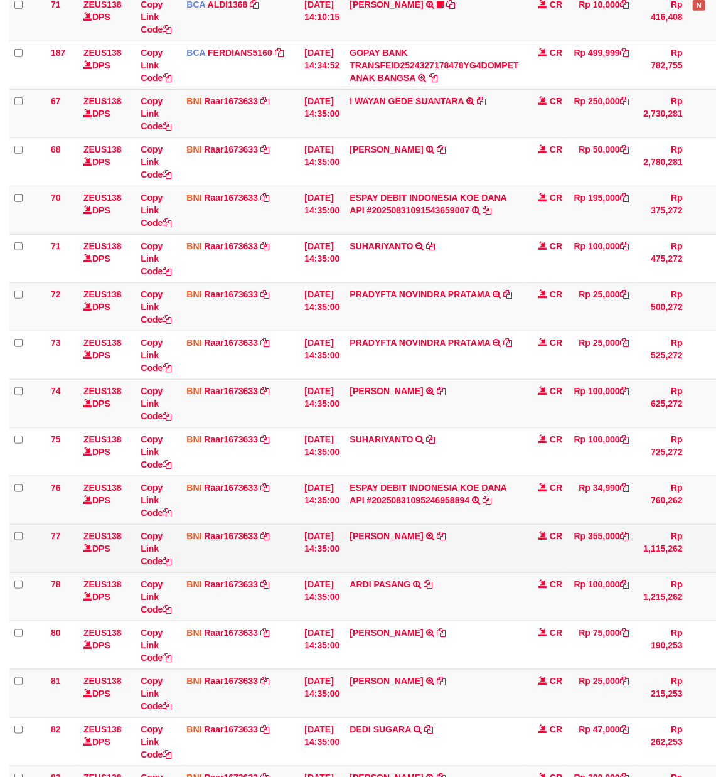
scroll to position [586, 0]
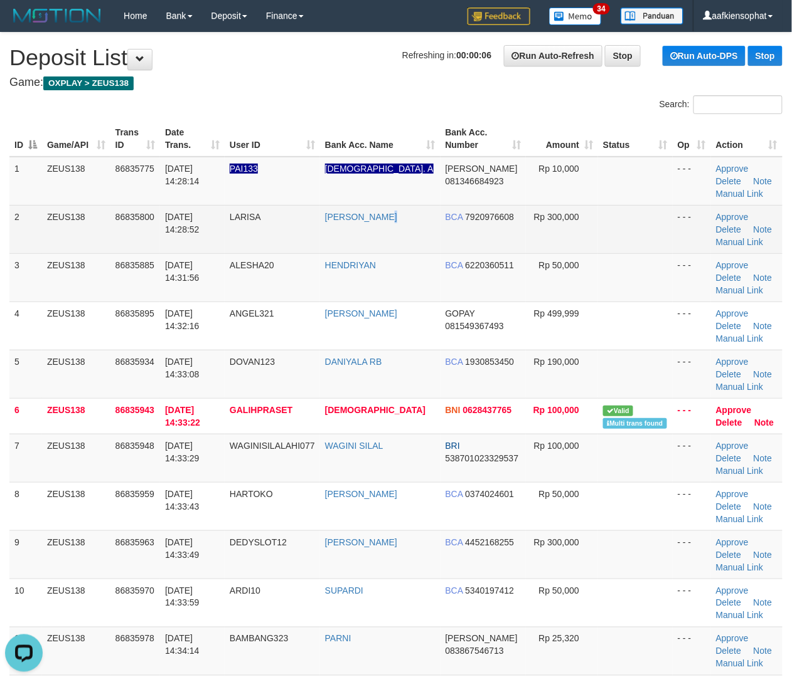
drag, startPoint x: 403, startPoint y: 209, endPoint x: 491, endPoint y: 251, distance: 97.4
click at [404, 211] on td "MOHAMMAD ARDIN" at bounding box center [380, 229] width 120 height 48
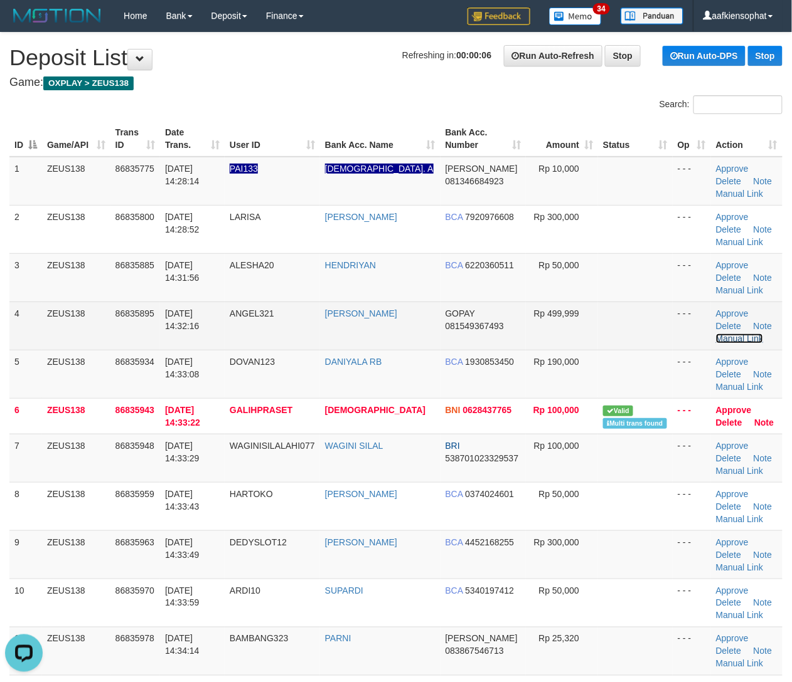
click at [740, 340] on link "Manual Link" at bounding box center [740, 339] width 48 height 10
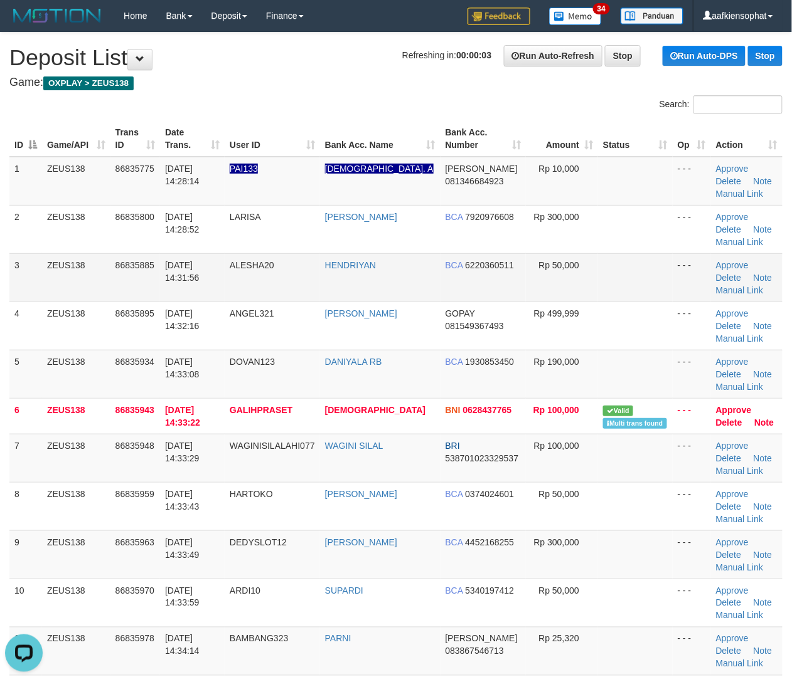
drag, startPoint x: 294, startPoint y: 279, endPoint x: 640, endPoint y: 319, distance: 349.2
click at [294, 279] on td "ALESHA20" at bounding box center [272, 277] width 95 height 48
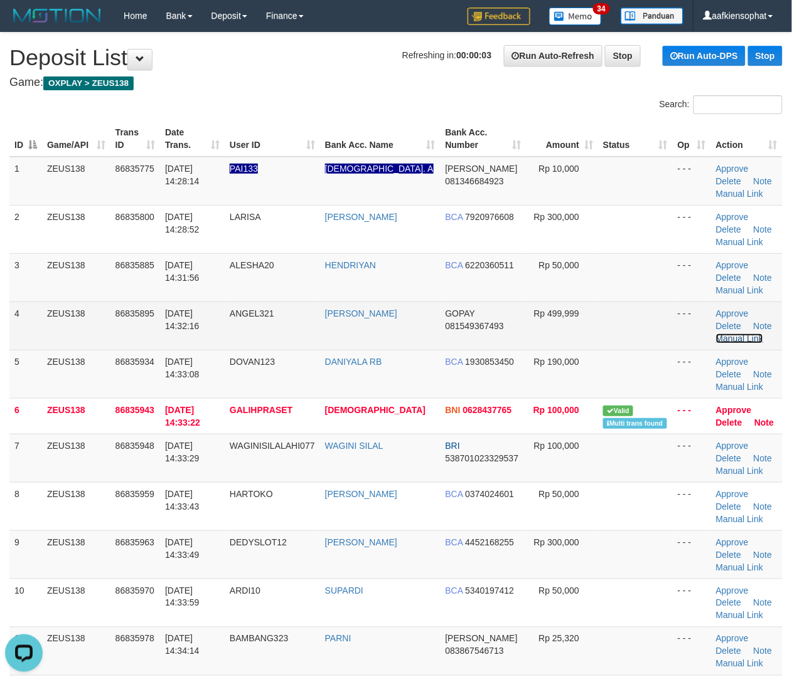
click at [730, 340] on link "Manual Link" at bounding box center [740, 339] width 48 height 10
click at [716, 334] on link "Manual Link" at bounding box center [740, 339] width 48 height 10
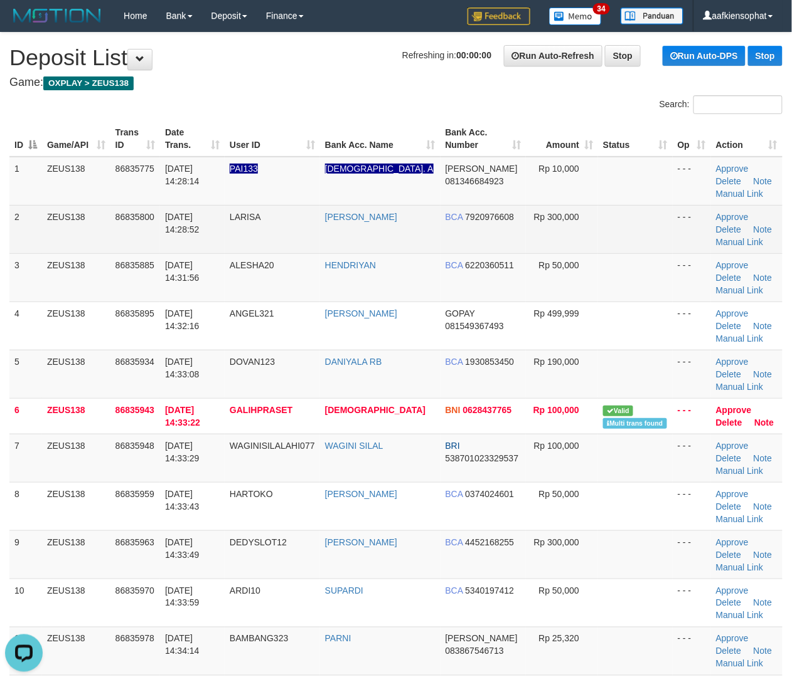
drag, startPoint x: 327, startPoint y: 237, endPoint x: 455, endPoint y: 221, distance: 128.9
click at [339, 232] on td "MOHAMMAD ARDIN" at bounding box center [380, 229] width 120 height 48
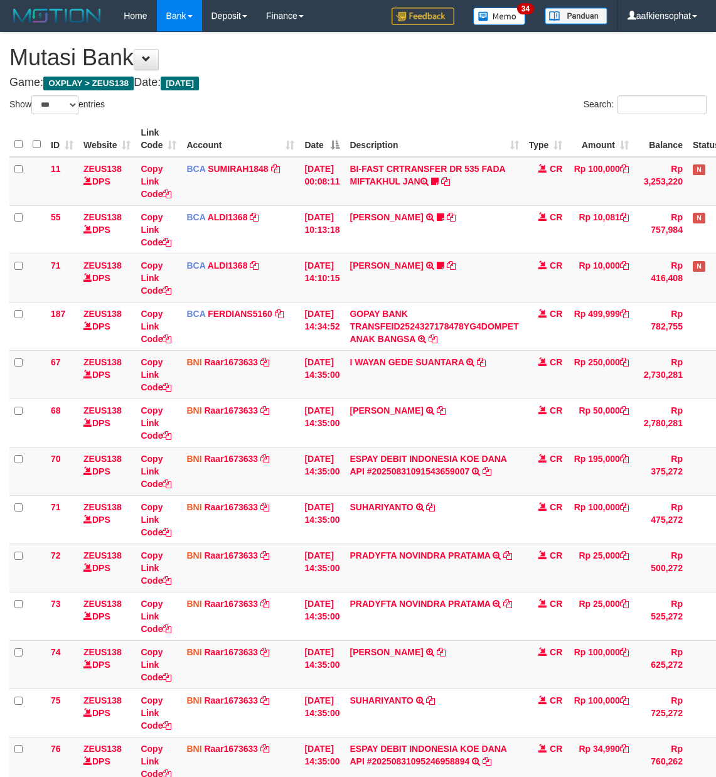
select select "***"
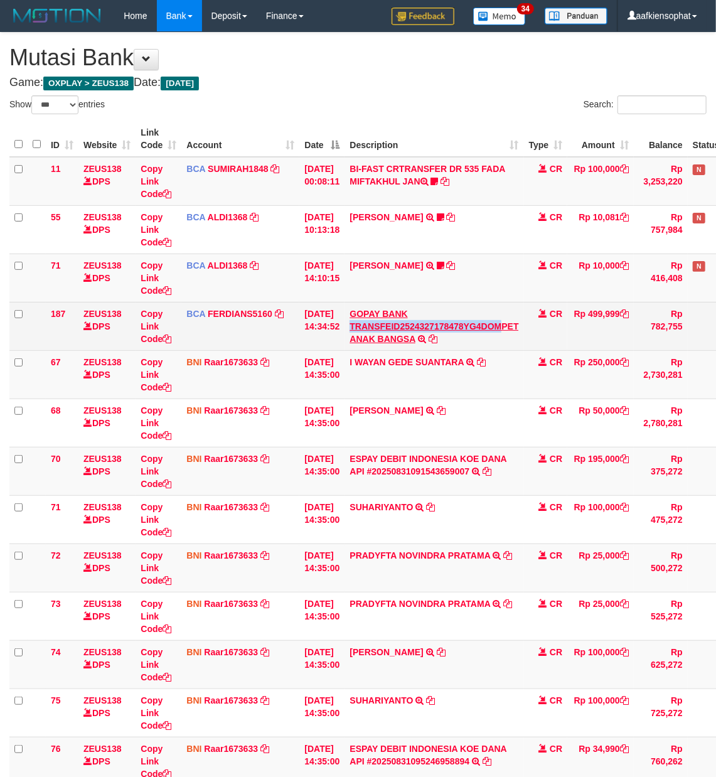
drag, startPoint x: 497, startPoint y: 314, endPoint x: 507, endPoint y: 322, distance: 12.9
click at [507, 322] on td "GOPAY BANK TRANSFEID2524327178478YG4DOMPET ANAK BANGSA TRSF E-BANKING CR 3108/F…" at bounding box center [433, 326] width 179 height 48
click at [620, 311] on td "Rp 499,999" at bounding box center [600, 326] width 66 height 48
click at [620, 304] on td "Rp 499,999" at bounding box center [600, 326] width 66 height 48
copy td "499,999"
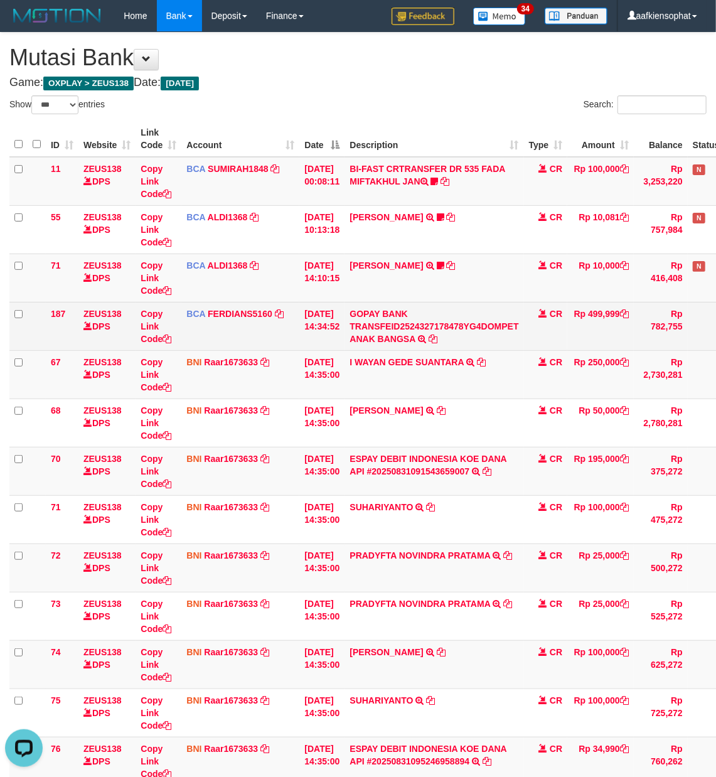
click at [620, 304] on td "Rp 499,999" at bounding box center [600, 326] width 66 height 48
copy td "Rp 499,999"
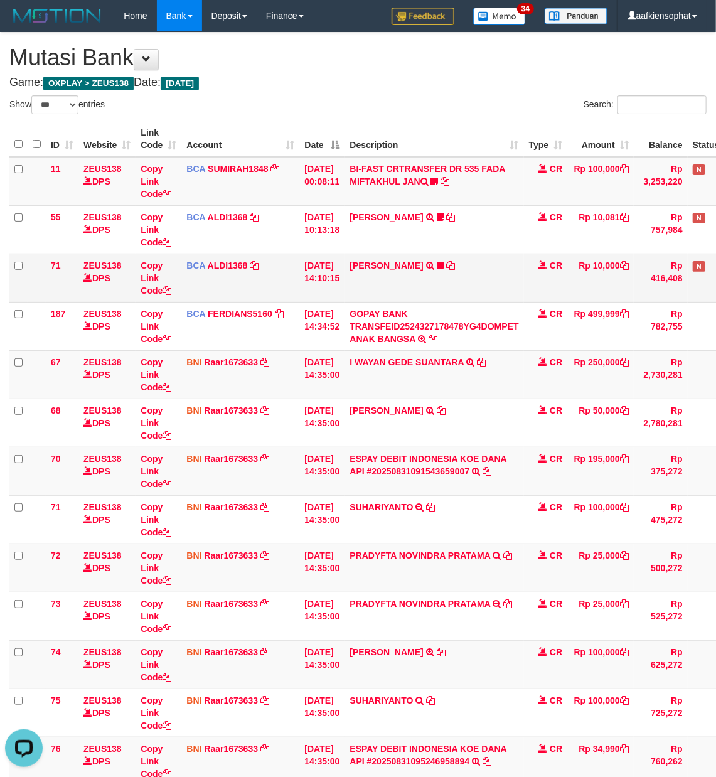
click at [297, 277] on td "BCA ALDI1368 DPS ALDI mutasi_20250831_3354 | 71 mutasi_20250831_3354 | 71" at bounding box center [240, 277] width 118 height 48
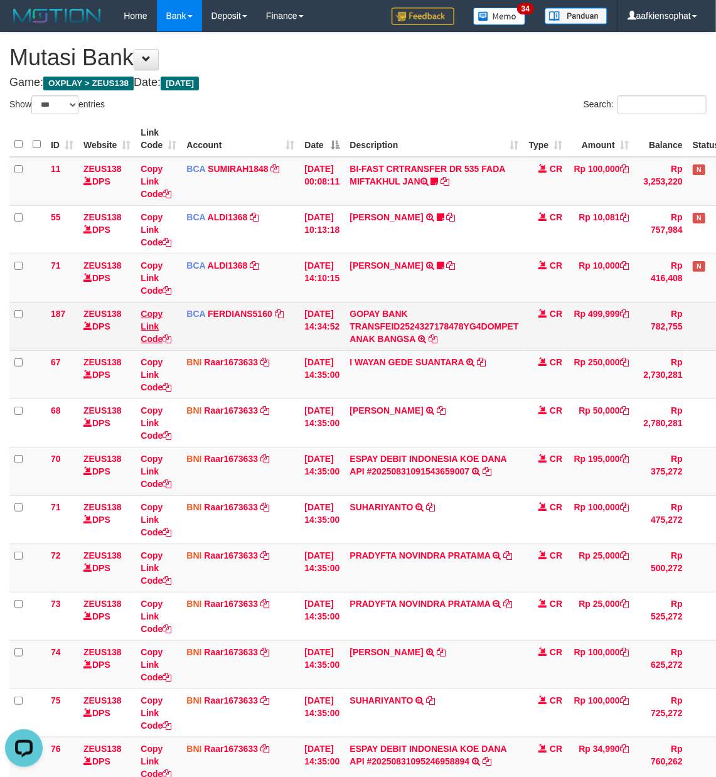
click at [164, 336] on td "Copy Link Code" at bounding box center [158, 326] width 46 height 48
click at [164, 336] on icon at bounding box center [166, 338] width 9 height 9
copy link "Code"
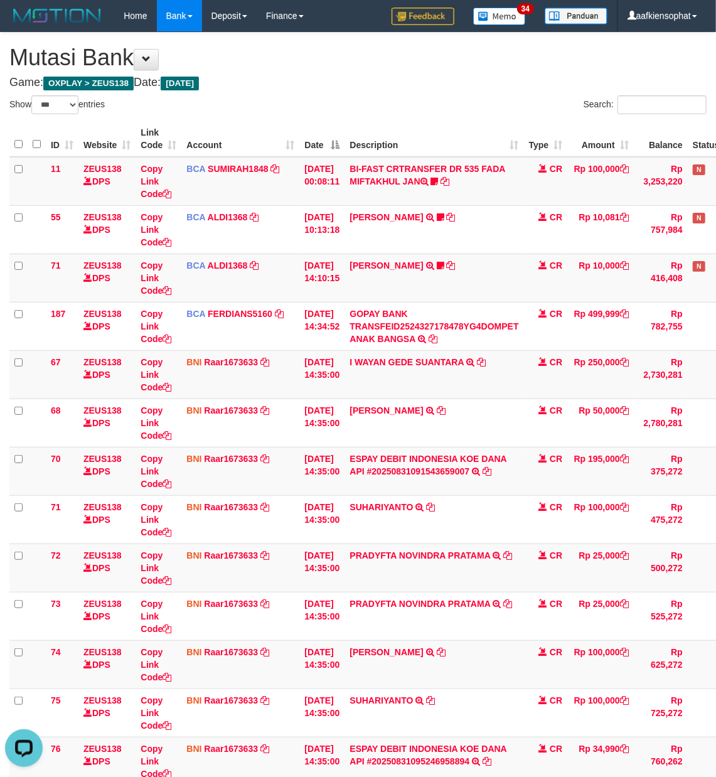
scroll to position [201, 0]
drag, startPoint x: 353, startPoint y: 128, endPoint x: 383, endPoint y: 144, distance: 33.9
click at [360, 133] on tr "ID Website Link Code Account Date Description Type Amount Balance Status Action" at bounding box center [392, 139] width 766 height 36
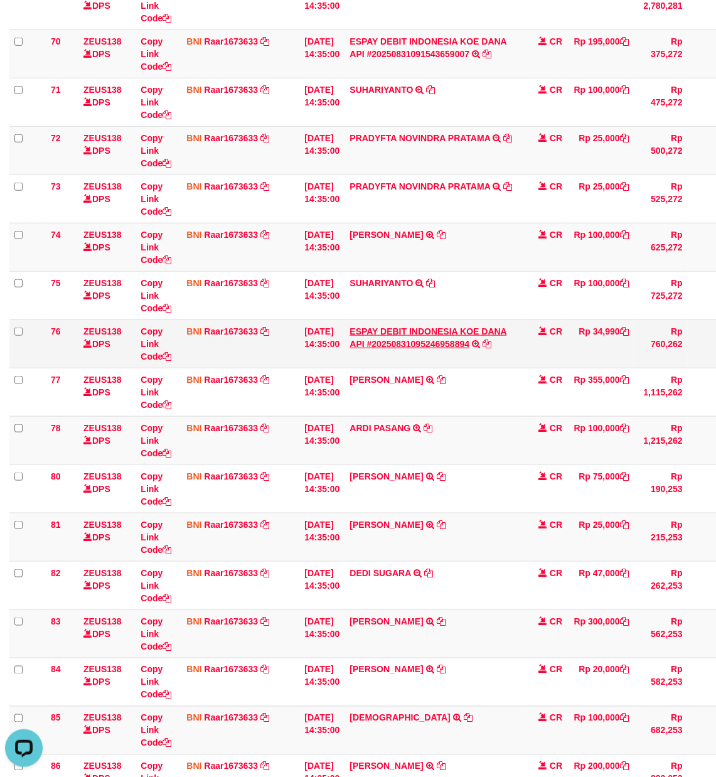
scroll to position [418, 0]
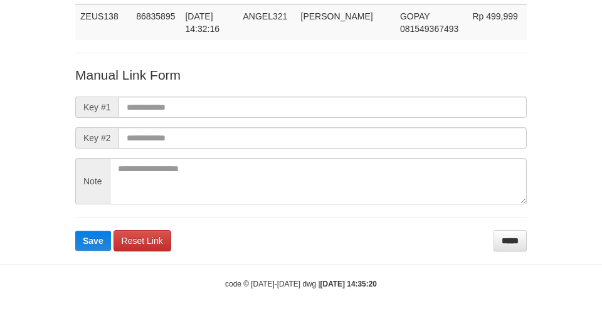
scroll to position [92, 0]
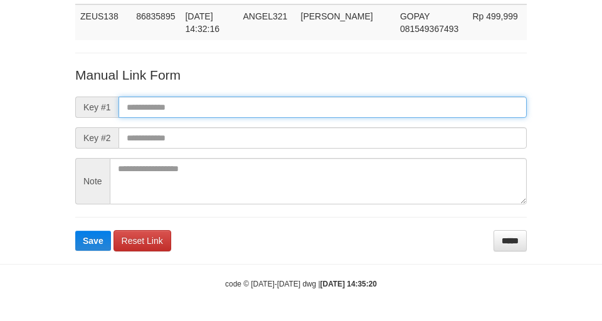
paste input "**********"
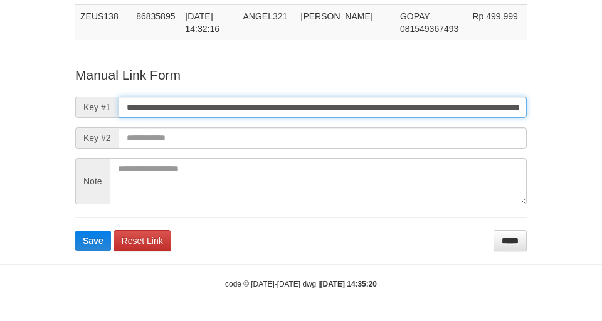
drag, startPoint x: 276, startPoint y: 110, endPoint x: 4, endPoint y: 141, distance: 273.9
click at [214, 102] on input "**********" at bounding box center [323, 107] width 408 height 21
type input "**********"
click at [75, 231] on button "Save" at bounding box center [93, 241] width 36 height 20
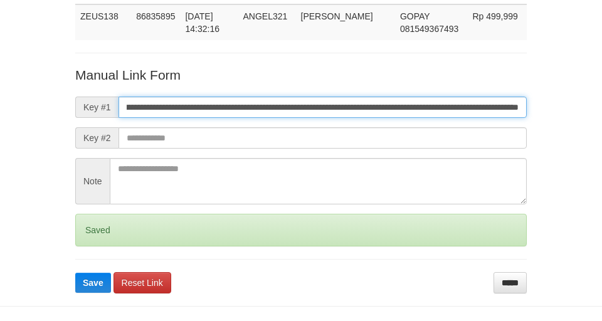
click at [75, 273] on button "Save" at bounding box center [93, 283] width 36 height 20
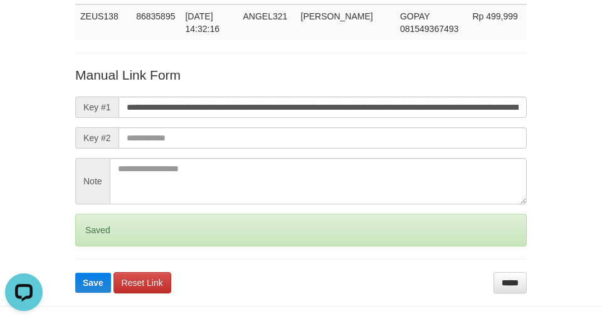
scroll to position [0, 0]
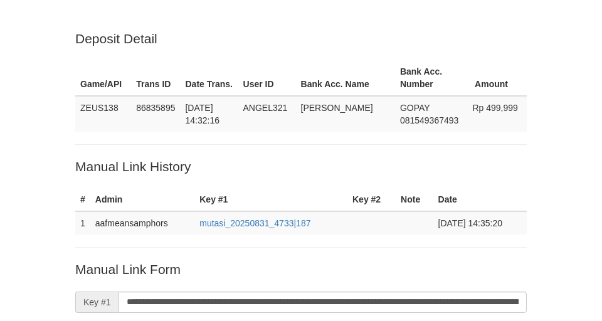
click at [289, 292] on input "**********" at bounding box center [323, 302] width 408 height 21
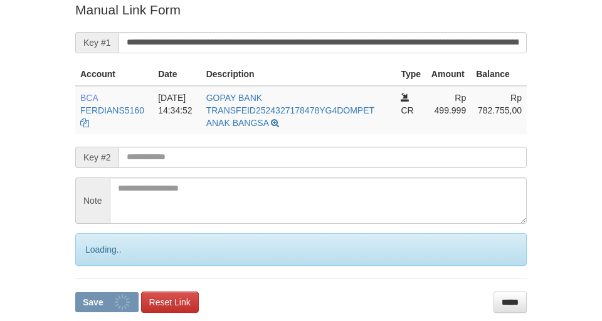
click at [75, 292] on button "Save" at bounding box center [106, 302] width 63 height 20
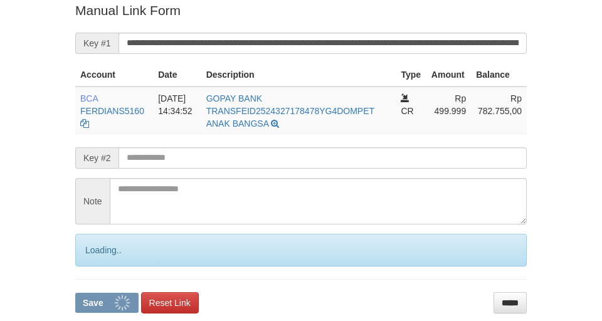
click at [75, 293] on button "Save" at bounding box center [106, 303] width 63 height 20
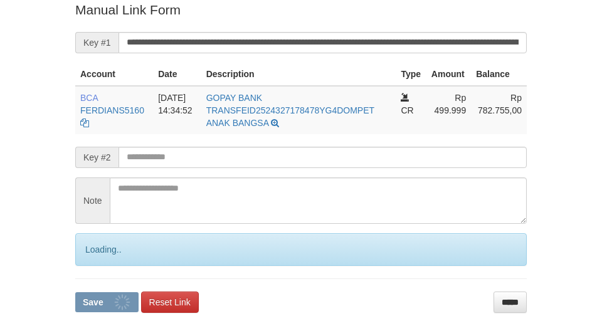
drag, startPoint x: 0, startPoint y: 0, endPoint x: 189, endPoint y: 50, distance: 195.4
click at [334, 38] on input "**********" at bounding box center [323, 42] width 408 height 21
click at [75, 292] on button "Save" at bounding box center [106, 302] width 63 height 20
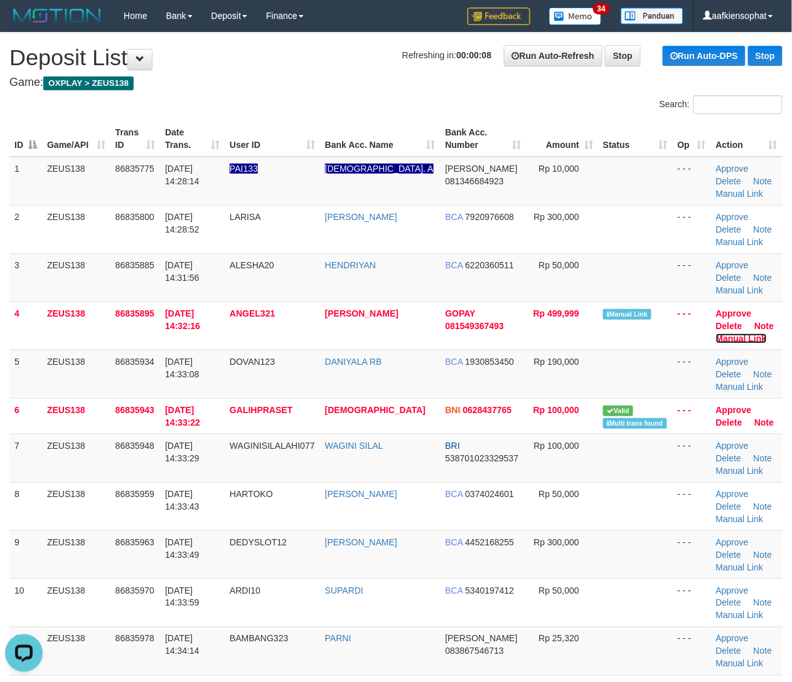
click at [716, 334] on link "Manual Link" at bounding box center [741, 339] width 51 height 10
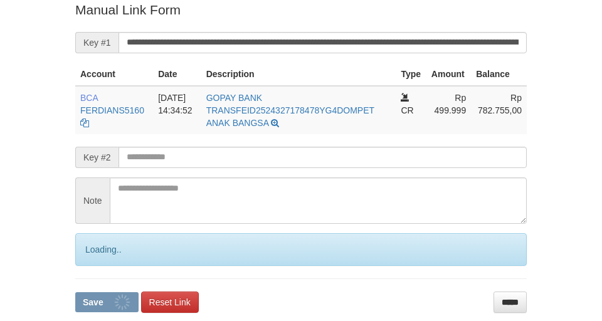
click at [321, 39] on input "**********" at bounding box center [323, 42] width 408 height 21
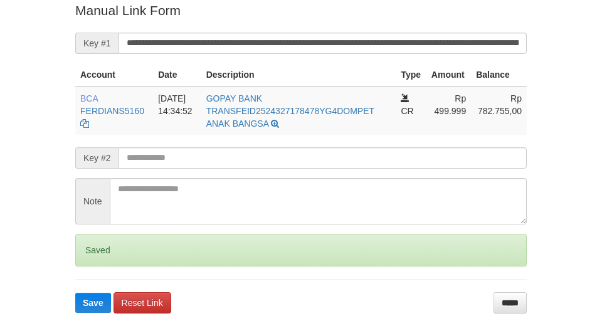
click at [75, 293] on button "Save" at bounding box center [93, 303] width 36 height 20
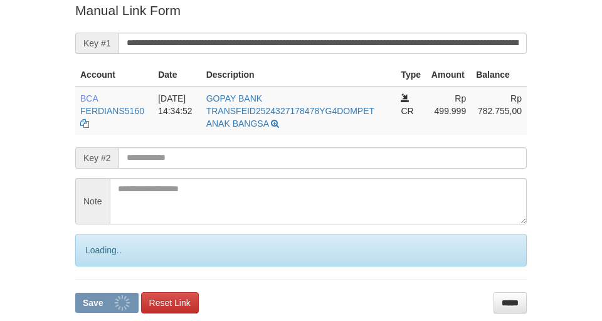
click at [75, 293] on button "Save" at bounding box center [106, 303] width 63 height 20
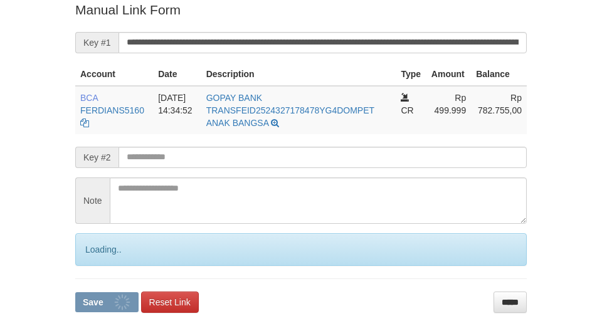
click at [345, 43] on input "**********" at bounding box center [323, 42] width 408 height 21
click at [75, 292] on button "Save" at bounding box center [106, 302] width 63 height 20
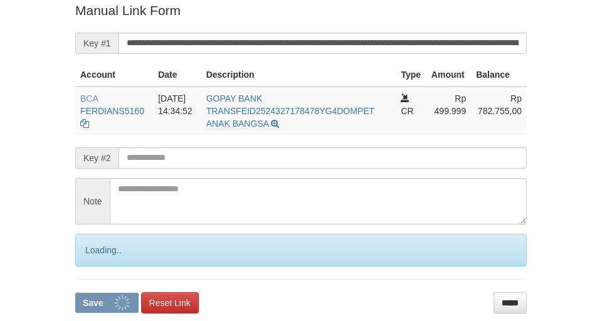
click at [75, 293] on button "Save" at bounding box center [106, 303] width 63 height 20
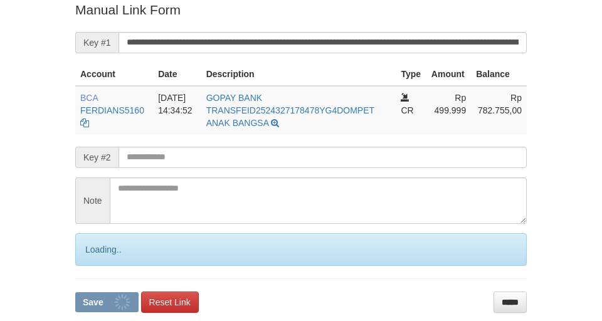
click at [75, 292] on button "Save" at bounding box center [106, 302] width 63 height 20
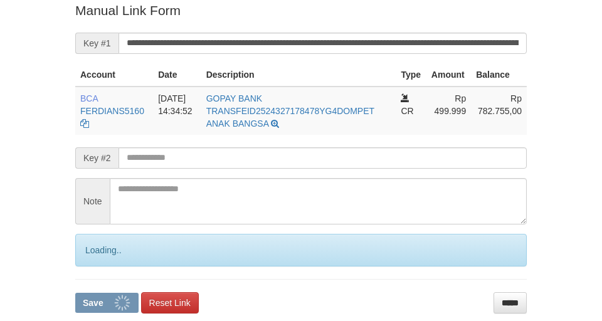
click at [75, 293] on button "Save" at bounding box center [106, 303] width 63 height 20
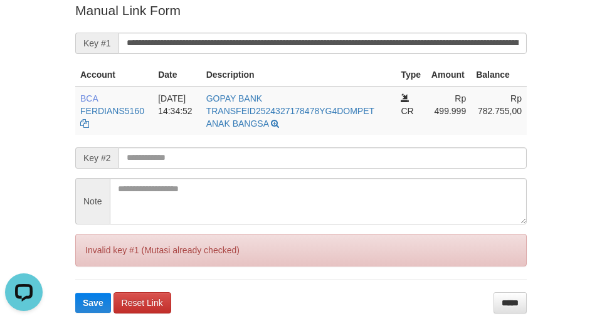
scroll to position [0, 0]
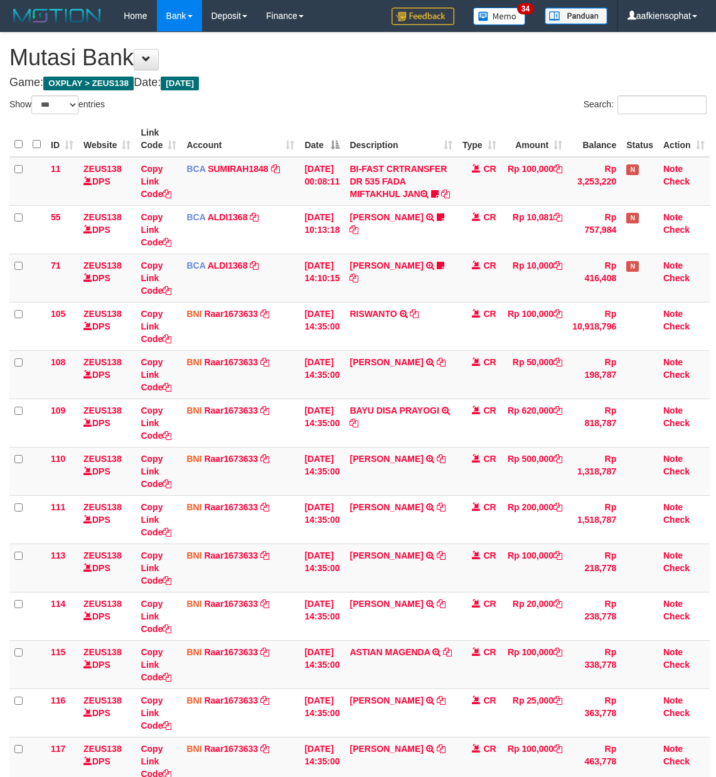
select select "***"
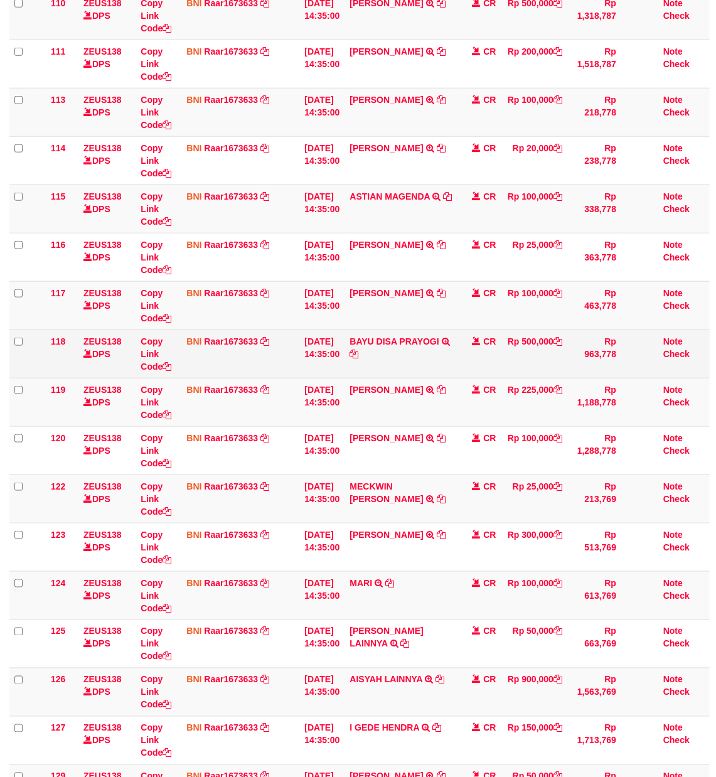
click at [467, 378] on td "CR" at bounding box center [479, 353] width 44 height 48
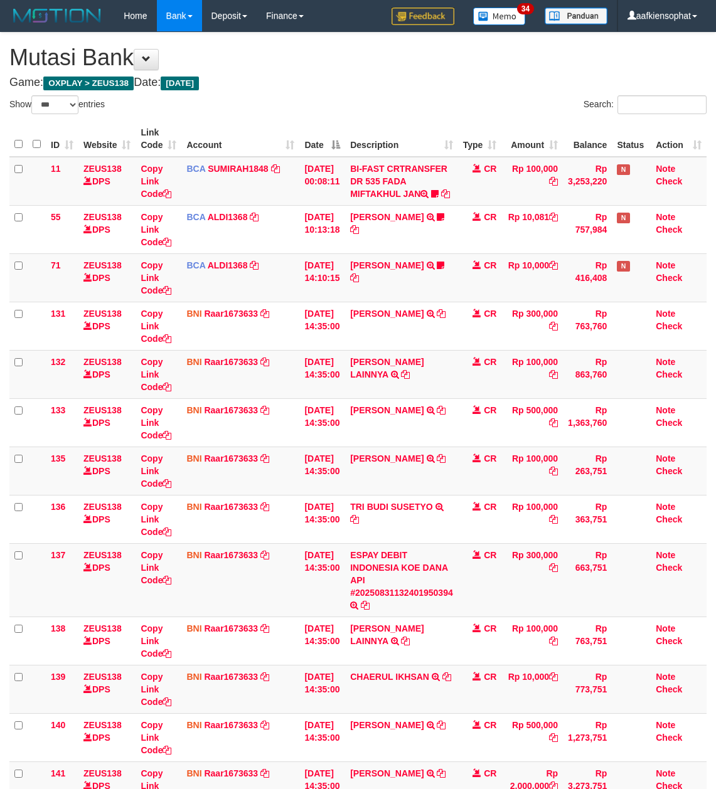
select select "***"
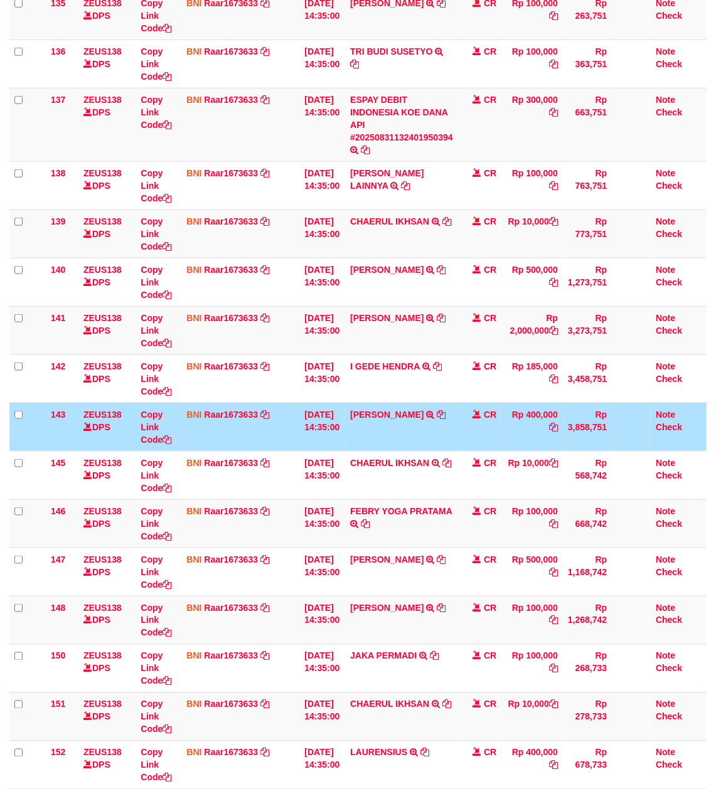
drag, startPoint x: 452, startPoint y: 452, endPoint x: 448, endPoint y: 457, distance: 6.7
click at [448, 451] on td "AHMAD ARIEF TRANSFER DARI SDR AHMAD ARIEF" at bounding box center [401, 427] width 113 height 48
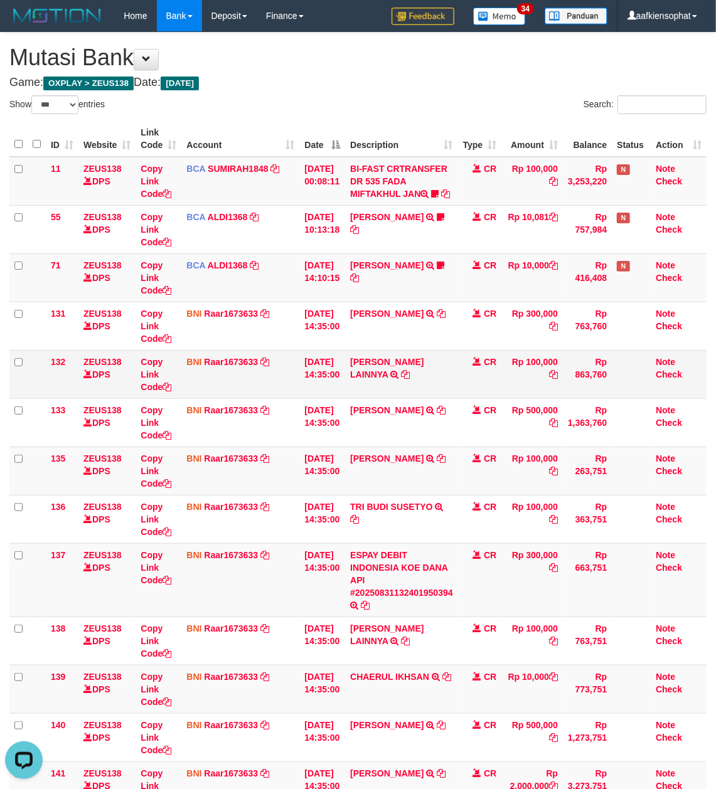
click at [473, 369] on td "CR" at bounding box center [480, 374] width 44 height 48
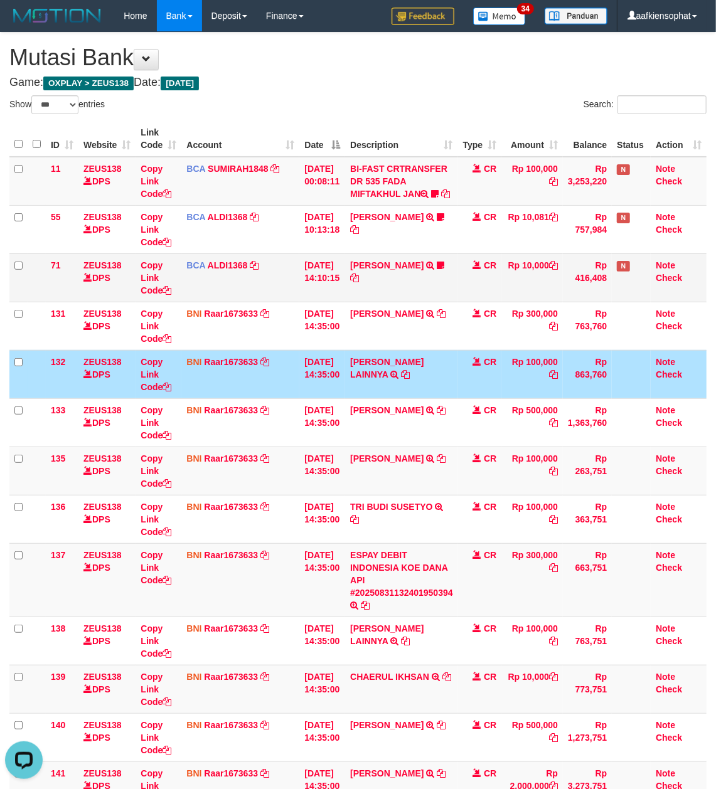
click at [371, 268] on td "SRI MISKIANT TRSF E-BANKING CR 3108/FTSCY/WS95051 10000.002025083158228624 TRFD…" at bounding box center [401, 277] width 113 height 48
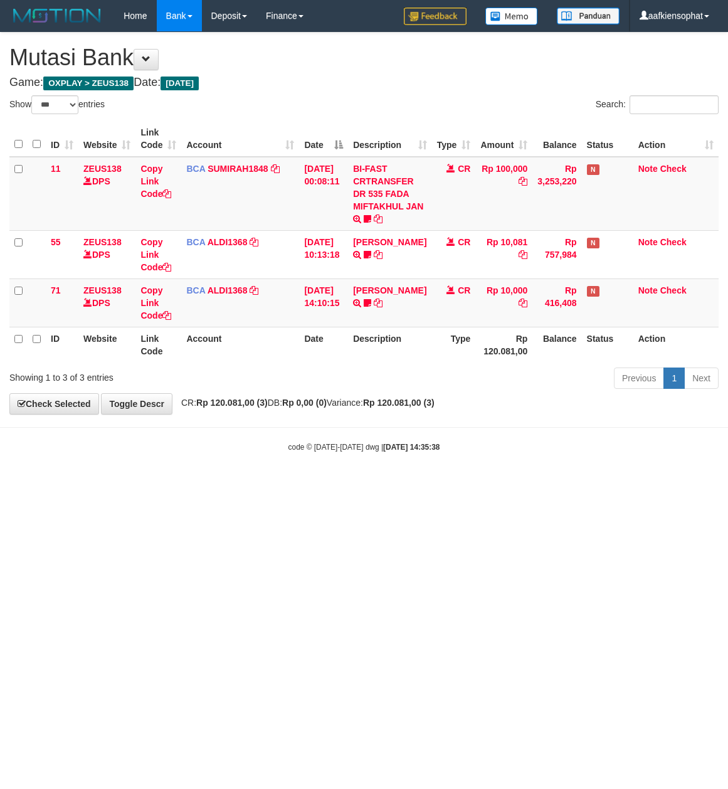
select select "***"
click at [370, 366] on div "Previous 1 Next" at bounding box center [516, 379] width 406 height 27
drag, startPoint x: 397, startPoint y: 347, endPoint x: 312, endPoint y: 369, distance: 88.2
click at [394, 347] on th "Description" at bounding box center [389, 345] width 83 height 36
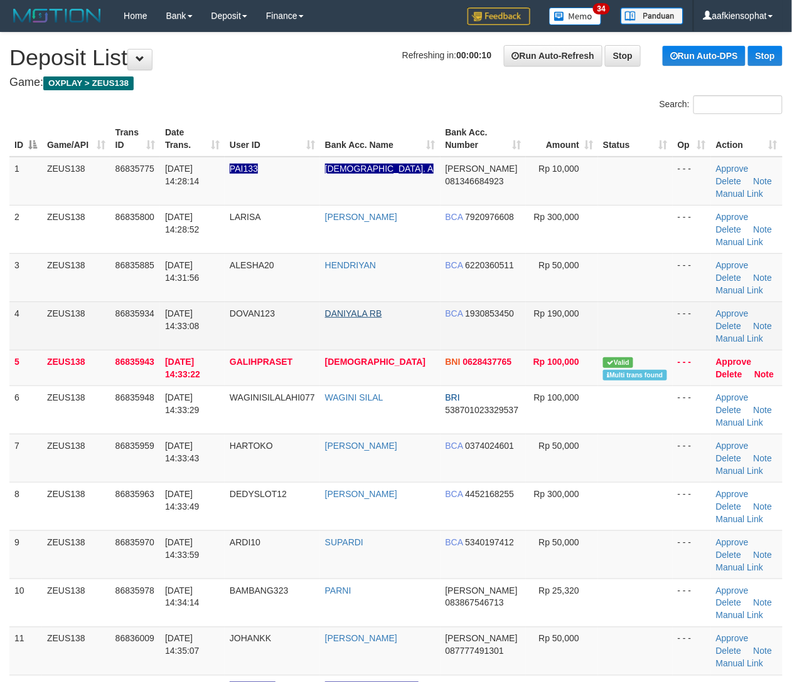
drag, startPoint x: 335, startPoint y: 321, endPoint x: 375, endPoint y: 314, distance: 40.7
click at [339, 321] on td "DANIYALA RB" at bounding box center [380, 326] width 120 height 48
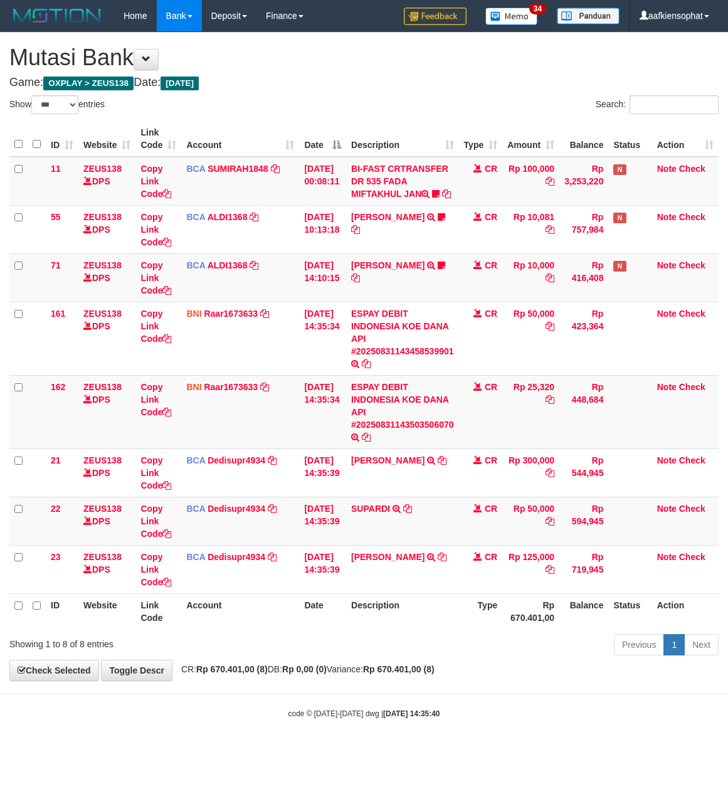
select select "***"
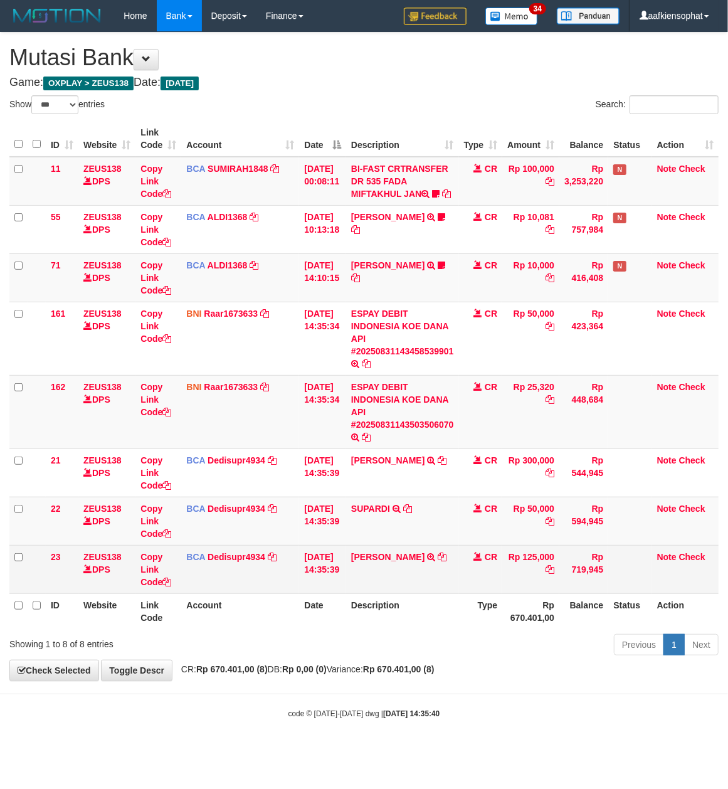
click at [385, 588] on td "INDRA LUKMANA TRSF E-BANKING CR 3108/FTSCY/WS95031 125000.00INDRA LUKMANA" at bounding box center [402, 569] width 113 height 48
copy td "[PERSON_NAME]"
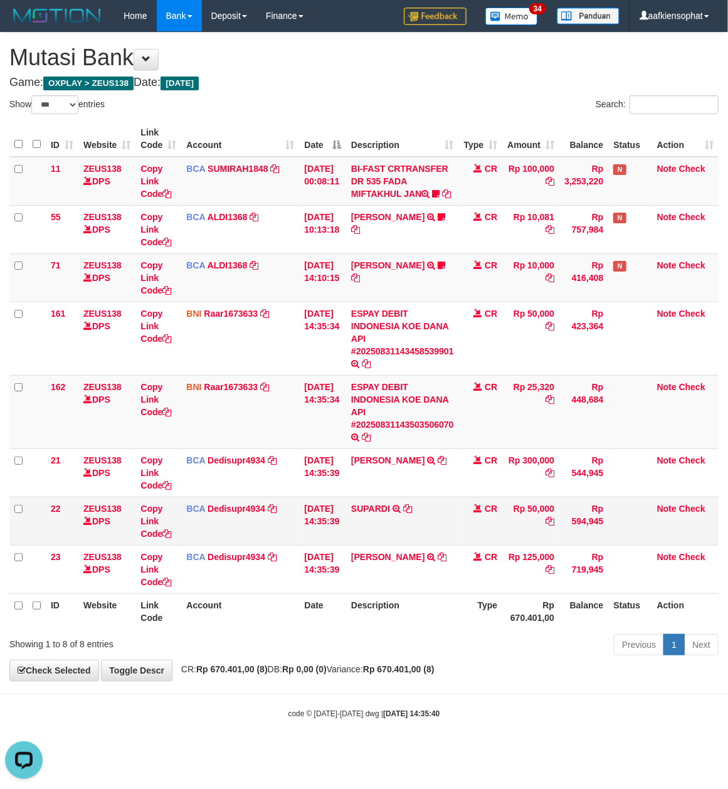
click at [358, 532] on td "SUPARDI TRSF E-BANKING CR 3108/FTSCY/WS95031 50000.00SUPARDI" at bounding box center [402, 521] width 113 height 48
click at [526, 403] on td "Rp 25,320" at bounding box center [530, 411] width 57 height 73
click at [542, 395] on td "Rp 25,320" at bounding box center [530, 411] width 57 height 73
copy td "25,320"
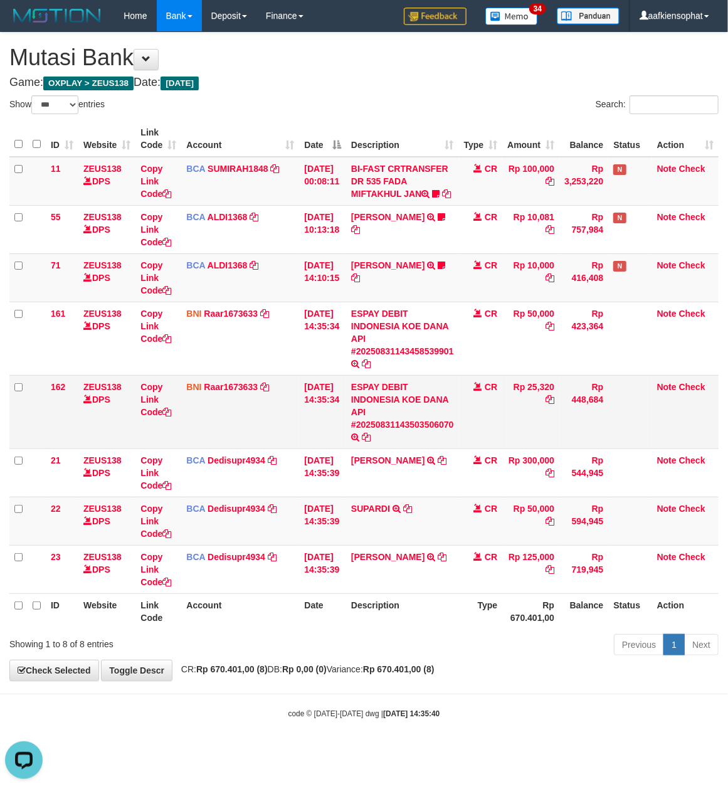
click at [542, 395] on td "Rp 25,320" at bounding box center [530, 411] width 57 height 73
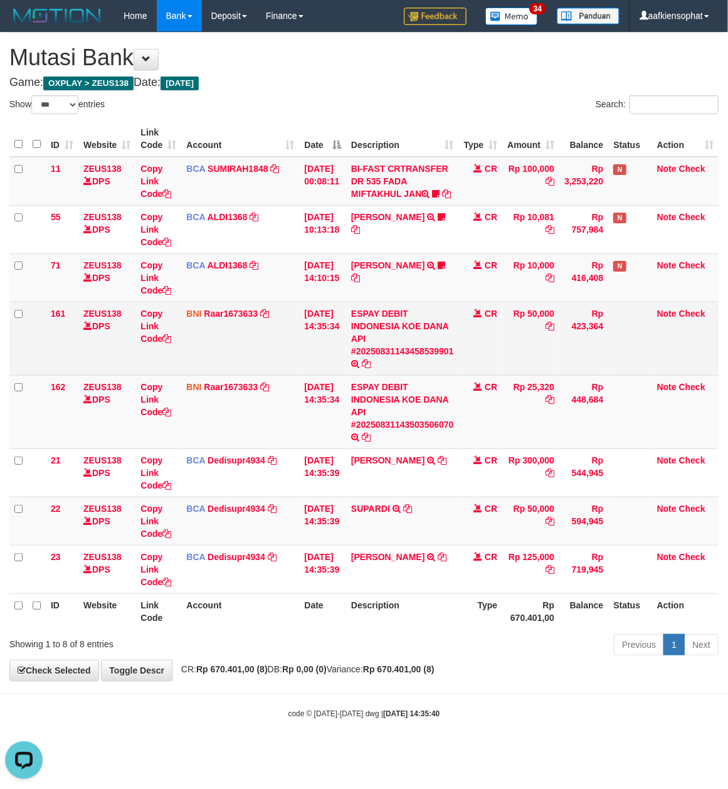
click at [273, 357] on td "BNI Raar1673633 DPS RAZA ALAMAR ARDYANSYAH mutasi_20250831_3594 | 161 mutasi_20…" at bounding box center [240, 338] width 118 height 73
drag, startPoint x: 269, startPoint y: 362, endPoint x: 11, endPoint y: 324, distance: 260.5
click at [252, 361] on td "BNI Raar1673633 DPS RAZA ALAMAR ARDYANSYAH mutasi_20250831_3594 | 161 mutasi_20…" at bounding box center [240, 338] width 118 height 73
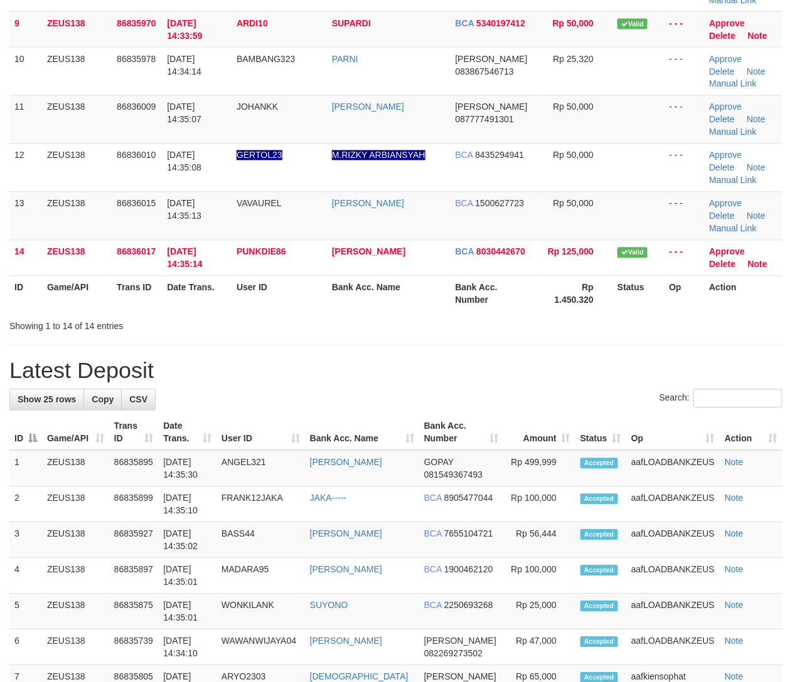
scroll to position [334, 0]
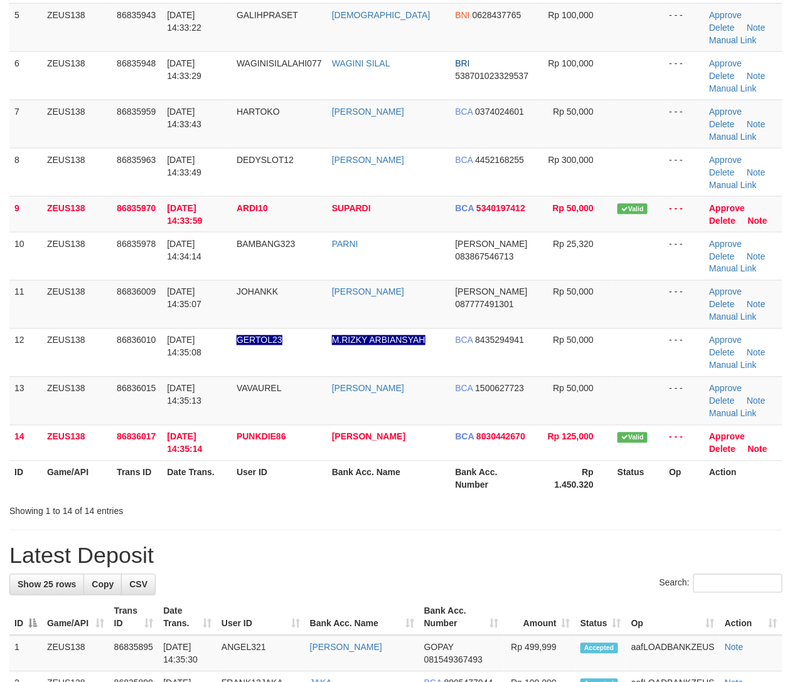
drag, startPoint x: 359, startPoint y: 509, endPoint x: 799, endPoint y: 533, distance: 441.0
click at [377, 512] on div "Showing 1 to 14 of 14 entries" at bounding box center [396, 510] width 792 height 18
drag, startPoint x: 271, startPoint y: 510, endPoint x: 460, endPoint y: 498, distance: 189.2
click at [281, 513] on div "Showing 1 to 14 of 14 entries" at bounding box center [396, 510] width 792 height 18
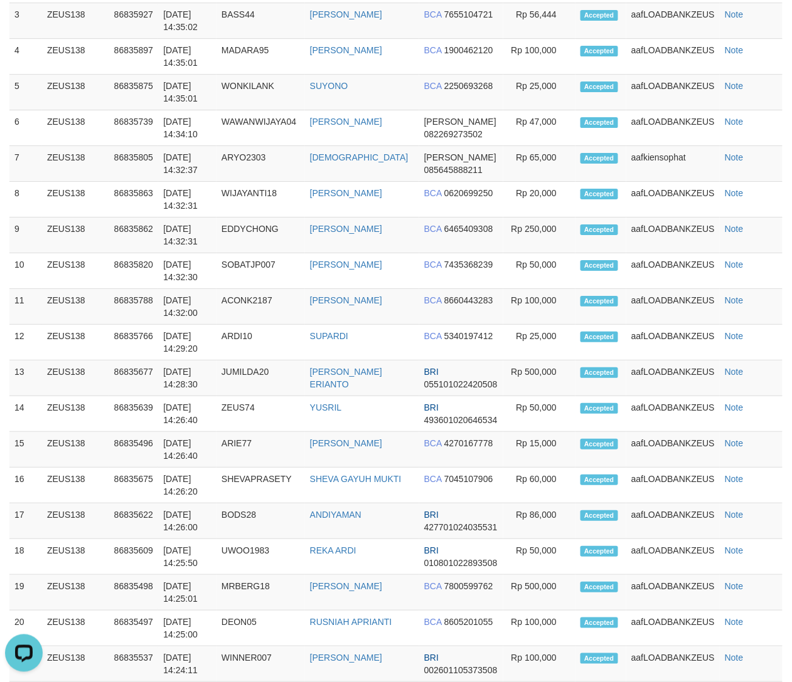
scroll to position [202, 0]
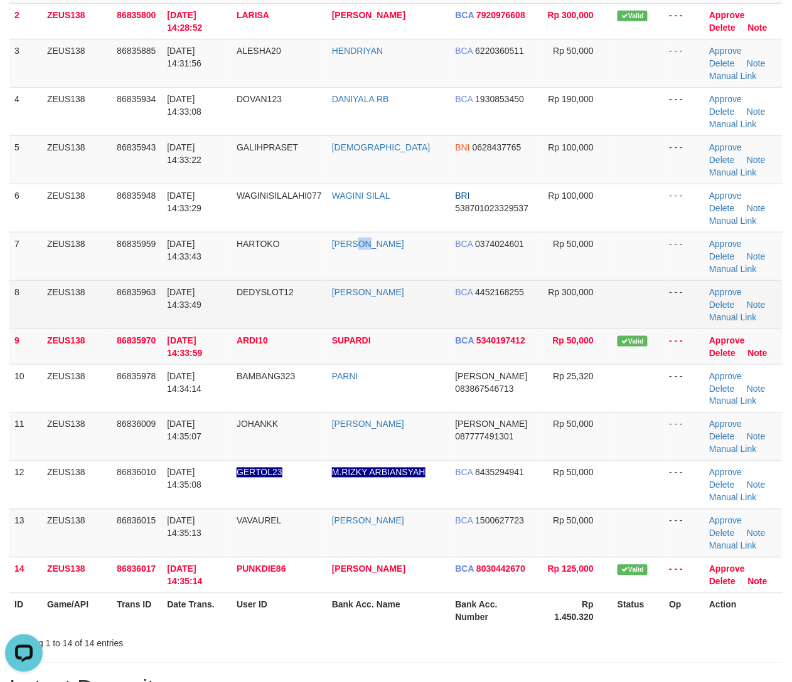
drag, startPoint x: 373, startPoint y: 258, endPoint x: 472, endPoint y: 289, distance: 103.6
click at [384, 271] on td "[PERSON_NAME]" at bounding box center [389, 256] width 124 height 48
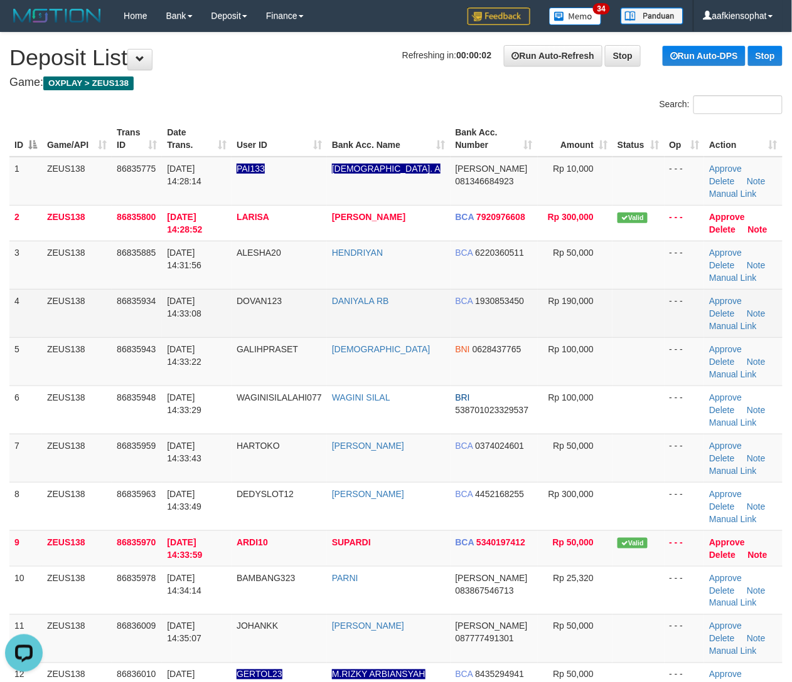
drag, startPoint x: 603, startPoint y: 337, endPoint x: 612, endPoint y: 337, distance: 9.4
click at [610, 337] on tr "4 ZEUS138 86835934 [DATE] 14:33:08 DOVAN123 DANIYALA RB BCA 1930853450 Rp 190,0…" at bounding box center [395, 313] width 773 height 48
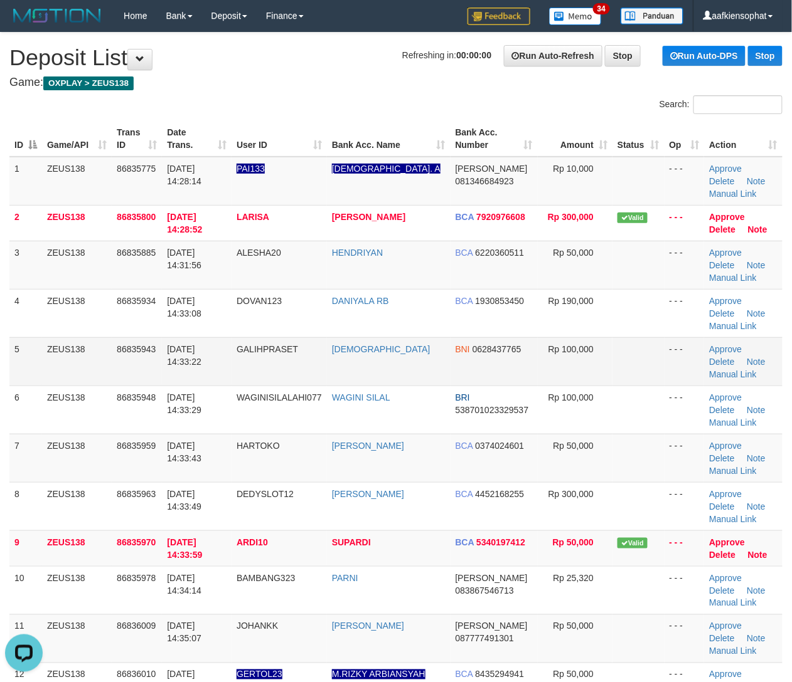
drag, startPoint x: 505, startPoint y: 364, endPoint x: 494, endPoint y: 352, distance: 16.0
click at [503, 361] on td "BNI 0628437765" at bounding box center [493, 361] width 87 height 48
drag, startPoint x: 497, startPoint y: 349, endPoint x: 790, endPoint y: 347, distance: 292.9
click at [498, 349] on span "0628437765" at bounding box center [496, 349] width 49 height 10
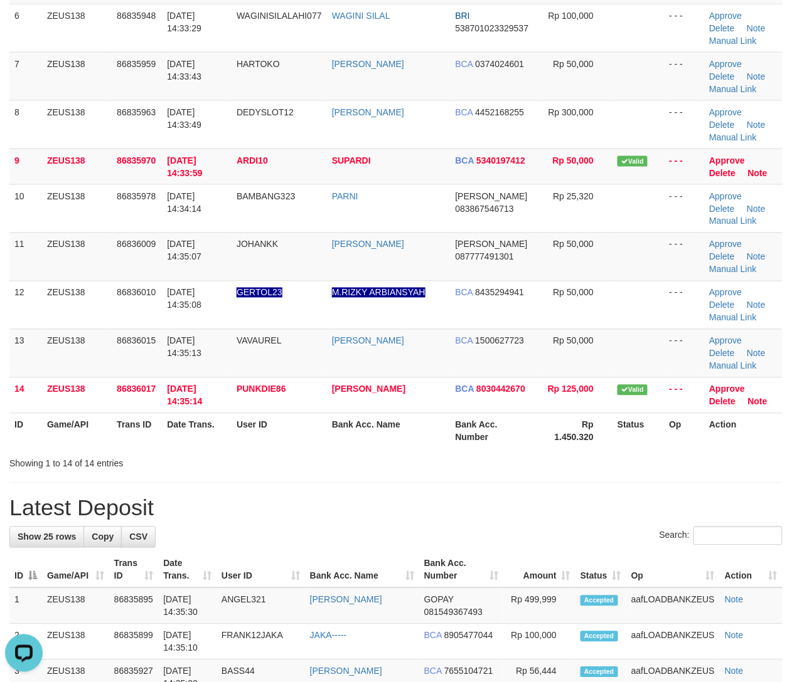
scroll to position [418, 0]
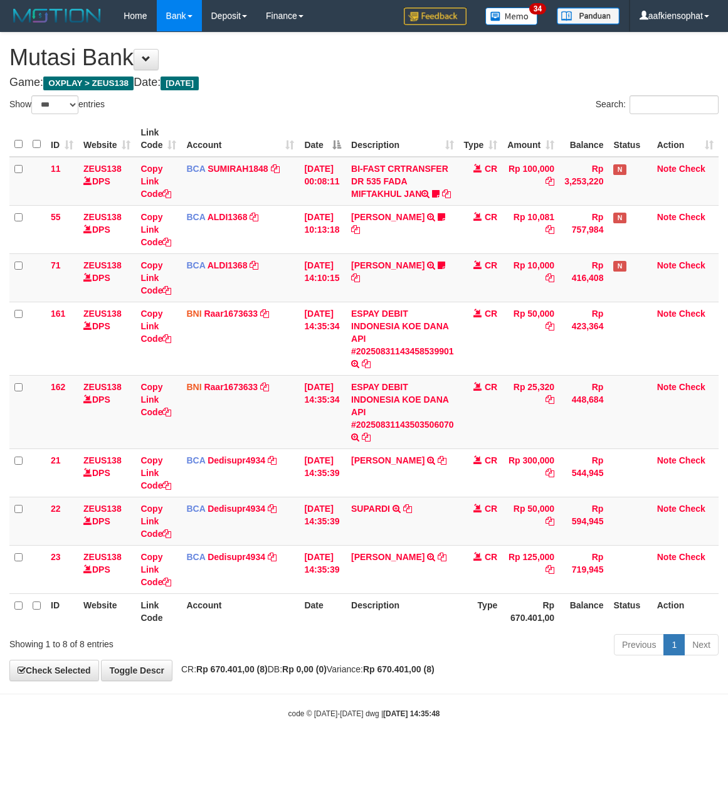
select select "***"
drag, startPoint x: 355, startPoint y: 414, endPoint x: 241, endPoint y: 415, distance: 113.5
click at [353, 415] on td "ESPAY DEBIT INDONESIA KOE DANA API #20250831143503506070 TRANSFER DARI ESPAY DE…" at bounding box center [402, 411] width 113 height 73
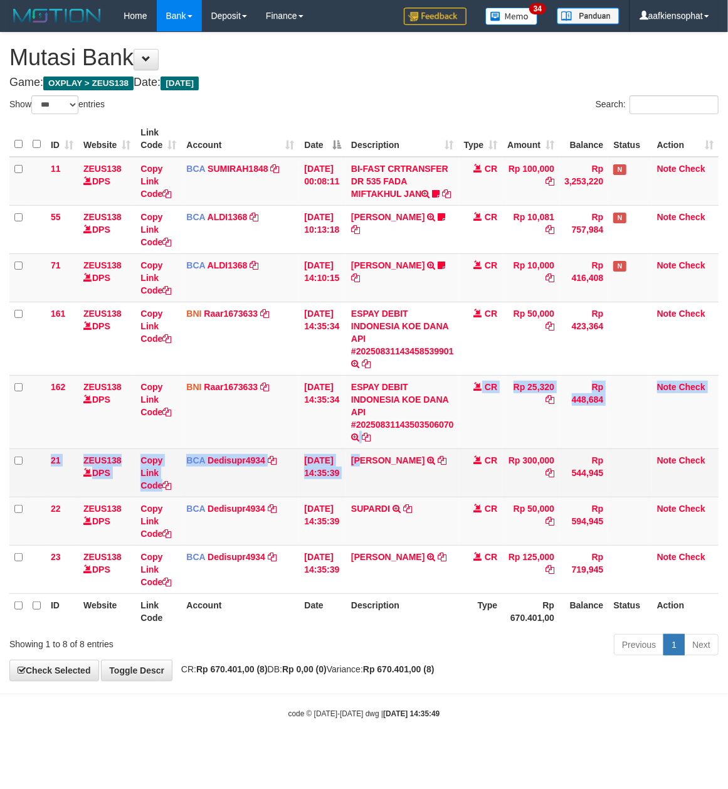
click at [373, 462] on tbody "11 ZEUS138 DPS Copy Link Code BCA SUMIRAH1848 DPS SUMIRAH mutasi_20250831_4156 …" at bounding box center [363, 375] width 709 height 437
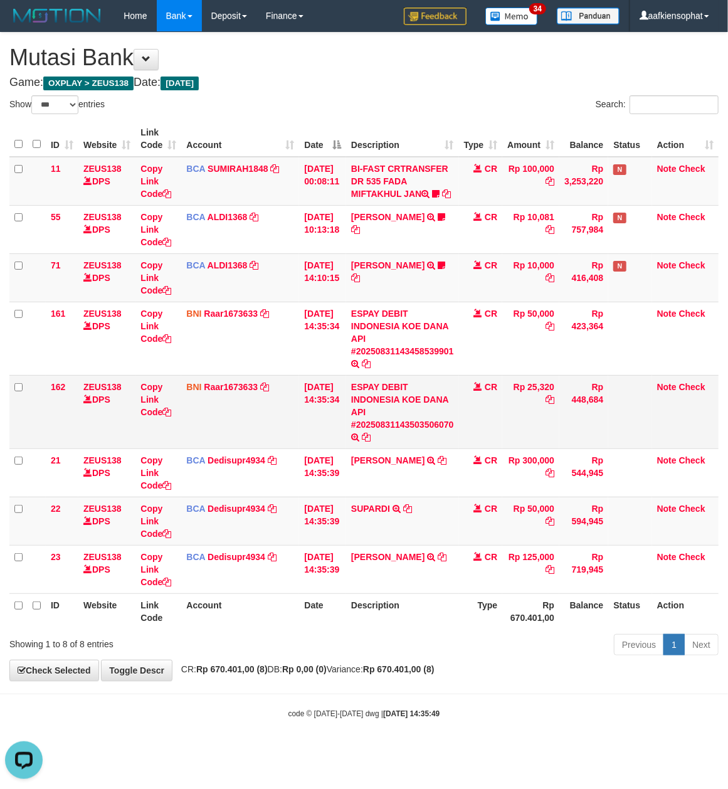
drag, startPoint x: 291, startPoint y: 395, endPoint x: 302, endPoint y: 379, distance: 18.4
click at [291, 394] on td "BNI Raar1673633 DPS RAZA ALAMAR ARDYANSYAH mutasi_20250831_3594 | 162 mutasi_20…" at bounding box center [240, 411] width 118 height 73
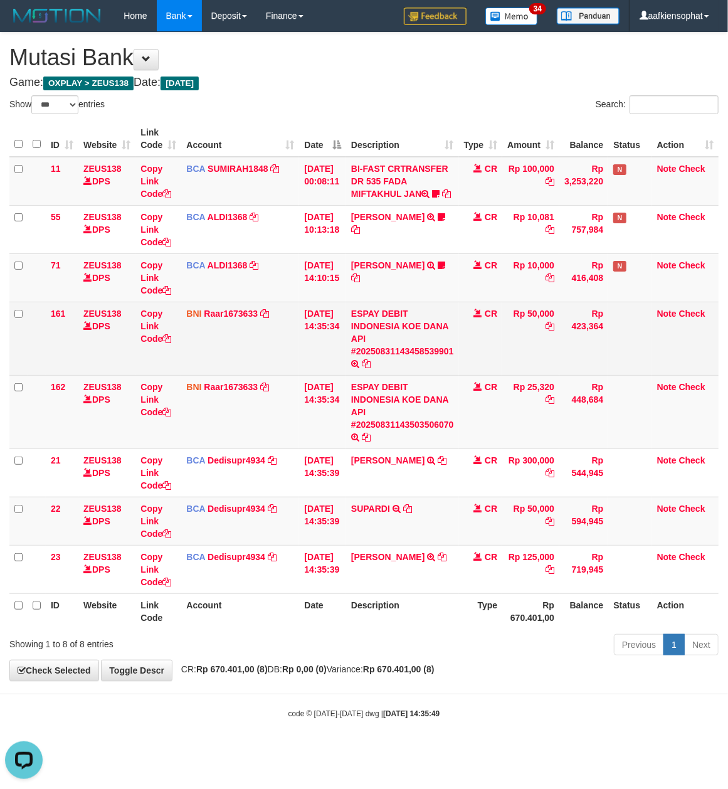
drag, startPoint x: 302, startPoint y: 379, endPoint x: 28, endPoint y: 370, distance: 273.7
click at [287, 375] on tr "161 ZEUS138 DPS Copy Link Code BNI Raar1673633 DPS RAZA ALAMAR ARDYANSYAH mutas…" at bounding box center [363, 338] width 709 height 73
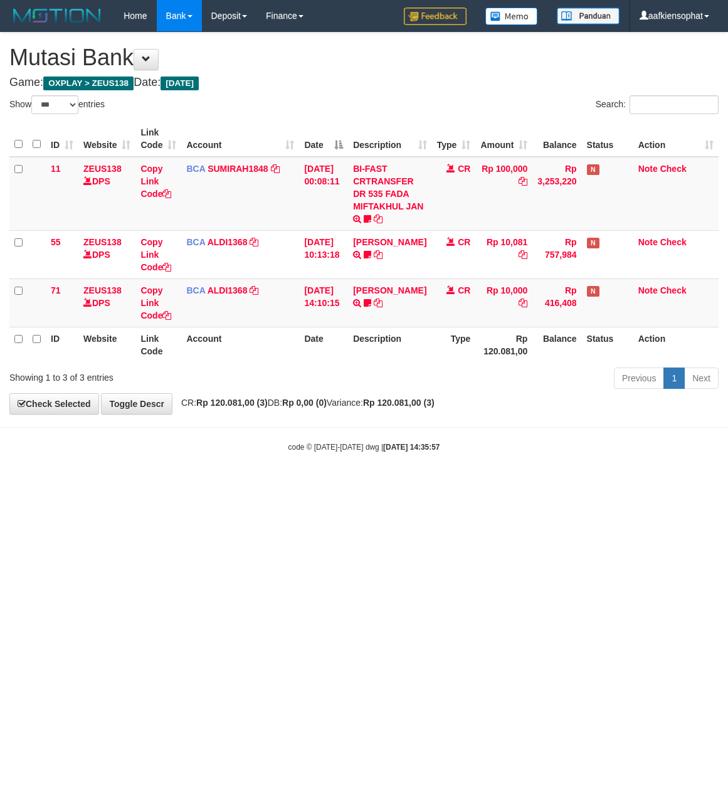
select select "***"
drag, startPoint x: 334, startPoint y: 460, endPoint x: 169, endPoint y: 448, distance: 165.4
click at [307, 465] on body "Toggle navigation Home Bank Account List Load By Website Group [OXPLAY] ZEUS138…" at bounding box center [364, 242] width 728 height 484
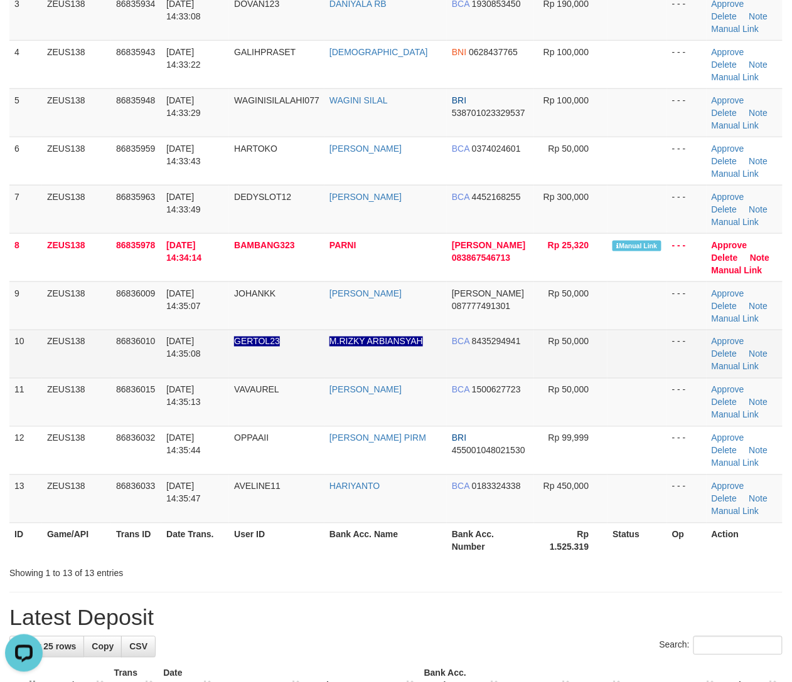
scroll to position [251, 0]
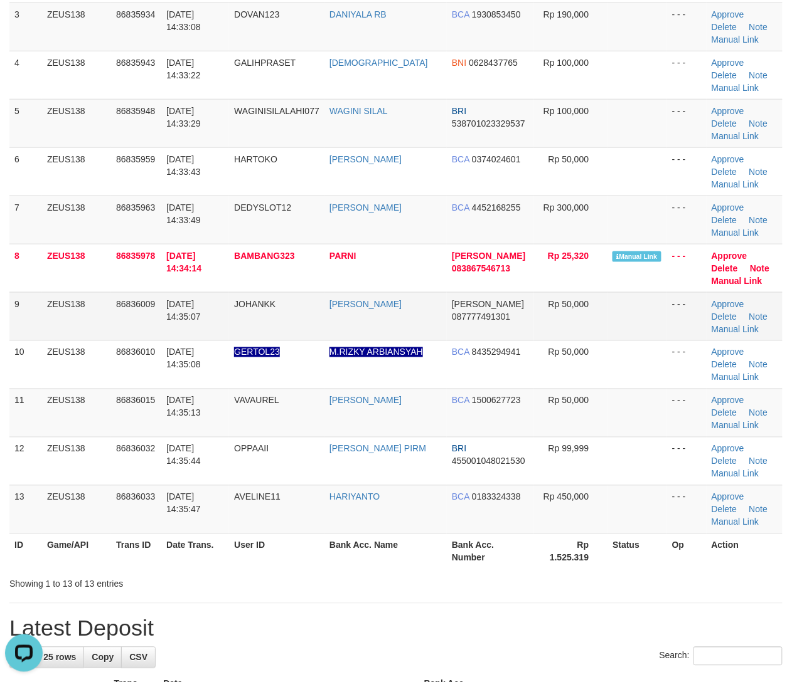
drag, startPoint x: 644, startPoint y: 317, endPoint x: 681, endPoint y: 324, distance: 38.2
click at [645, 317] on td at bounding box center [637, 316] width 60 height 48
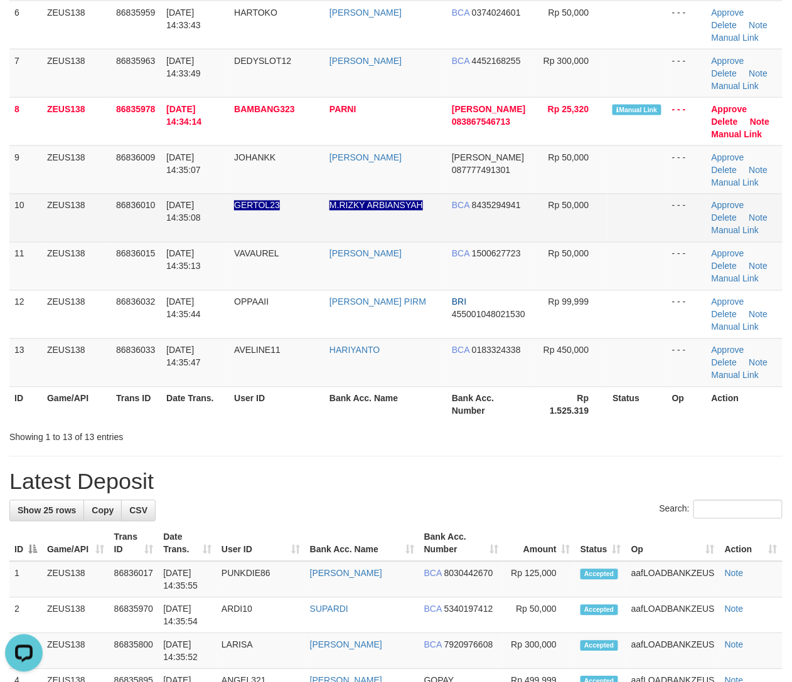
scroll to position [418, 0]
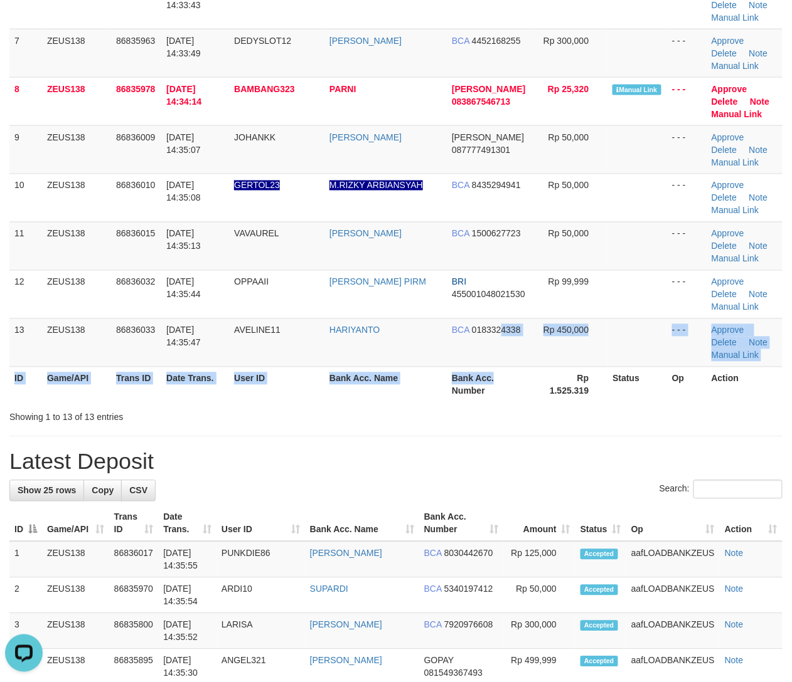
click at [493, 371] on table "ID Game/API Trans ID Date Trans. User ID Bank Acc. Name Bank Acc. Number Amount…" at bounding box center [395, 52] width 773 height 699
click at [492, 374] on th "Bank Acc. Number" at bounding box center [490, 385] width 87 height 36
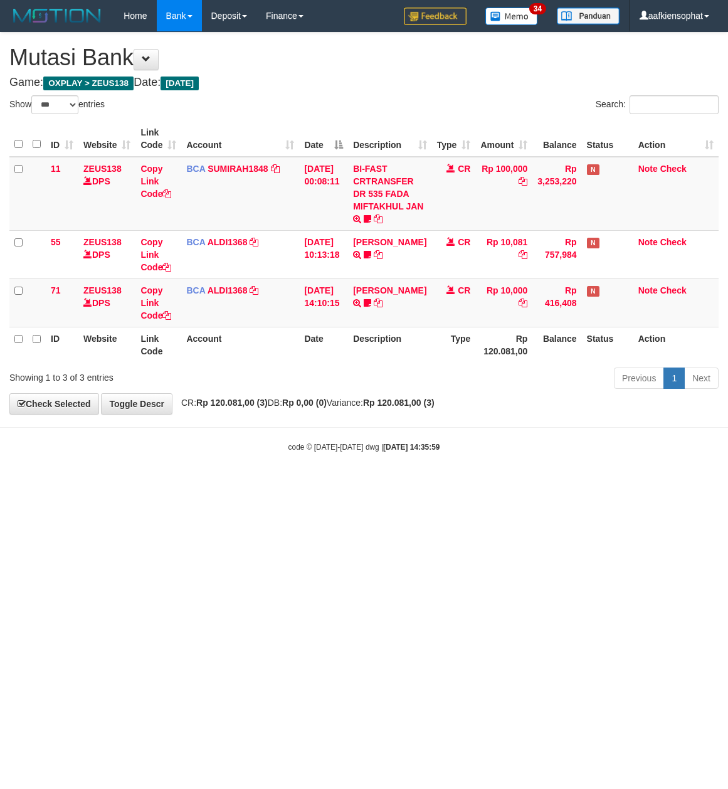
select select "***"
drag, startPoint x: 300, startPoint y: 389, endPoint x: 256, endPoint y: 379, distance: 45.0
click at [306, 385] on div "Showing 1 to 3 of 3 entries Previous 1 Next" at bounding box center [364, 379] width 728 height 27
select select "***"
click at [449, 427] on body "Toggle navigation Home Bank Account List Load By Website Group [OXPLAY] ZEUS138…" at bounding box center [364, 242] width 728 height 484
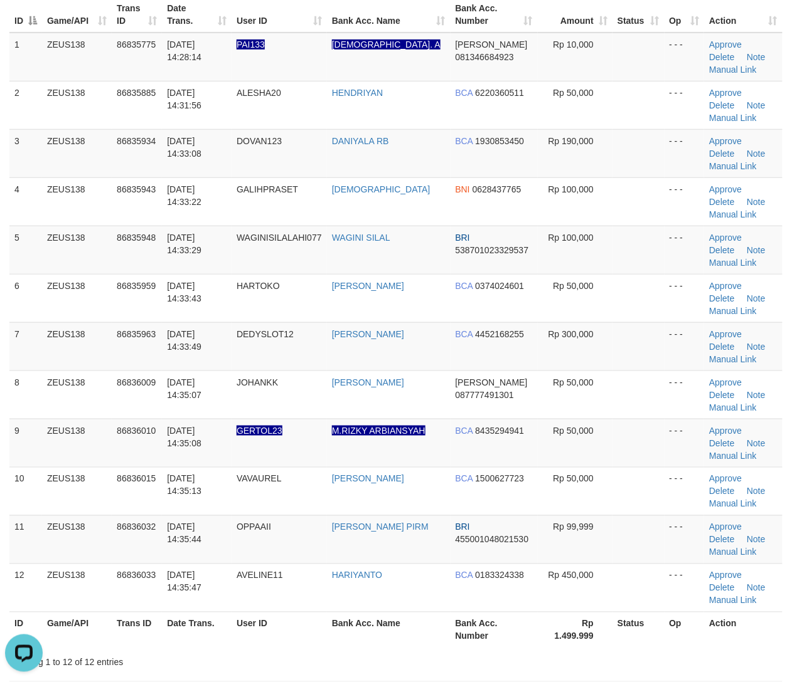
scroll to position [167, 0]
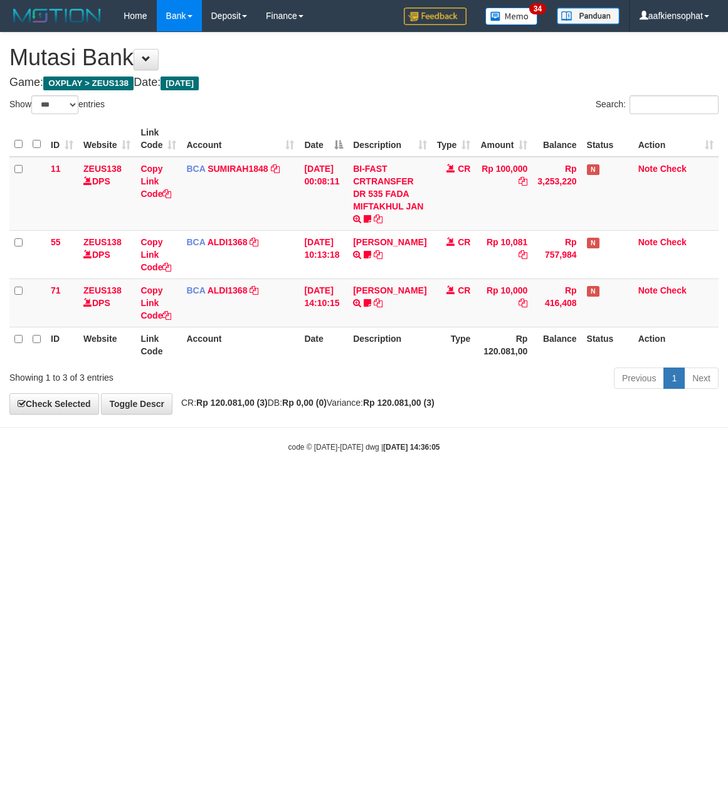
select select "***"
click at [427, 475] on body "Toggle navigation Home Bank Account List Load By Website Group [OXPLAY] ZEUS138…" at bounding box center [364, 242] width 728 height 484
select select "***"
drag, startPoint x: 532, startPoint y: 453, endPoint x: 726, endPoint y: 369, distance: 211.6
click at [617, 409] on body "Toggle navigation Home Bank Account List Load By Website Group [OXPLAY] ZEUS138…" at bounding box center [364, 242] width 728 height 484
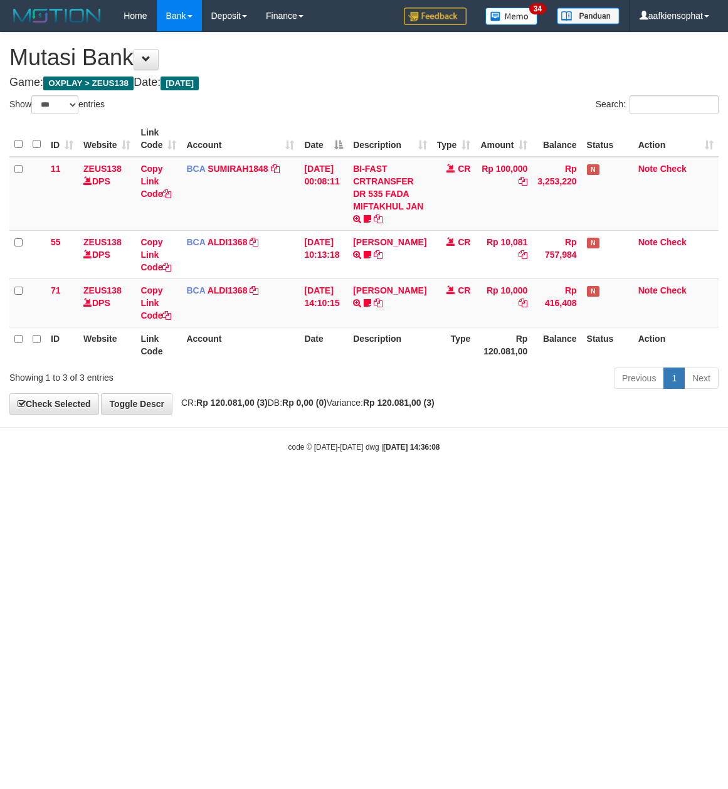
select select "***"
drag, startPoint x: 369, startPoint y: 437, endPoint x: 374, endPoint y: 482, distance: 44.9
click at [374, 482] on body "Toggle navigation Home Bank Account List Load By Website Group [OXPLAY] ZEUS138…" at bounding box center [364, 242] width 728 height 484
drag, startPoint x: 368, startPoint y: 477, endPoint x: 287, endPoint y: 503, distance: 84.9
click at [348, 484] on html "Toggle navigation Home Bank Account List Load By Website Group [OXPLAY] ZEUS138…" at bounding box center [364, 242] width 728 height 484
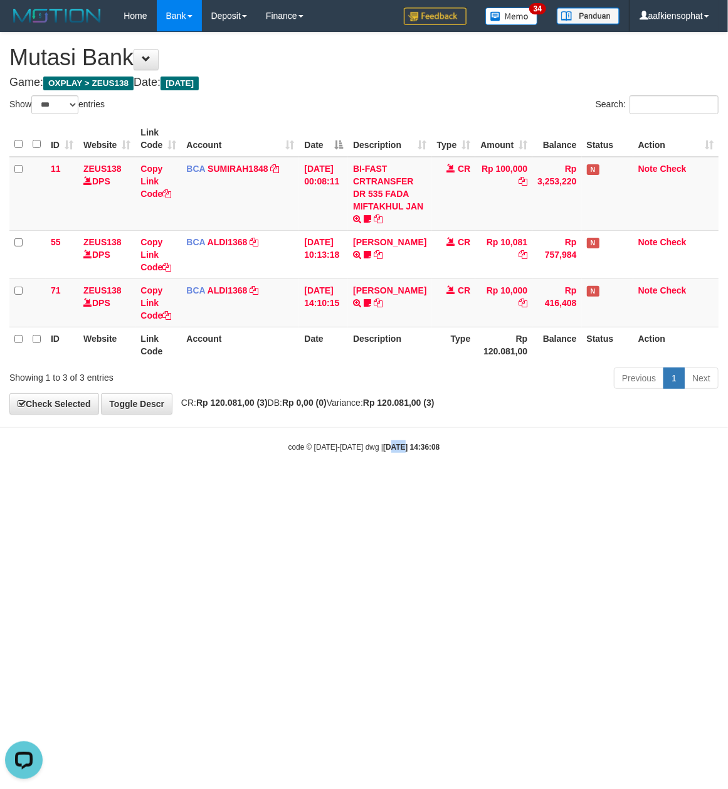
drag, startPoint x: 389, startPoint y: 465, endPoint x: 375, endPoint y: 464, distance: 13.9
click at [388, 467] on body "Toggle navigation Home Bank Account List Load By Website Group [OXPLAY] ZEUS138…" at bounding box center [364, 242] width 728 height 484
drag, startPoint x: 375, startPoint y: 464, endPoint x: 315, endPoint y: 464, distance: 60.2
click at [359, 470] on body "Toggle navigation Home Bank Account List Load By Website Group [OXPLAY] ZEUS138…" at bounding box center [364, 242] width 728 height 484
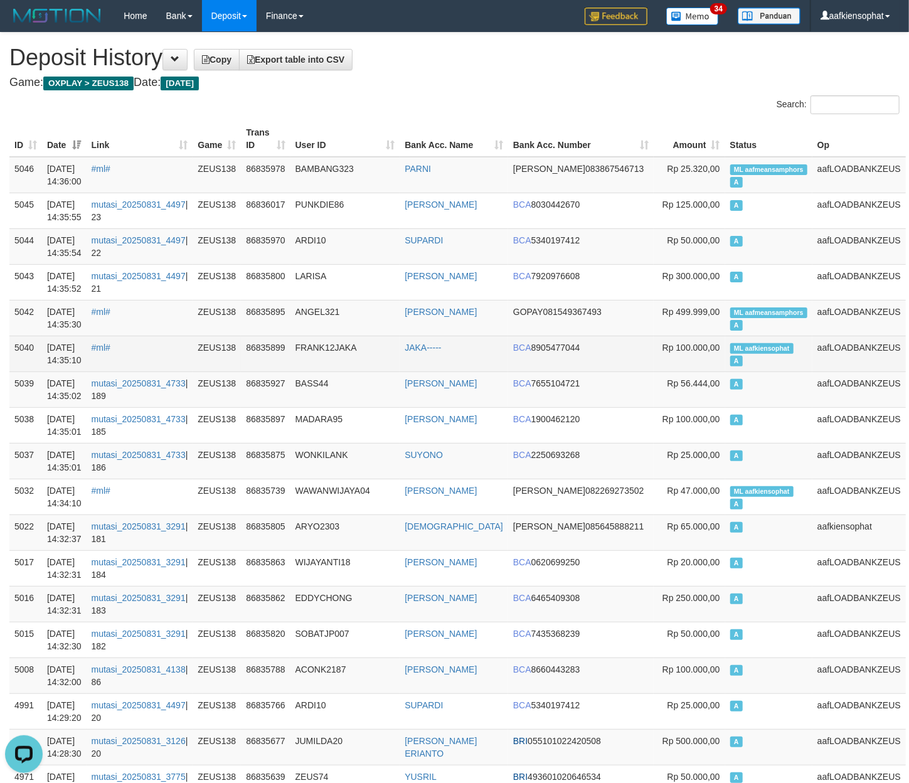
click at [731, 358] on span "A" at bounding box center [736, 361] width 13 height 11
copy td "ML aafkiensophat A"
click at [731, 358] on span "A" at bounding box center [736, 361] width 13 height 11
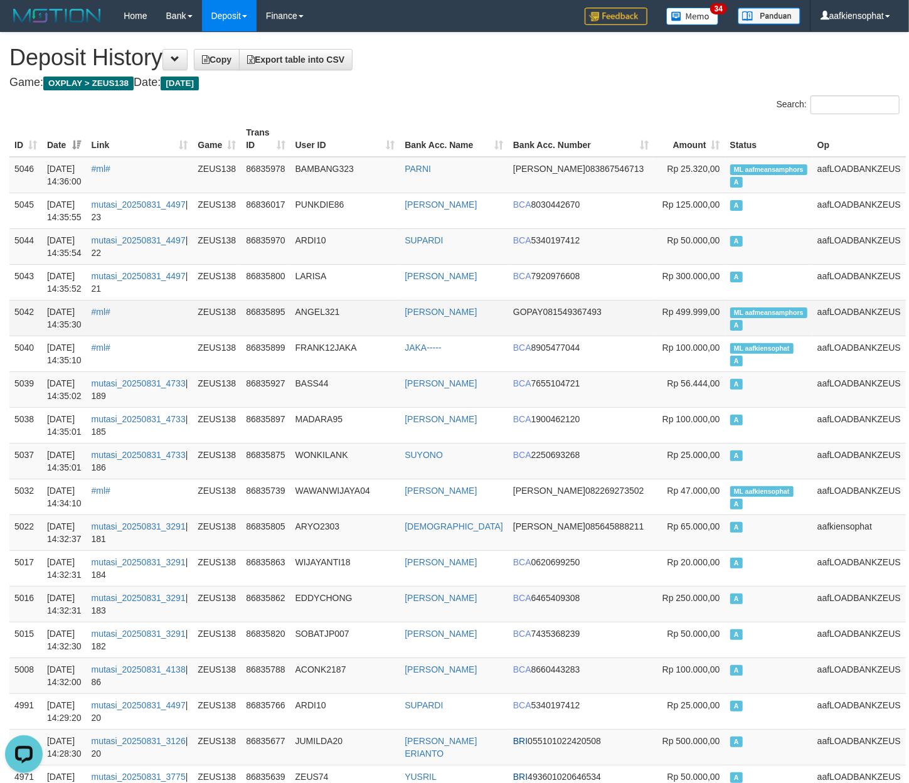
click at [756, 316] on span "ML aafmeansamphors" at bounding box center [768, 312] width 77 height 11
copy td "aafmeansamphors"
click at [756, 316] on span "ML aafmeansamphors" at bounding box center [768, 312] width 77 height 11
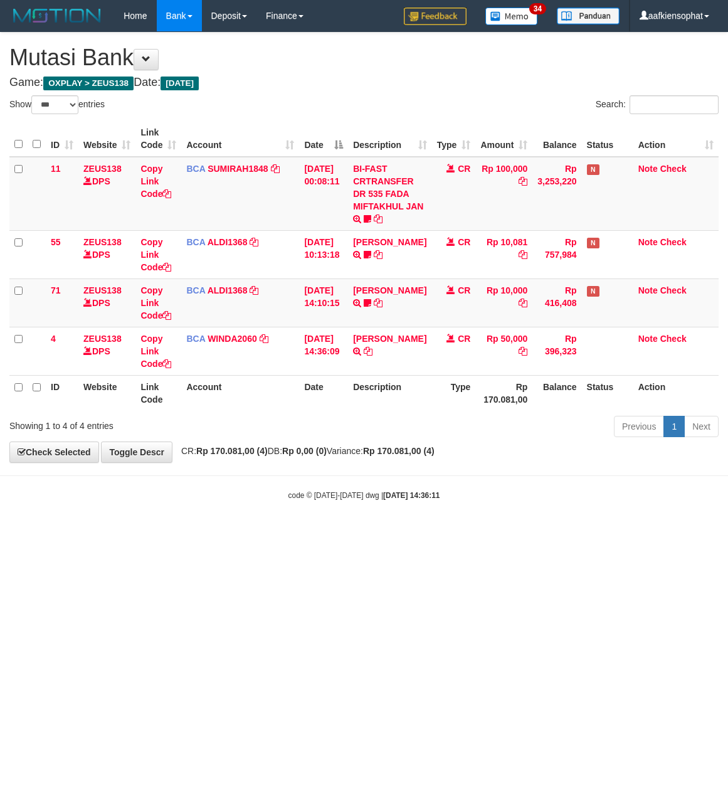
select select "***"
click at [295, 475] on body "Toggle navigation Home Bank Account List Load By Website Group [OXPLAY] ZEUS138…" at bounding box center [364, 266] width 728 height 533
drag, startPoint x: 290, startPoint y: 477, endPoint x: 139, endPoint y: 492, distance: 151.3
click at [196, 496] on body "Toggle navigation Home Bank Account List Load By Website Group [OXPLAY] ZEUS138…" at bounding box center [364, 266] width 728 height 533
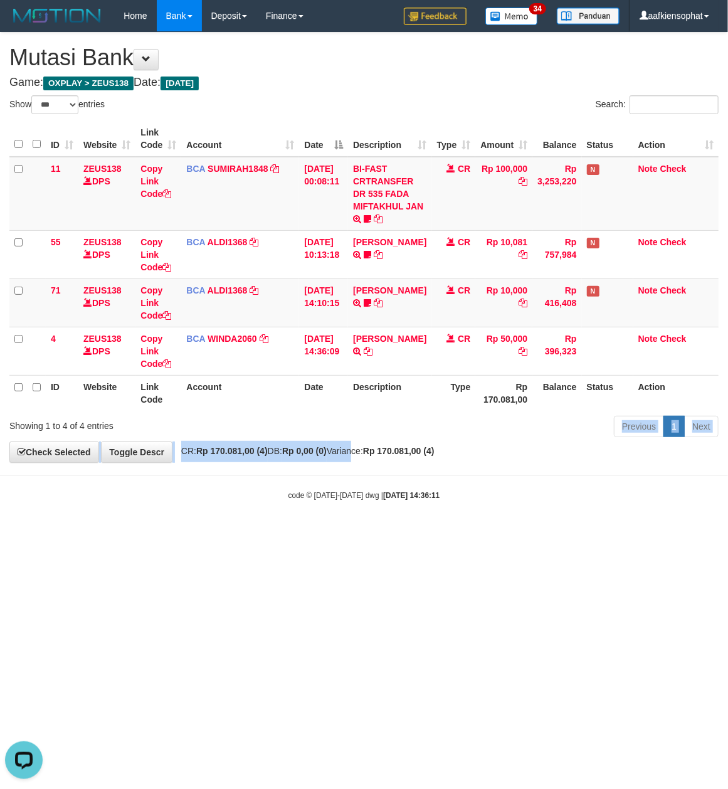
drag, startPoint x: 363, startPoint y: 454, endPoint x: 337, endPoint y: 442, distance: 28.6
click at [357, 454] on div "**********" at bounding box center [364, 248] width 728 height 430
drag, startPoint x: 337, startPoint y: 440, endPoint x: 316, endPoint y: 432, distance: 22.2
click at [330, 438] on div "Previous 1 Next" at bounding box center [516, 428] width 406 height 27
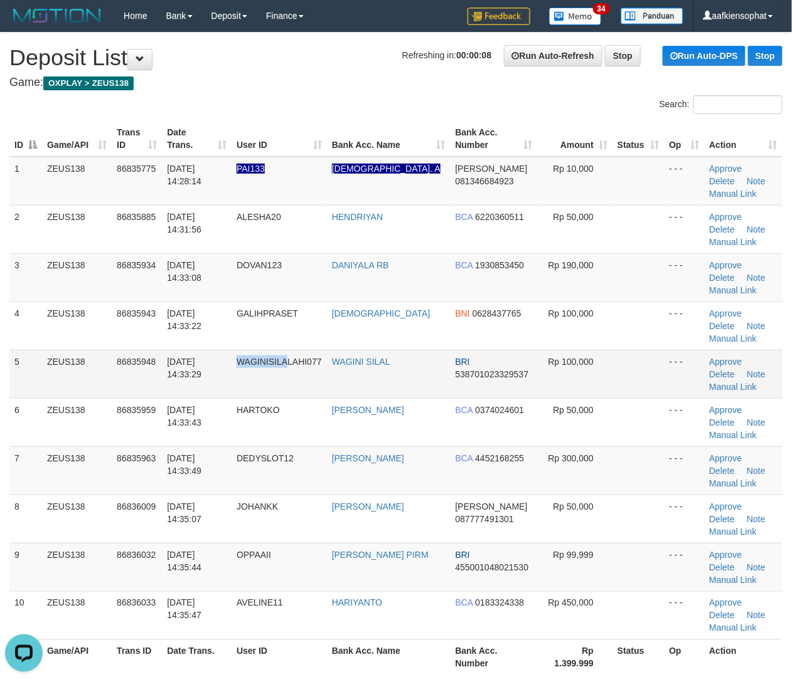
drag, startPoint x: 237, startPoint y: 391, endPoint x: 342, endPoint y: 385, distance: 105.6
click at [306, 388] on td "WAGINISILALAHI077" at bounding box center [278, 374] width 95 height 48
drag, startPoint x: 186, startPoint y: 376, endPoint x: 801, endPoint y: 390, distance: 615.5
click at [270, 387] on tr "5 ZEUS138 86835948 31/08/2025 14:33:29 WAGINISILALAHI077 WAGINI SILAL BRI 53870…" at bounding box center [395, 374] width 773 height 48
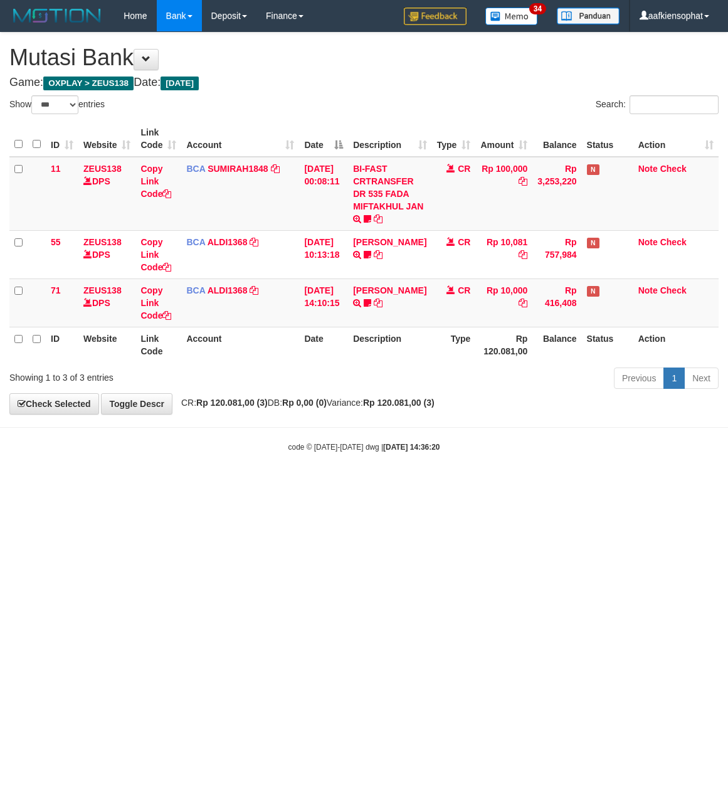
select select "***"
click at [375, 353] on th "Description" at bounding box center [389, 345] width 83 height 36
drag, startPoint x: 346, startPoint y: 447, endPoint x: 327, endPoint y: 453, distance: 19.8
click at [340, 454] on body "Toggle navigation Home Bank Account List Load By Website Group [OXPLAY] ZEUS138…" at bounding box center [364, 242] width 728 height 484
drag, startPoint x: 324, startPoint y: 453, endPoint x: 154, endPoint y: 447, distance: 170.7
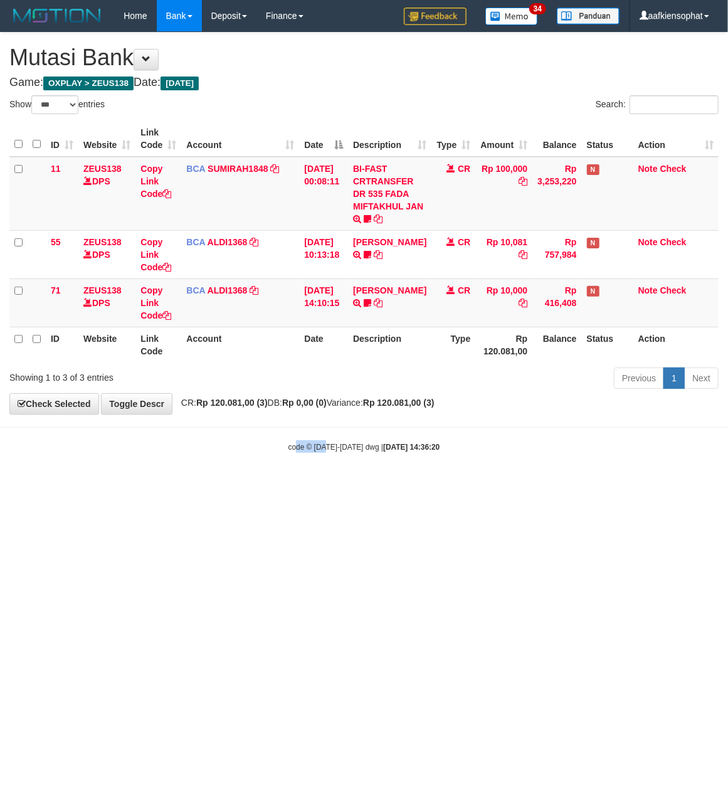
click at [291, 462] on body "Toggle navigation Home Bank Account List Load By Website Group [OXPLAY] ZEUS138…" at bounding box center [364, 242] width 728 height 484
drag, startPoint x: 372, startPoint y: 495, endPoint x: 99, endPoint y: 480, distance: 273.2
click at [339, 484] on html "Toggle navigation Home Bank Account List Load By Website Group [OXPLAY] ZEUS138…" at bounding box center [364, 242] width 728 height 484
click at [53, 484] on html "Toggle navigation Home Bank Account List Load By Website Group [OXPLAY] ZEUS138…" at bounding box center [364, 242] width 728 height 484
click at [50, 484] on html "Toggle navigation Home Bank Account List Load By Website Group [OXPLAY] ZEUS138…" at bounding box center [364, 242] width 728 height 484
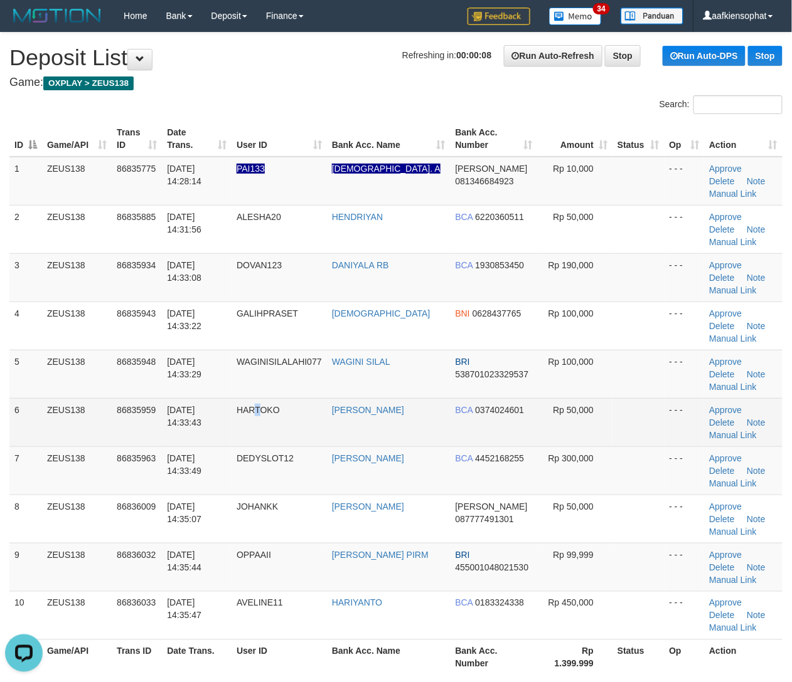
drag, startPoint x: 261, startPoint y: 424, endPoint x: 401, endPoint y: 429, distance: 140.6
click at [266, 423] on td "HARTOKO" at bounding box center [278, 422] width 95 height 48
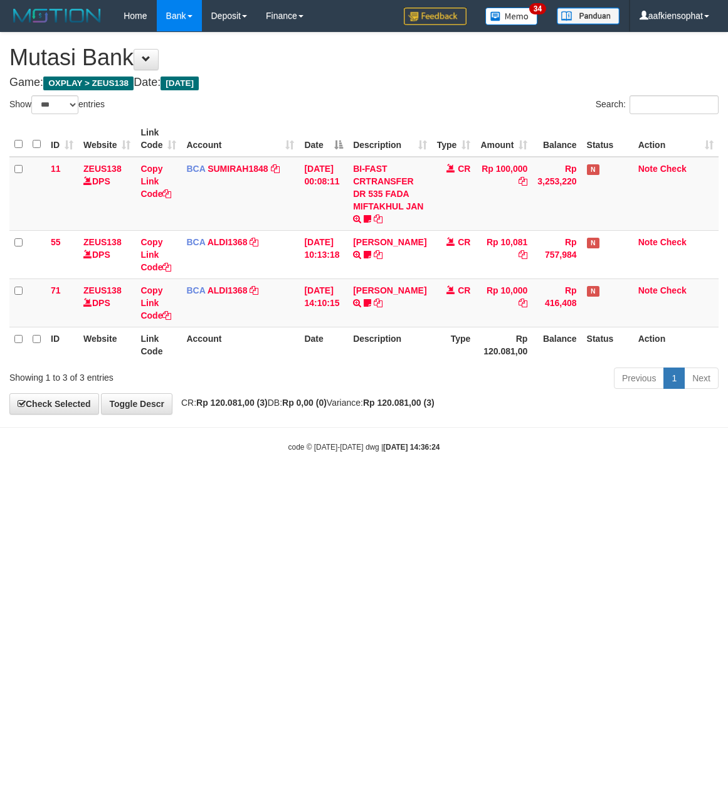
select select "***"
click at [427, 87] on h4 "Game: OXPLAY > ZEUS138 Date: Today" at bounding box center [363, 83] width 709 height 13
select select "***"
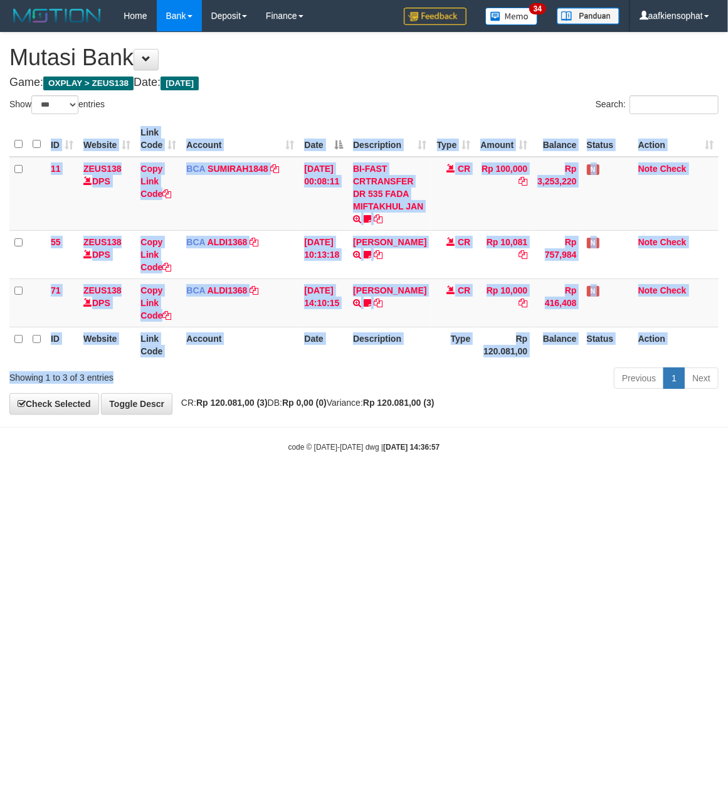
drag, startPoint x: 284, startPoint y: 364, endPoint x: 281, endPoint y: 373, distance: 9.3
click at [281, 373] on div "Show ** ** ** *** entries Search: ID Website Link Code Account Date Description…" at bounding box center [363, 244] width 709 height 298
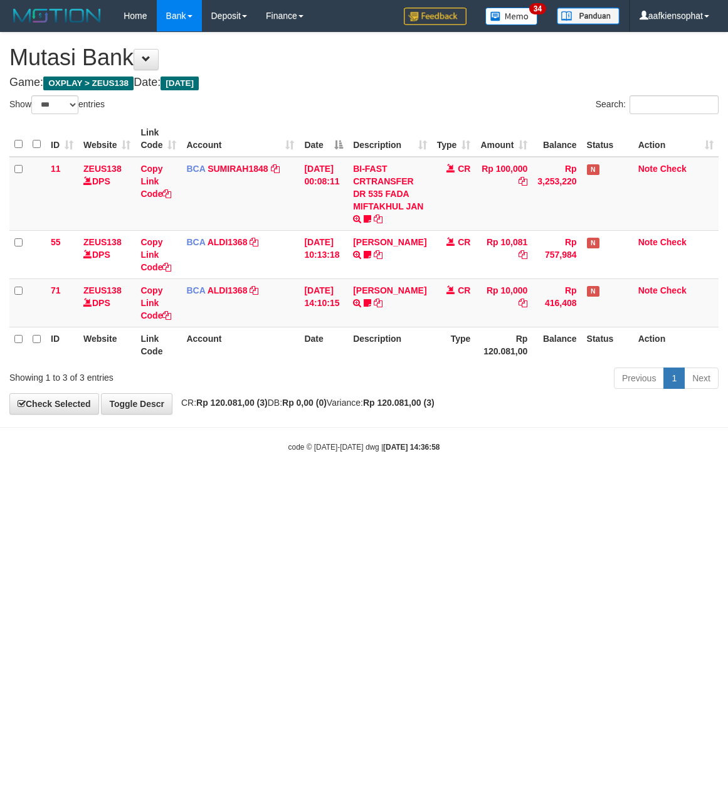
select select "***"
drag, startPoint x: 282, startPoint y: 399, endPoint x: 48, endPoint y: 454, distance: 240.4
click at [271, 406] on span "CR: Rp 120.081,00 (3) DB: Rp 0,00 (0) Variance: Rp 120.081,00 (3)" at bounding box center [305, 403] width 260 height 10
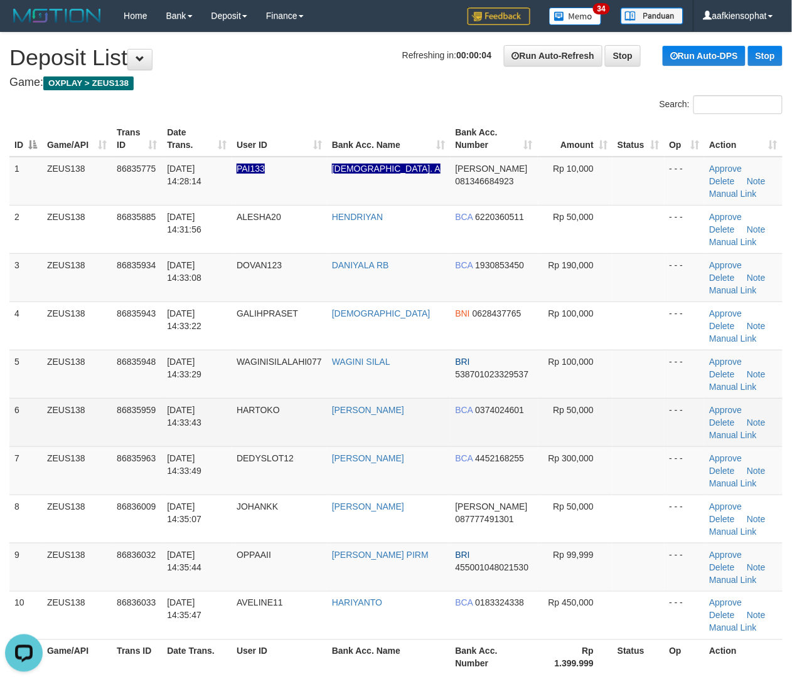
drag, startPoint x: 495, startPoint y: 432, endPoint x: 526, endPoint y: 433, distance: 30.8
click at [517, 432] on td "BCA 0374024601" at bounding box center [493, 422] width 87 height 48
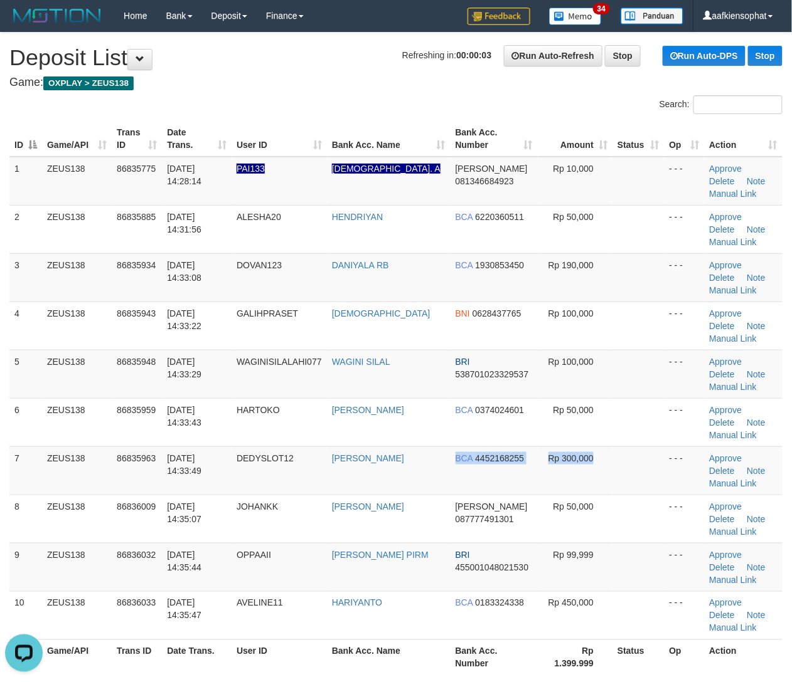
drag, startPoint x: 448, startPoint y: 458, endPoint x: 799, endPoint y: 462, distance: 350.7
click at [633, 462] on tr "7 ZEUS138 86835963 31/08/2025 14:33:49 DEDYSLOT12 DEDY PRASETYO BCA 4452168255 …" at bounding box center [395, 471] width 773 height 48
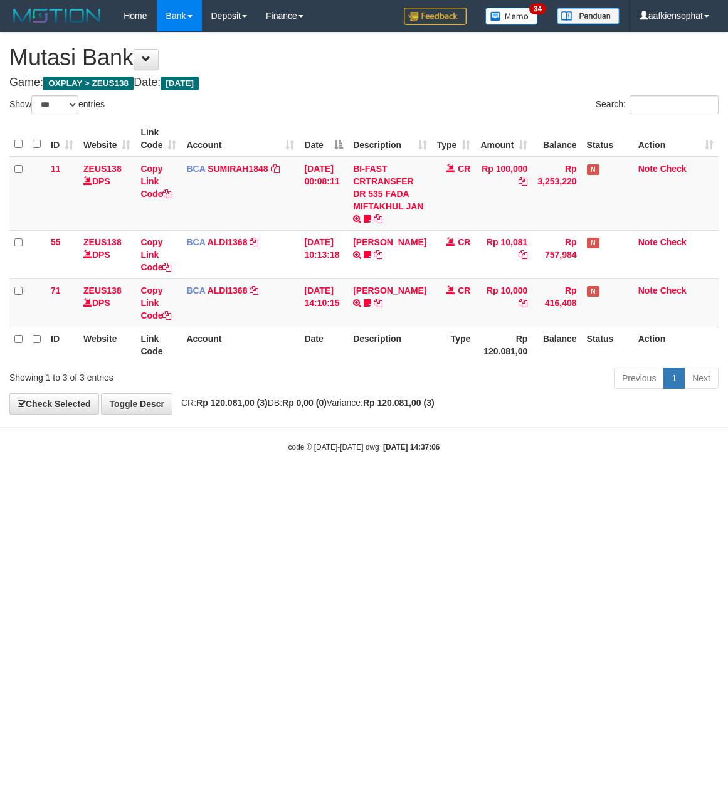
select select "***"
drag, startPoint x: 282, startPoint y: 111, endPoint x: 156, endPoint y: 151, distance: 132.3
click at [262, 130] on div "Show ** ** ** *** entries Search: ID Website Link Code Account Date Description…" at bounding box center [363, 244] width 709 height 298
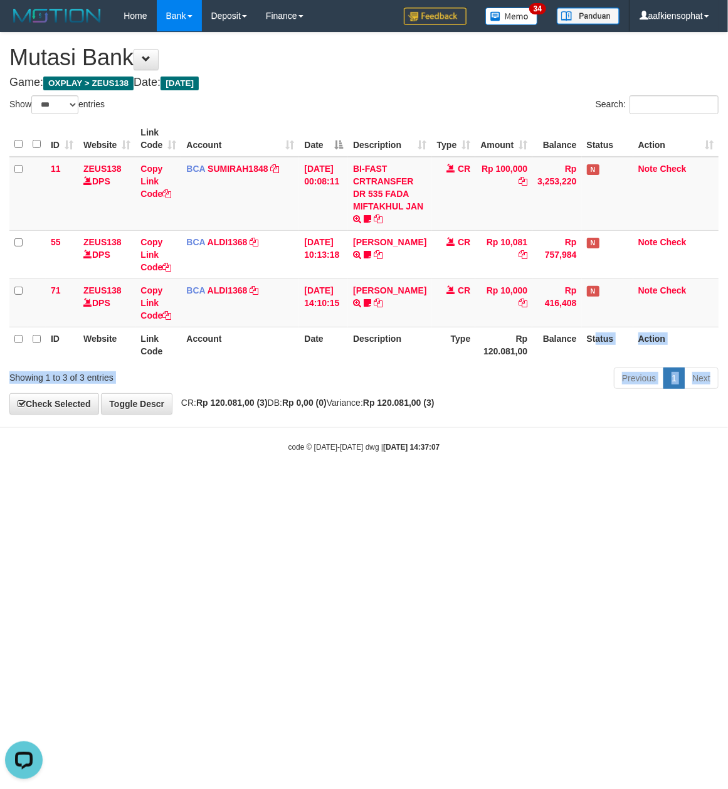
drag, startPoint x: 658, startPoint y: 371, endPoint x: 637, endPoint y: 397, distance: 33.0
click at [650, 396] on div "**********" at bounding box center [364, 223] width 728 height 381
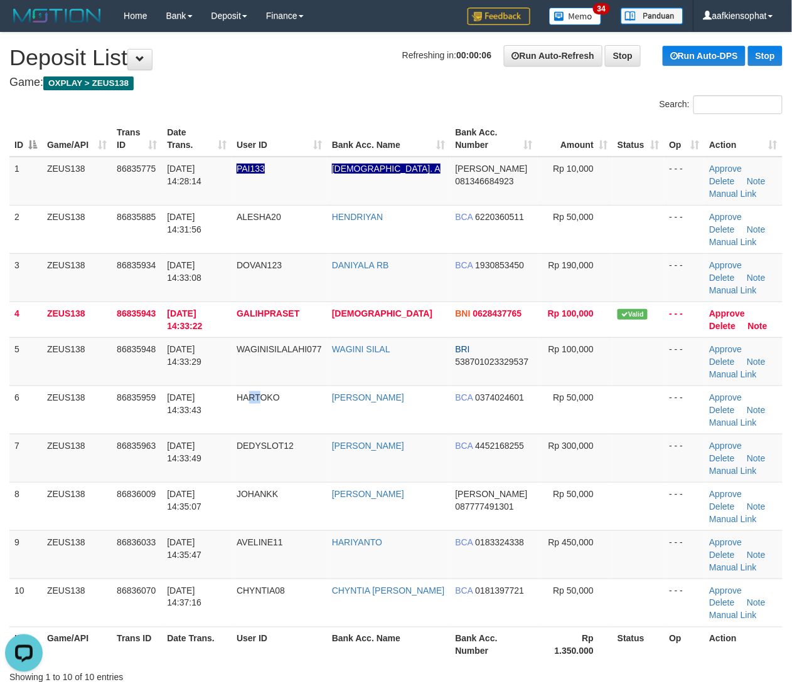
drag, startPoint x: 257, startPoint y: 415, endPoint x: 799, endPoint y: 434, distance: 542.3
click at [300, 406] on td "HARTOKO" at bounding box center [278, 410] width 95 height 48
drag, startPoint x: 317, startPoint y: 465, endPoint x: 800, endPoint y: 509, distance: 485.0
click at [329, 464] on tr "7 ZEUS138 86835963 [DATE] 14:33:49 DEDYSLOT12 [PERSON_NAME] BCA 4452168255 Rp 3…" at bounding box center [395, 458] width 773 height 48
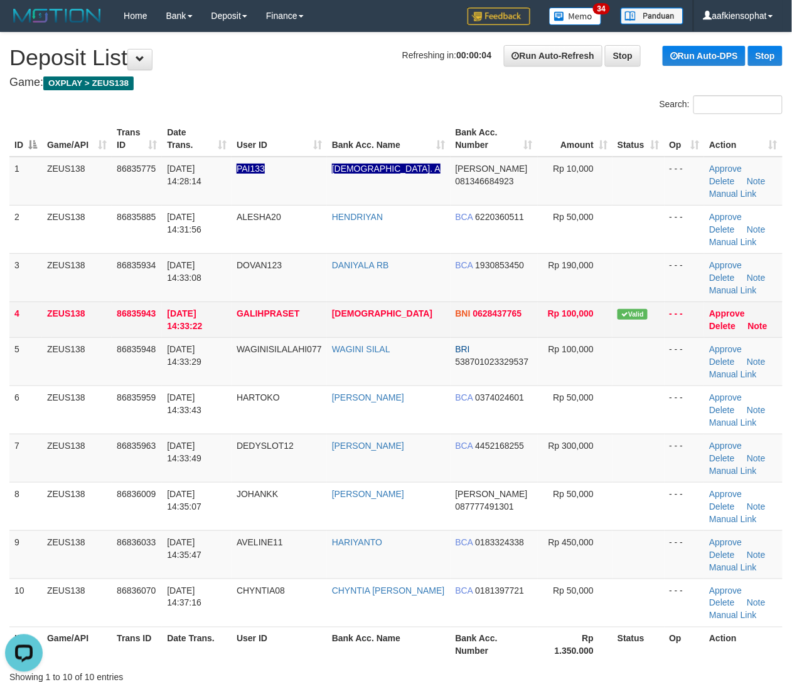
drag, startPoint x: 373, startPoint y: 324, endPoint x: 513, endPoint y: 324, distance: 140.5
click at [432, 321] on td "[DEMOGRAPHIC_DATA]" at bounding box center [389, 320] width 124 height 36
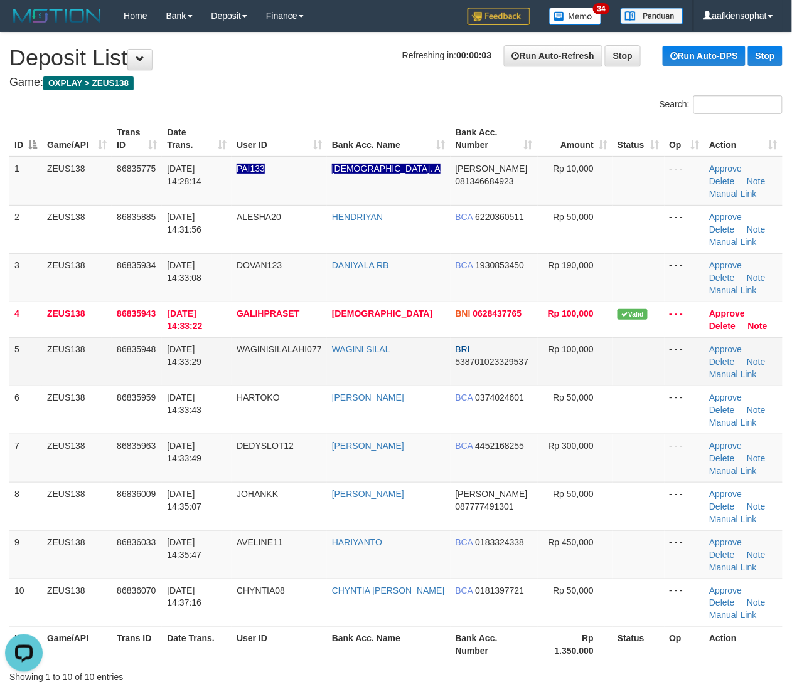
click at [199, 370] on td "[DATE] 14:33:29" at bounding box center [197, 361] width 70 height 48
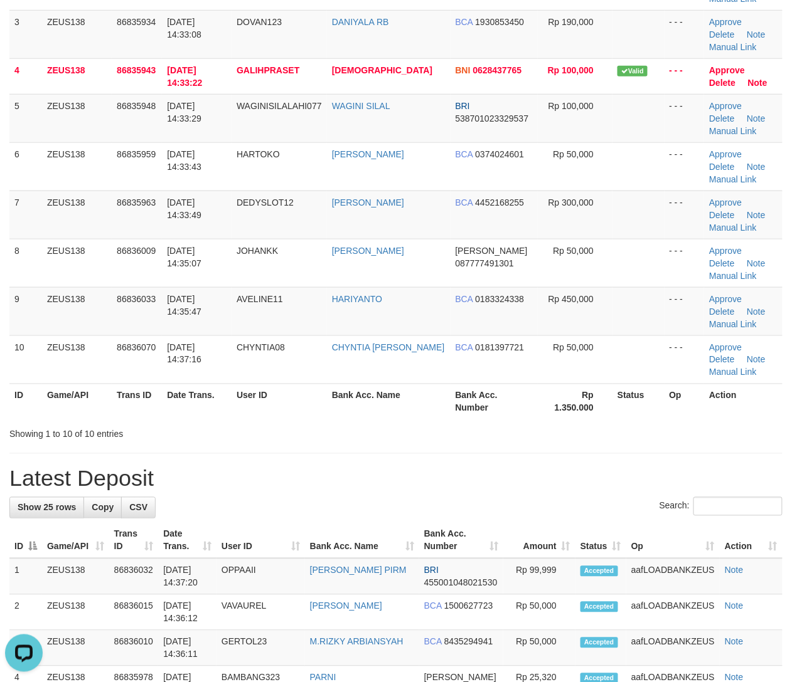
scroll to position [251, 0]
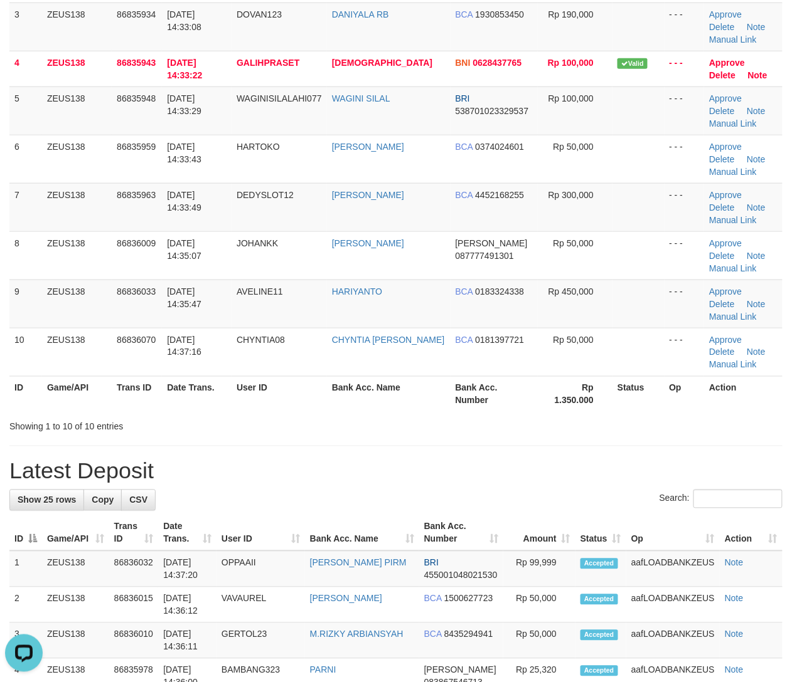
drag, startPoint x: 497, startPoint y: 418, endPoint x: 802, endPoint y: 438, distance: 305.5
click at [507, 417] on div at bounding box center [561, 416] width 462 height 1
drag, startPoint x: 379, startPoint y: 393, endPoint x: 422, endPoint y: 400, distance: 43.2
click at [387, 395] on th "Bank Acc. Name" at bounding box center [389, 394] width 124 height 36
click at [791, 470] on html "Toggle navigation Home Bank Account List Load By Website Group [OXPLAY] ZEUS138…" at bounding box center [396, 674] width 792 height 1850
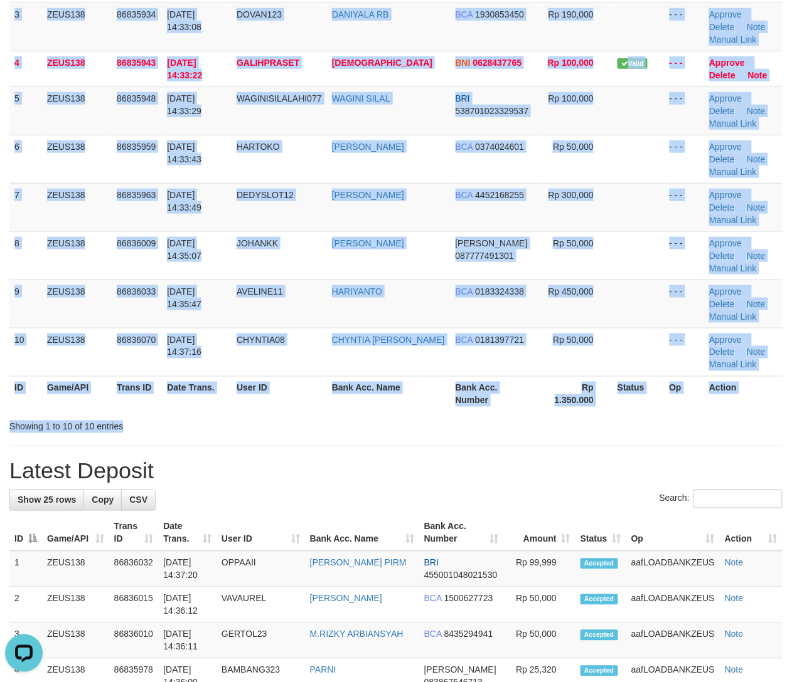
drag, startPoint x: 129, startPoint y: 415, endPoint x: 408, endPoint y: 423, distance: 279.2
click at [171, 415] on div "Search: ID Game/API Trans ID Date Trans. User ID Bank Acc. Name Bank Acc. Numbe…" at bounding box center [395, 138] width 773 height 589
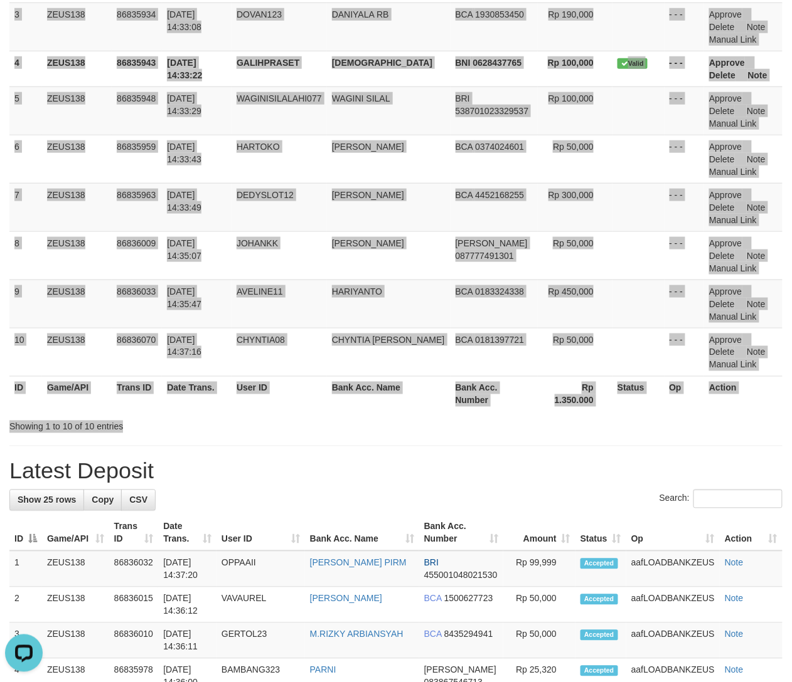
scroll to position [83, 0]
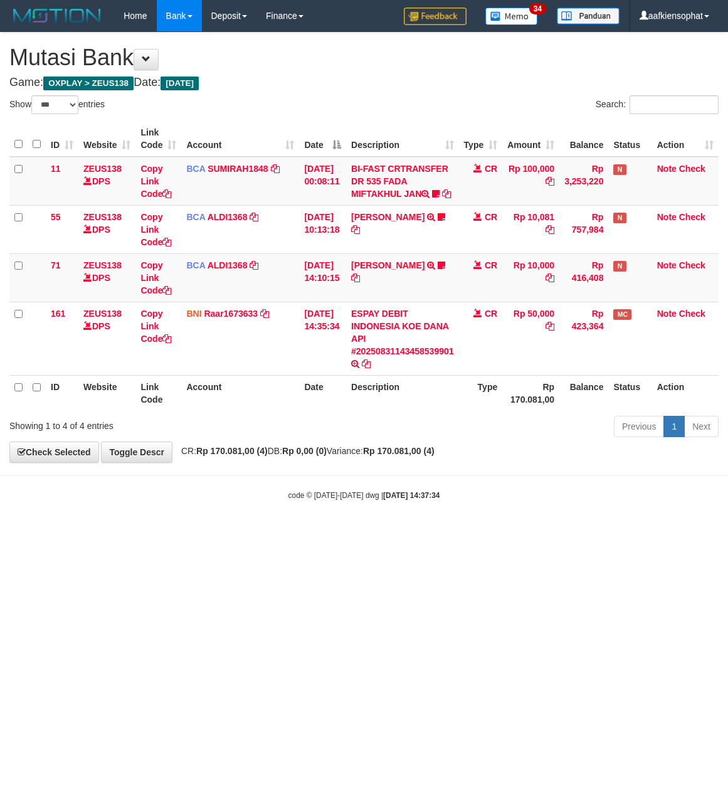
select select "***"
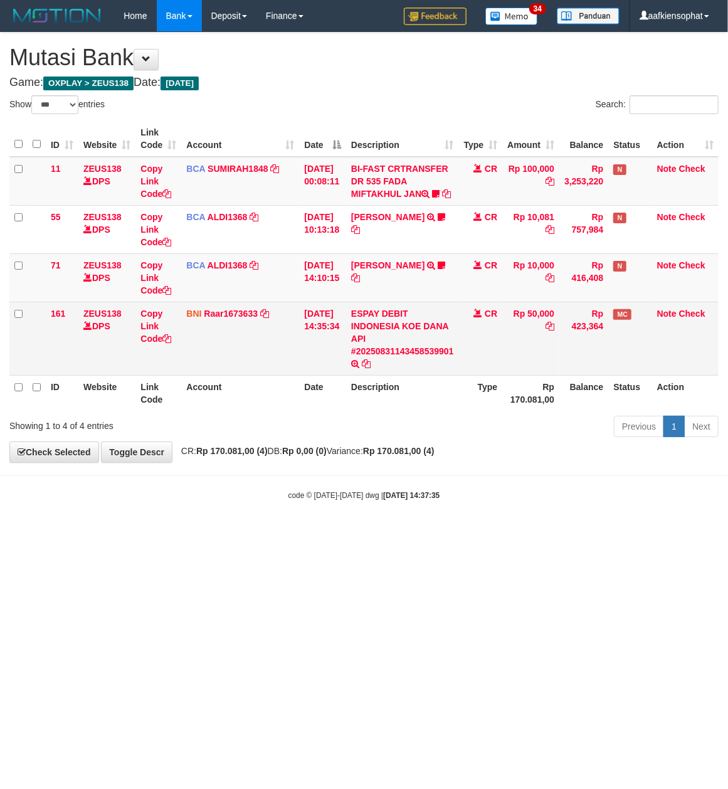
click at [478, 344] on td "CR" at bounding box center [481, 338] width 44 height 73
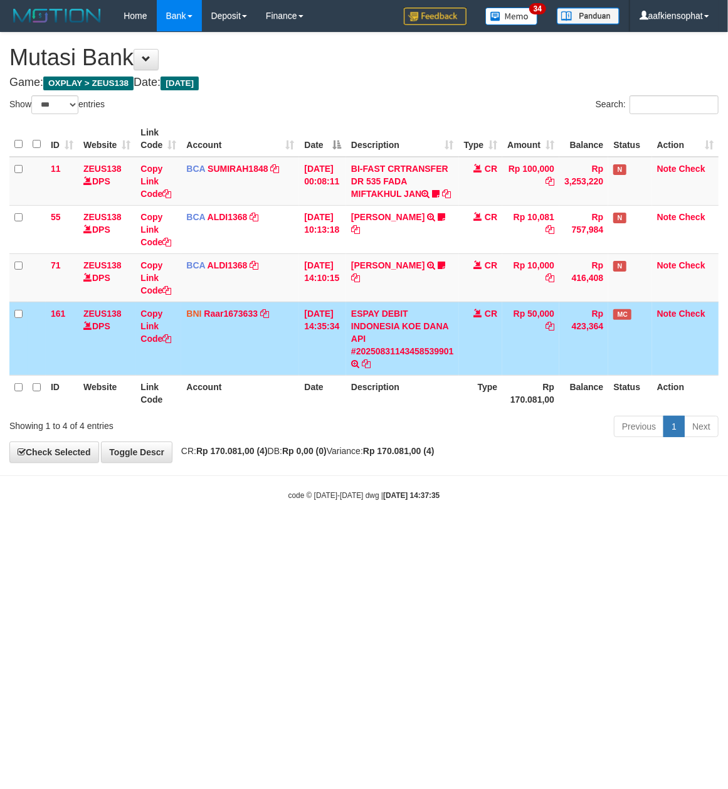
click at [472, 350] on td "CR" at bounding box center [481, 338] width 44 height 73
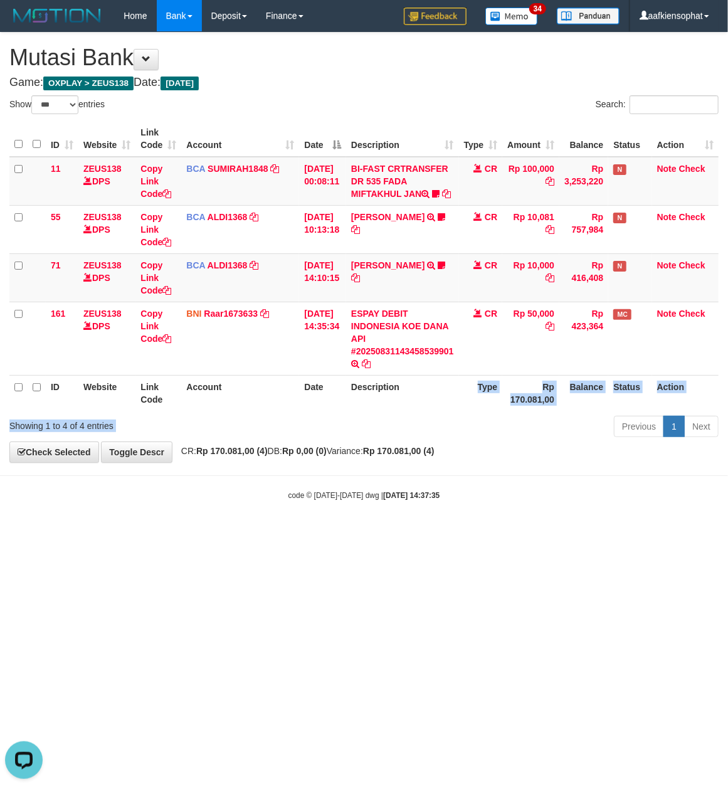
drag, startPoint x: 414, startPoint y: 442, endPoint x: 202, endPoint y: 454, distance: 212.4
click at [309, 455] on div "**********" at bounding box center [364, 248] width 728 height 430
drag, startPoint x: 452, startPoint y: 508, endPoint x: 208, endPoint y: 489, distance: 244.7
click at [442, 507] on body "Toggle navigation Home Bank Account List Load By Website Group [OXPLAY] ZEUS138…" at bounding box center [364, 266] width 728 height 533
select select "***"
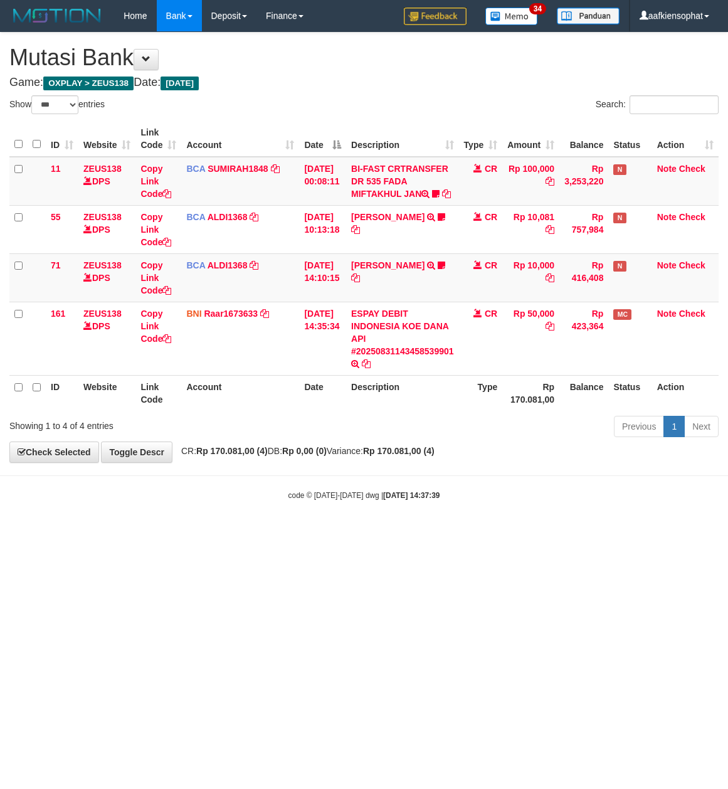
select select "***"
drag, startPoint x: 296, startPoint y: 536, endPoint x: 280, endPoint y: 534, distance: 16.4
click at [286, 533] on body "Toggle navigation Home Bank Account List Load By Website Group [OXPLAY] ZEUS138…" at bounding box center [364, 266] width 728 height 533
select select "***"
click at [277, 533] on html "Toggle navigation Home Bank Account List Load By Website Group [OXPLAY] ZEUS138…" at bounding box center [364, 266] width 728 height 533
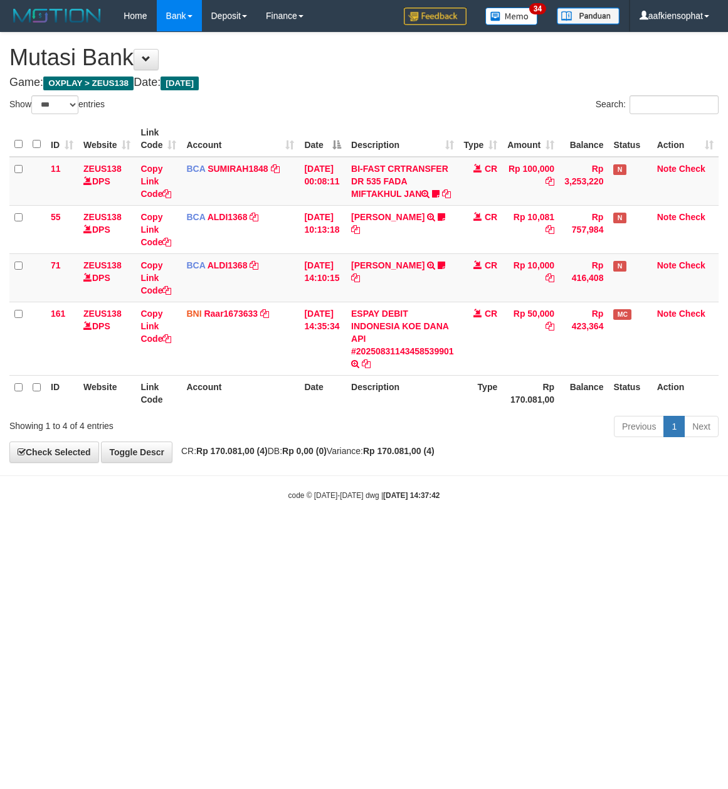
select select "***"
drag, startPoint x: 252, startPoint y: 113, endPoint x: 199, endPoint y: 171, distance: 78.6
click at [244, 119] on div "Show ** ** ** *** entries Search: ID Website Link Code Account Date Description…" at bounding box center [363, 268] width 709 height 346
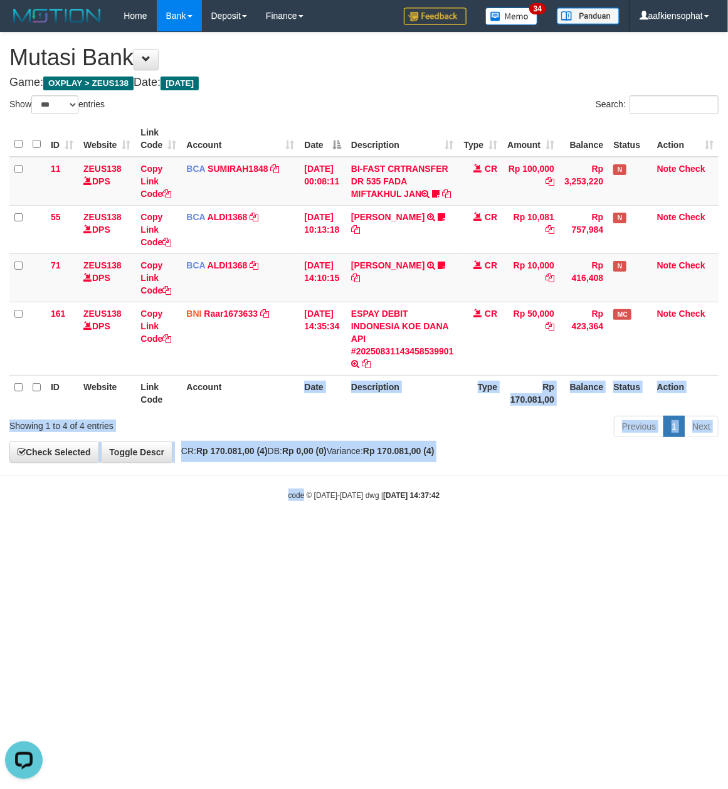
click at [302, 528] on body "Toggle navigation Home Bank Account List Load By Website Group [OXPLAY] ZEUS138…" at bounding box center [364, 266] width 728 height 533
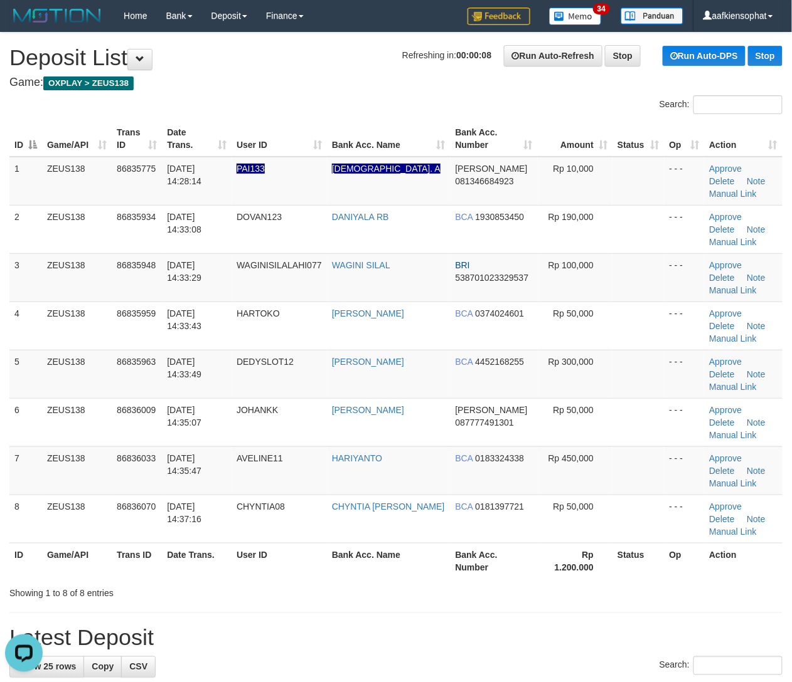
drag, startPoint x: 80, startPoint y: 385, endPoint x: 802, endPoint y: 388, distance: 721.4
click at [84, 382] on td "ZEUS138" at bounding box center [77, 374] width 70 height 48
drag, startPoint x: 429, startPoint y: 447, endPoint x: 705, endPoint y: 465, distance: 276.6
click at [459, 447] on tbody "1 ZEUS138 86835775 31/08/2025 14:28:14 PAI133 JERIYAH. A DANA 081346684923 Rp 1…" at bounding box center [395, 350] width 773 height 387
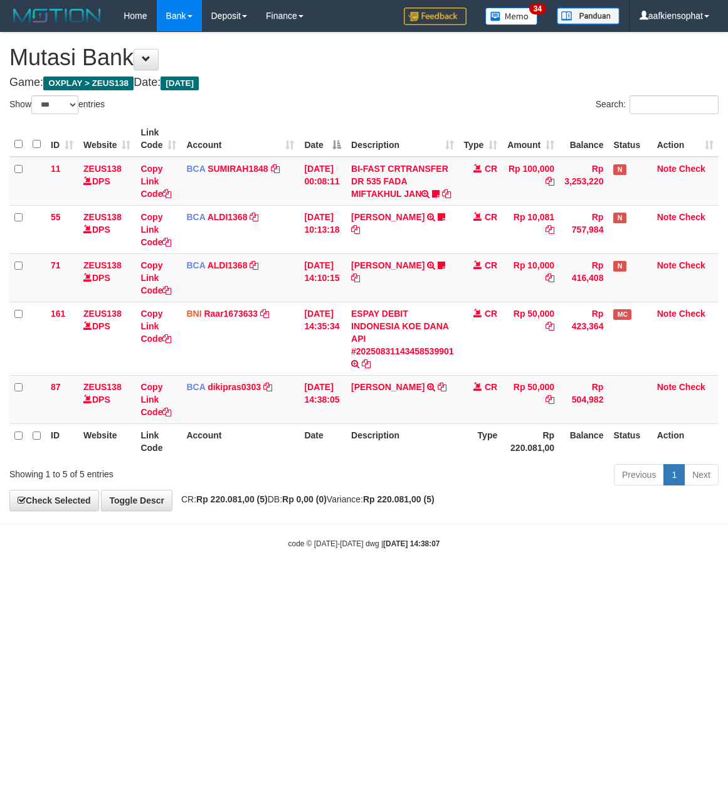
select select "***"
drag, startPoint x: 302, startPoint y: 562, endPoint x: 324, endPoint y: 585, distance: 31.9
click at [324, 581] on body "Toggle navigation Home Bank Account List Load By Website Group [OXPLAY] ZEUS138…" at bounding box center [364, 290] width 728 height 581
click at [390, 406] on td "CATUR SUPRIHARTAKA TRSF E-BANKING CR 08/31 ZMF61 [PERSON_NAME]" at bounding box center [402, 399] width 113 height 48
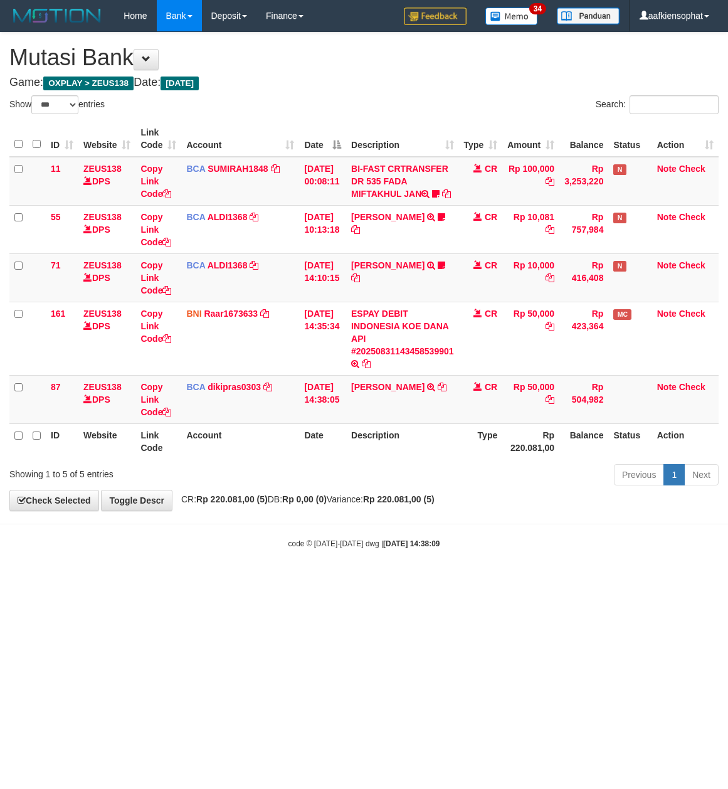
select select "***"
click at [390, 406] on td "CATUR SUPRIHARTAKA TRSF E-BANKING CR 08/31 ZMF61 [PERSON_NAME]" at bounding box center [402, 399] width 113 height 48
drag, startPoint x: 517, startPoint y: 602, endPoint x: 183, endPoint y: 580, distance: 335.1
click at [470, 581] on html "Toggle navigation Home Bank Account List Load By Website Group [OXPLAY] ZEUS138…" at bounding box center [364, 290] width 728 height 581
drag, startPoint x: 405, startPoint y: 592, endPoint x: 401, endPoint y: 600, distance: 8.7
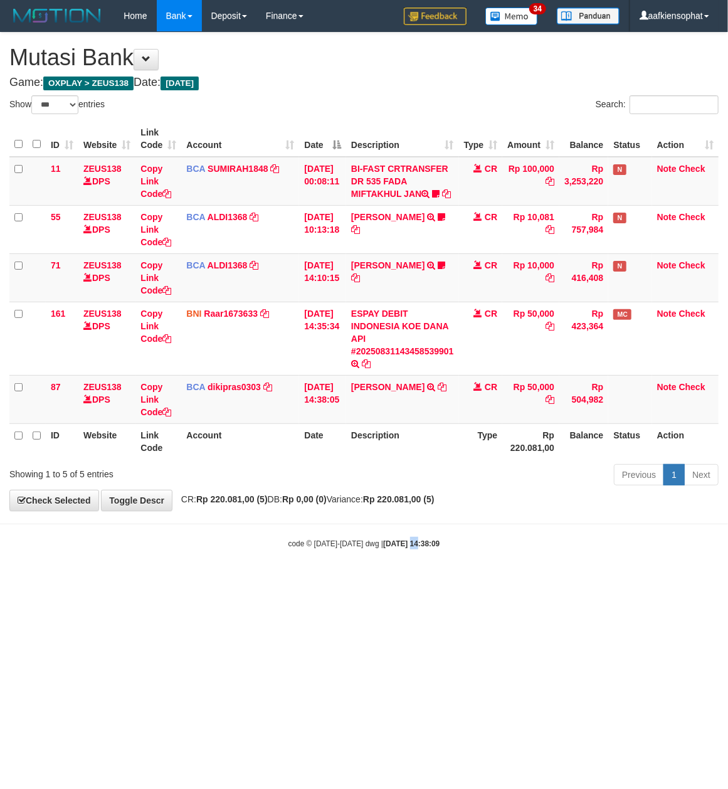
click at [401, 581] on html "Toggle navigation Home Bank Account List Load By Website Group [OXPLAY] ZEUS138…" at bounding box center [364, 290] width 728 height 581
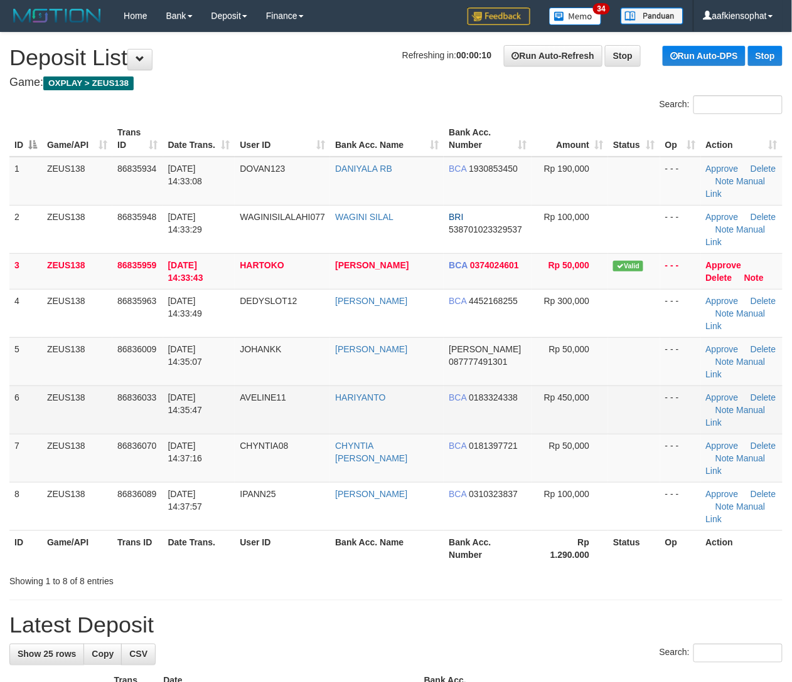
click at [68, 403] on td "ZEUS138" at bounding box center [77, 410] width 70 height 48
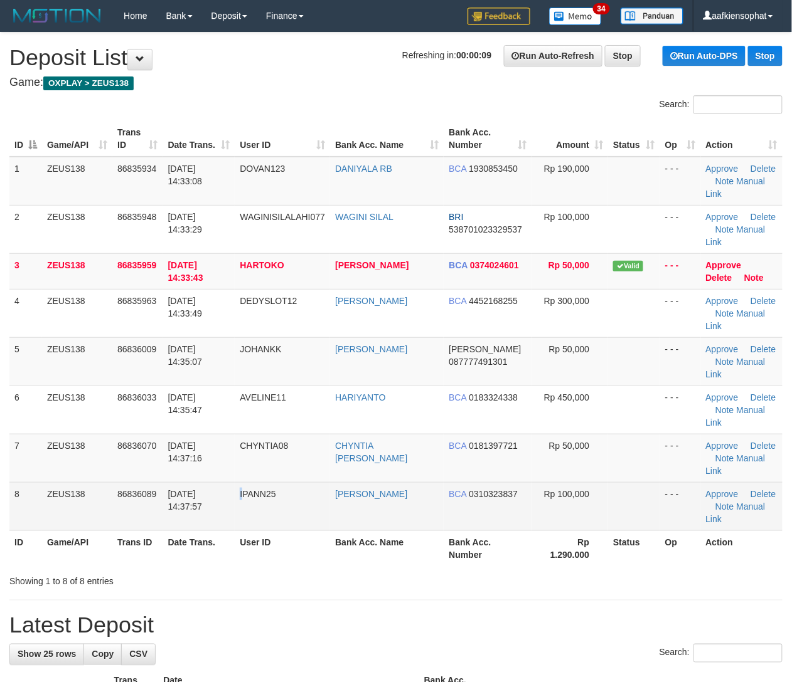
drag, startPoint x: 236, startPoint y: 492, endPoint x: 274, endPoint y: 486, distance: 38.2
click at [252, 488] on td "IPANN25" at bounding box center [282, 506] width 95 height 48
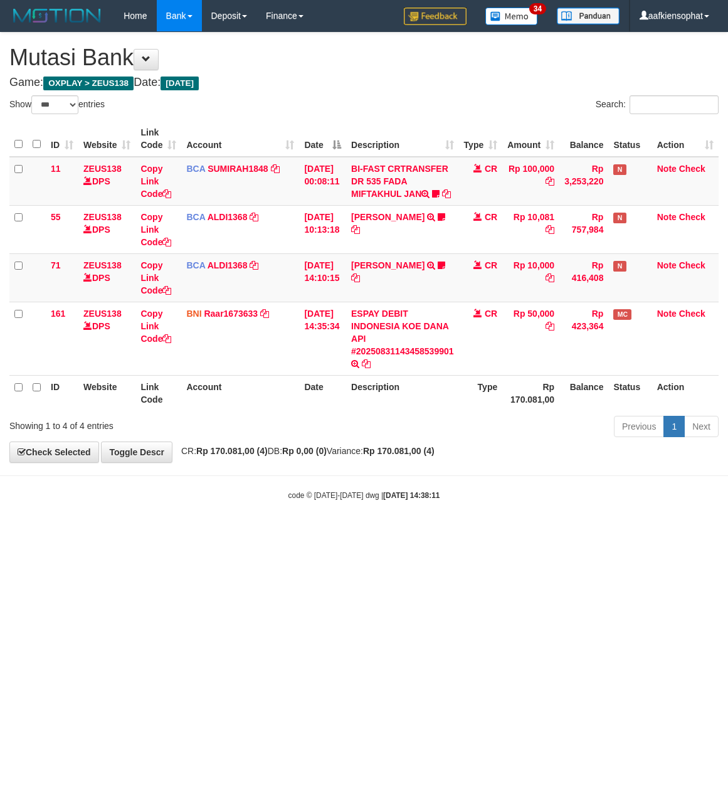
select select "***"
drag, startPoint x: 675, startPoint y: 517, endPoint x: 49, endPoint y: 472, distance: 627.6
click at [638, 501] on div "code © [DATE]-[DATE] dwg | [DATE] 14:38:11" at bounding box center [364, 495] width 728 height 13
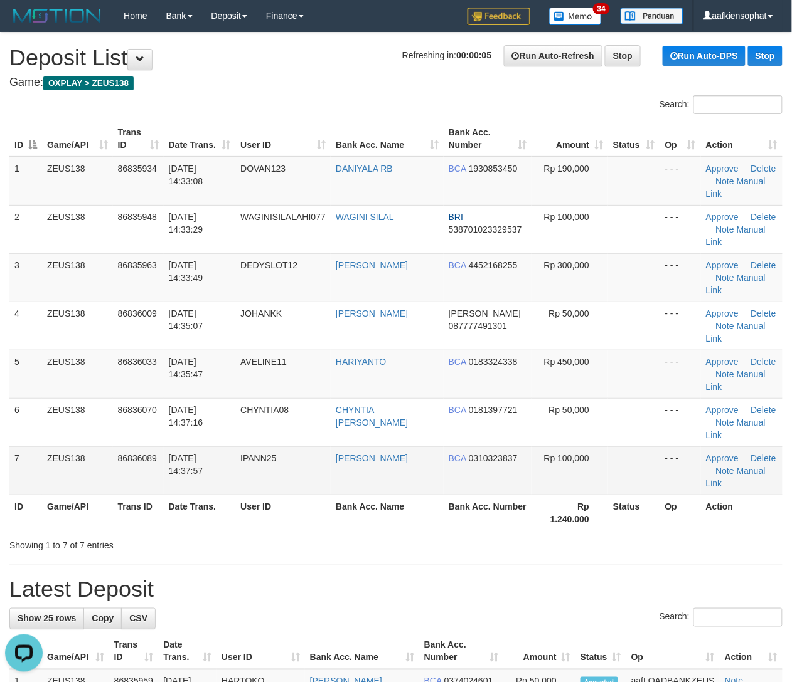
drag, startPoint x: 550, startPoint y: 491, endPoint x: 648, endPoint y: 469, distance: 100.2
click at [555, 492] on td "Rp 100,000" at bounding box center [569, 471] width 77 height 48
drag, startPoint x: 289, startPoint y: 472, endPoint x: 804, endPoint y: 503, distance: 515.9
click at [429, 472] on tr "7 ZEUS138 86836089 [DATE] 14:37:57 IPANN25 [PERSON_NAME] BCA 0310323837 Rp 100,…" at bounding box center [395, 471] width 773 height 48
drag, startPoint x: 179, startPoint y: 583, endPoint x: 802, endPoint y: 420, distance: 644.0
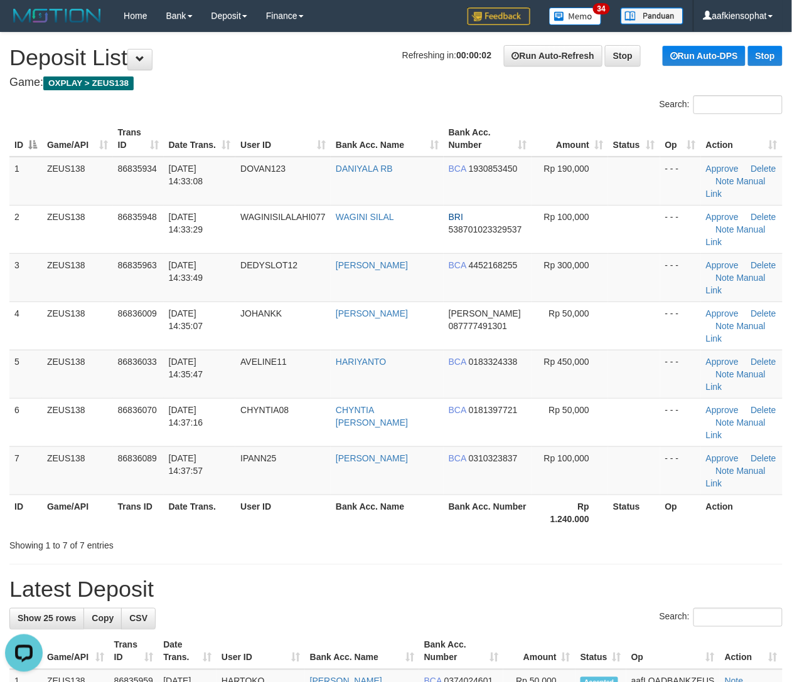
click at [245, 578] on h1 "Latest Deposit" at bounding box center [395, 590] width 773 height 25
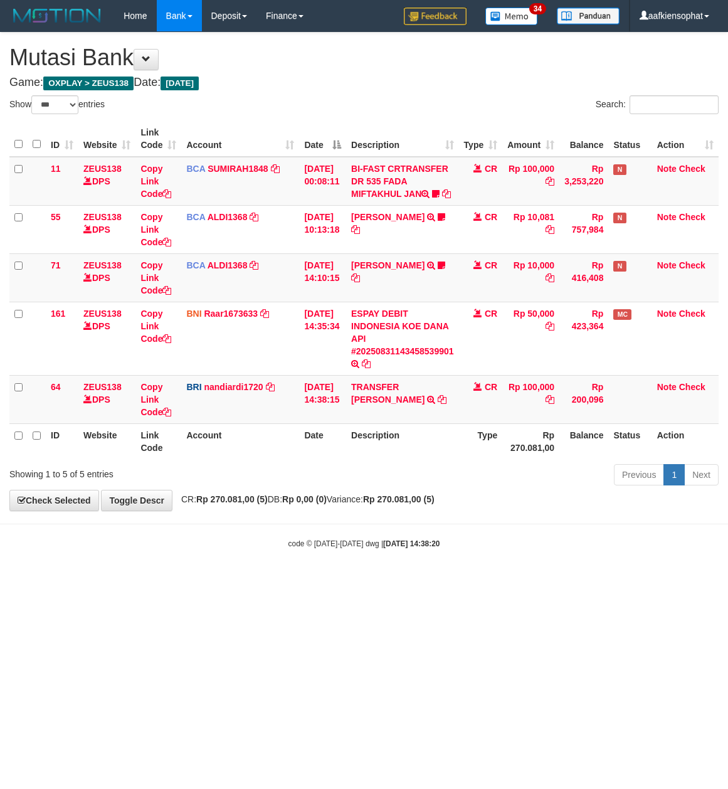
select select "***"
click at [405, 405] on td "TRANSFER [PERSON_NAME] TRANSFER [PERSON_NAME] TO NANDI ARDIANSYAH" at bounding box center [402, 399] width 113 height 48
click at [401, 400] on link "TRANSFER [PERSON_NAME]" at bounding box center [387, 393] width 73 height 23
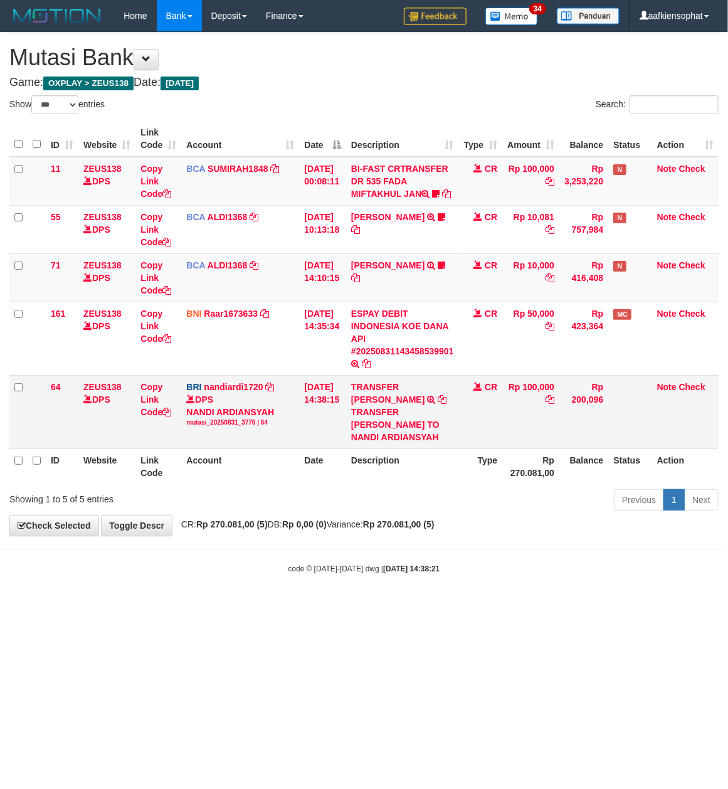
click at [388, 427] on div "TRANSFER [PERSON_NAME] TO NANDI ARDIANSYAH" at bounding box center [402, 425] width 103 height 38
copy div "WAGINISILALA"
click at [388, 427] on div "TRANSFER DANA WAGINISILALA TO NANDI ARDIANSYAH" at bounding box center [402, 425] width 103 height 38
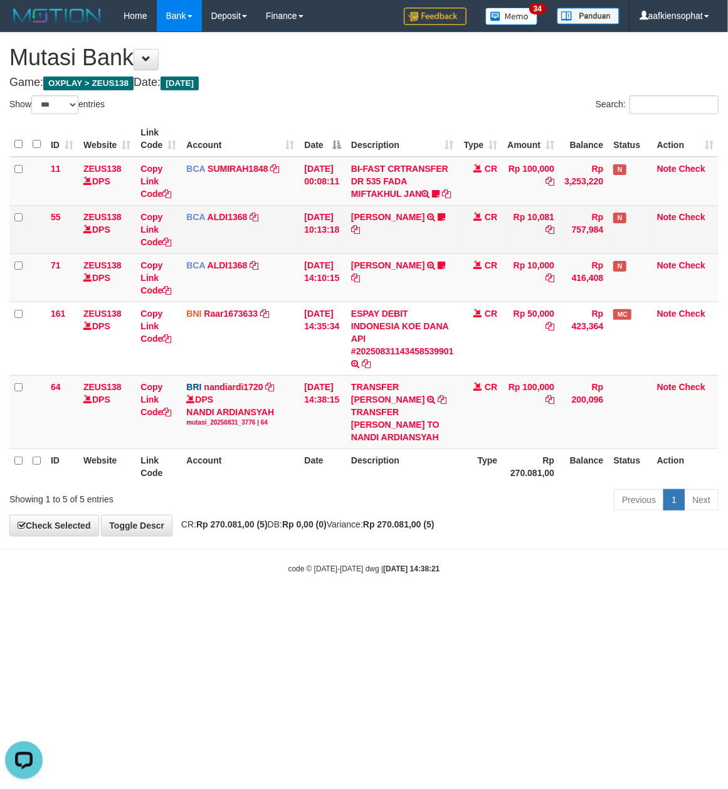
click at [258, 206] on td "BCA SUMIRAH1848 DPS SUMIRAH mutasi_20250831_4156 | 11 mutasi_20250831_4156 | 11" at bounding box center [240, 181] width 118 height 49
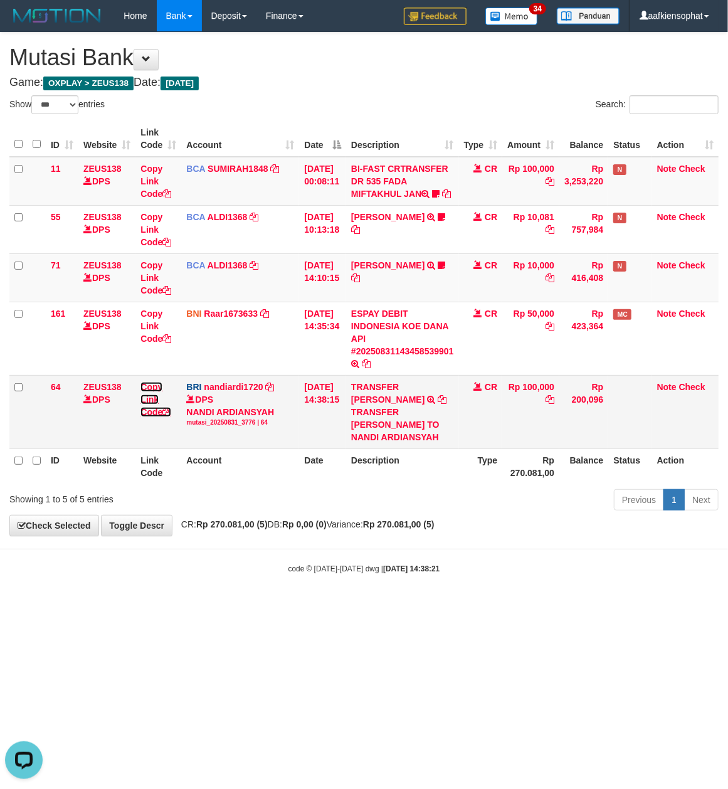
click at [168, 417] on icon at bounding box center [166, 412] width 9 height 9
click at [332, 108] on div "Show ** ** ** *** entries" at bounding box center [182, 106] width 346 height 22
drag, startPoint x: 332, startPoint y: 563, endPoint x: 329, endPoint y: 540, distance: 22.7
click at [327, 560] on body "Toggle navigation Home Bank Account List Load By Website Group [OXPLAY] ZEUS138…" at bounding box center [364, 303] width 728 height 606
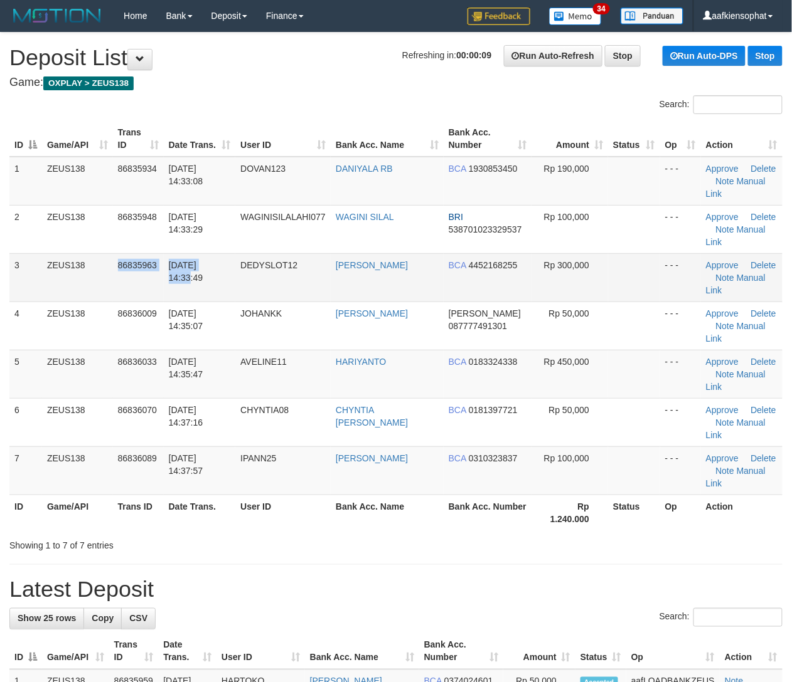
drag, startPoint x: 87, startPoint y: 291, endPoint x: 432, endPoint y: 282, distance: 345.1
click at [103, 289] on tr "3 ZEUS138 86835963 [DATE] 14:33:49 DEDYSLOT12 [PERSON_NAME] BCA 4452168255 Rp 3…" at bounding box center [395, 277] width 773 height 48
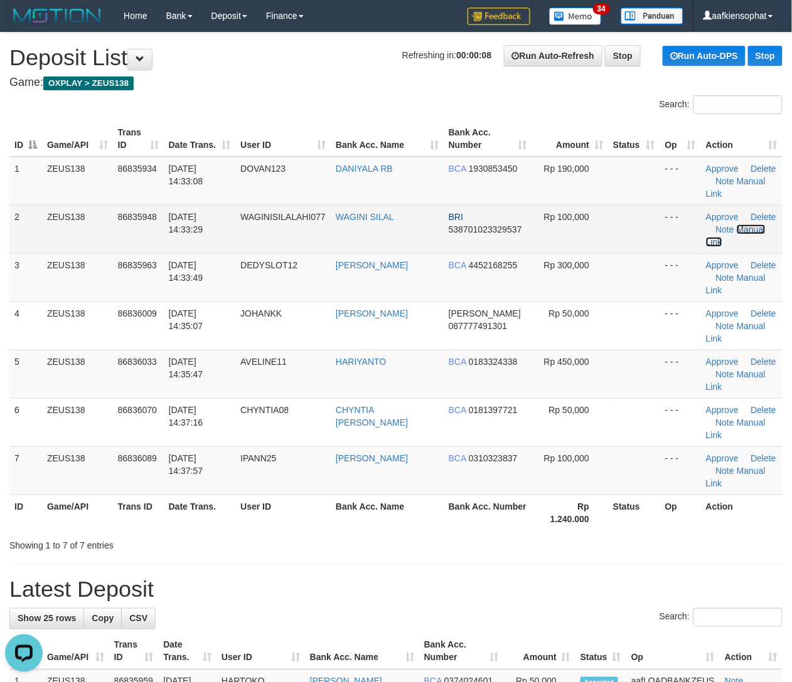
click at [760, 233] on link "Manual Link" at bounding box center [736, 236] width 60 height 23
click at [751, 233] on link "Manual Link" at bounding box center [736, 236] width 60 height 23
click at [706, 225] on link "Manual Link" at bounding box center [736, 236] width 60 height 23
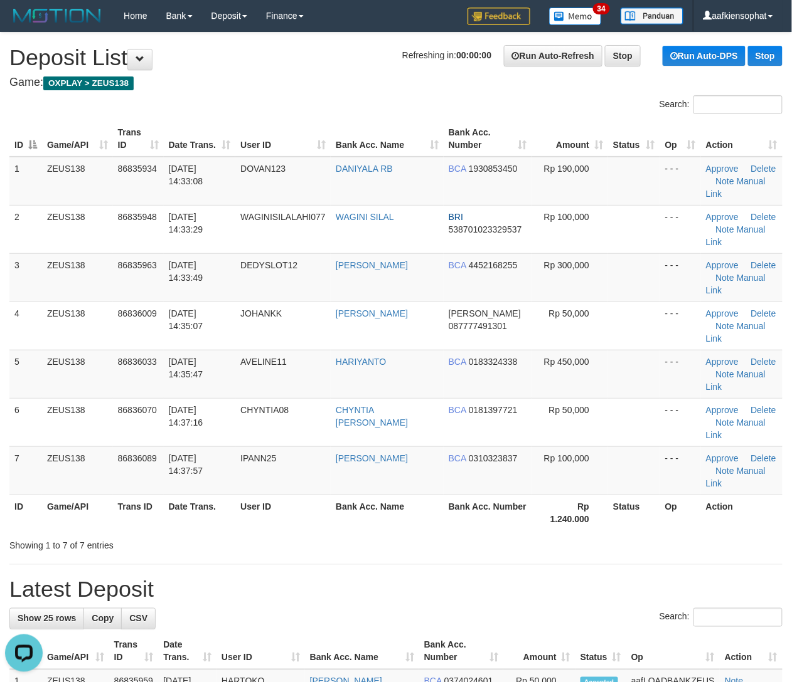
drag, startPoint x: 229, startPoint y: 361, endPoint x: 795, endPoint y: 365, distance: 566.4
click at [273, 350] on tr "5 ZEUS138 86836033 [DATE] 14:35:47 AVELINE11 HARIYANTO BCA 0183324338 Rp 450,00…" at bounding box center [395, 374] width 773 height 48
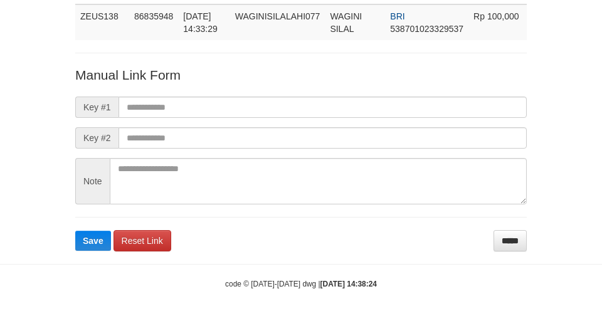
scroll to position [92, 0]
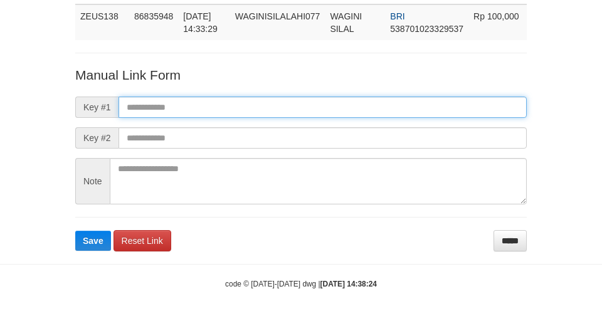
paste input "**********"
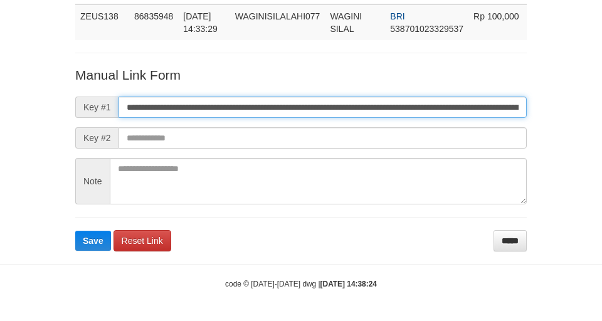
drag, startPoint x: 256, startPoint y: 108, endPoint x: 3, endPoint y: 197, distance: 268.6
click at [144, 166] on form "**********" at bounding box center [301, 159] width 452 height 186
type input "**********"
click at [75, 231] on button "Save" at bounding box center [93, 241] width 36 height 20
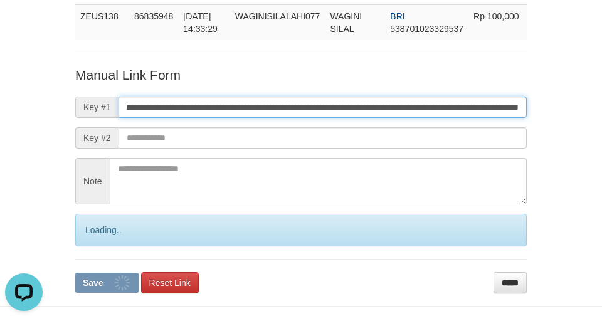
scroll to position [0, 0]
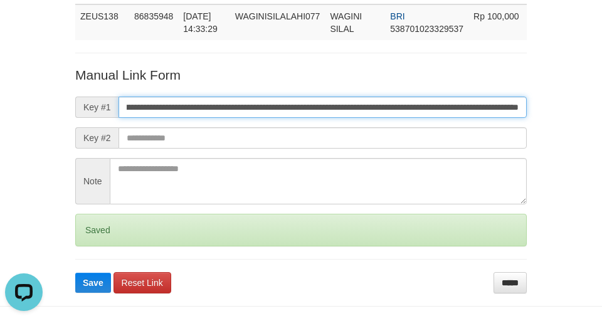
click at [75, 273] on button "Save" at bounding box center [93, 283] width 36 height 20
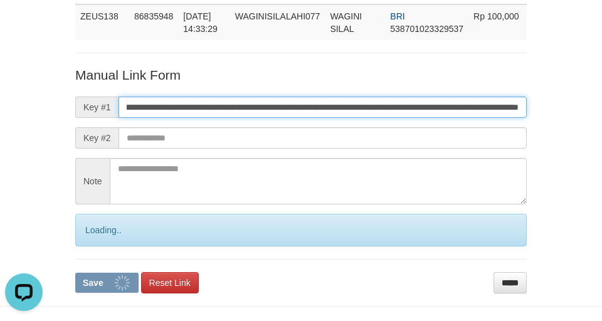
click at [75, 273] on button "Save" at bounding box center [106, 283] width 63 height 20
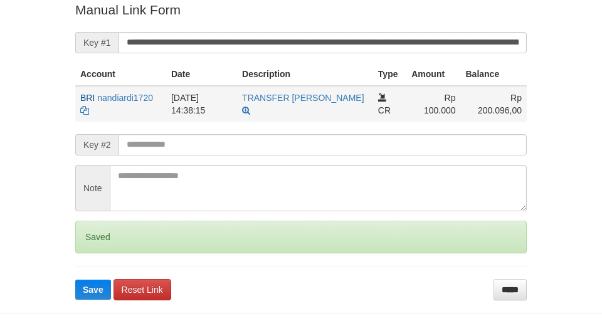
click at [75, 280] on button "Save" at bounding box center [93, 290] width 36 height 20
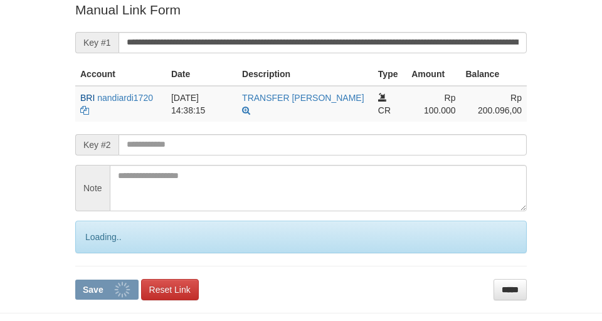
click at [75, 280] on button "Save" at bounding box center [106, 290] width 63 height 20
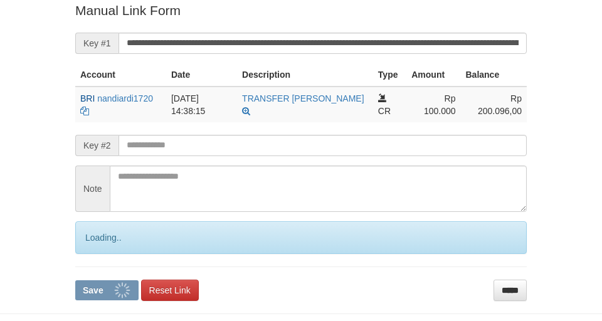
click at [75, 280] on button "Save" at bounding box center [106, 290] width 63 height 20
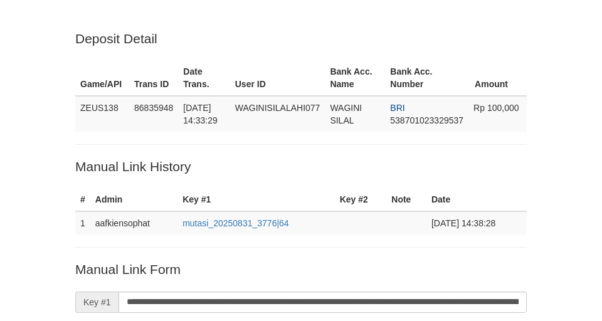
scroll to position [260, 0]
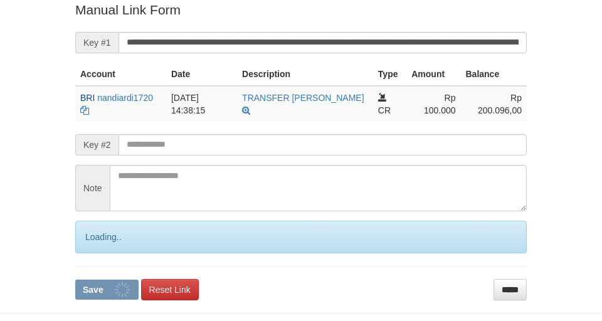
click at [364, 46] on input "**********" at bounding box center [323, 42] width 408 height 21
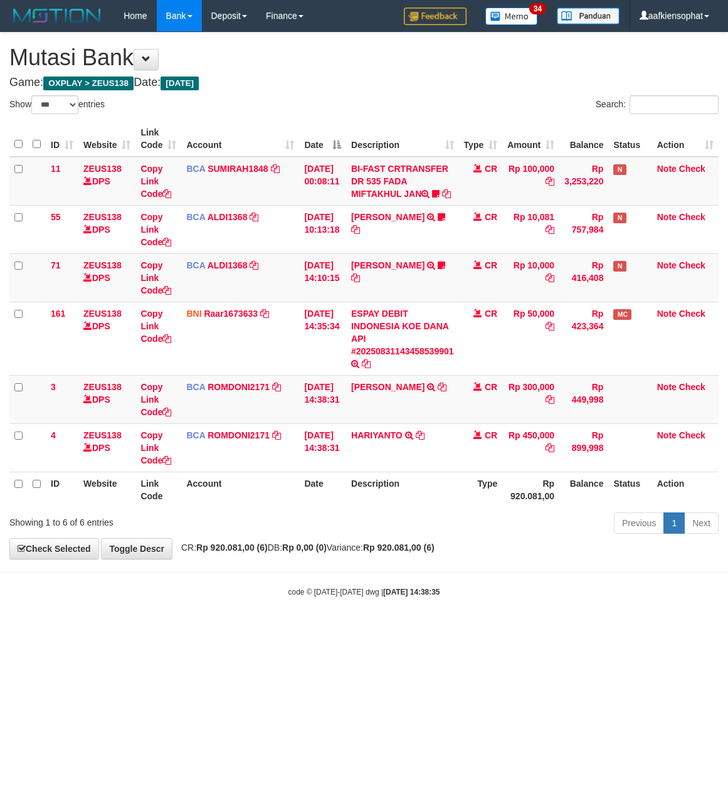
select select "***"
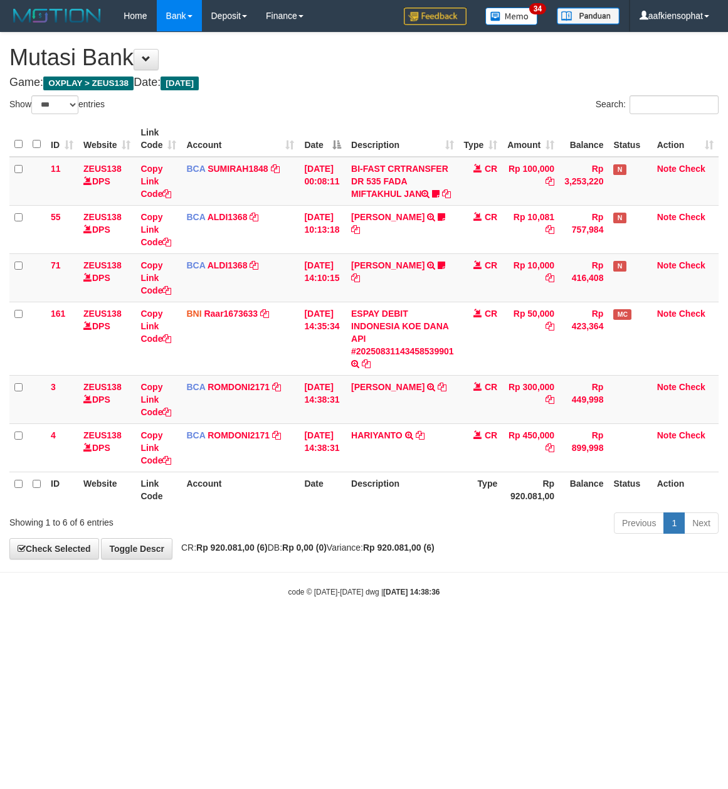
select select "***"
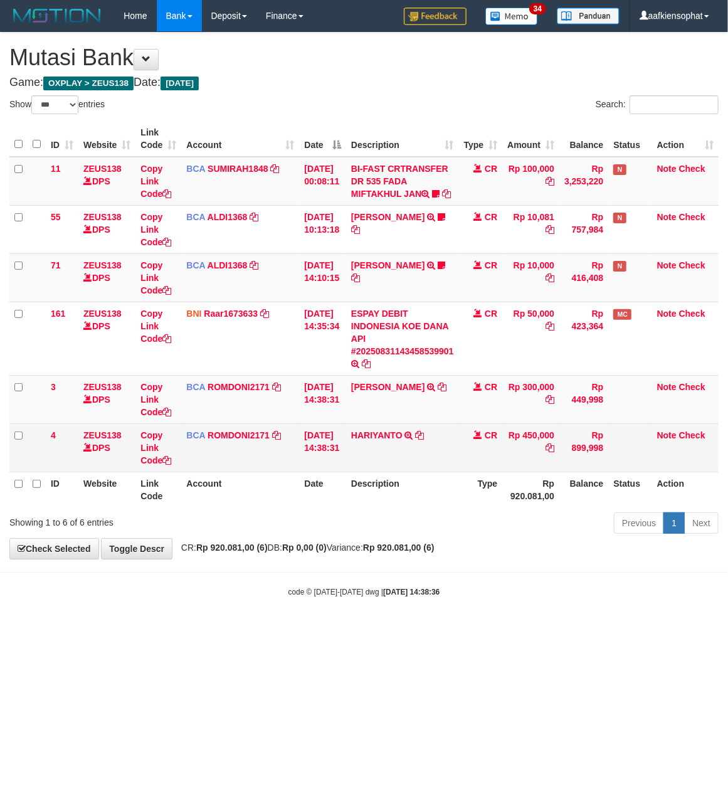
click at [385, 437] on td "HARIYANTO TRSF E-BANKING CR 3108/FTSCY/WS95031 450000.00HARIYANTO" at bounding box center [402, 447] width 113 height 48
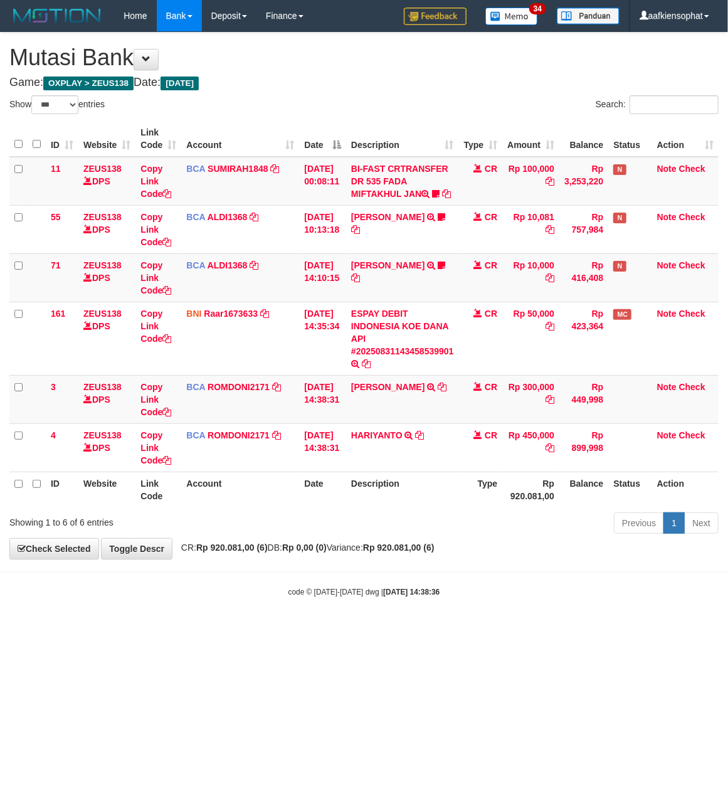
drag, startPoint x: 312, startPoint y: 422, endPoint x: 3, endPoint y: 462, distance: 311.8
click at [121, 455] on tbody "11 ZEUS138 DPS Copy Link Code BCA SUMIRAH1848 DPS SUMIRAH mutasi_20250831_4156 …" at bounding box center [363, 315] width 709 height 316
select select "***"
click at [500, 409] on td "CR" at bounding box center [481, 399] width 44 height 48
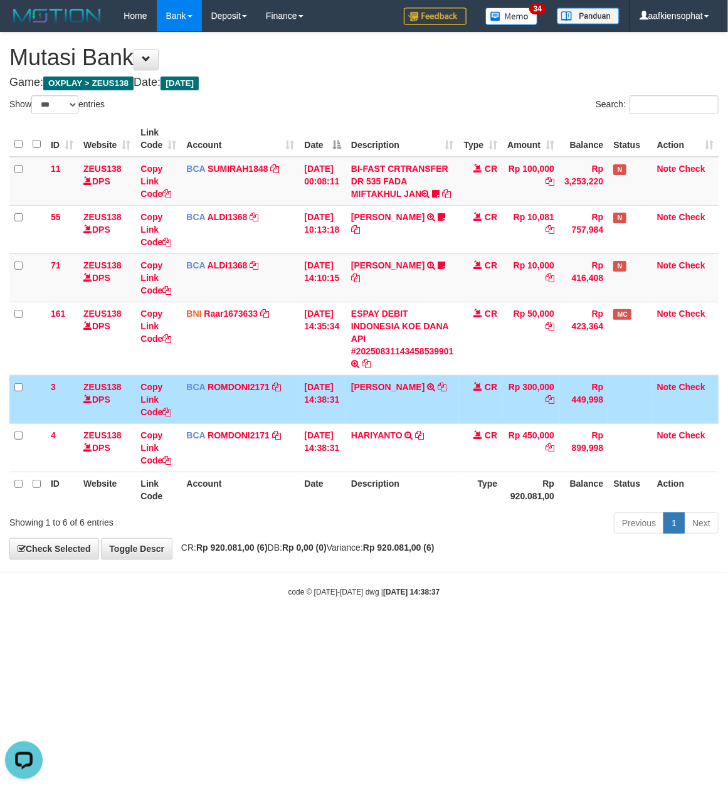
click at [241, 423] on td "BCA ROMDONI2171 DPS ROMDONI mutasi_20250831_3611 | 3 mutasi_20250831_3611 | 3" at bounding box center [240, 399] width 118 height 48
click at [240, 422] on td "BCA ROMDONI2171 DPS ROMDONI mutasi_20250831_3611 | 3 mutasi_20250831_3611 | 3" at bounding box center [240, 399] width 118 height 48
drag, startPoint x: 240, startPoint y: 422, endPoint x: 713, endPoint y: 300, distance: 488.5
click at [242, 422] on td "BCA ROMDONI2171 DPS ROMDONI mutasi_20250831_3611 | 3 mutasi_20250831_3611 | 3" at bounding box center [240, 399] width 118 height 48
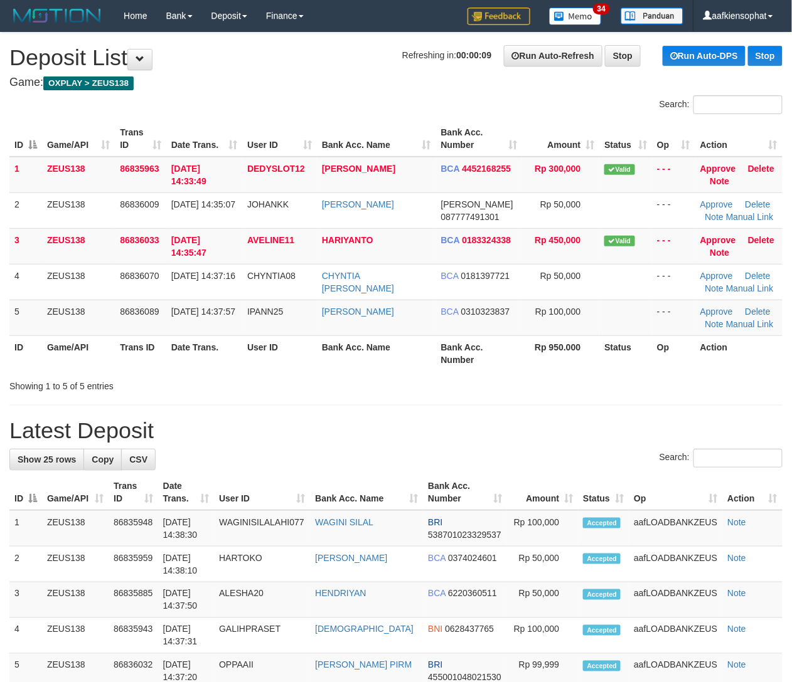
drag, startPoint x: 156, startPoint y: 420, endPoint x: 161, endPoint y: 415, distance: 6.7
click at [156, 420] on h1 "Latest Deposit" at bounding box center [395, 430] width 773 height 25
drag, startPoint x: 164, startPoint y: 410, endPoint x: 585, endPoint y: 400, distance: 420.4
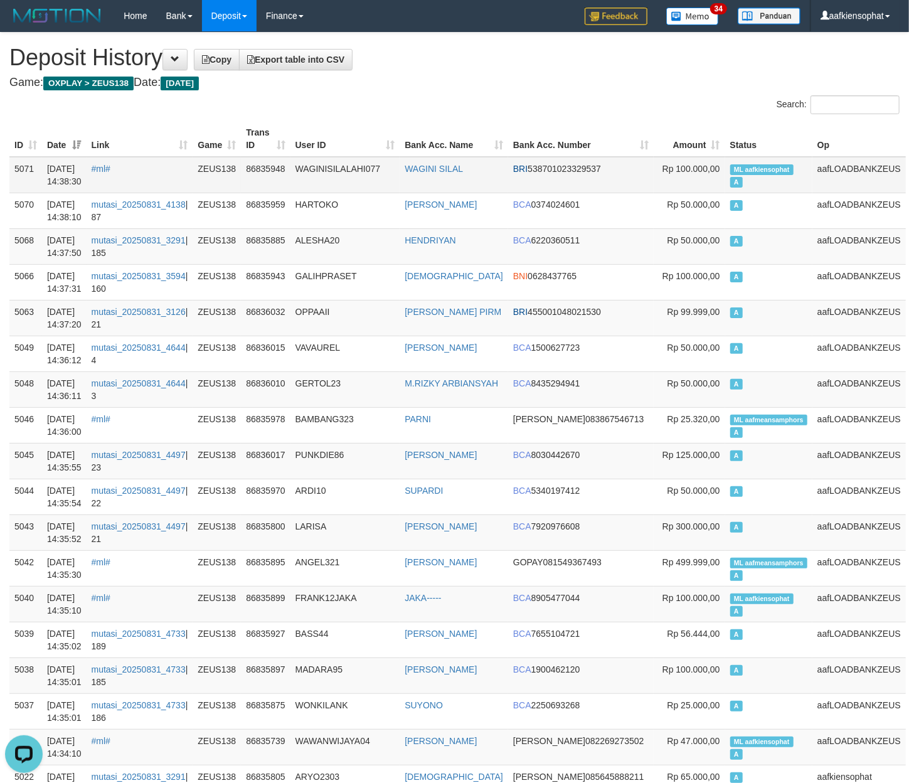
click at [753, 162] on td "ML aafkiensophat A" at bounding box center [768, 175] width 87 height 36
copy td "aafkiensophat"
click at [753, 162] on td "ML aafkiensophat A" at bounding box center [768, 175] width 87 height 36
copy td "ML aafkiensophat A"
click at [751, 162] on td "ML aafkiensophat A" at bounding box center [768, 175] width 87 height 36
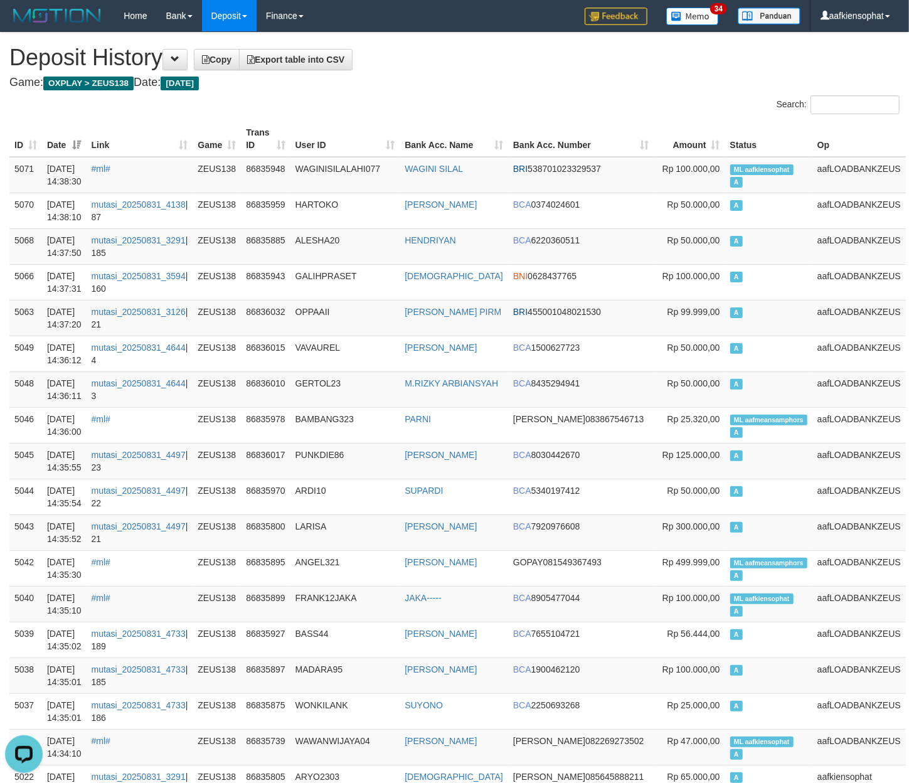
scroll to position [935, 0]
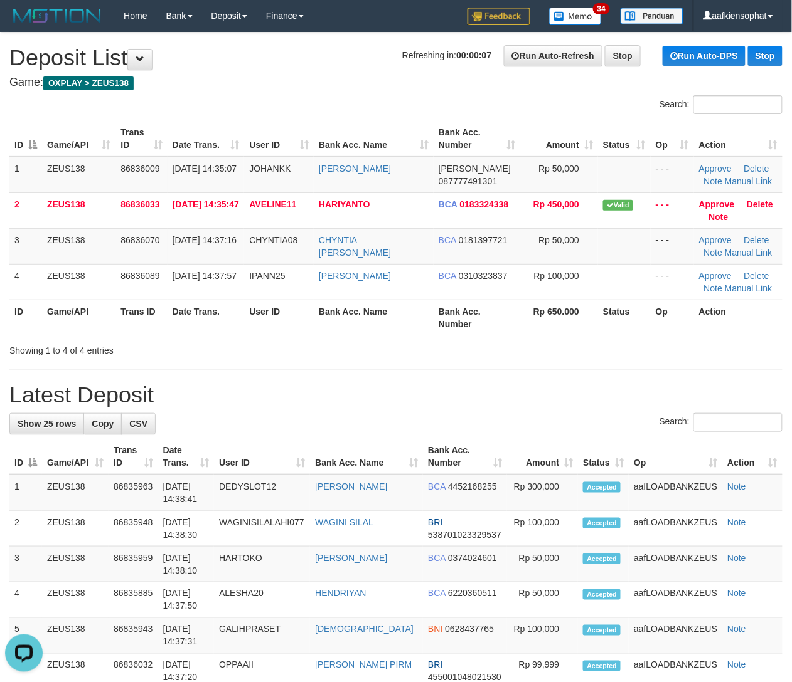
drag, startPoint x: 374, startPoint y: 285, endPoint x: 803, endPoint y: 332, distance: 431.0
click at [472, 306] on table "ID Game/API Trans ID Date Trans. User ID Bank Acc. Name Bank Acc. Number Amount…" at bounding box center [395, 228] width 773 height 215
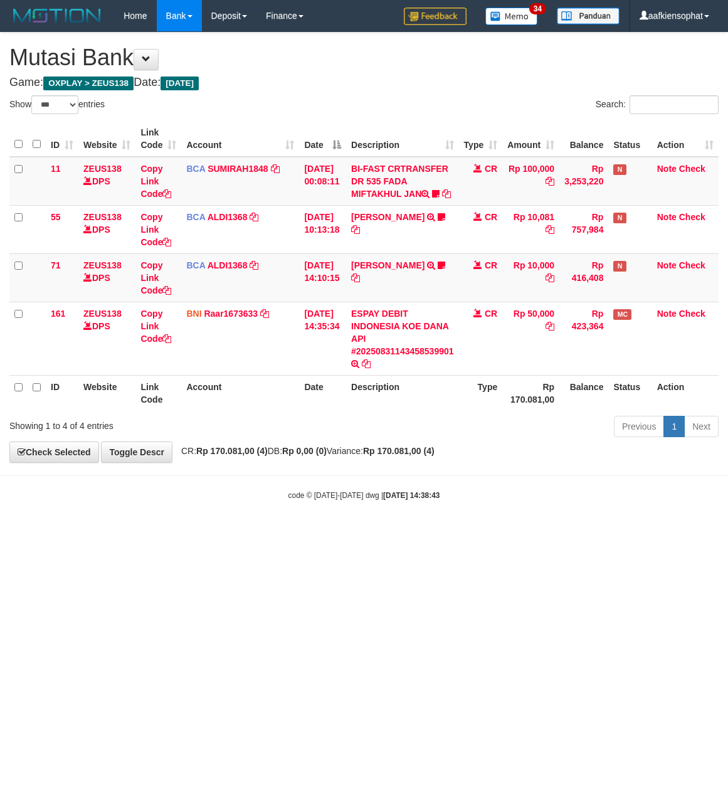
select select "***"
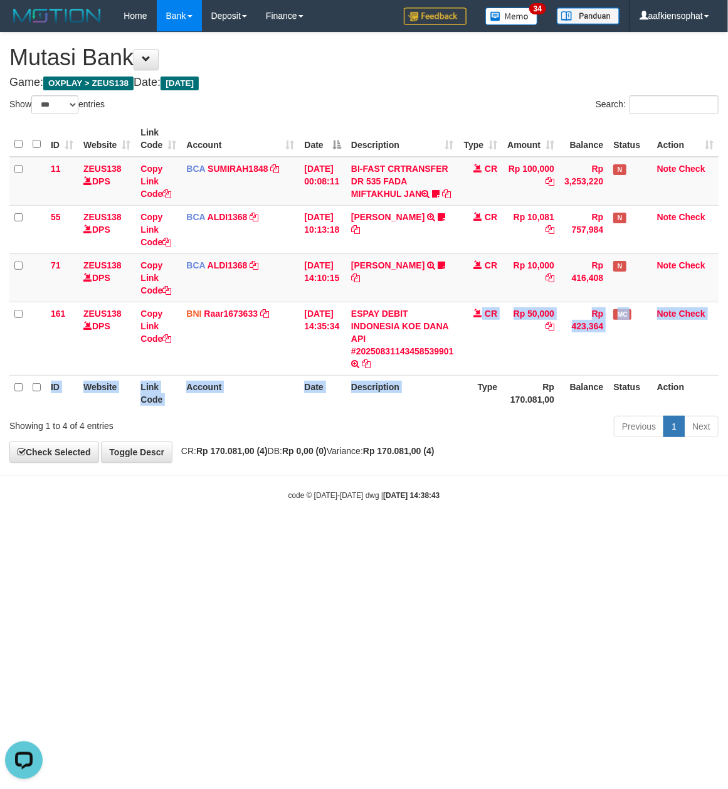
drag, startPoint x: 477, startPoint y: 378, endPoint x: 174, endPoint y: 414, distance: 305.1
click at [430, 411] on table "ID Website Link Code Account Date Description Type Amount Balance Status Action…" at bounding box center [363, 266] width 709 height 290
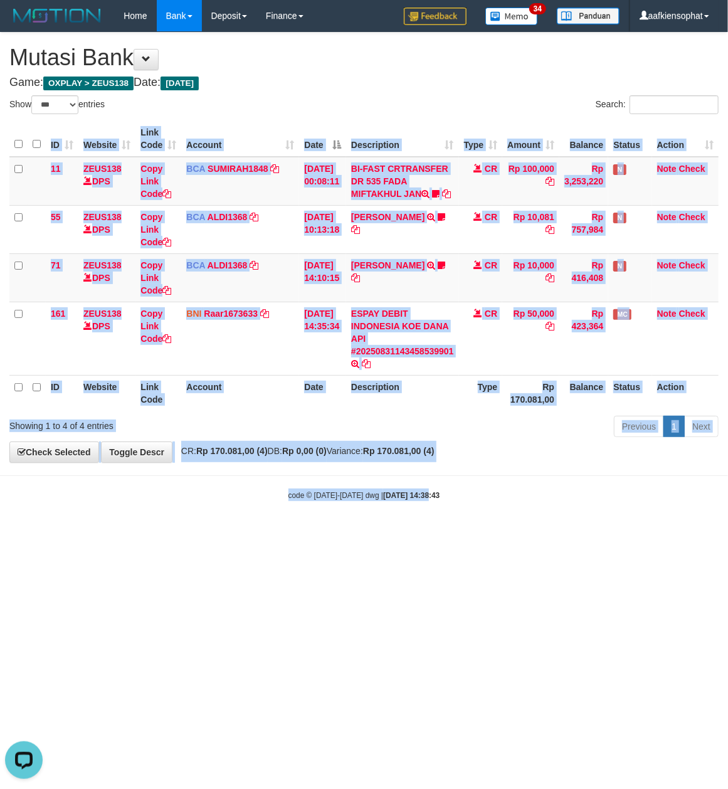
drag, startPoint x: 493, startPoint y: 440, endPoint x: 227, endPoint y: 601, distance: 310.7
click at [402, 533] on body "Toggle navigation Home Bank Account List Load By Website Group [OXPLAY] ZEUS138…" at bounding box center [364, 266] width 728 height 533
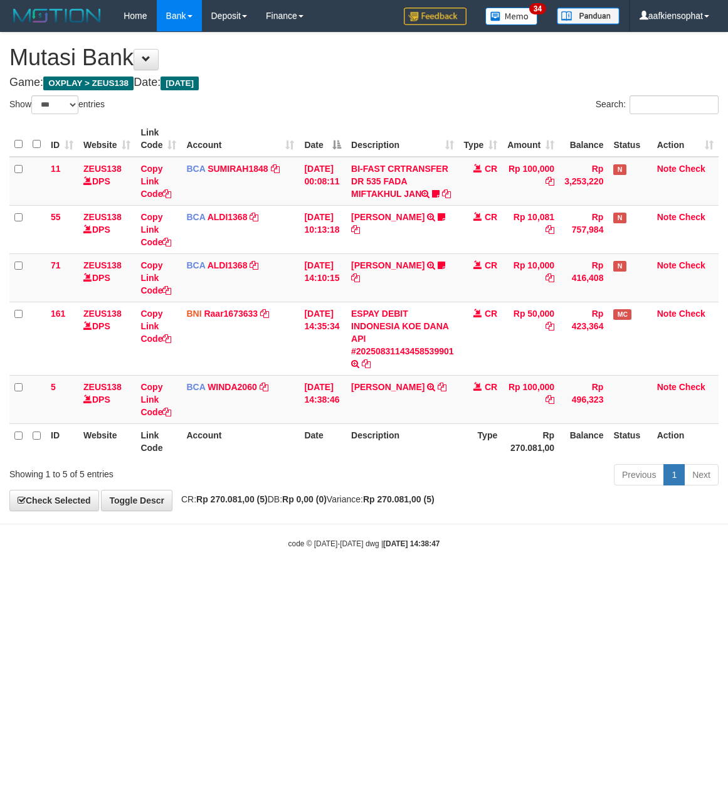
select select "***"
click at [648, 511] on div "**********" at bounding box center [364, 272] width 728 height 478
click at [472, 490] on div "Previous 1 Next" at bounding box center [516, 476] width 406 height 27
click at [430, 420] on td "MUHAMMAD LUTHFAN H TRSF E-BANKING CR 3108/FTSCY/WS95031 100000.00MUHAMMAD LUTHF…" at bounding box center [402, 399] width 113 height 48
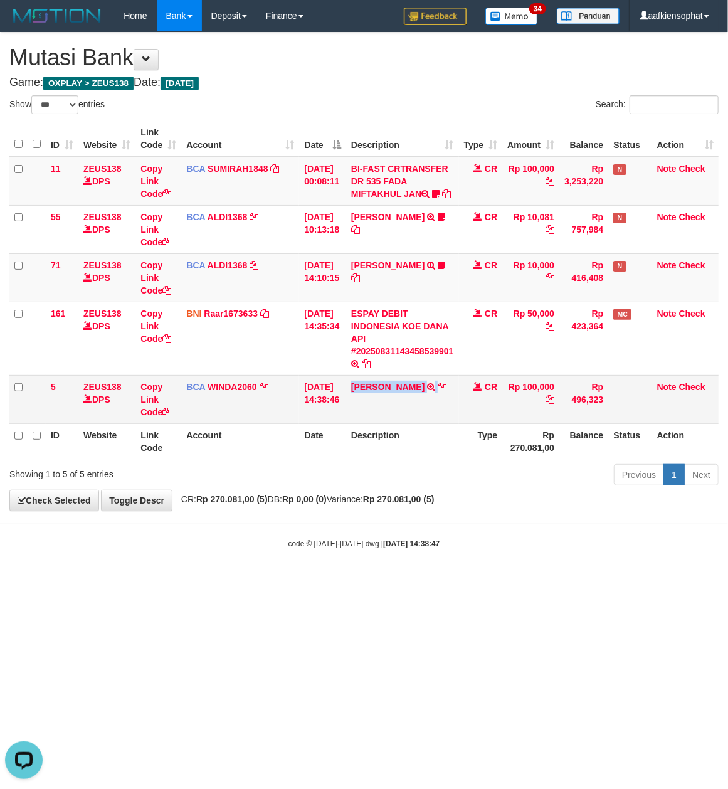
click at [430, 420] on td "MUHAMMAD LUTHFAN H TRSF E-BANKING CR 3108/FTSCY/WS95031 100000.00MUHAMMAD LUTHF…" at bounding box center [402, 399] width 113 height 48
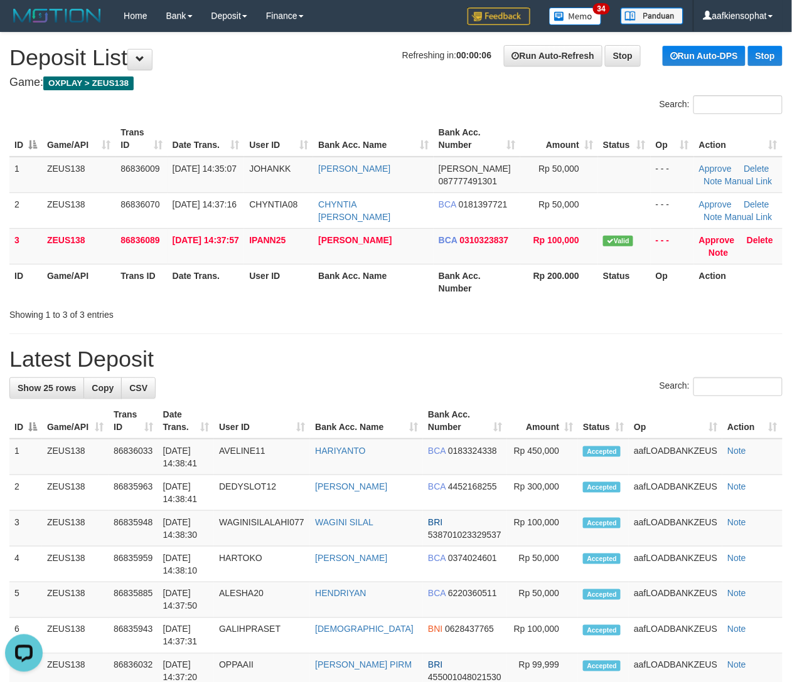
drag, startPoint x: 324, startPoint y: 349, endPoint x: 355, endPoint y: 355, distance: 32.0
click at [329, 351] on h1 "Latest Deposit" at bounding box center [395, 359] width 773 height 25
drag, startPoint x: 689, startPoint y: 320, endPoint x: 800, endPoint y: 372, distance: 123.2
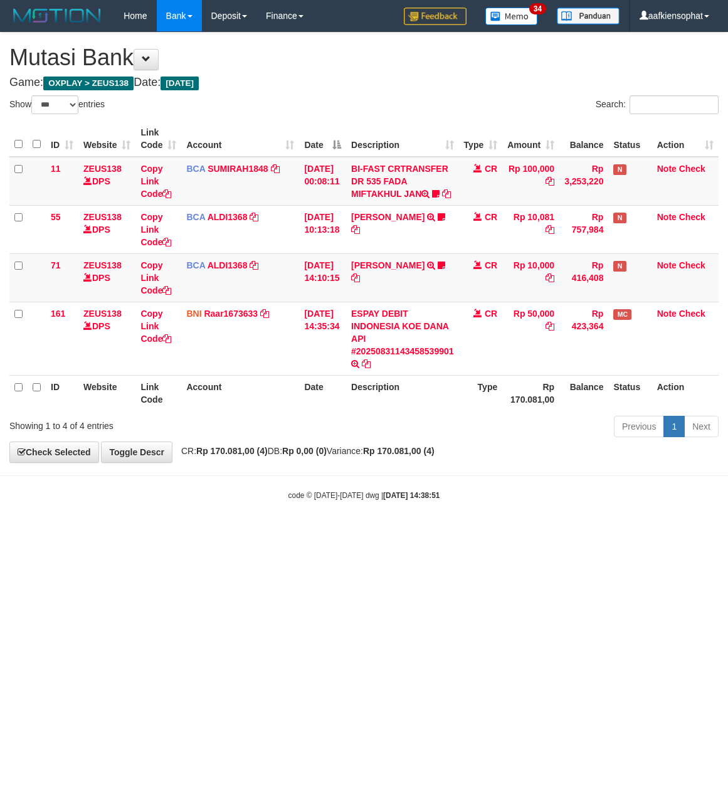
select select "***"
click at [267, 442] on div "Showing 1 to 4 of 4 entries Previous 1 Next" at bounding box center [364, 428] width 728 height 27
select select "***"
click at [331, 82] on h4 "Game: OXPLAY > ZEUS138 Date: [DATE]" at bounding box center [363, 83] width 709 height 13
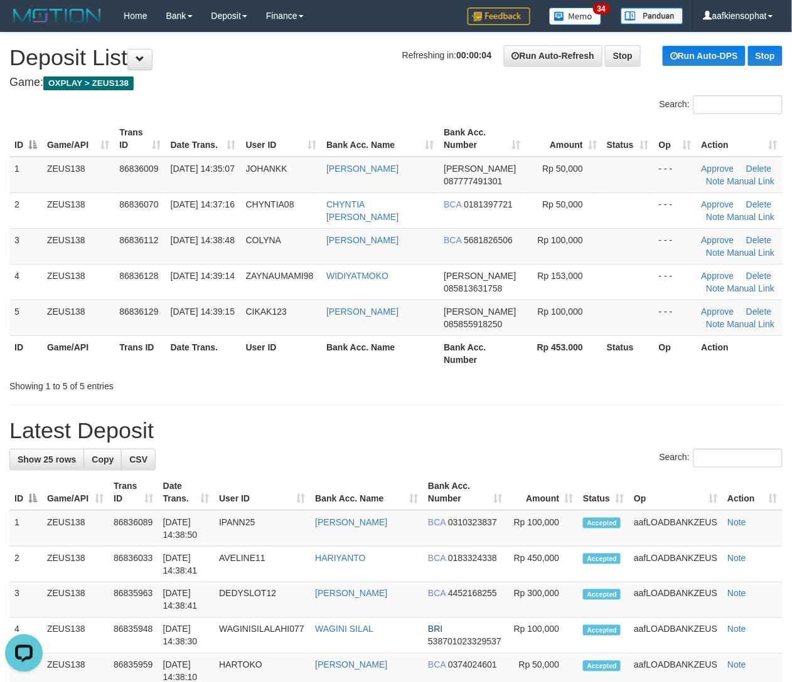
drag, startPoint x: 351, startPoint y: 385, endPoint x: 804, endPoint y: 420, distance: 453.6
click at [373, 385] on div "Showing 1 to 5 of 5 entries" at bounding box center [396, 384] width 792 height 18
drag, startPoint x: 472, startPoint y: 432, endPoint x: 802, endPoint y: 462, distance: 331.4
click at [492, 430] on h1 "Latest Deposit" at bounding box center [395, 430] width 773 height 25
click at [366, 419] on h1 "Latest Deposit" at bounding box center [395, 430] width 773 height 25
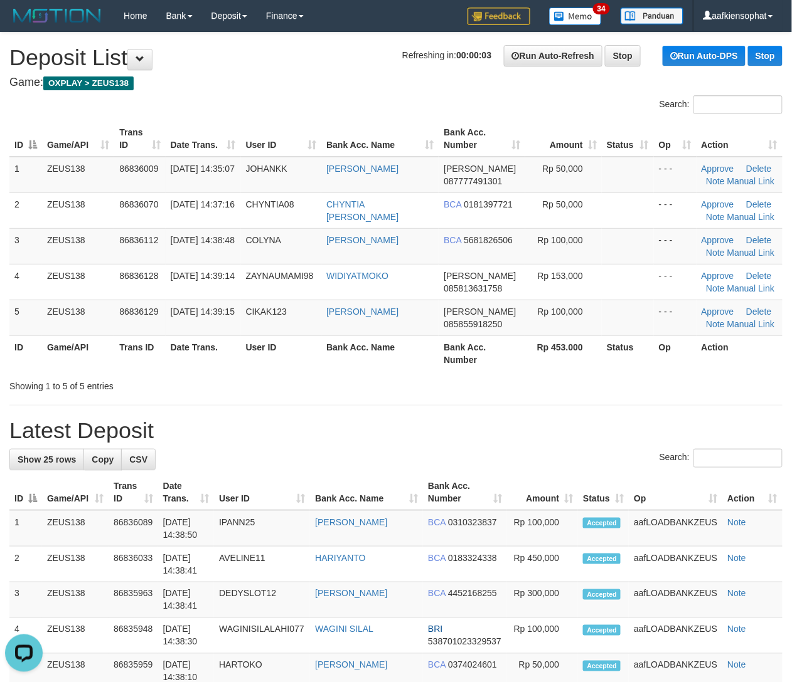
drag, startPoint x: 215, startPoint y: 350, endPoint x: 312, endPoint y: 361, distance: 97.9
click at [219, 352] on th "Date Trans." at bounding box center [203, 354] width 75 height 36
drag, startPoint x: 274, startPoint y: 429, endPoint x: 306, endPoint y: 425, distance: 32.2
click at [281, 430] on h1 "Latest Deposit" at bounding box center [395, 430] width 773 height 25
drag, startPoint x: 30, startPoint y: 437, endPoint x: 379, endPoint y: 497, distance: 354.6
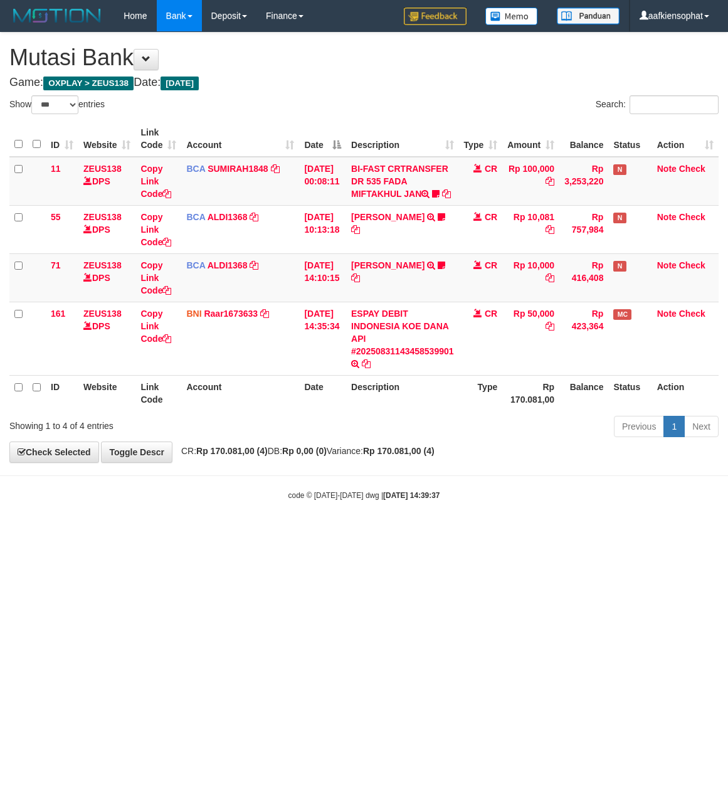
select select "***"
drag, startPoint x: 310, startPoint y: 488, endPoint x: 5, endPoint y: 472, distance: 305.3
click at [257, 485] on body "Toggle navigation Home Bank Account List Load By Website Group [OXPLAY] ZEUS138…" at bounding box center [364, 266] width 728 height 533
drag, startPoint x: 475, startPoint y: 524, endPoint x: 1, endPoint y: 487, distance: 475.7
click at [455, 524] on body "Toggle navigation Home Bank Account List Load By Website Group [OXPLAY] ZEUS138…" at bounding box center [364, 266] width 728 height 533
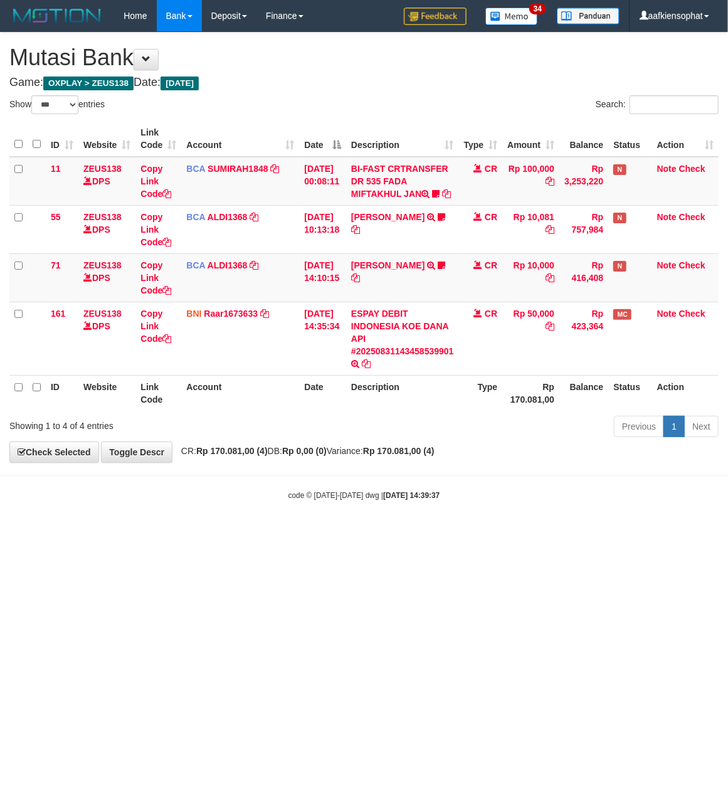
click at [242, 504] on body "Toggle navigation Home Bank Account List Load By Website Group [OXPLAY] ZEUS138…" at bounding box center [364, 266] width 728 height 533
click at [219, 442] on div "Showing 1 to 4 of 4 entries Previous 1 Next" at bounding box center [364, 428] width 728 height 27
drag, startPoint x: 270, startPoint y: 592, endPoint x: 262, endPoint y: 592, distance: 8.2
click at [267, 533] on html "Toggle navigation Home Bank Account List Load By Website Group [OXPLAY] ZEUS138…" at bounding box center [364, 266] width 728 height 533
drag, startPoint x: 233, startPoint y: 591, endPoint x: 211, endPoint y: 593, distance: 22.7
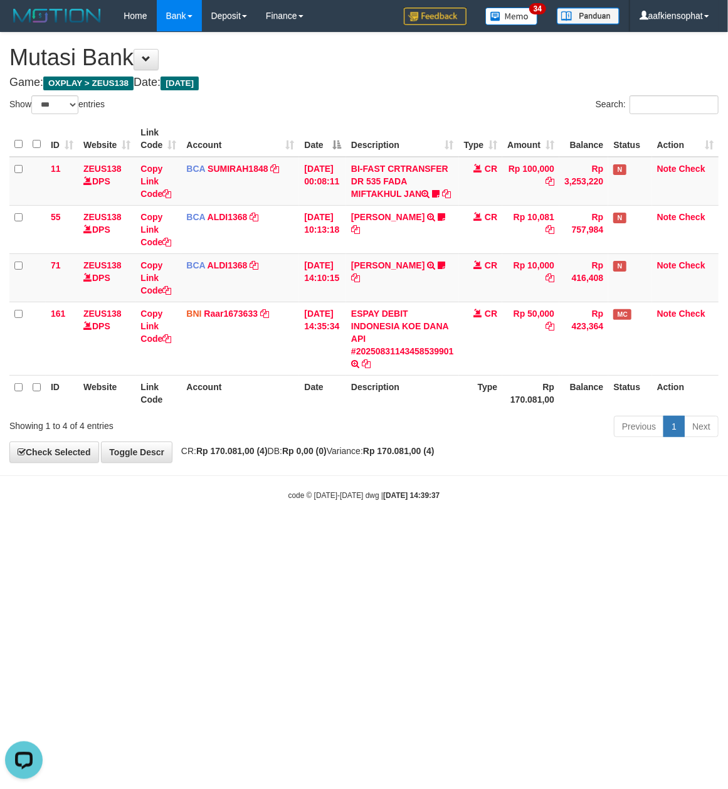
click at [215, 533] on html "Toggle navigation Home Bank Account List Load By Website Group [OXPLAY] ZEUS138…" at bounding box center [364, 266] width 728 height 533
drag, startPoint x: 211, startPoint y: 593, endPoint x: 107, endPoint y: 683, distance: 137.8
click at [124, 533] on html "Toggle navigation Home Bank Account List Load By Website Group [OXPLAY] ZEUS138…" at bounding box center [364, 266] width 728 height 533
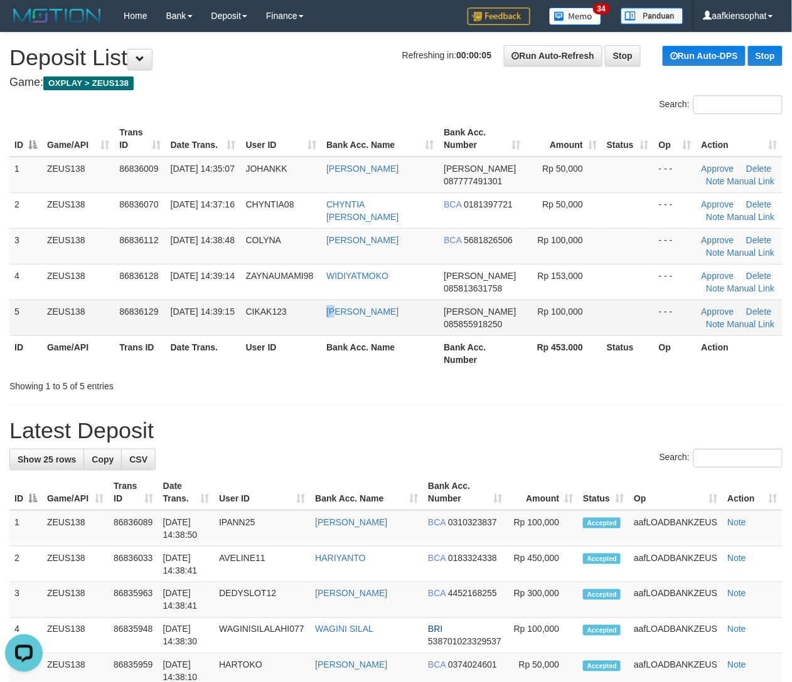
click at [379, 330] on td "[PERSON_NAME]" at bounding box center [379, 318] width 117 height 36
drag, startPoint x: 282, startPoint y: 462, endPoint x: 803, endPoint y: 492, distance: 521.5
click at [337, 465] on div "Search:" at bounding box center [395, 460] width 773 height 22
drag, startPoint x: 291, startPoint y: 437, endPoint x: 330, endPoint y: 405, distance: 50.0
click at [317, 420] on h1 "Latest Deposit" at bounding box center [395, 430] width 773 height 25
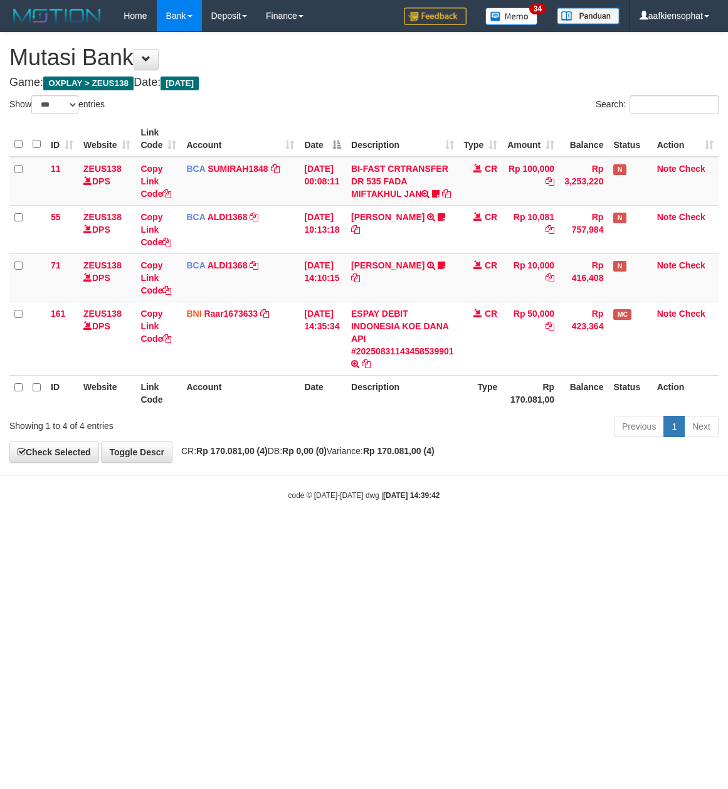
select select "***"
drag, startPoint x: 349, startPoint y: 49, endPoint x: 1, endPoint y: 229, distance: 391.4
click at [334, 72] on div "**********" at bounding box center [364, 248] width 728 height 430
click at [377, 533] on html "Toggle navigation Home Bank Account List Load By Website Group [OXPLAY] ZEUS138…" at bounding box center [364, 266] width 728 height 533
drag, startPoint x: 385, startPoint y: 534, endPoint x: 96, endPoint y: 540, distance: 289.2
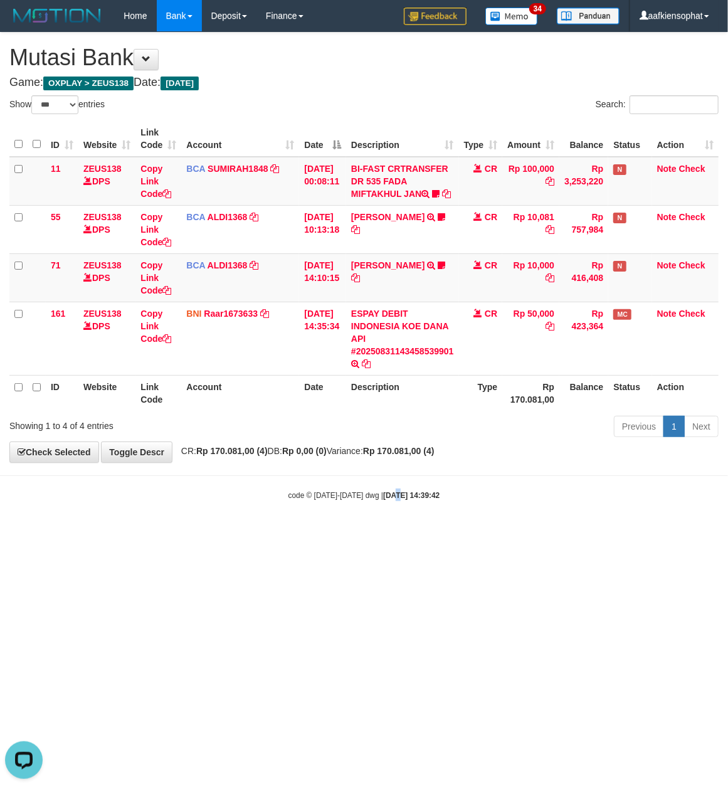
click at [358, 533] on body "Toggle navigation Home Bank Account List Load By Website Group [OXPLAY] ZEUS138…" at bounding box center [364, 266] width 728 height 533
drag, startPoint x: 231, startPoint y: 555, endPoint x: 5, endPoint y: 548, distance: 226.5
click at [182, 533] on html "Toggle navigation Home Bank Account List Load By Website Group [OXPLAY] ZEUS138…" at bounding box center [364, 266] width 728 height 533
select select "***"
drag, startPoint x: 262, startPoint y: 420, endPoint x: 194, endPoint y: 406, distance: 68.5
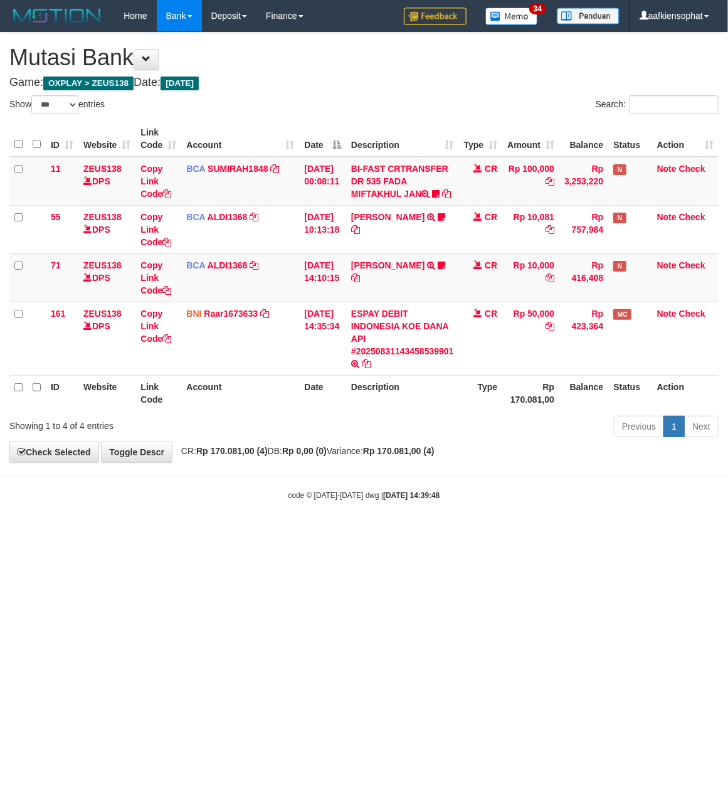
click at [237, 411] on th "Account" at bounding box center [240, 393] width 118 height 36
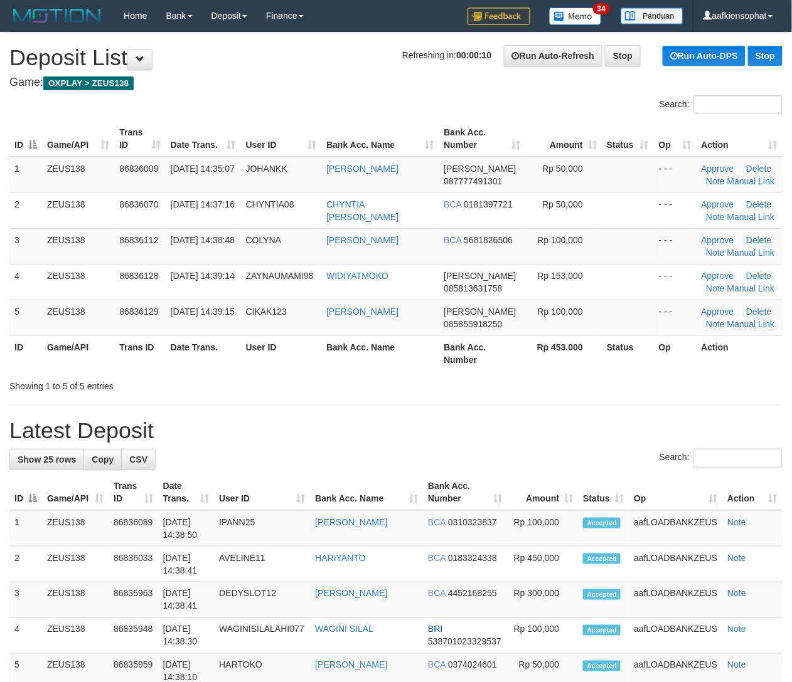
drag, startPoint x: 494, startPoint y: 452, endPoint x: 536, endPoint y: 450, distance: 41.4
click at [502, 452] on div "Search:" at bounding box center [395, 460] width 773 height 22
drag, startPoint x: 209, startPoint y: 408, endPoint x: 342, endPoint y: 419, distance: 133.5
drag, startPoint x: 470, startPoint y: 410, endPoint x: 799, endPoint y: 425, distance: 328.4
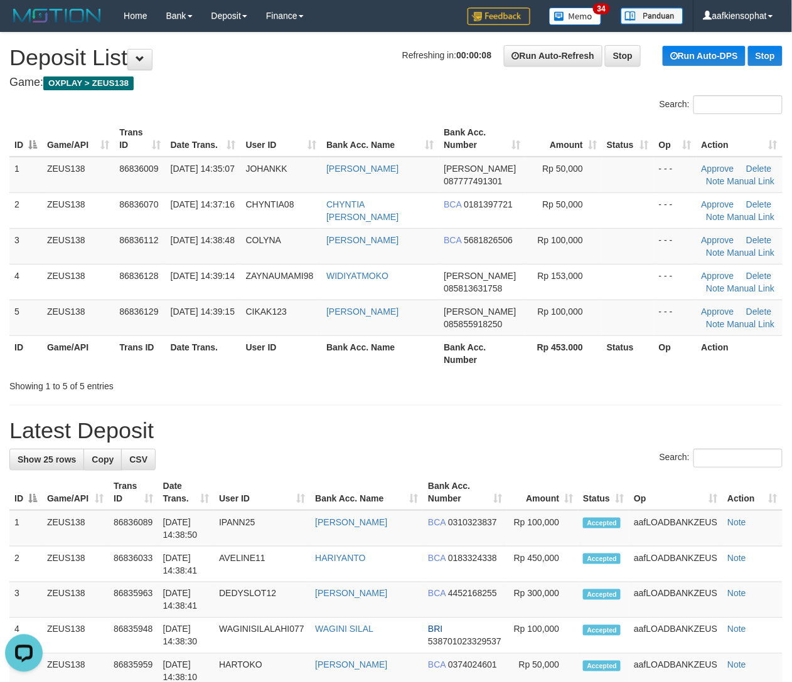
drag, startPoint x: 424, startPoint y: 405, endPoint x: 799, endPoint y: 452, distance: 377.4
drag, startPoint x: 555, startPoint y: 455, endPoint x: 804, endPoint y: 489, distance: 251.3
click at [588, 458] on div "Search:" at bounding box center [395, 460] width 773 height 22
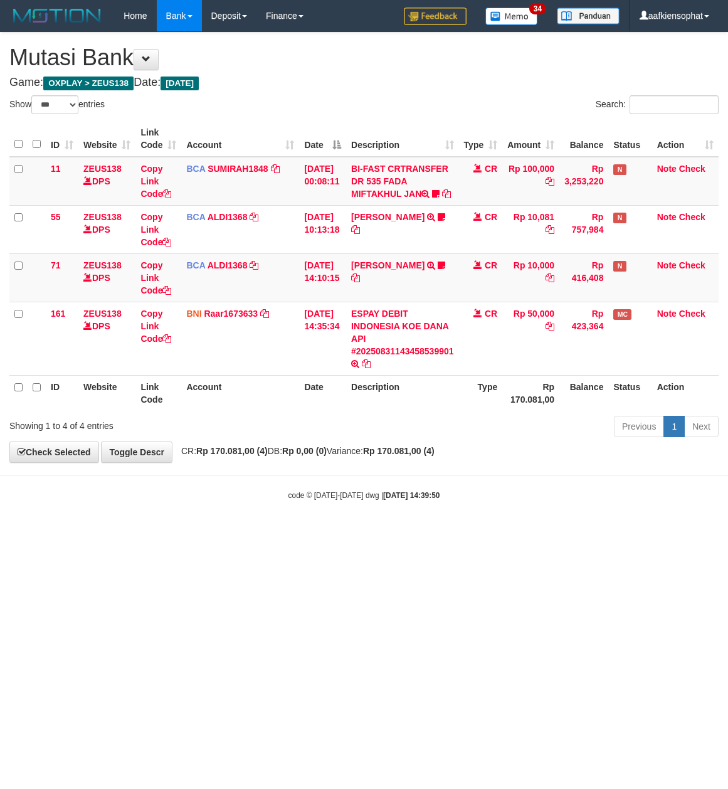
select select "***"
click at [427, 519] on body "Toggle navigation Home Bank Account List Load By Website Group [OXPLAY] ZEUS138…" at bounding box center [364, 266] width 728 height 533
drag, startPoint x: 374, startPoint y: 514, endPoint x: 3, endPoint y: 507, distance: 370.8
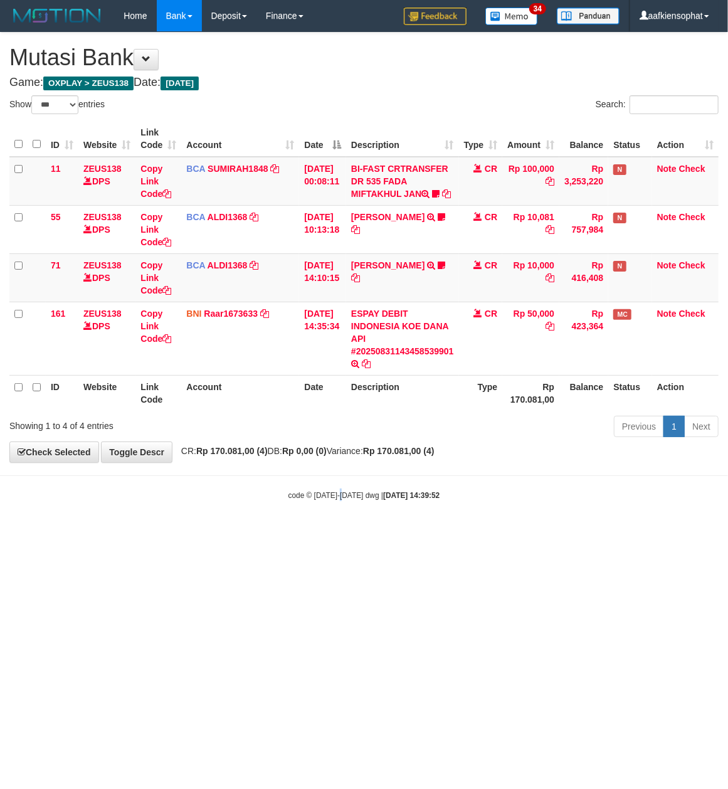
click at [317, 517] on body "Toggle navigation Home Bank Account List Load By Website Group [OXPLAY] ZEUS138…" at bounding box center [364, 266] width 728 height 533
select select "***"
drag, startPoint x: 359, startPoint y: 31, endPoint x: 359, endPoint y: 46, distance: 15.1
click at [359, 45] on body "Toggle navigation Home Bank Account List Load By Website Group [OXPLAY] ZEUS138…" at bounding box center [364, 266] width 728 height 533
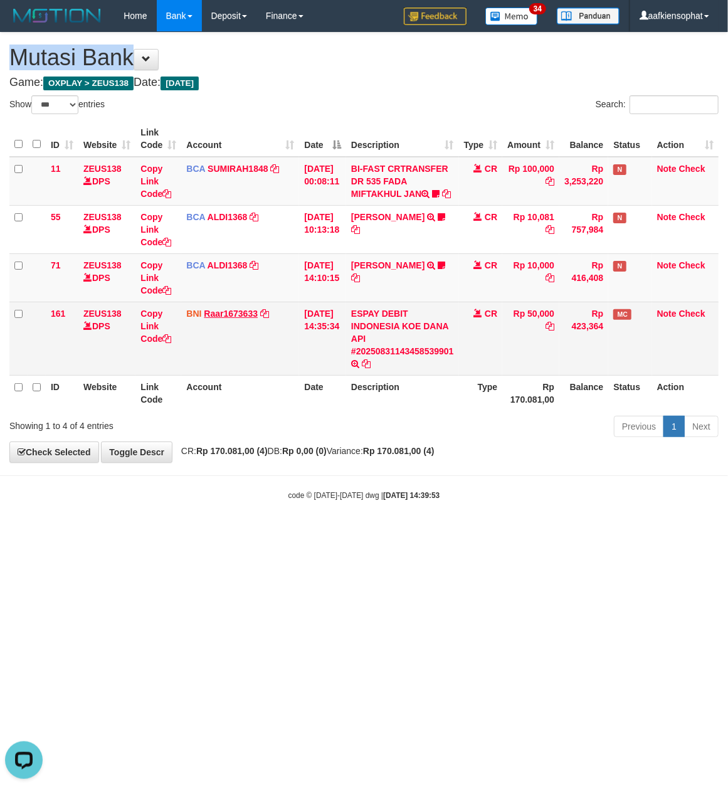
drag, startPoint x: 322, startPoint y: 189, endPoint x: 252, endPoint y: 321, distance: 149.0
click at [325, 206] on td "[DATE] 00:08:11" at bounding box center [322, 181] width 47 height 49
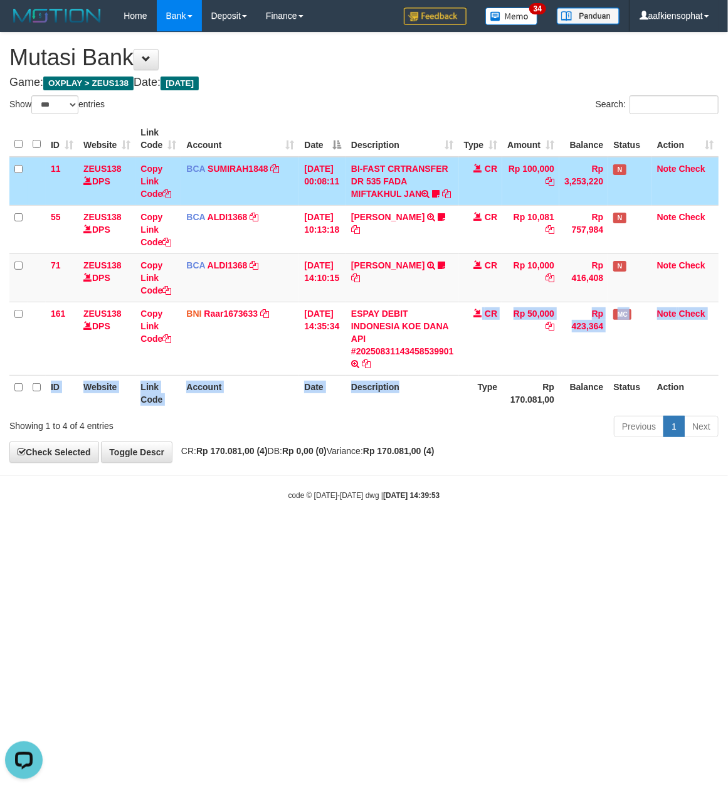
drag, startPoint x: 444, startPoint y: 393, endPoint x: 103, endPoint y: 404, distance: 341.4
click at [413, 410] on table "ID Website Link Code Account Date Description Type Amount Balance Status Action…" at bounding box center [363, 266] width 709 height 290
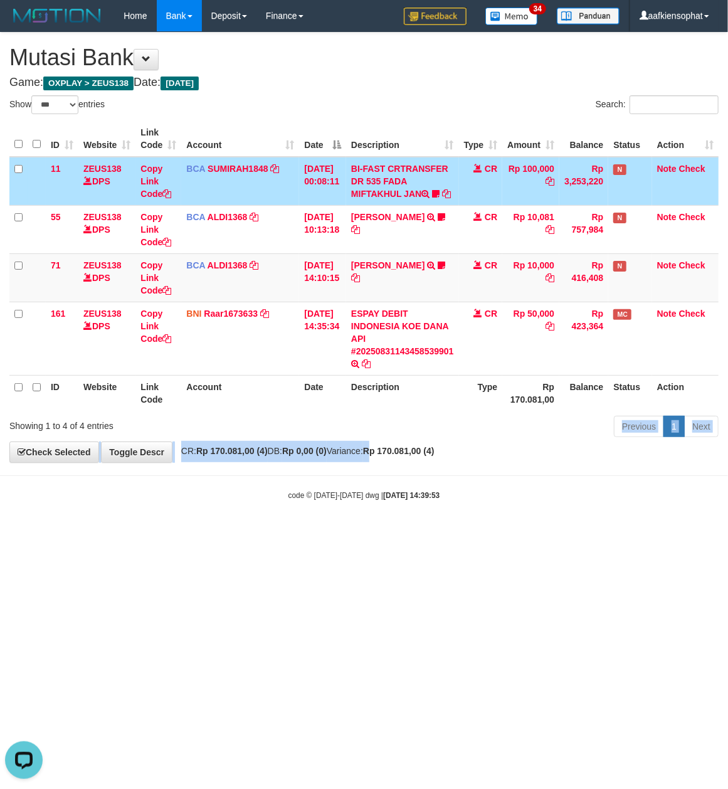
drag, startPoint x: 405, startPoint y: 460, endPoint x: 317, endPoint y: 447, distance: 88.1
click at [345, 442] on div "Previous 1 Next" at bounding box center [516, 428] width 406 height 27
drag, startPoint x: 359, startPoint y: 462, endPoint x: 247, endPoint y: 454, distance: 112.6
click at [342, 462] on div "**********" at bounding box center [364, 248] width 728 height 430
drag, startPoint x: 404, startPoint y: 406, endPoint x: 358, endPoint y: 395, distance: 47.8
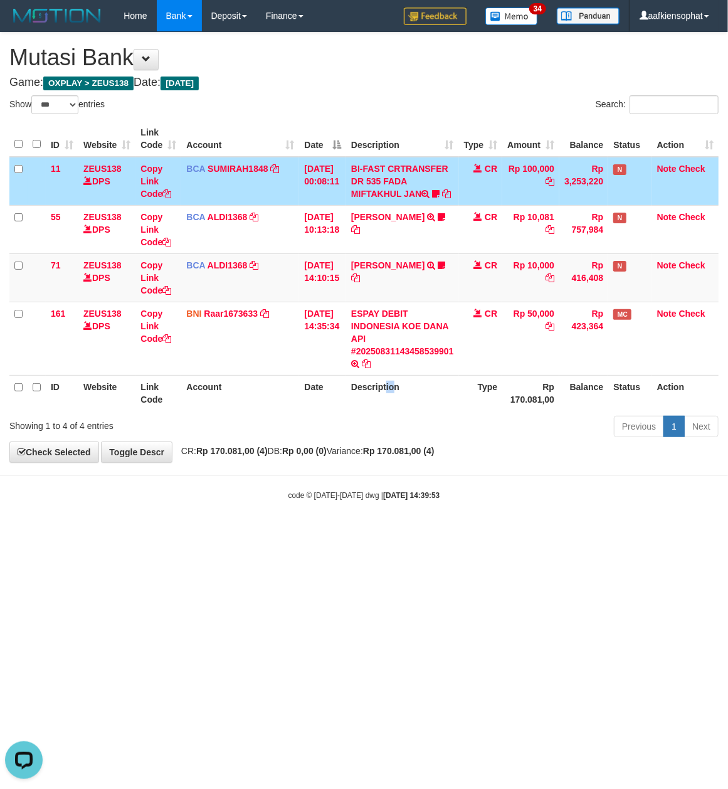
click at [400, 407] on th "Description" at bounding box center [402, 393] width 113 height 36
click at [289, 411] on th "Account" at bounding box center [240, 393] width 118 height 36
click at [282, 411] on th "Account" at bounding box center [240, 393] width 118 height 36
drag, startPoint x: 280, startPoint y: 415, endPoint x: 279, endPoint y: 422, distance: 7.0
click at [279, 411] on th "Account" at bounding box center [240, 393] width 118 height 36
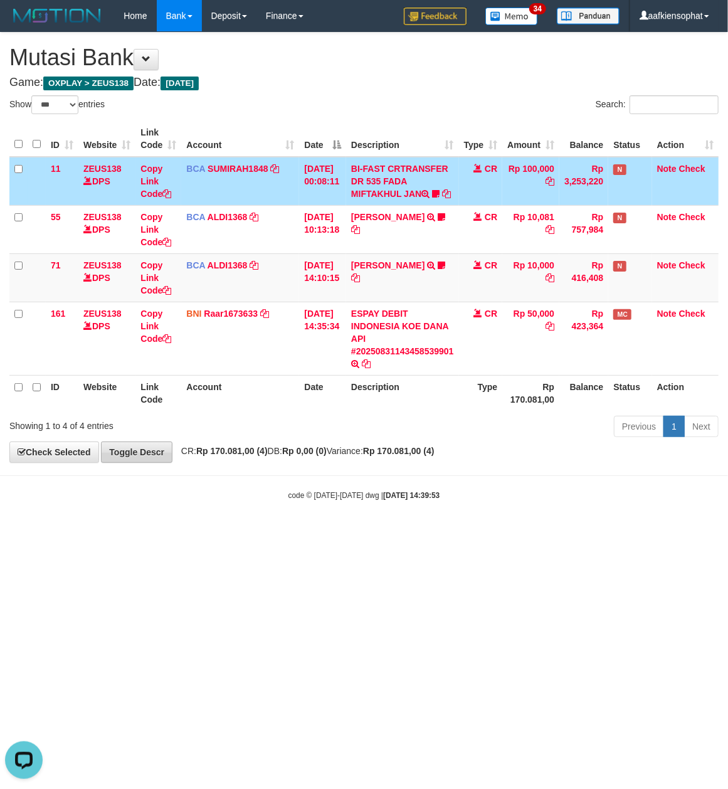
drag, startPoint x: 395, startPoint y: 459, endPoint x: 109, endPoint y: 468, distance: 286.2
click at [324, 462] on div "**********" at bounding box center [364, 248] width 728 height 430
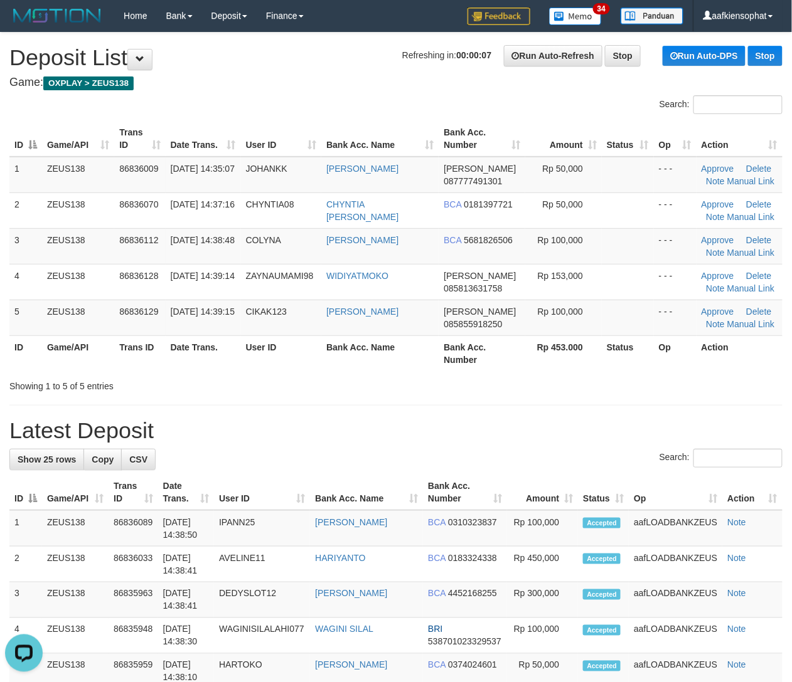
drag, startPoint x: 470, startPoint y: 462, endPoint x: 485, endPoint y: 453, distance: 17.2
click at [484, 454] on div "Search:" at bounding box center [395, 460] width 773 height 22
drag, startPoint x: 542, startPoint y: 351, endPoint x: 802, endPoint y: 339, distance: 260.0
click at [595, 348] on th "Rp 453.000" at bounding box center [563, 354] width 77 height 36
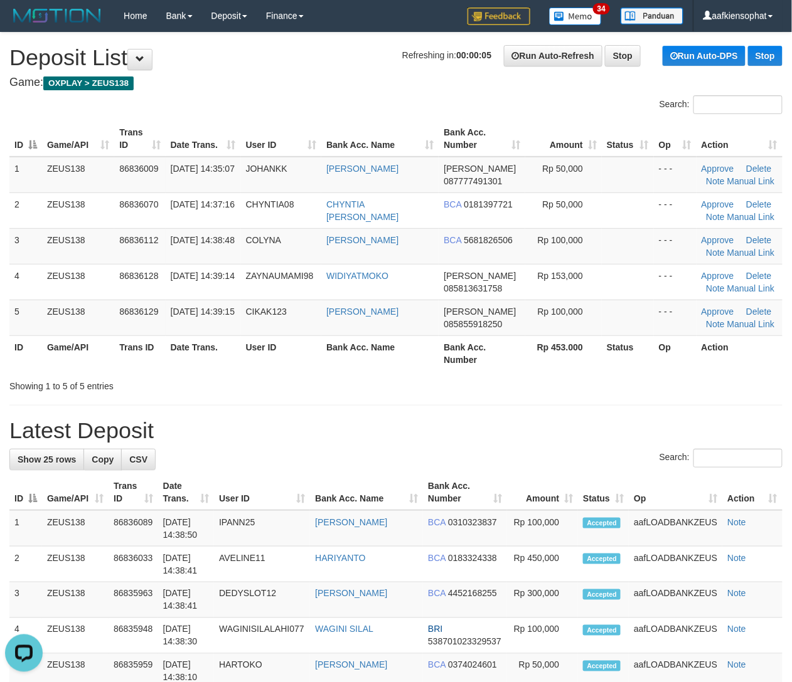
drag, startPoint x: 276, startPoint y: 380, endPoint x: 680, endPoint y: 398, distance: 404.3
click at [347, 382] on div "Showing 1 to 5 of 5 entries" at bounding box center [396, 384] width 792 height 18
drag, startPoint x: 24, startPoint y: 405, endPoint x: 799, endPoint y: 437, distance: 775.3
drag, startPoint x: 319, startPoint y: 384, endPoint x: 799, endPoint y: 385, distance: 479.9
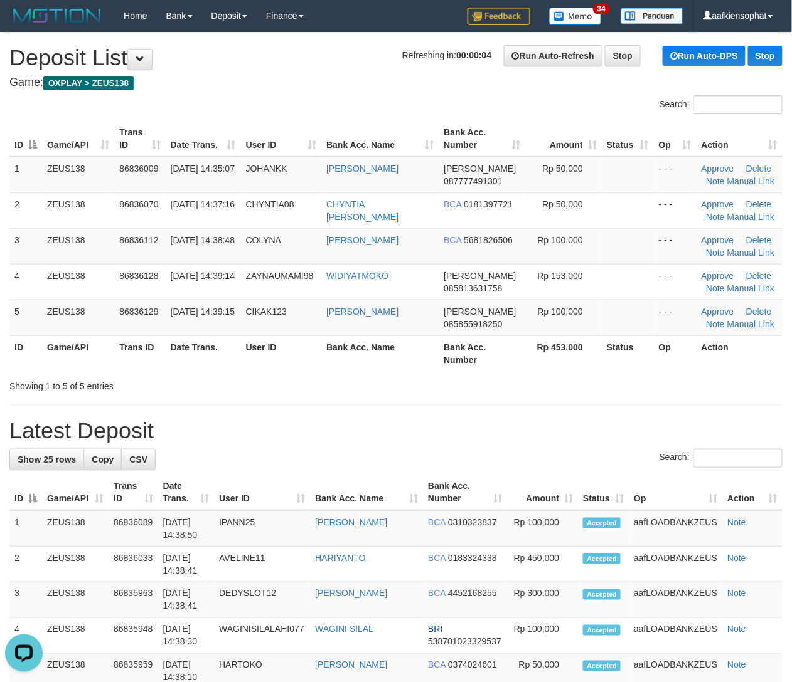
click at [363, 385] on div "Showing 1 to 5 of 5 entries" at bounding box center [396, 384] width 792 height 18
drag, startPoint x: 289, startPoint y: 368, endPoint x: 801, endPoint y: 367, distance: 511.9
click at [383, 369] on tr "ID Game/API Trans ID Date Trans. User ID Bank Acc. Name Bank Acc. Number Rp 453…" at bounding box center [395, 354] width 773 height 36
drag, startPoint x: 367, startPoint y: 445, endPoint x: 440, endPoint y: 442, distance: 72.9
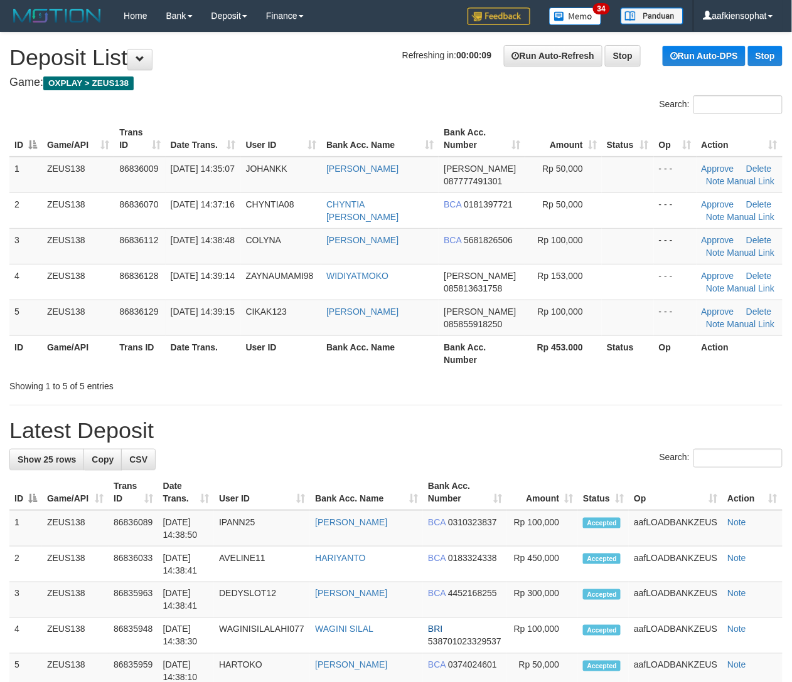
drag, startPoint x: 236, startPoint y: 468, endPoint x: 804, endPoint y: 470, distance: 567.1
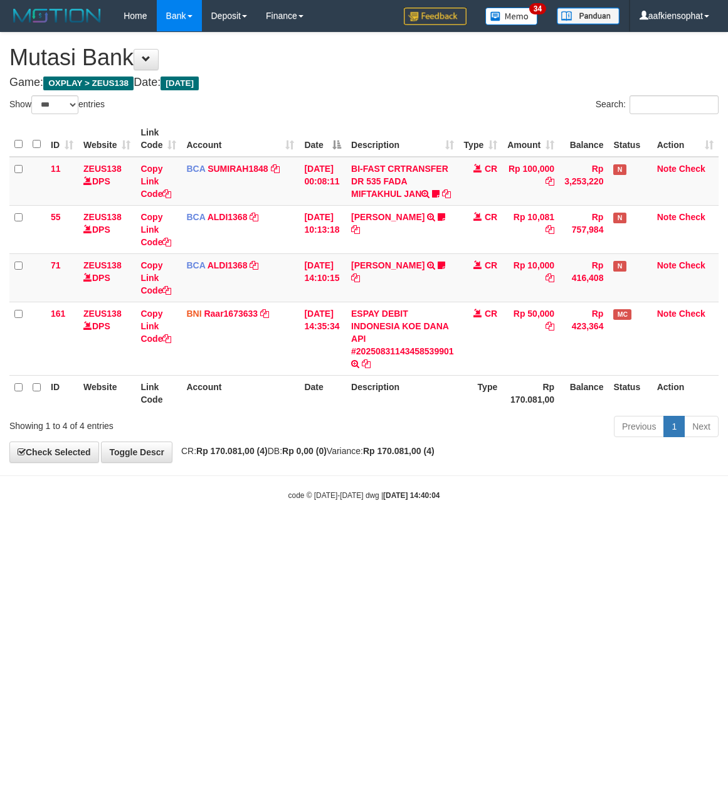
select select "***"
drag, startPoint x: 320, startPoint y: 491, endPoint x: 238, endPoint y: 545, distance: 98.1
click at [267, 530] on body "Toggle navigation Home Bank Account List Load By Website Group [OXPLAY] ZEUS138…" at bounding box center [364, 266] width 728 height 533
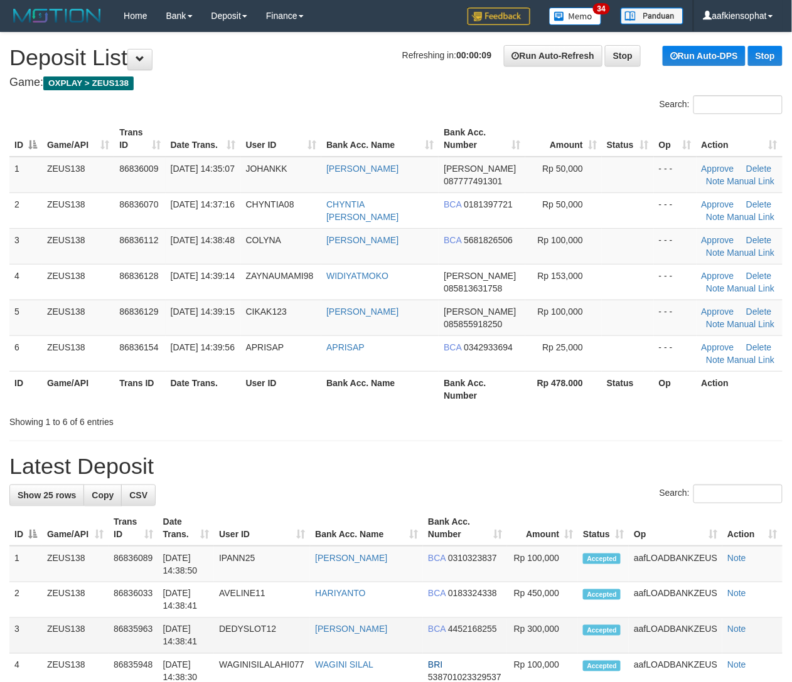
click at [407, 647] on td "[PERSON_NAME]" at bounding box center [366, 636] width 113 height 36
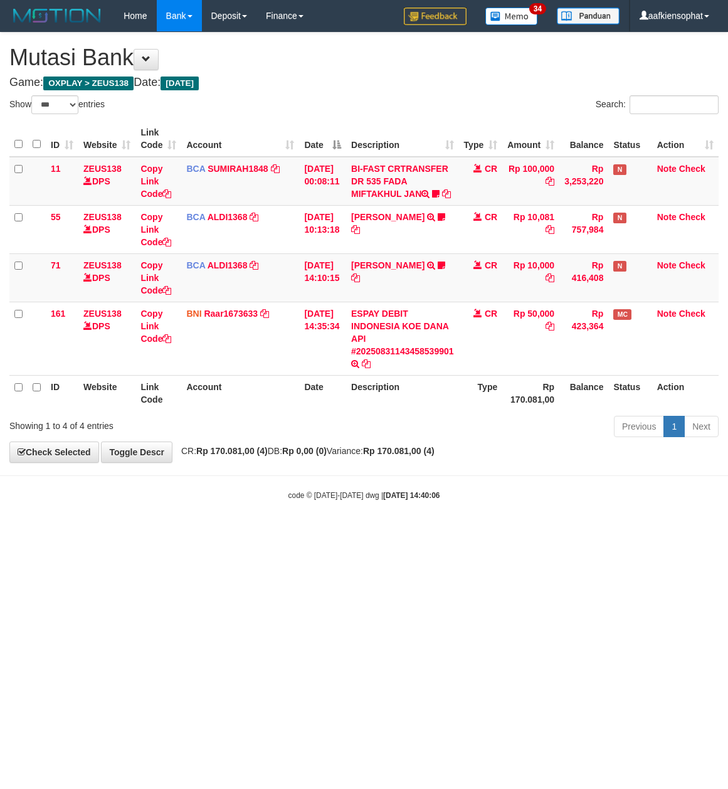
select select "***"
drag, startPoint x: 184, startPoint y: 580, endPoint x: 146, endPoint y: 635, distance: 67.2
click at [174, 533] on html "Toggle navigation Home Bank Account List Load By Website Group [OXPLAY] ZEUS138…" at bounding box center [364, 266] width 728 height 533
select select "***"
drag, startPoint x: 369, startPoint y: 78, endPoint x: 345, endPoint y: 154, distance: 79.6
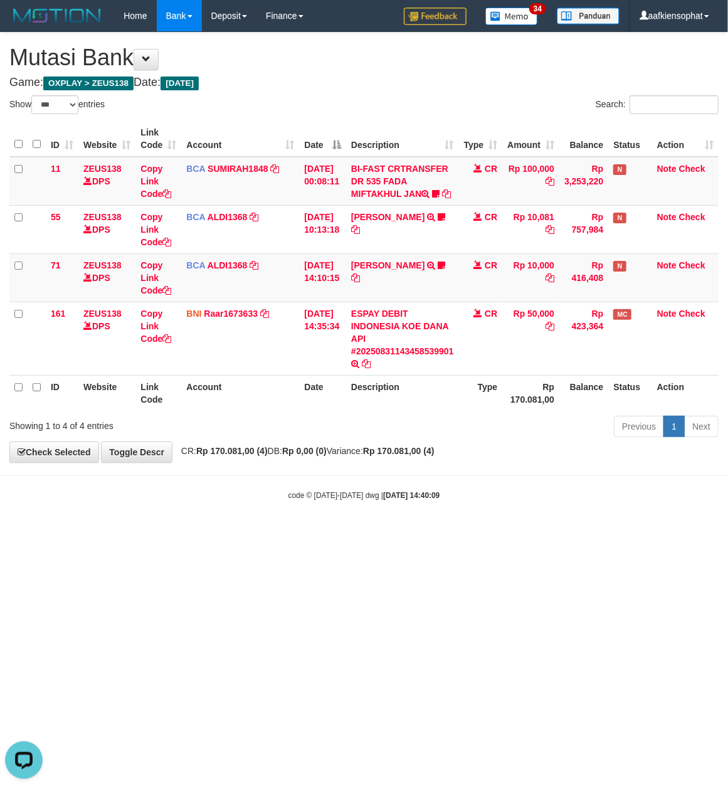
click at [369, 81] on h4 "Game: OXPLAY > ZEUS138 Date: [DATE]" at bounding box center [363, 83] width 709 height 13
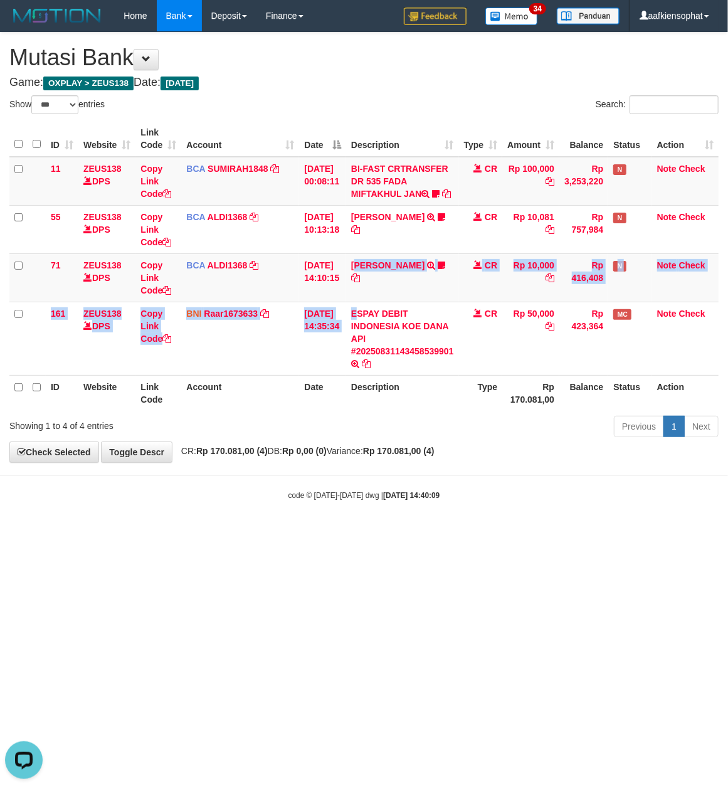
drag, startPoint x: 363, startPoint y: 314, endPoint x: 80, endPoint y: 393, distance: 293.1
click at [344, 349] on tbody "11 ZEUS138 DPS Copy Link Code BCA SUMIRAH1848 DPS SUMIRAH mutasi_20250831_4156 …" at bounding box center [363, 266] width 709 height 219
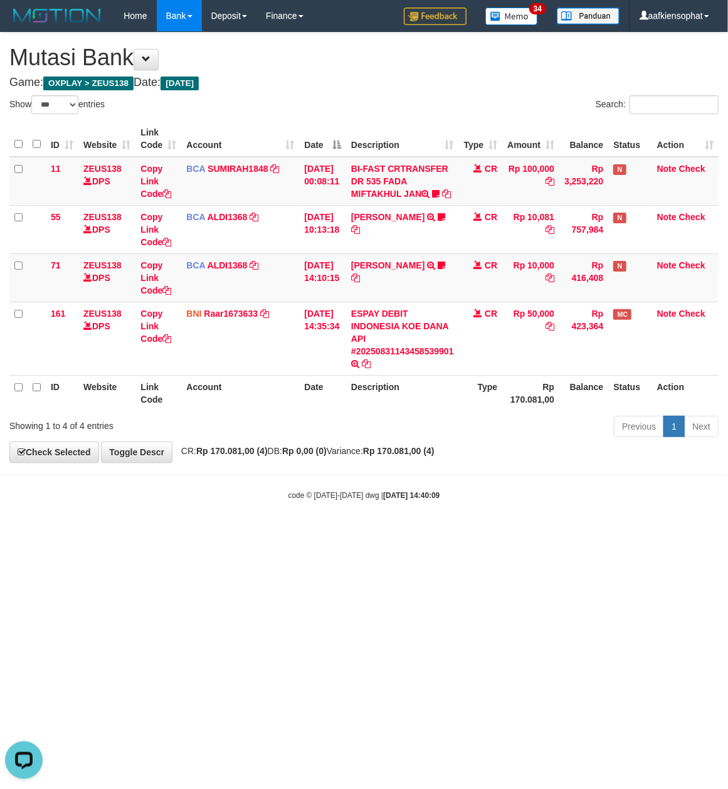
click at [433, 490] on body "Toggle navigation Home Bank Account List Load By Website Group [OXPLAY] ZEUS138…" at bounding box center [364, 266] width 728 height 533
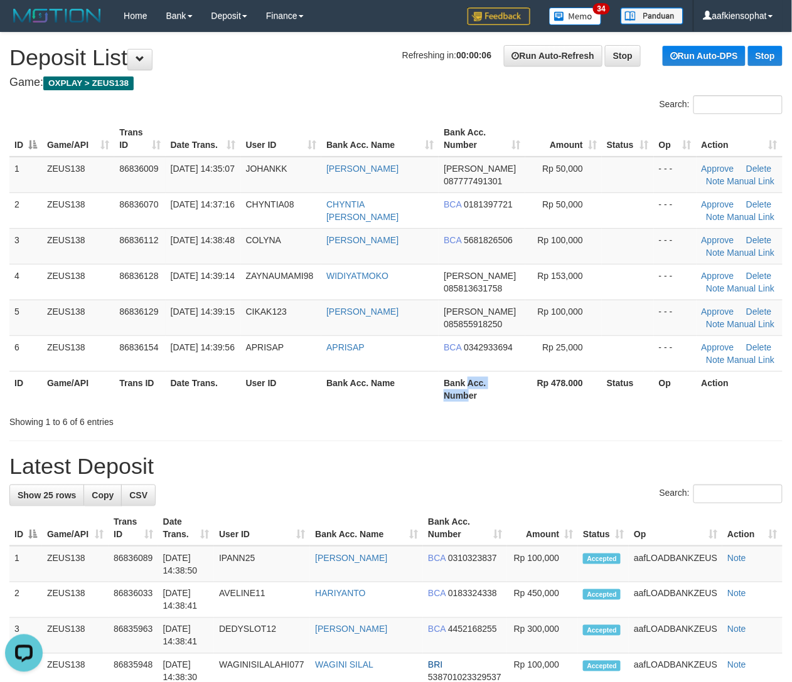
drag, startPoint x: 469, startPoint y: 389, endPoint x: 801, endPoint y: 404, distance: 332.2
click at [507, 393] on th "Bank Acc. Number" at bounding box center [481, 389] width 87 height 36
drag, startPoint x: 486, startPoint y: 437, endPoint x: 530, endPoint y: 443, distance: 45.0
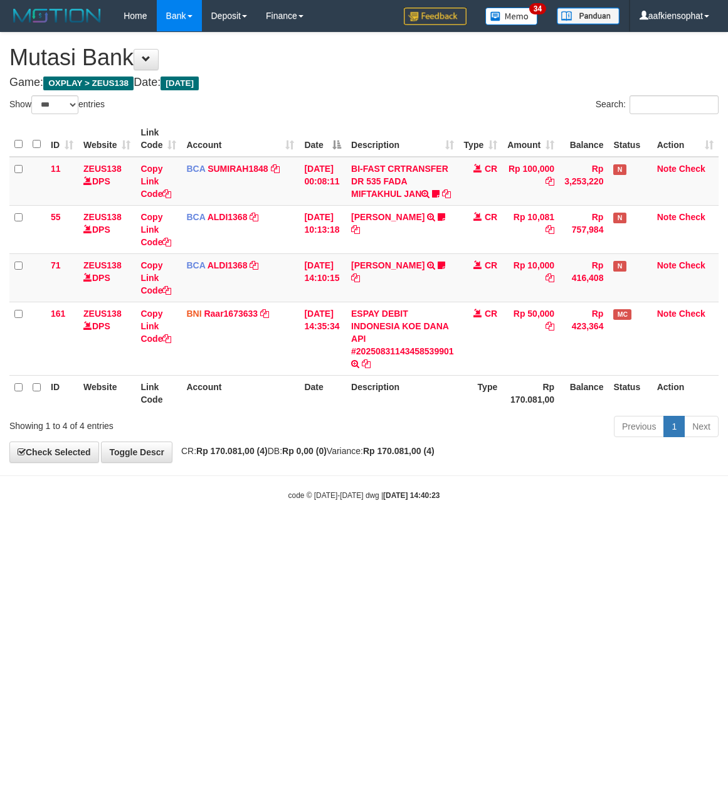
select select "***"
click at [286, 103] on div "**********" at bounding box center [364, 248] width 728 height 430
drag, startPoint x: 497, startPoint y: 528, endPoint x: 1, endPoint y: 585, distance: 499.4
click at [465, 533] on body "Toggle navigation Home Bank Account List Load By Website Group [OXPLAY] ZEUS138…" at bounding box center [364, 266] width 728 height 533
drag, startPoint x: 341, startPoint y: 566, endPoint x: 326, endPoint y: 566, distance: 15.1
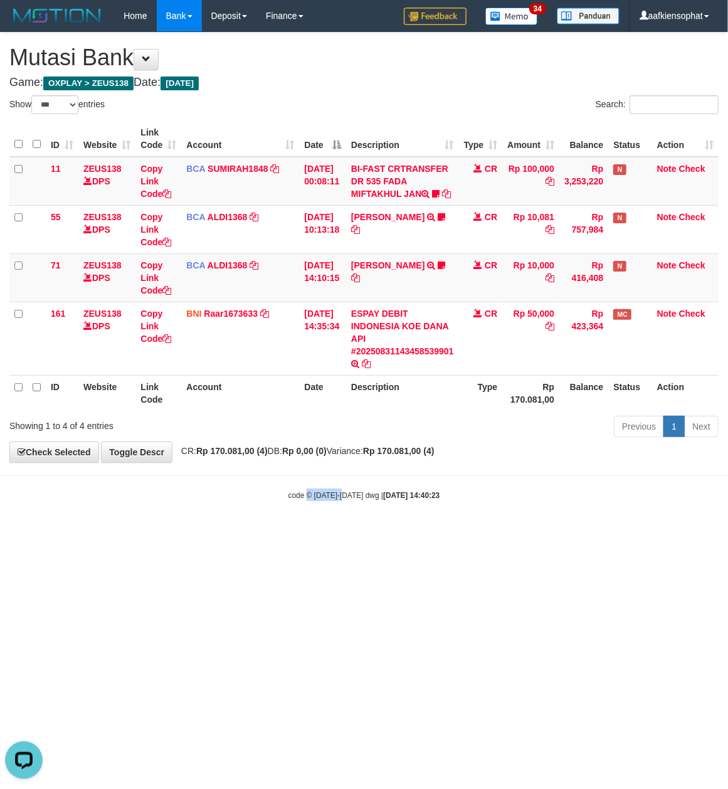
click at [339, 533] on html "Toggle navigation Home Bank Account List Load By Website Group [OXPLAY] ZEUS138…" at bounding box center [364, 266] width 728 height 533
drag, startPoint x: 442, startPoint y: 557, endPoint x: 1, endPoint y: 551, distance: 440.4
click at [358, 533] on html "Toggle navigation Home Bank Account List Load By Website Group [OXPLAY] ZEUS138…" at bounding box center [364, 266] width 728 height 533
drag, startPoint x: 304, startPoint y: 562, endPoint x: 6, endPoint y: 578, distance: 298.4
click at [220, 533] on html "Toggle navigation Home Bank Account List Load By Website Group [OXPLAY] ZEUS138…" at bounding box center [364, 266] width 728 height 533
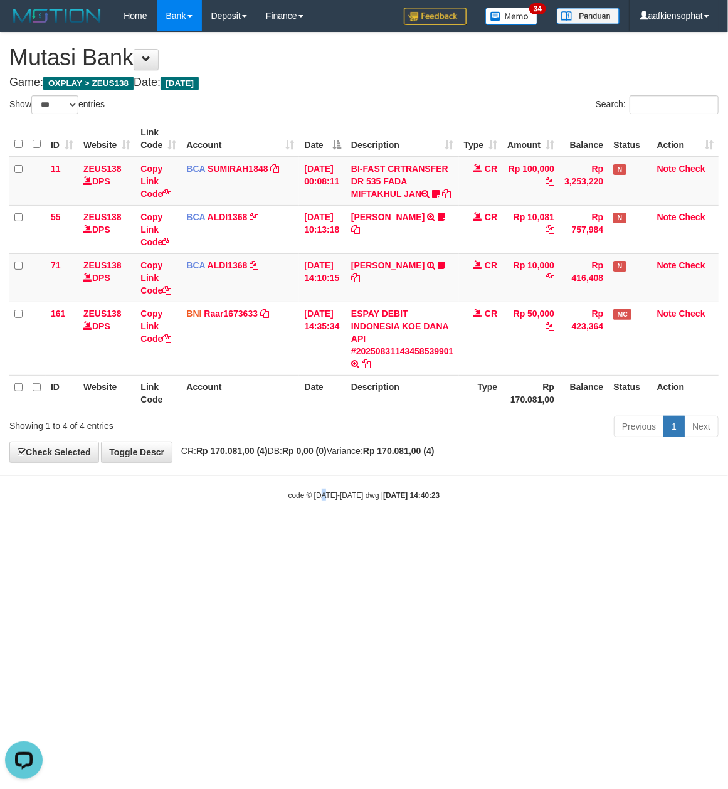
drag, startPoint x: 348, startPoint y: 565, endPoint x: 112, endPoint y: 617, distance: 241.7
click at [311, 533] on html "Toggle navigation Home Bank Account List Load By Website Group [OXPLAY] ZEUS138…" at bounding box center [364, 266] width 728 height 533
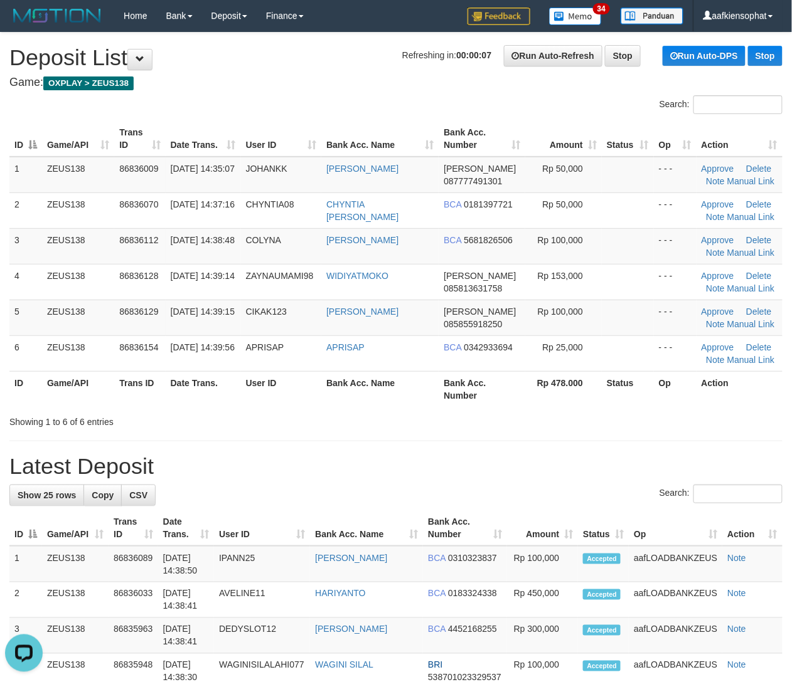
drag, startPoint x: 270, startPoint y: 445, endPoint x: 803, endPoint y: 410, distance: 534.3
drag, startPoint x: 266, startPoint y: 568, endPoint x: 691, endPoint y: 546, distance: 425.9
click at [363, 563] on tr "1 ZEUS138 86836089 31/08/2025 14:38:50 IPANN25 MUHAMMAD LUTHFAN H BCA 031032383…" at bounding box center [395, 564] width 773 height 36
drag, startPoint x: 257, startPoint y: 472, endPoint x: 354, endPoint y: 485, distance: 98.7
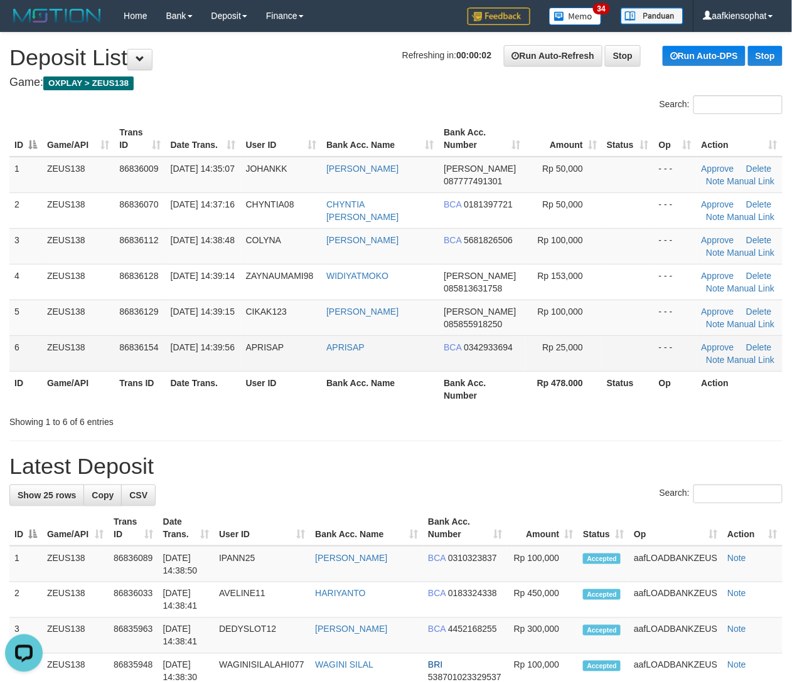
click at [327, 358] on td "APRISAP" at bounding box center [379, 354] width 117 height 36
click at [331, 358] on td "APRISAP" at bounding box center [379, 354] width 117 height 36
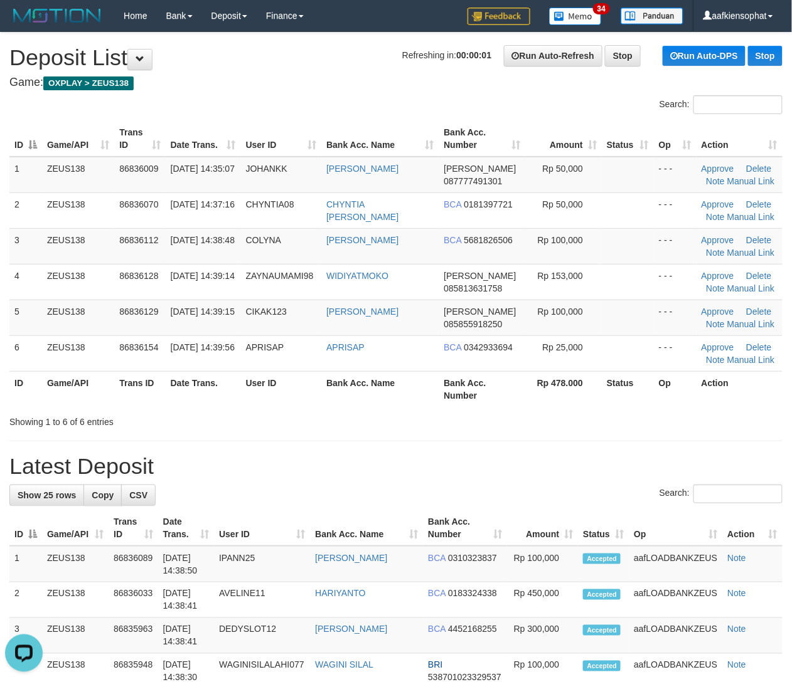
drag, startPoint x: 348, startPoint y: 437, endPoint x: 369, endPoint y: 440, distance: 21.7
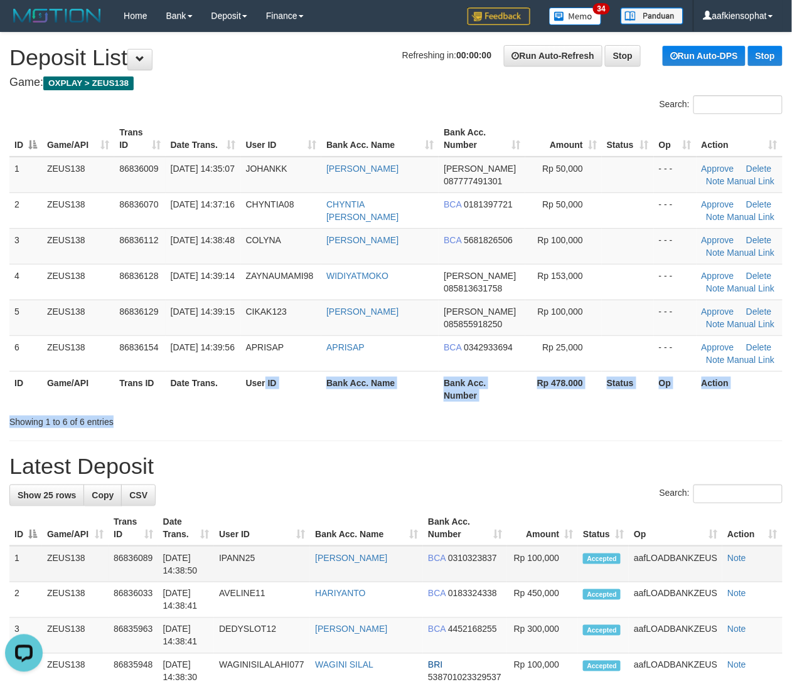
drag, startPoint x: 272, startPoint y: 404, endPoint x: 735, endPoint y: 570, distance: 492.2
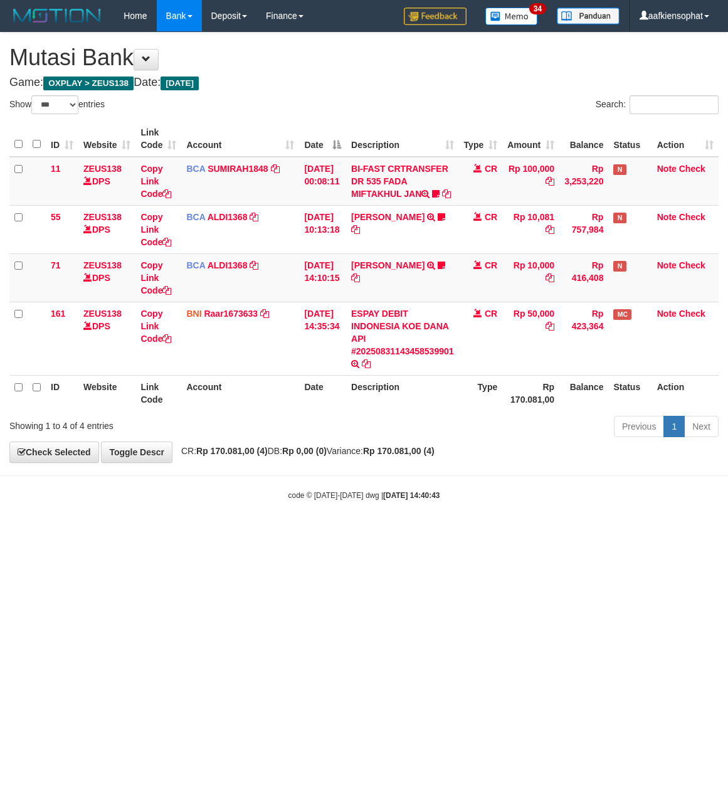
select select "***"
click at [289, 533] on body "Toggle navigation Home Bank Account List Load By Website Group [OXPLAY] ZEUS138…" at bounding box center [364, 266] width 728 height 533
click at [405, 526] on body "Toggle navigation Home Bank Account List Load By Website Group [OXPLAY] ZEUS138…" at bounding box center [364, 266] width 728 height 533
select select "***"
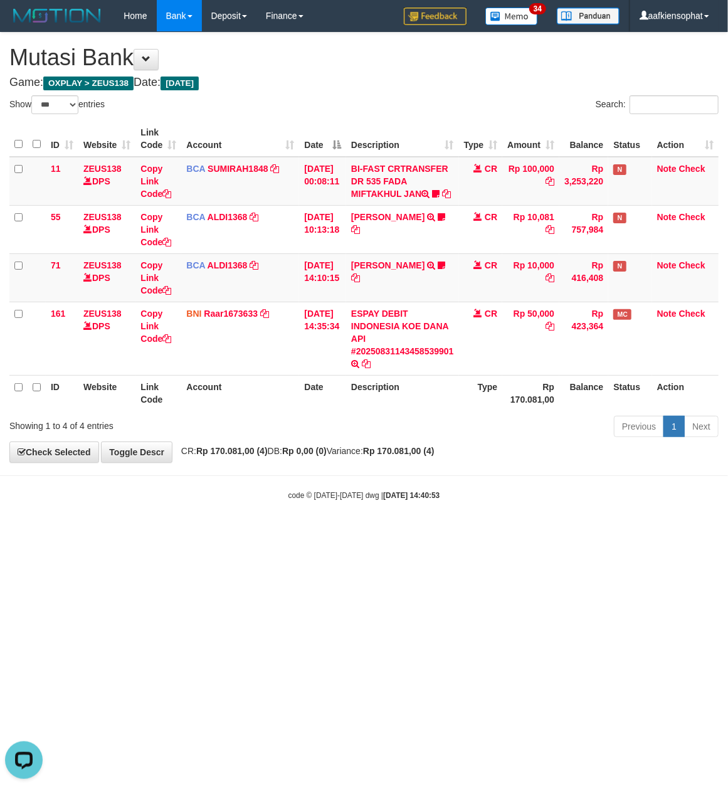
click at [423, 86] on div "**********" at bounding box center [364, 248] width 728 height 430
drag, startPoint x: 410, startPoint y: 512, endPoint x: 4, endPoint y: 521, distance: 406.6
click at [383, 518] on body "Toggle navigation Home Bank Account List Load By Website Group [OXPLAY] ZEUS138…" at bounding box center [364, 266] width 728 height 533
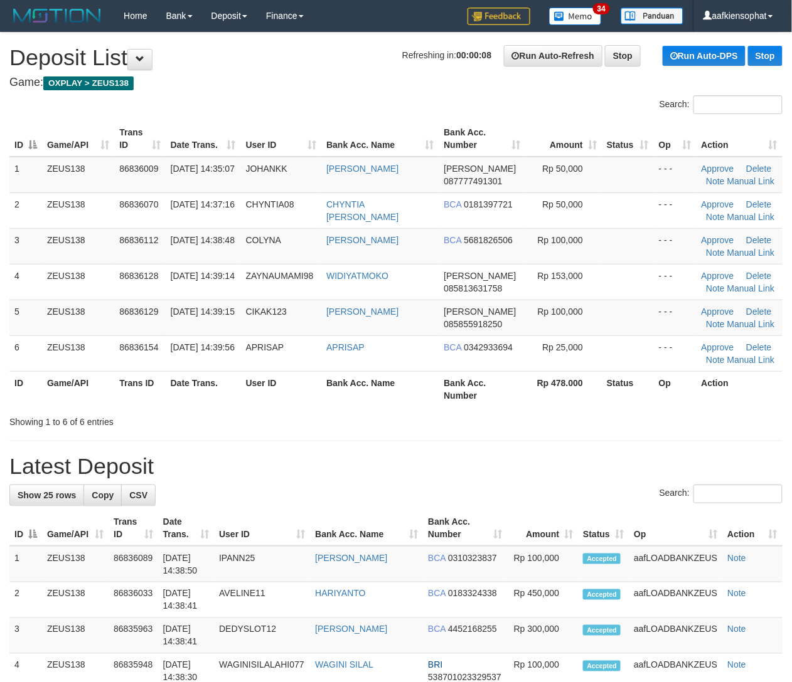
drag, startPoint x: 399, startPoint y: 413, endPoint x: 663, endPoint y: 432, distance: 264.7
click at [420, 411] on div "Showing 1 to 6 of 6 entries" at bounding box center [396, 420] width 792 height 18
drag, startPoint x: 365, startPoint y: 452, endPoint x: 795, endPoint y: 467, distance: 430.6
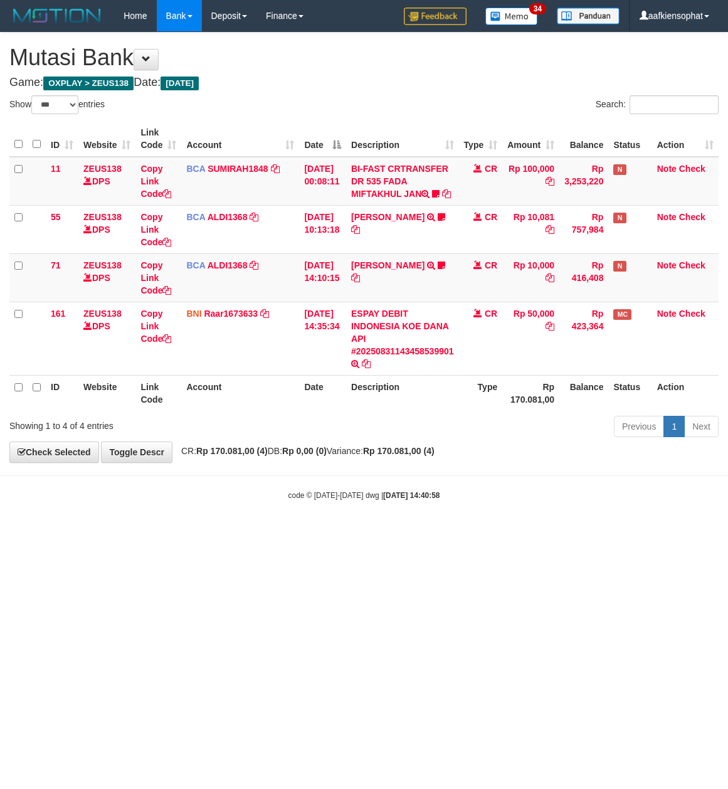
select select "***"
drag, startPoint x: 120, startPoint y: 585, endPoint x: 3, endPoint y: 556, distance: 121.4
click at [117, 533] on html "Toggle navigation Home Bank Account List Load By Website Group [OXPLAY] ZEUS138…" at bounding box center [364, 266] width 728 height 533
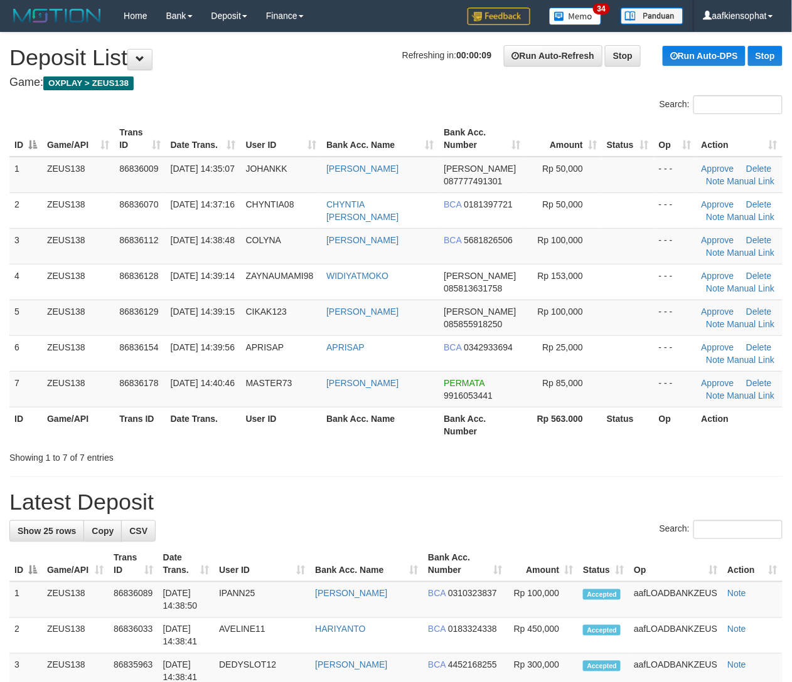
drag, startPoint x: 294, startPoint y: 477, endPoint x: 799, endPoint y: 512, distance: 506.1
drag, startPoint x: 191, startPoint y: 440, endPoint x: 801, endPoint y: 519, distance: 615.5
click at [247, 450] on div "Search: ID Game/API Trans ID Date Trans. User ID Bank Acc. Name Bank Acc. Numbe…" at bounding box center [395, 279] width 773 height 369
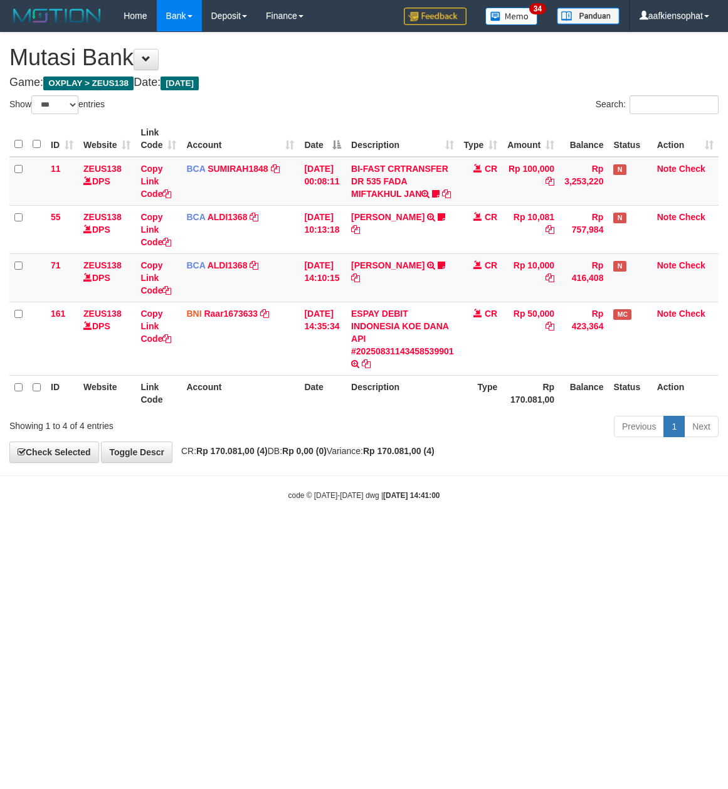
select select "***"
drag, startPoint x: 0, startPoint y: 0, endPoint x: 14, endPoint y: 637, distance: 637.5
click at [110, 533] on html "Toggle navigation Home Bank Account List Load By Website Group [OXPLAY] ZEUS138…" at bounding box center [364, 266] width 728 height 533
select select "***"
drag, startPoint x: 269, startPoint y: 83, endPoint x: 191, endPoint y: 159, distance: 109.1
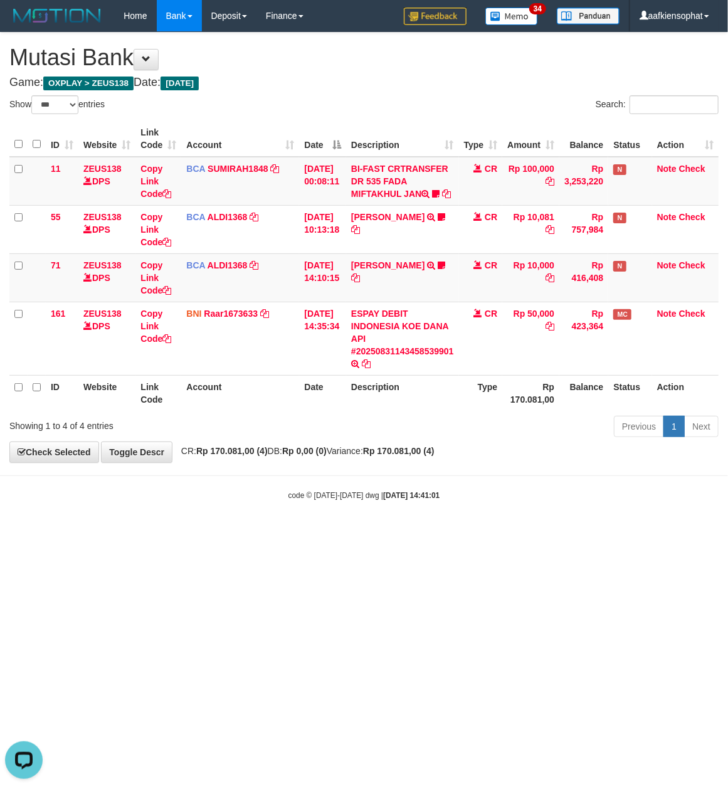
click at [247, 115] on div "**********" at bounding box center [364, 248] width 728 height 430
drag, startPoint x: 344, startPoint y: 560, endPoint x: 312, endPoint y: 568, distance: 32.9
click at [335, 533] on html "Toggle navigation Home Bank Account List Load By Website Group [OXPLAY] ZEUS138…" at bounding box center [364, 266] width 728 height 533
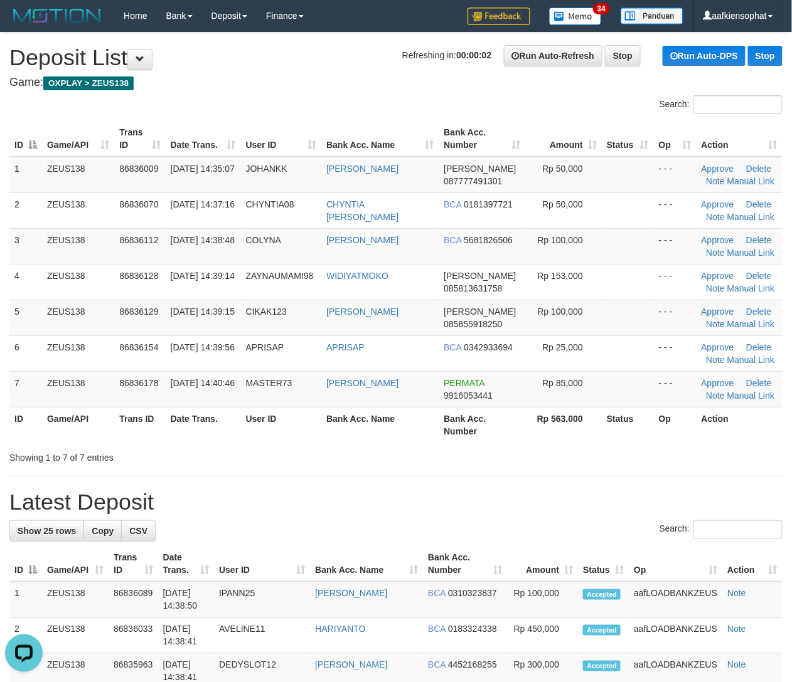
drag, startPoint x: 289, startPoint y: 528, endPoint x: 706, endPoint y: 487, distance: 419.1
drag, startPoint x: 314, startPoint y: 547, endPoint x: 803, endPoint y: 553, distance: 488.7
click at [578, 603] on td "Accepted" at bounding box center [603, 600] width 51 height 36
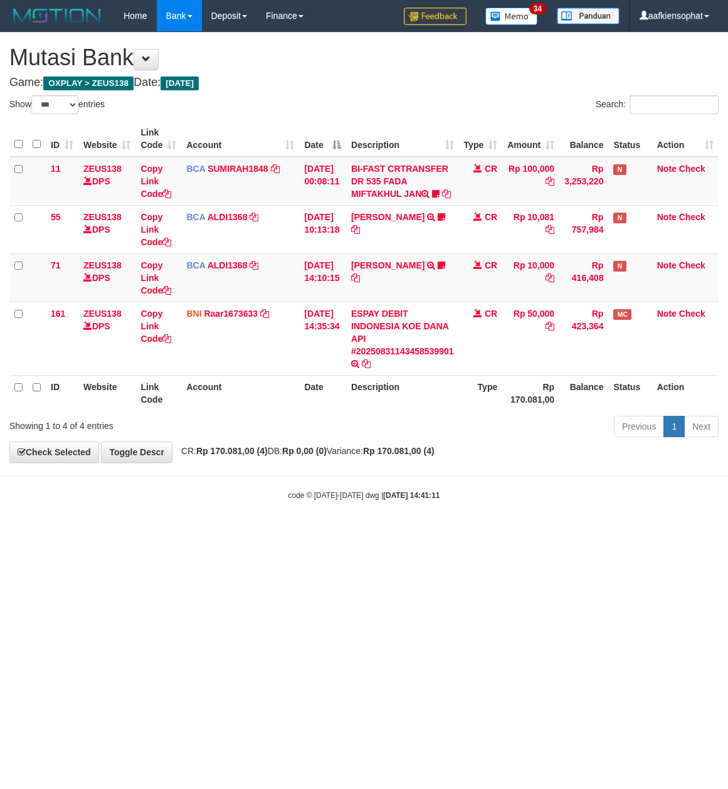
select select "***"
click at [487, 533] on html "Toggle navigation Home Bank Account List Load By Website Group [OXPLAY] ZEUS138…" at bounding box center [364, 266] width 728 height 533
select select "***"
drag, startPoint x: 149, startPoint y: 580, endPoint x: 132, endPoint y: 695, distance: 116.7
click at [132, 533] on html "Toggle navigation Home Bank Account List Load By Website Group [OXPLAY] ZEUS138…" at bounding box center [364, 266] width 728 height 533
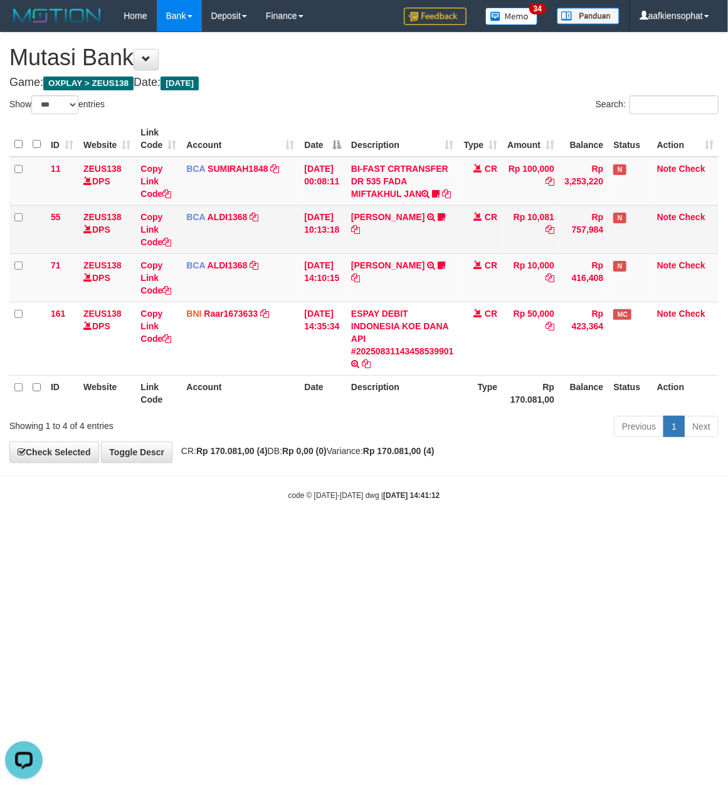
drag, startPoint x: 324, startPoint y: 59, endPoint x: 329, endPoint y: 242, distance: 183.2
click at [324, 66] on h1 "Mutasi Bank" at bounding box center [363, 57] width 709 height 25
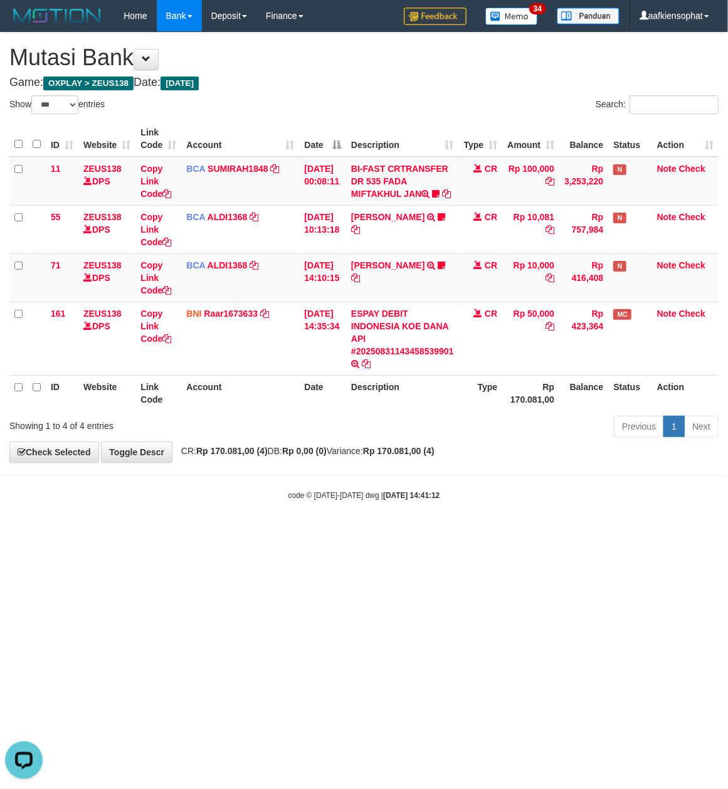
drag, startPoint x: 344, startPoint y: 424, endPoint x: 5, endPoint y: 423, distance: 338.7
click at [339, 415] on div "ID Website Link Code Account Date Description Type Amount Balance Status Action…" at bounding box center [364, 265] width 728 height 297
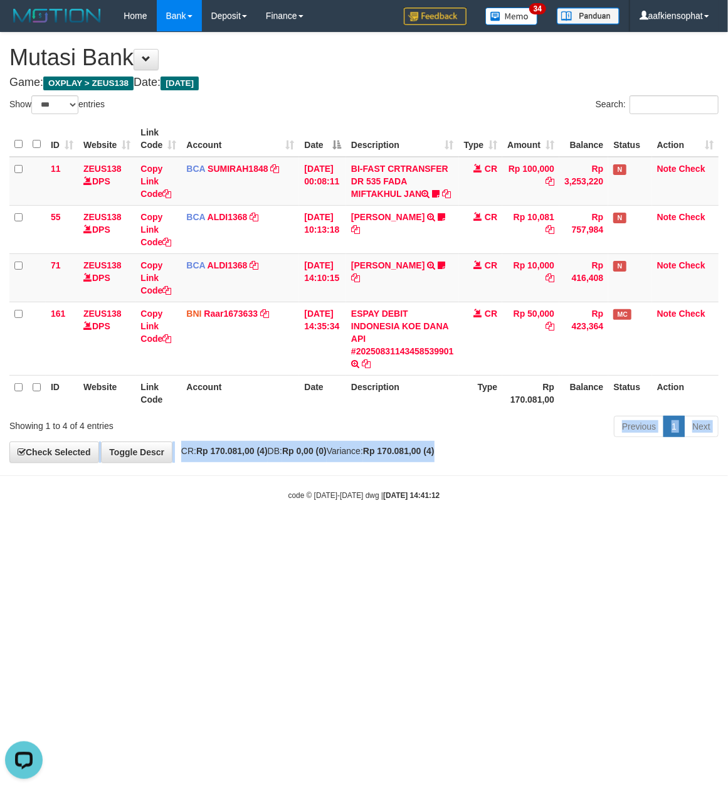
drag, startPoint x: 502, startPoint y: 450, endPoint x: 406, endPoint y: 478, distance: 100.0
click at [487, 460] on div "**********" at bounding box center [364, 248] width 728 height 430
